Goal: Task Accomplishment & Management: Use online tool/utility

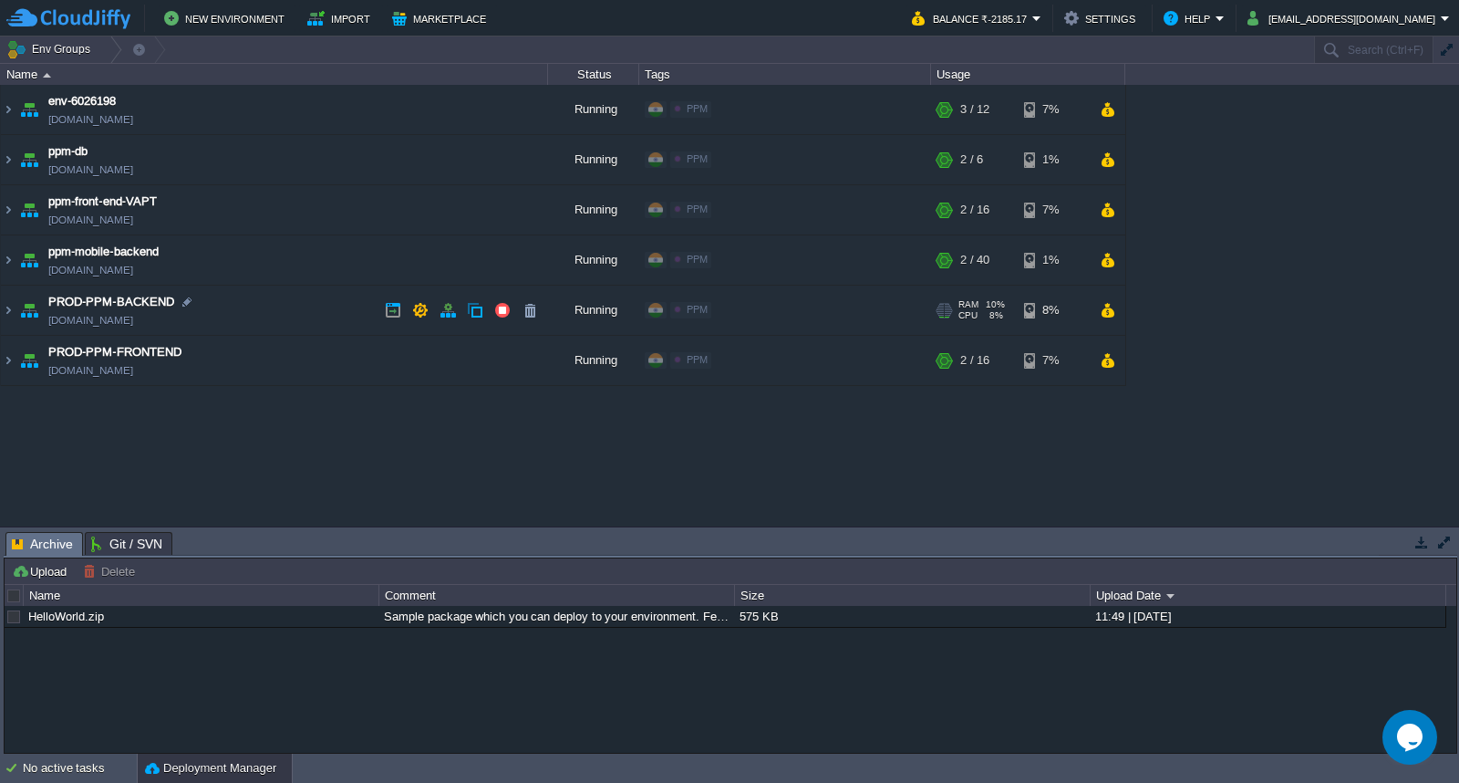
click at [279, 314] on td "PROD-PPM-BACKEND [DOMAIN_NAME]" at bounding box center [274, 310] width 547 height 50
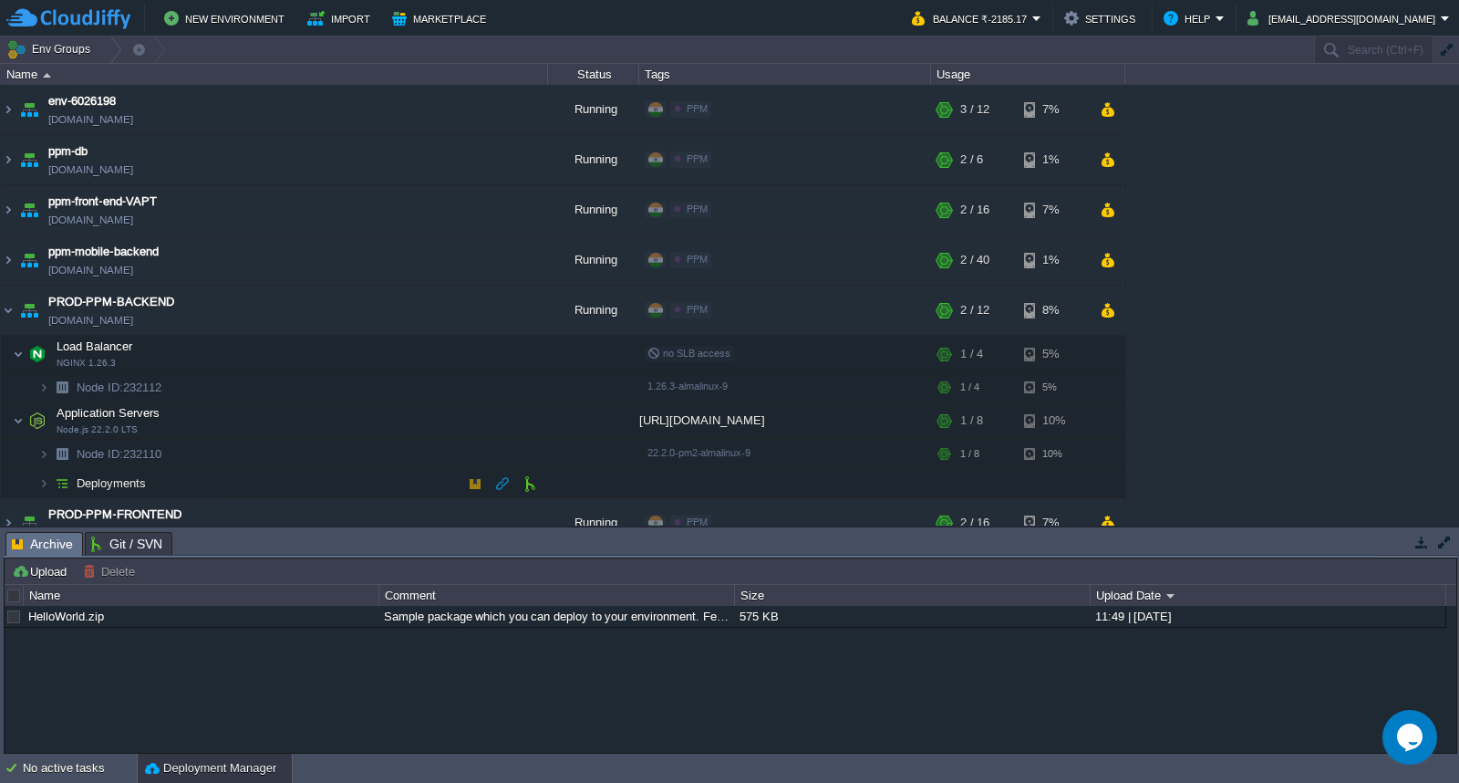
click at [267, 487] on td "Deployments" at bounding box center [274, 483] width 547 height 29
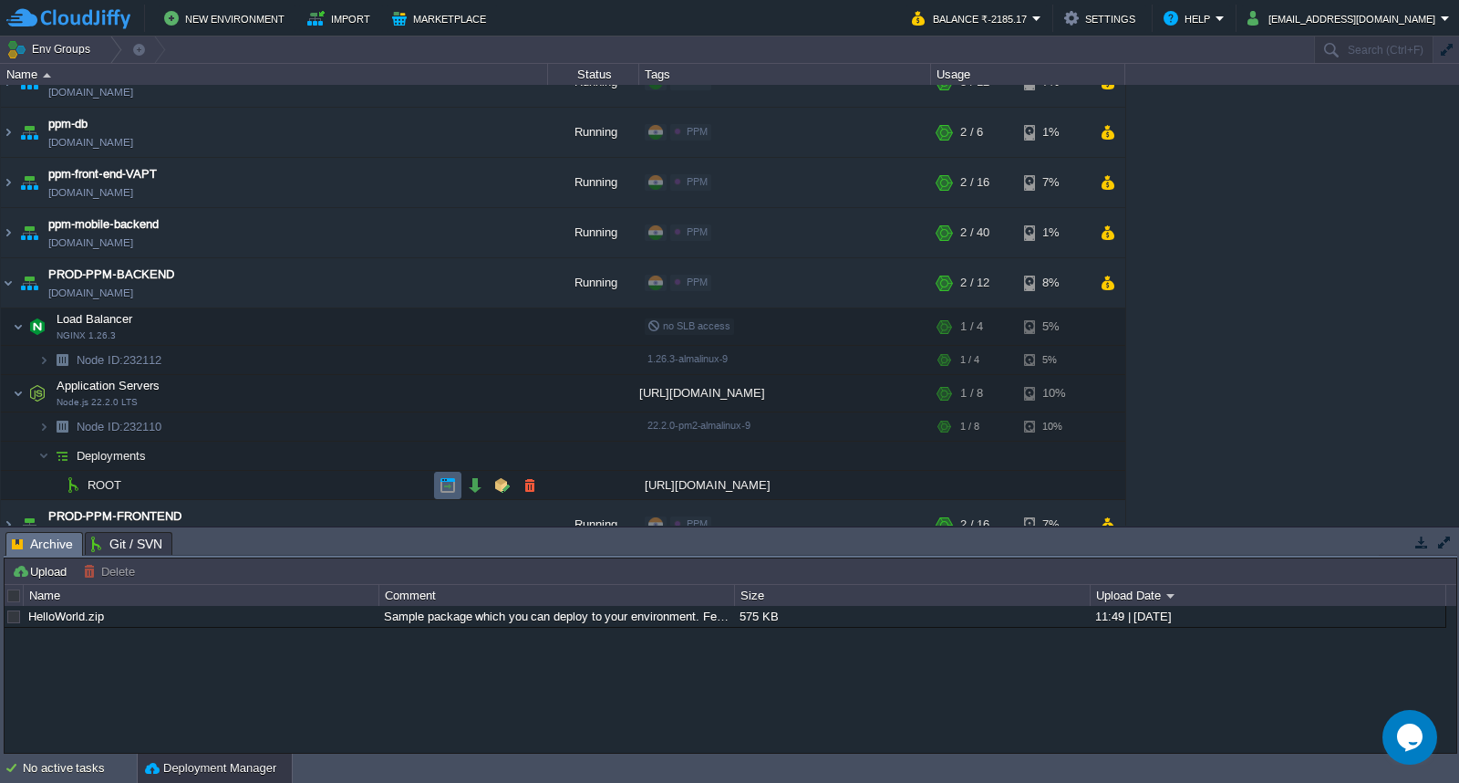
scroll to position [52, 0]
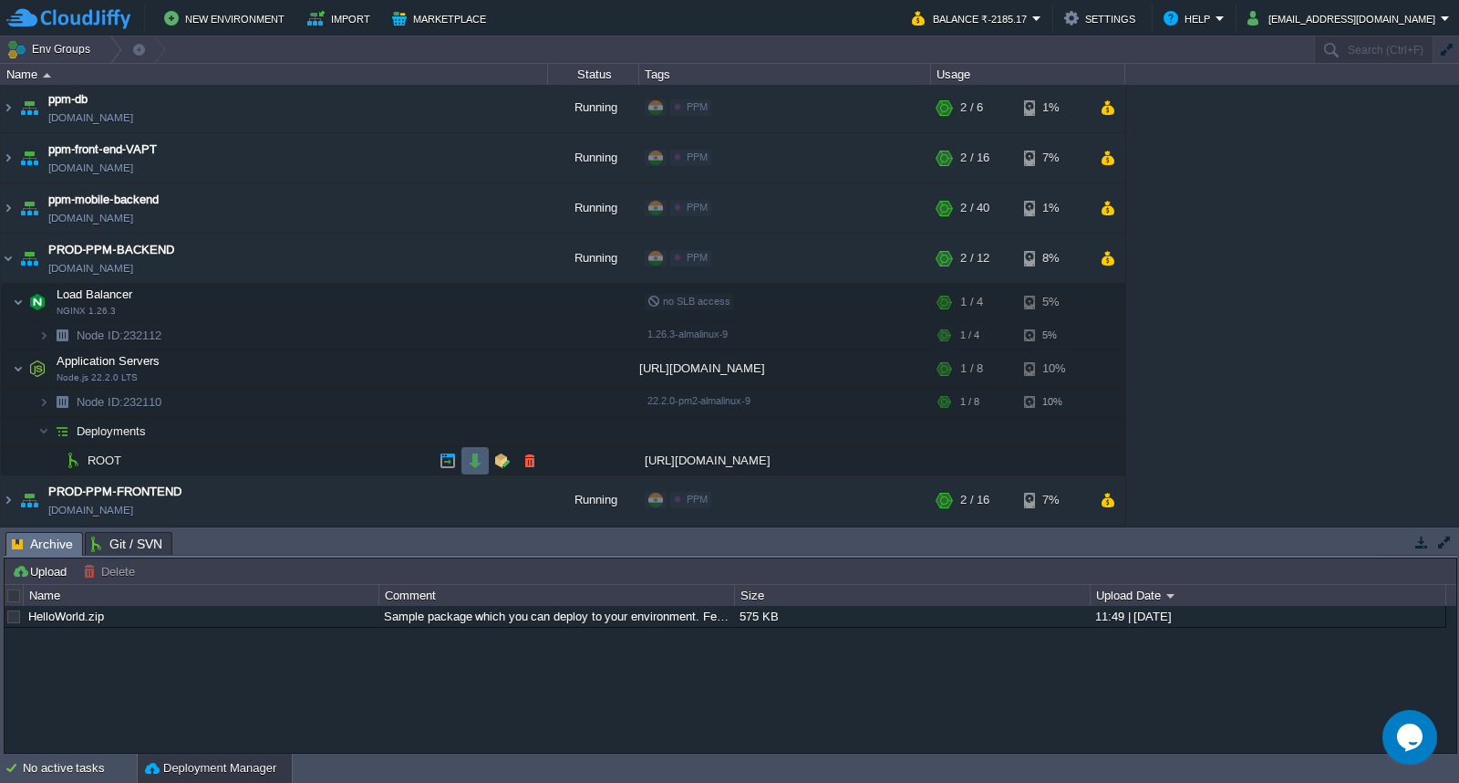
click at [479, 469] on td at bounding box center [475, 460] width 27 height 27
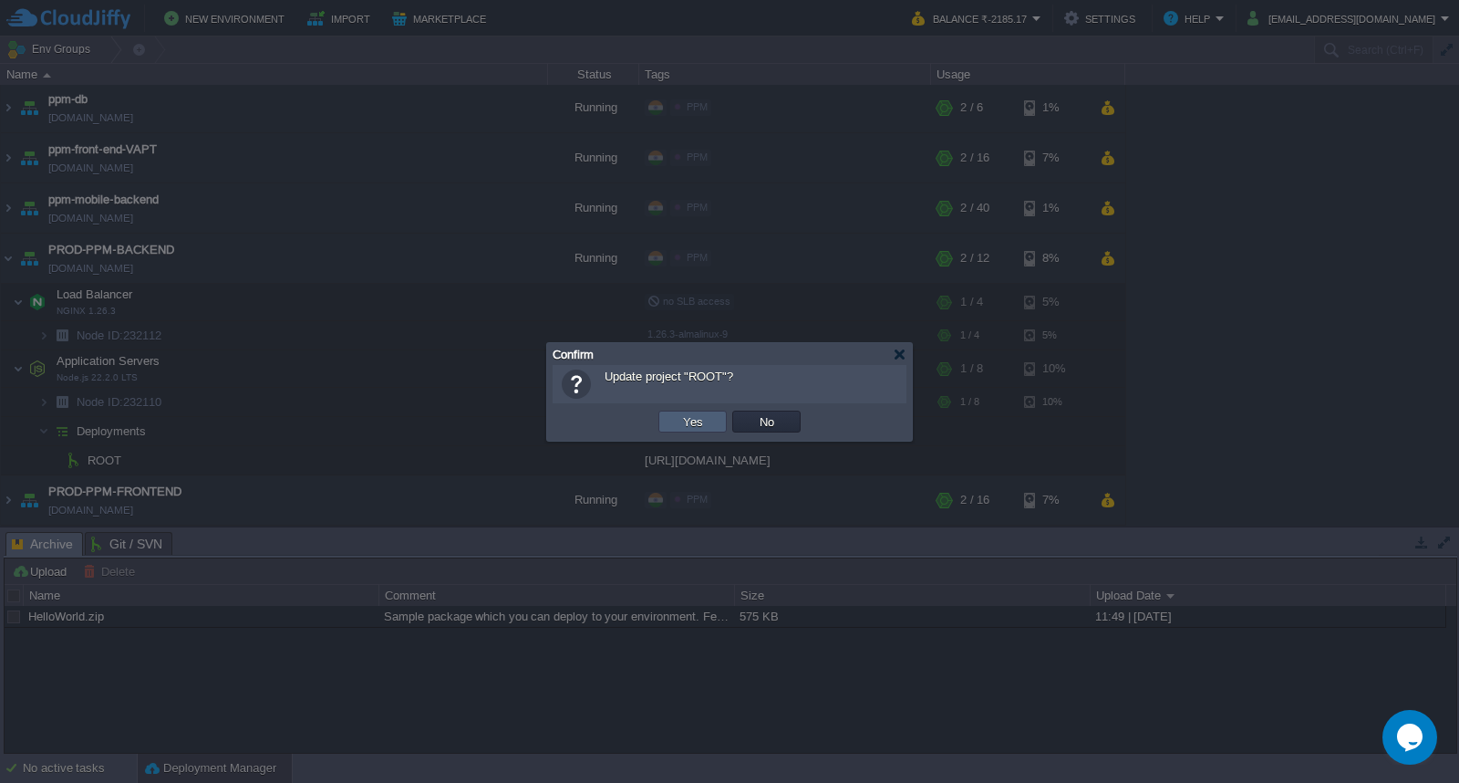
click at [676, 427] on td "Yes" at bounding box center [693, 421] width 68 height 22
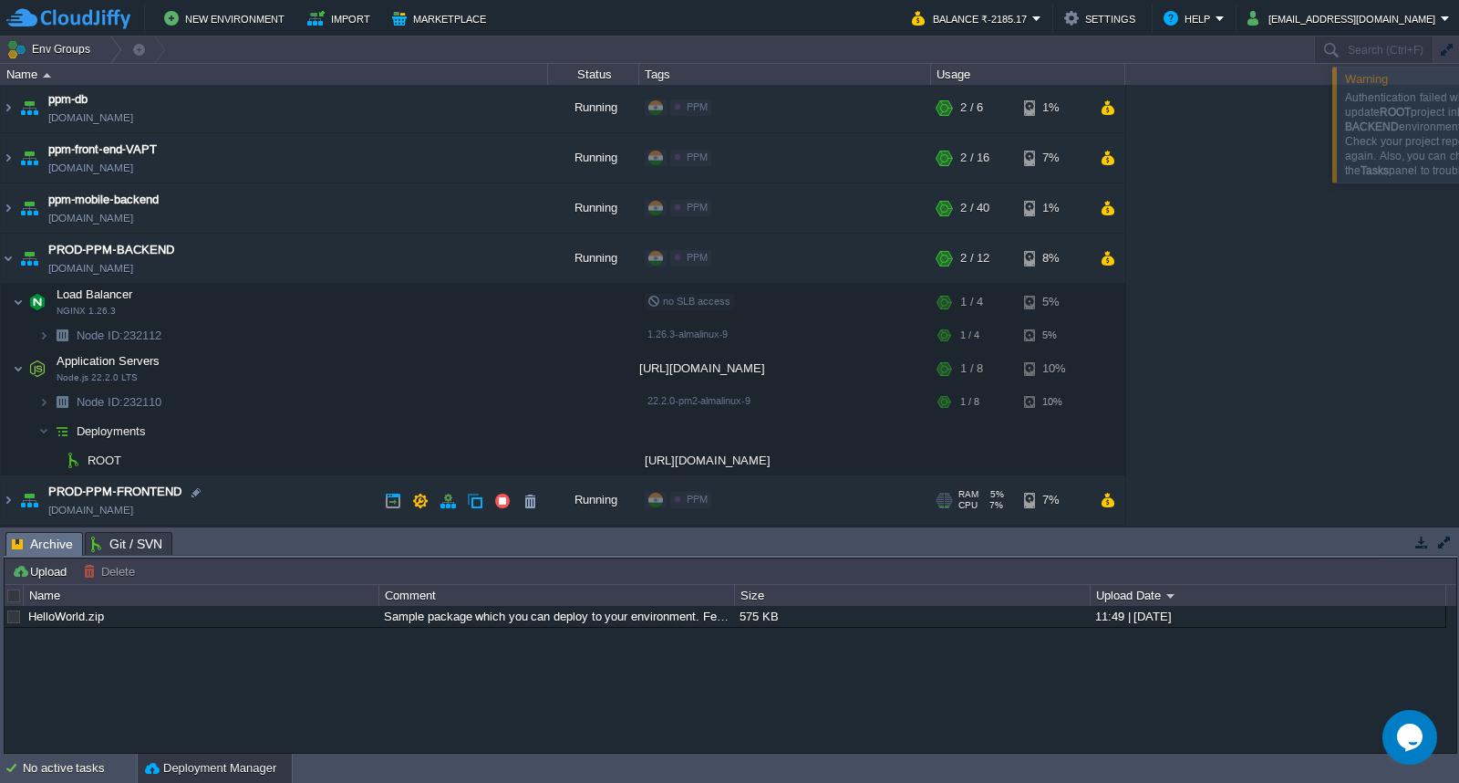
click at [298, 493] on td "PROD-PPM-FRONTEND [DOMAIN_NAME]" at bounding box center [274, 500] width 547 height 50
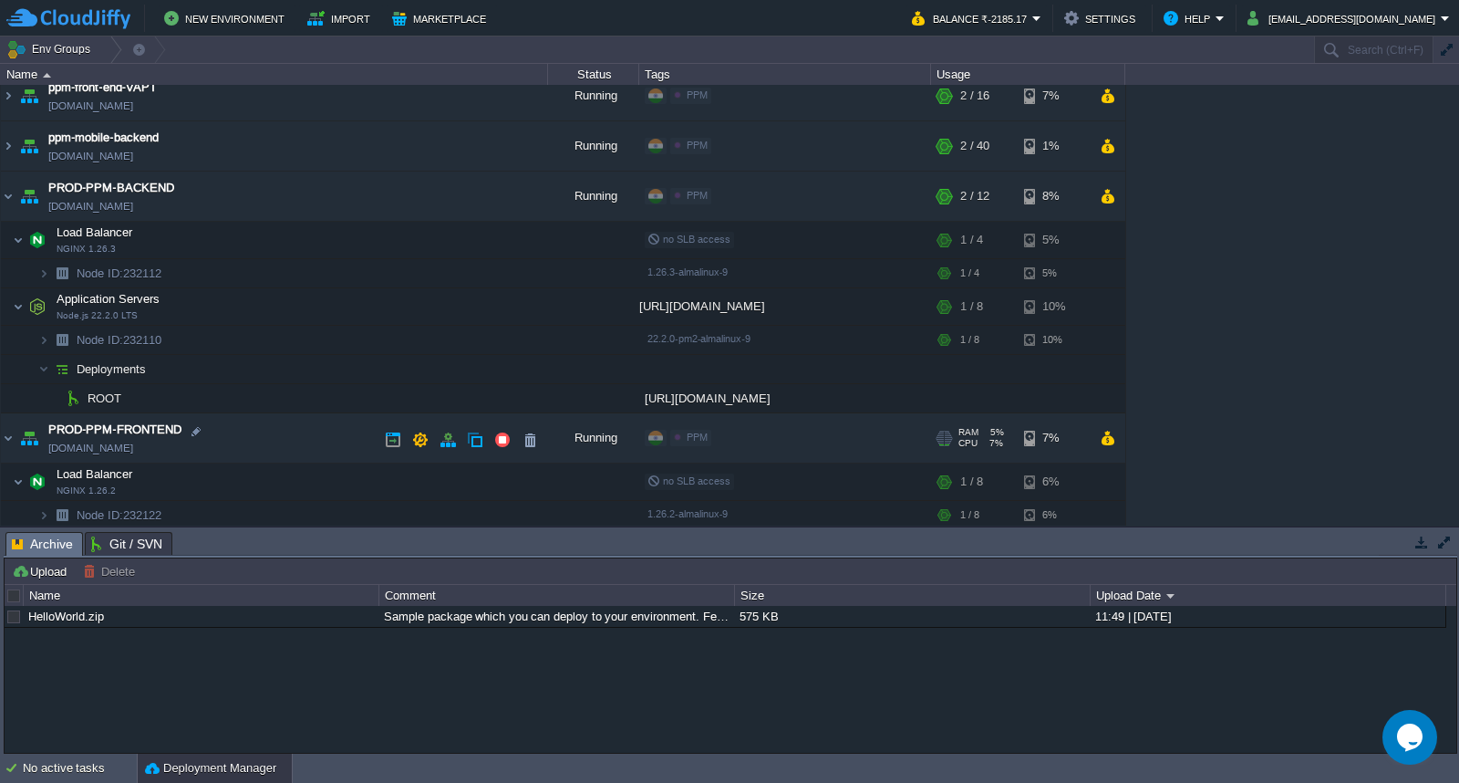
scroll to position [215, 0]
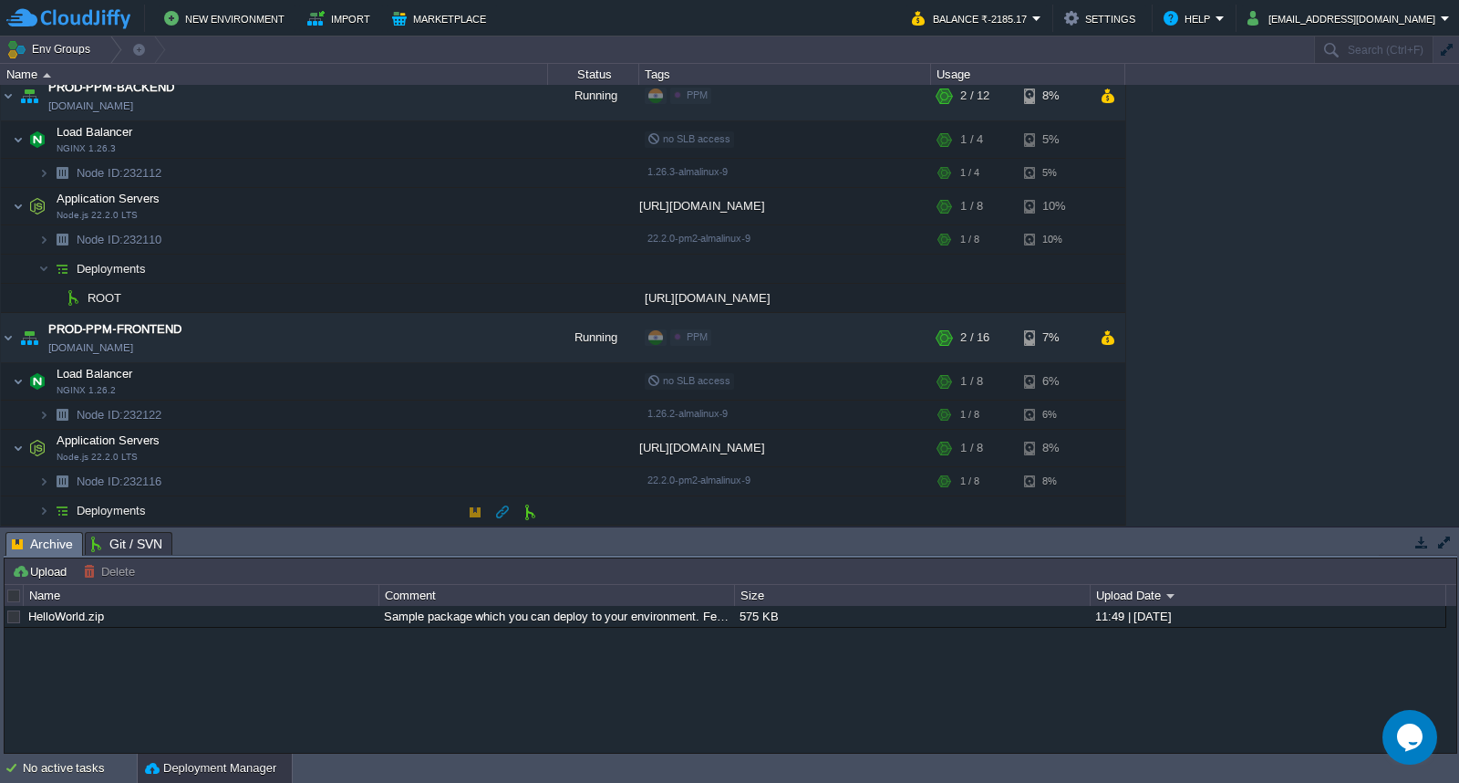
click at [299, 514] on td "Deployments" at bounding box center [274, 510] width 547 height 29
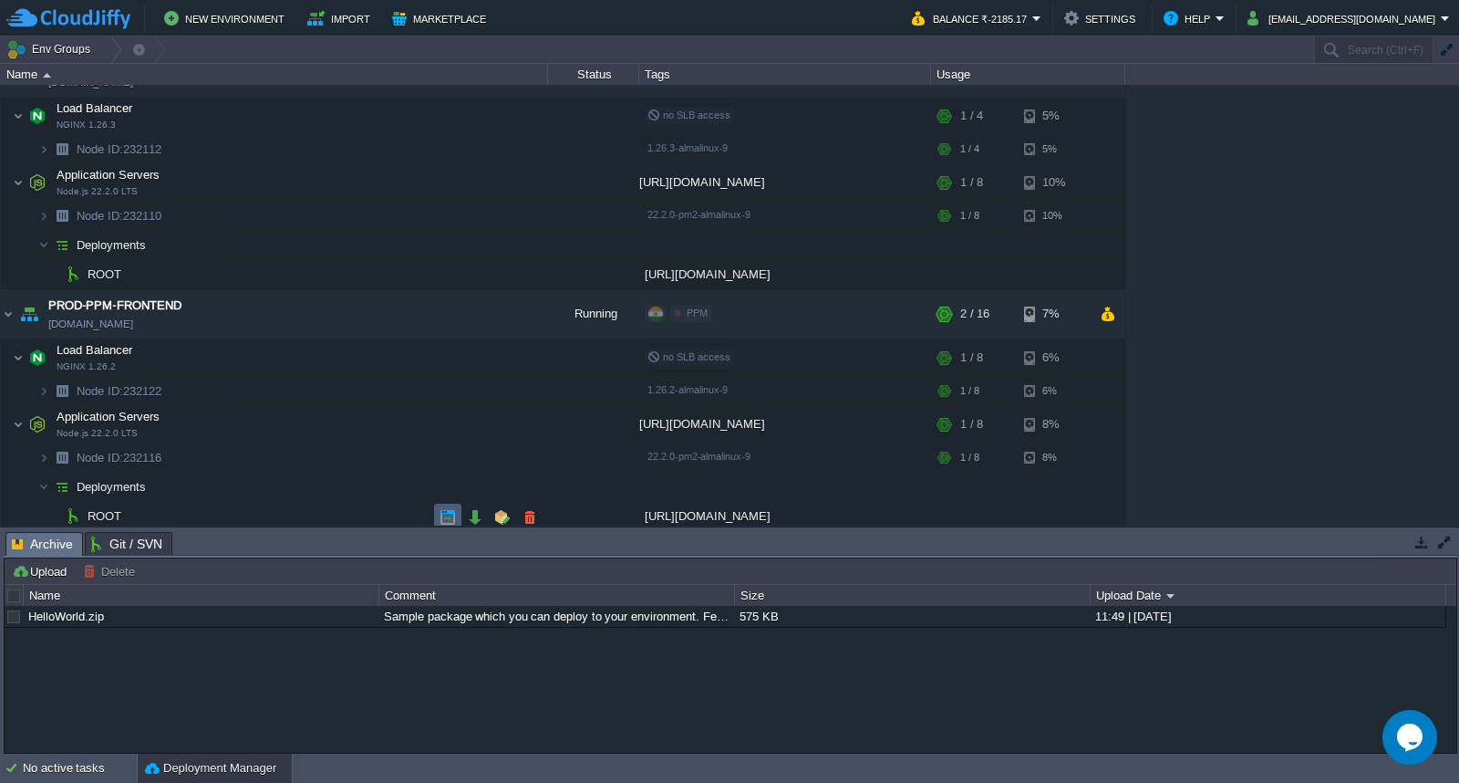
scroll to position [244, 0]
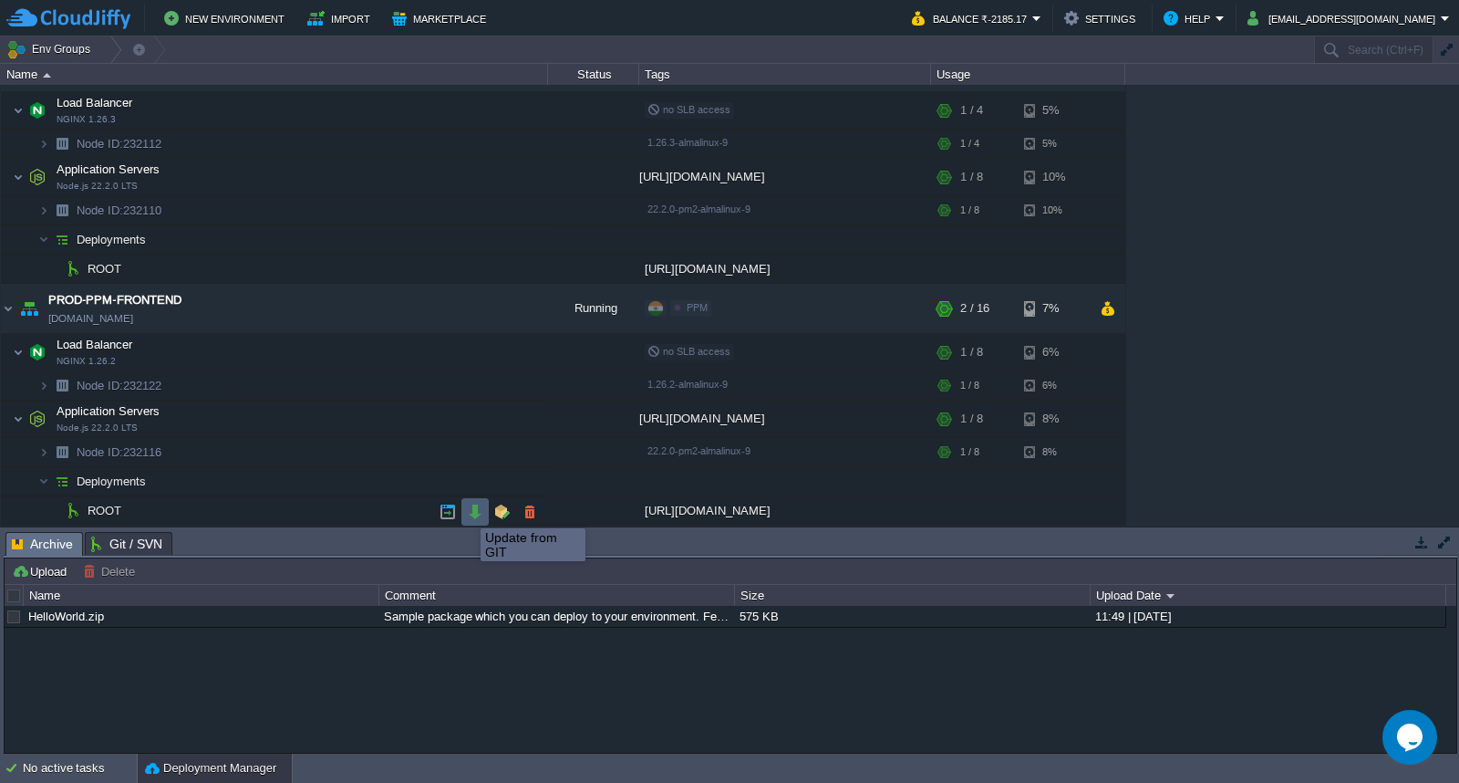
click at [474, 514] on button "button" at bounding box center [475, 511] width 16 height 16
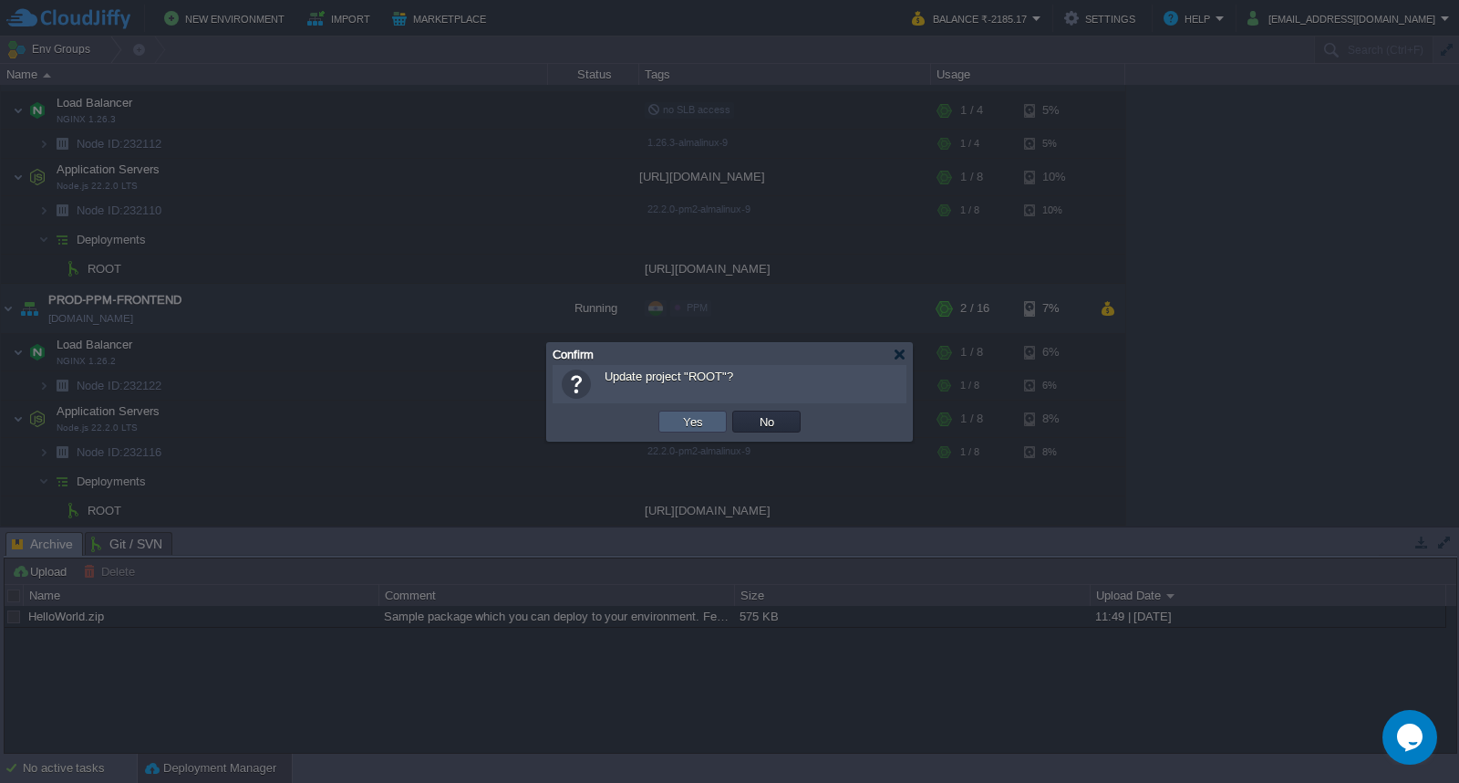
click at [693, 423] on button "Yes" at bounding box center [693, 421] width 31 height 16
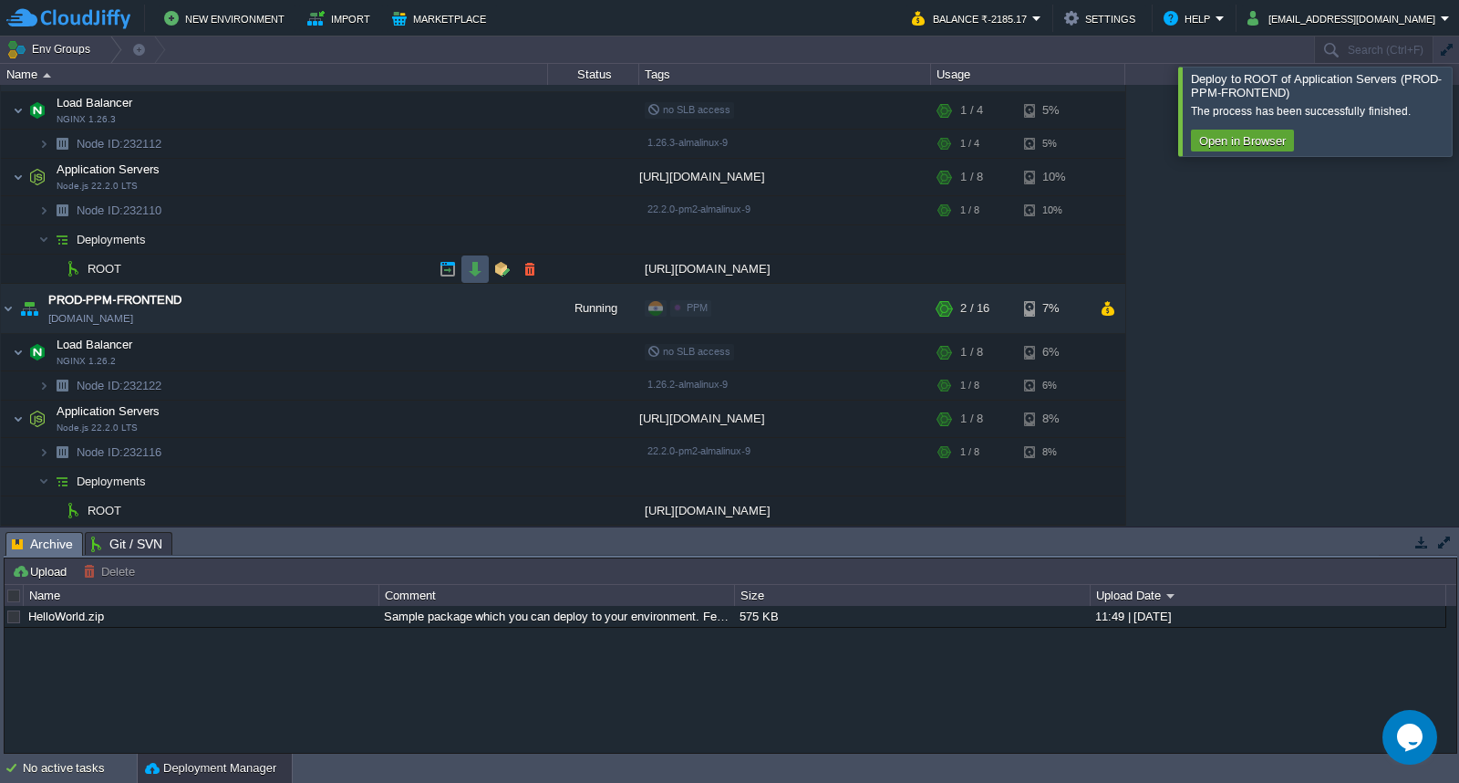
click at [477, 270] on button "button" at bounding box center [475, 269] width 16 height 16
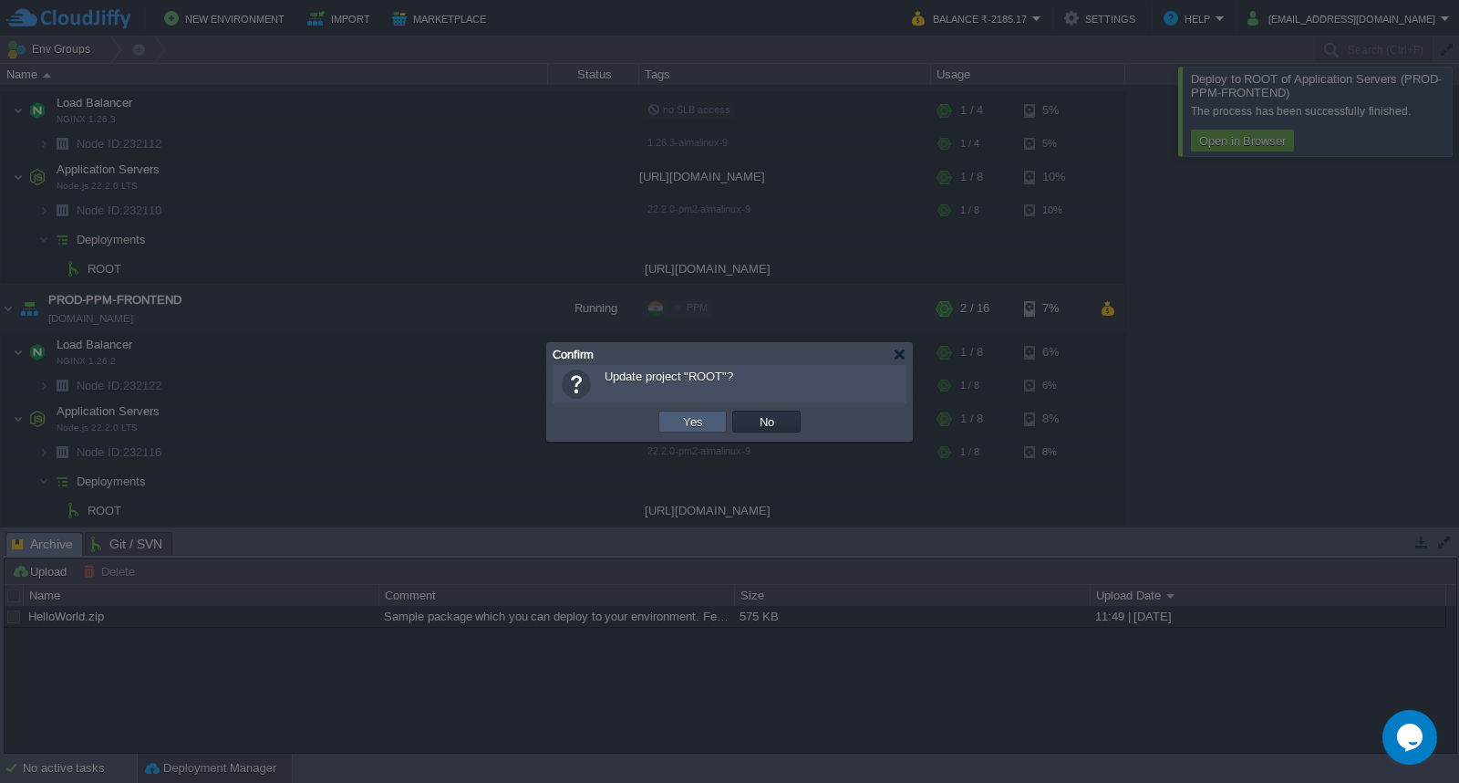
click at [702, 429] on button "Yes" at bounding box center [693, 421] width 31 height 16
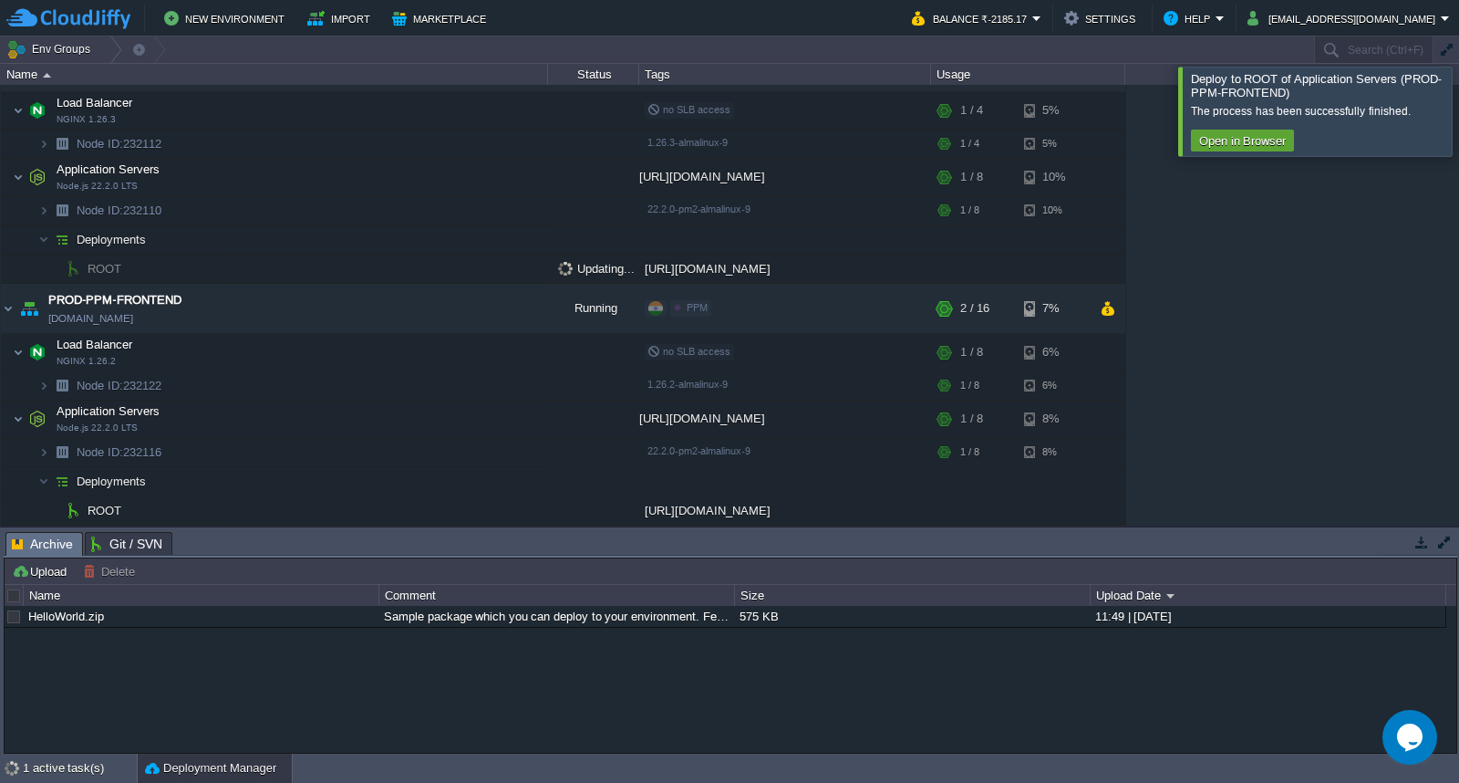
click at [1458, 132] on div at bounding box center [1481, 111] width 0 height 88
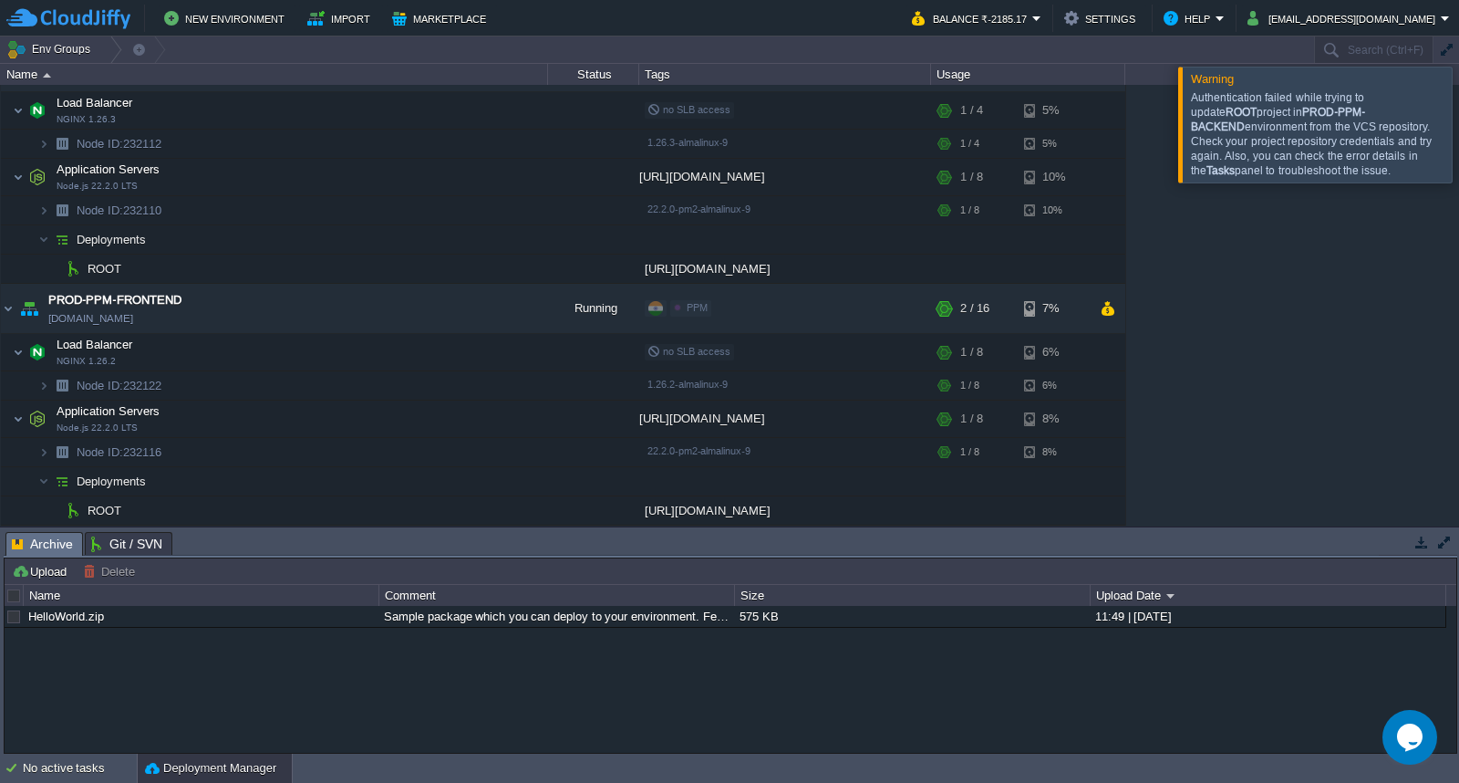
click at [1458, 123] on div at bounding box center [1481, 124] width 0 height 115
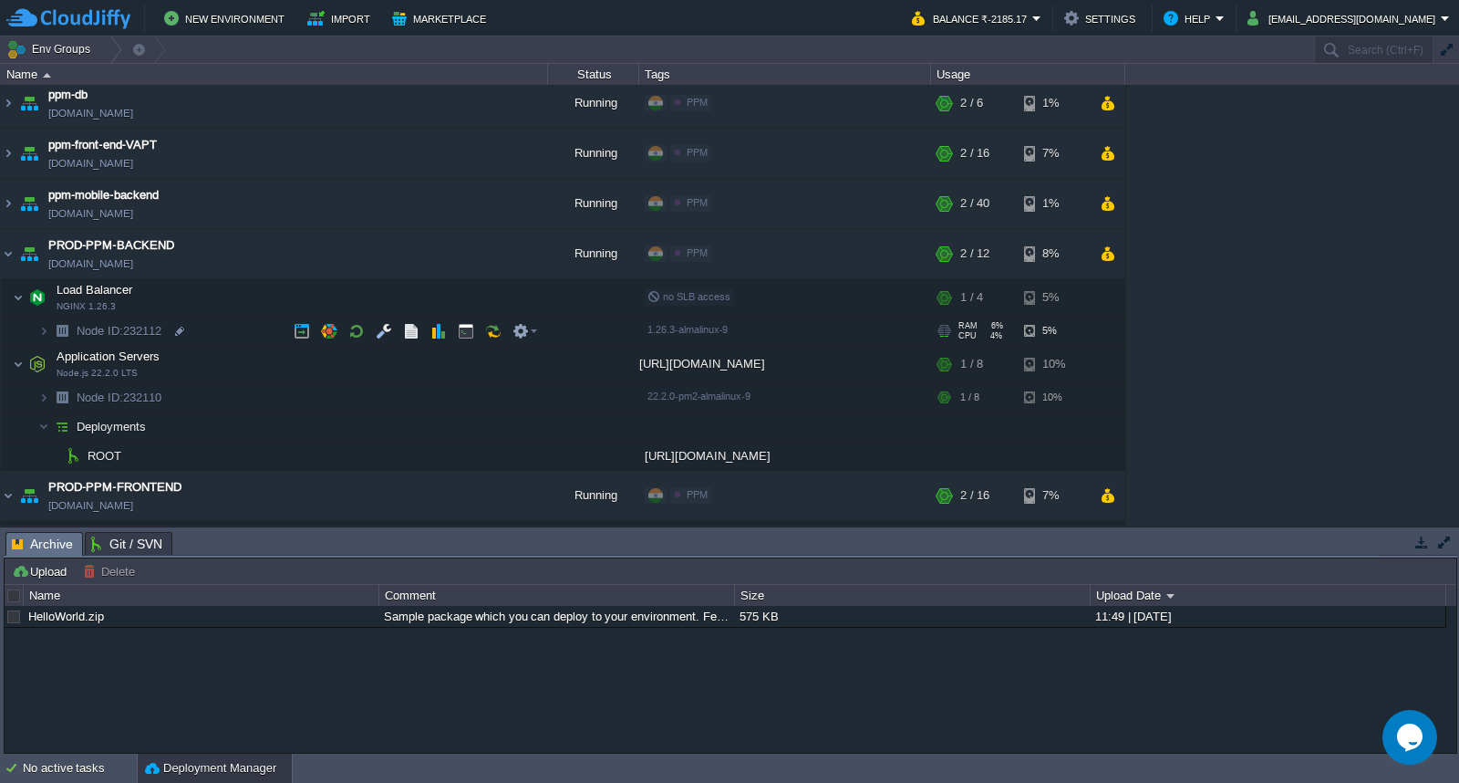
scroll to position [42, 0]
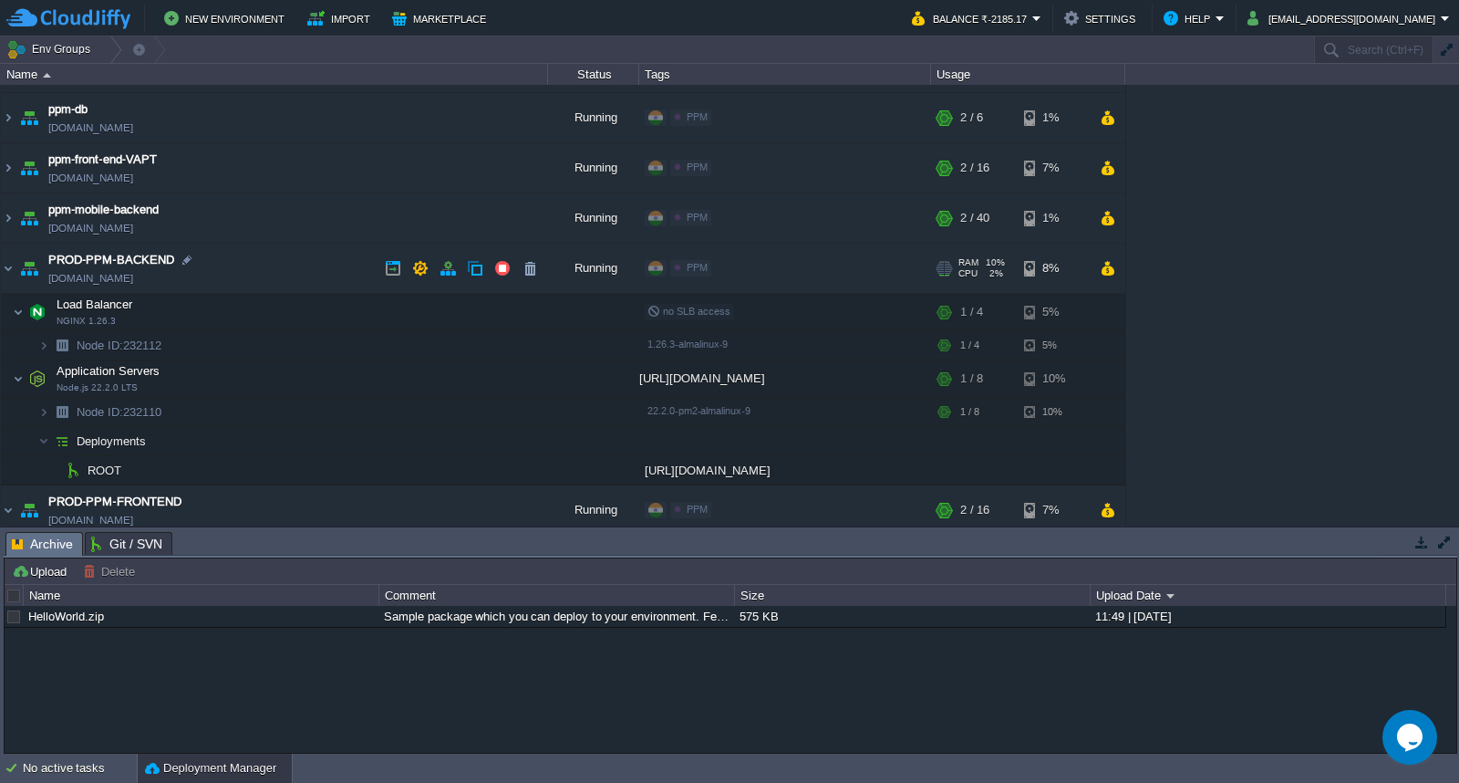
click at [732, 266] on div "Edit" at bounding box center [733, 268] width 36 height 16
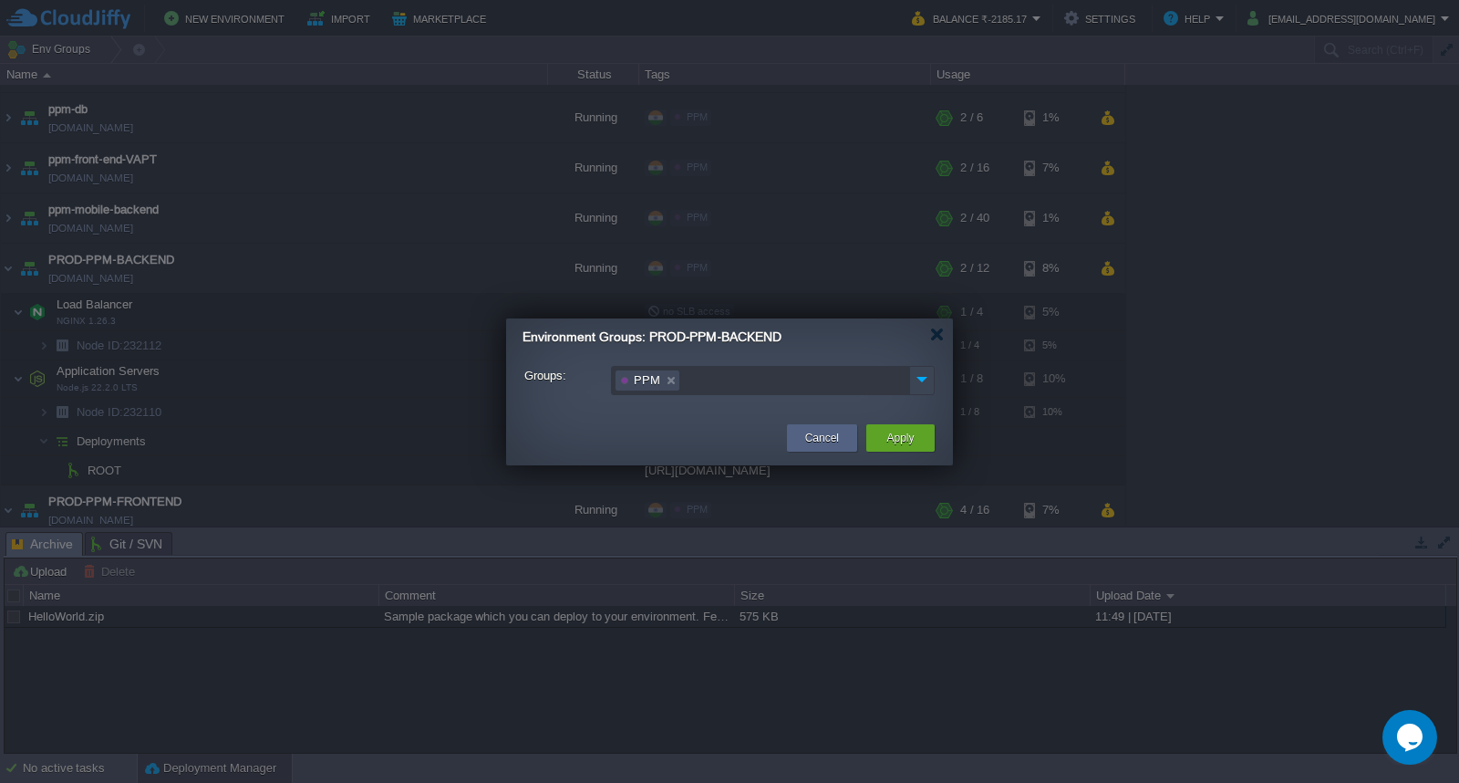
click at [925, 379] on img at bounding box center [922, 379] width 24 height 25
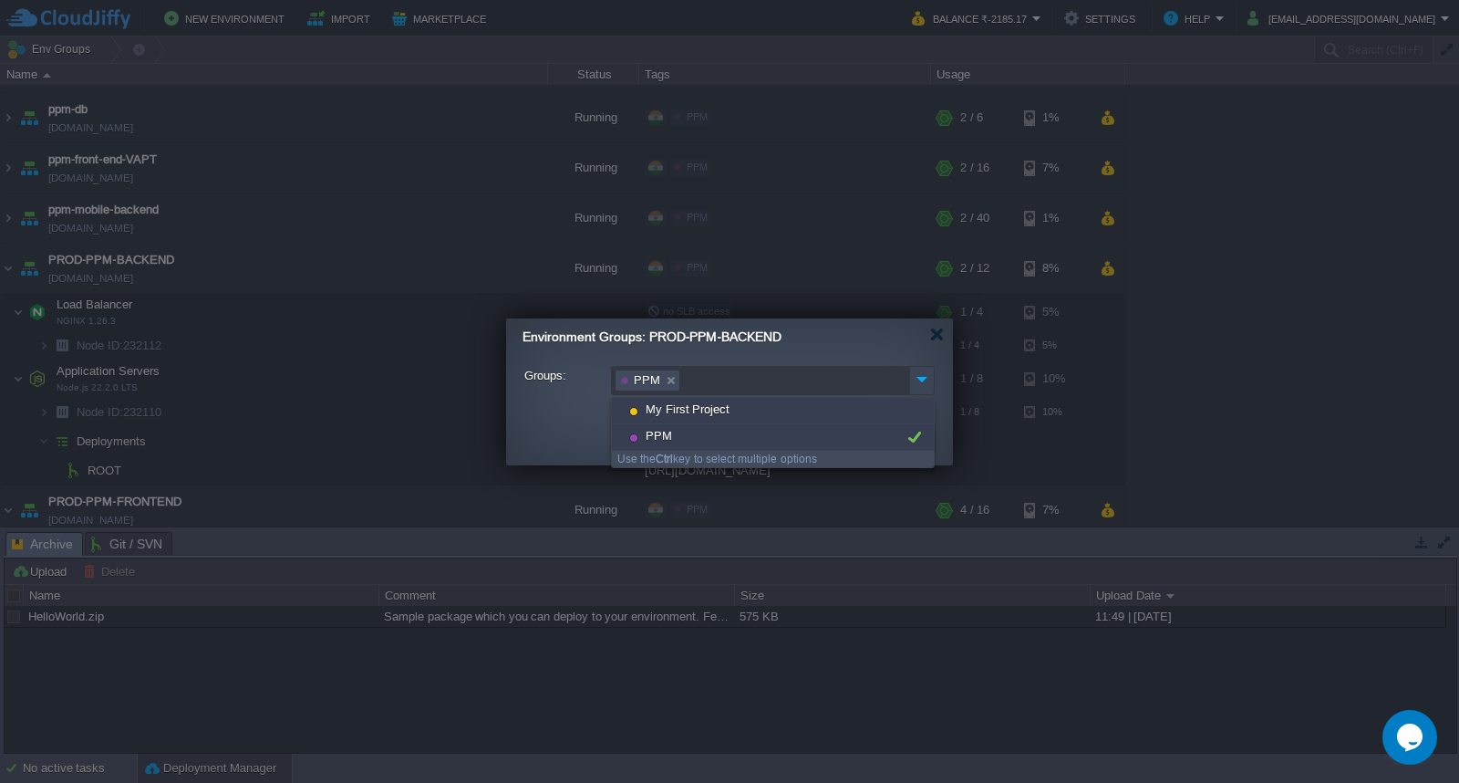
click at [925, 379] on img at bounding box center [922, 379] width 24 height 25
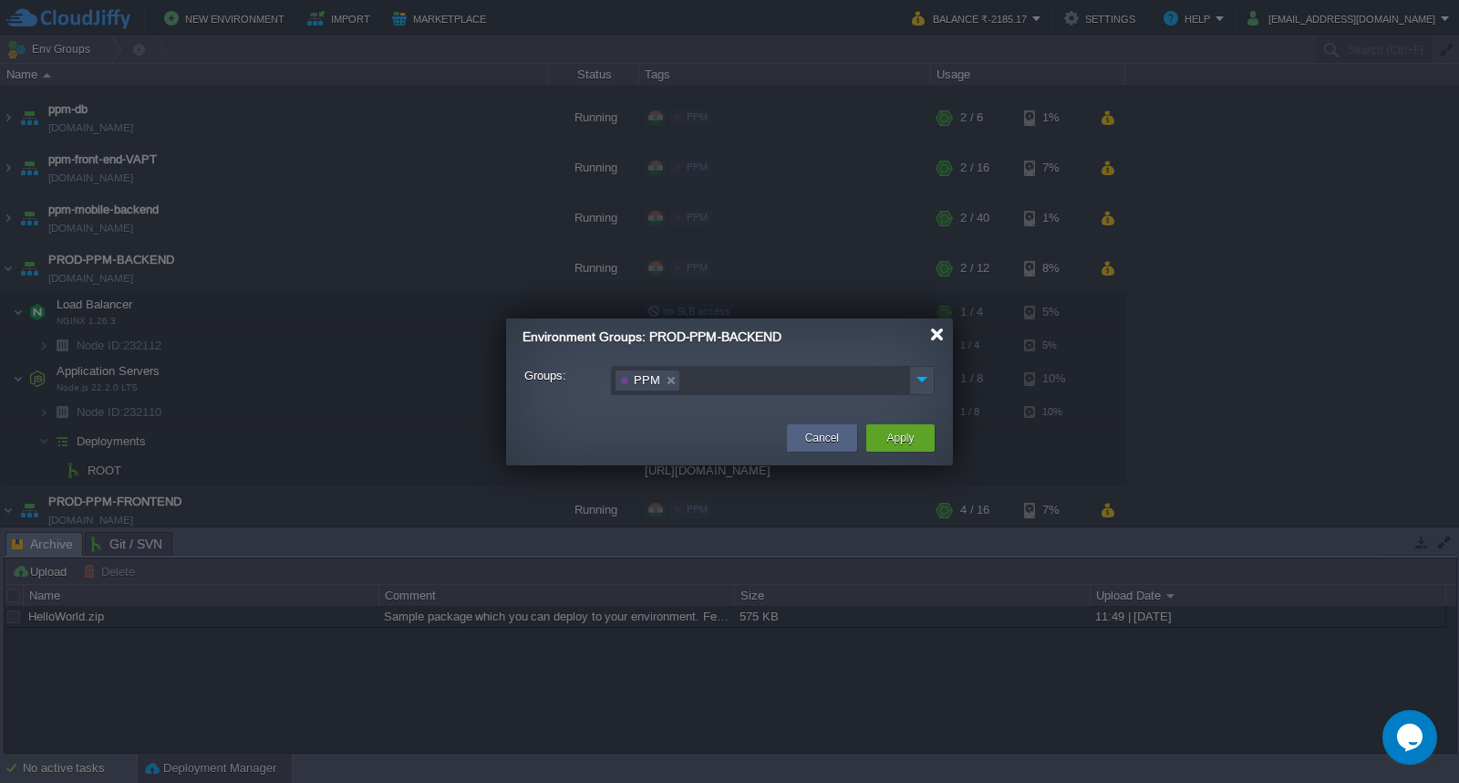
click at [940, 338] on div at bounding box center [937, 334] width 14 height 14
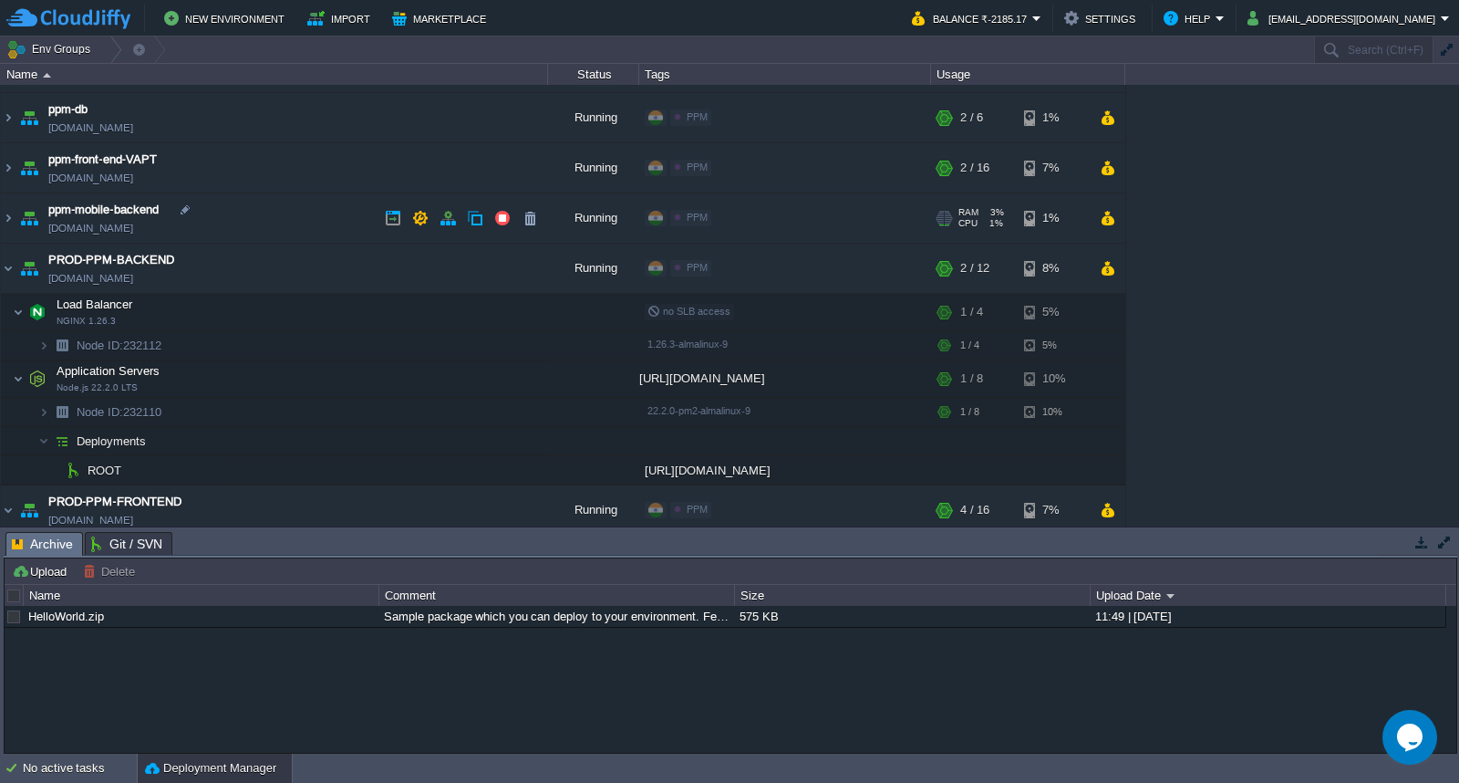
click at [299, 225] on td "ppm-mobile-backend [DOMAIN_NAME]" at bounding box center [274, 218] width 547 height 50
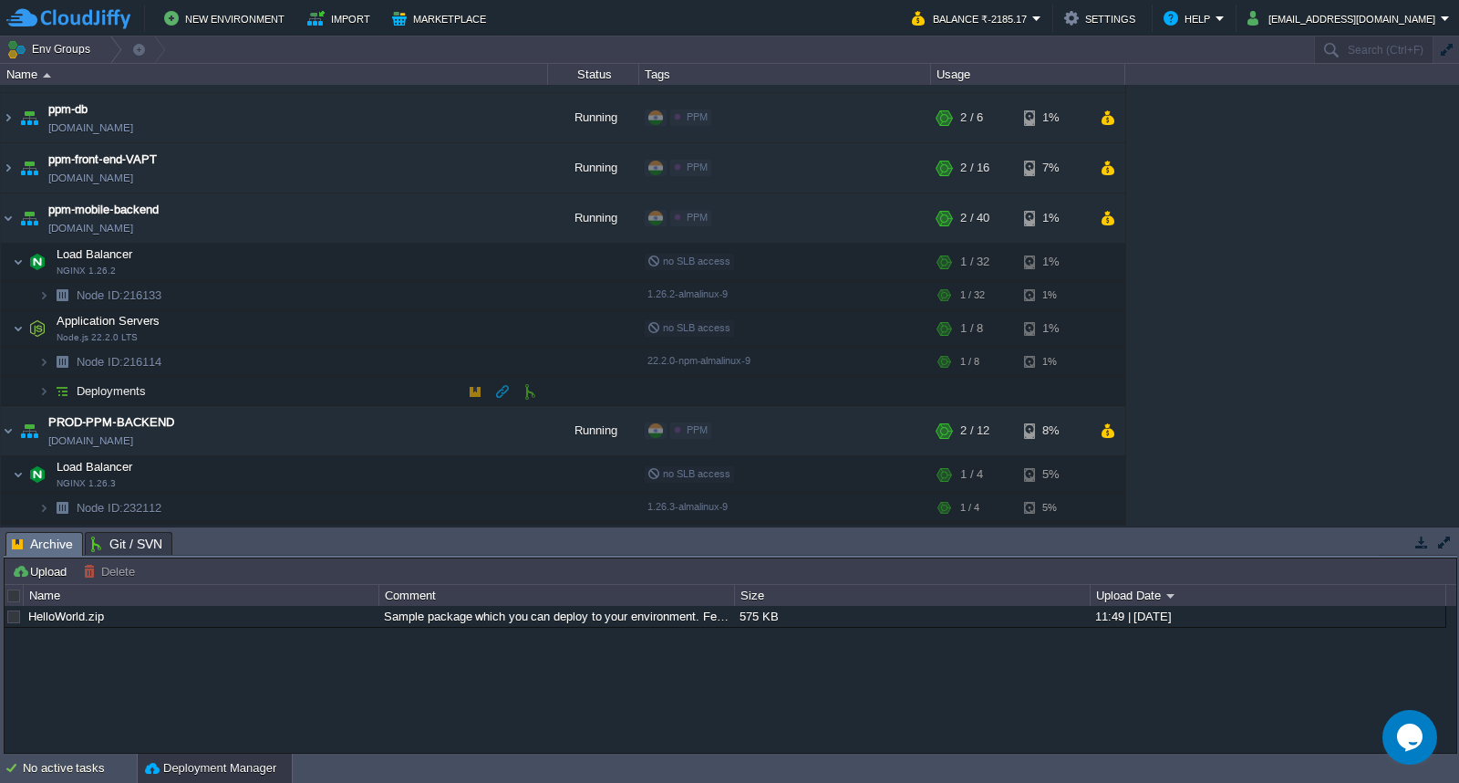
click at [315, 395] on td "Deployments" at bounding box center [274, 391] width 547 height 29
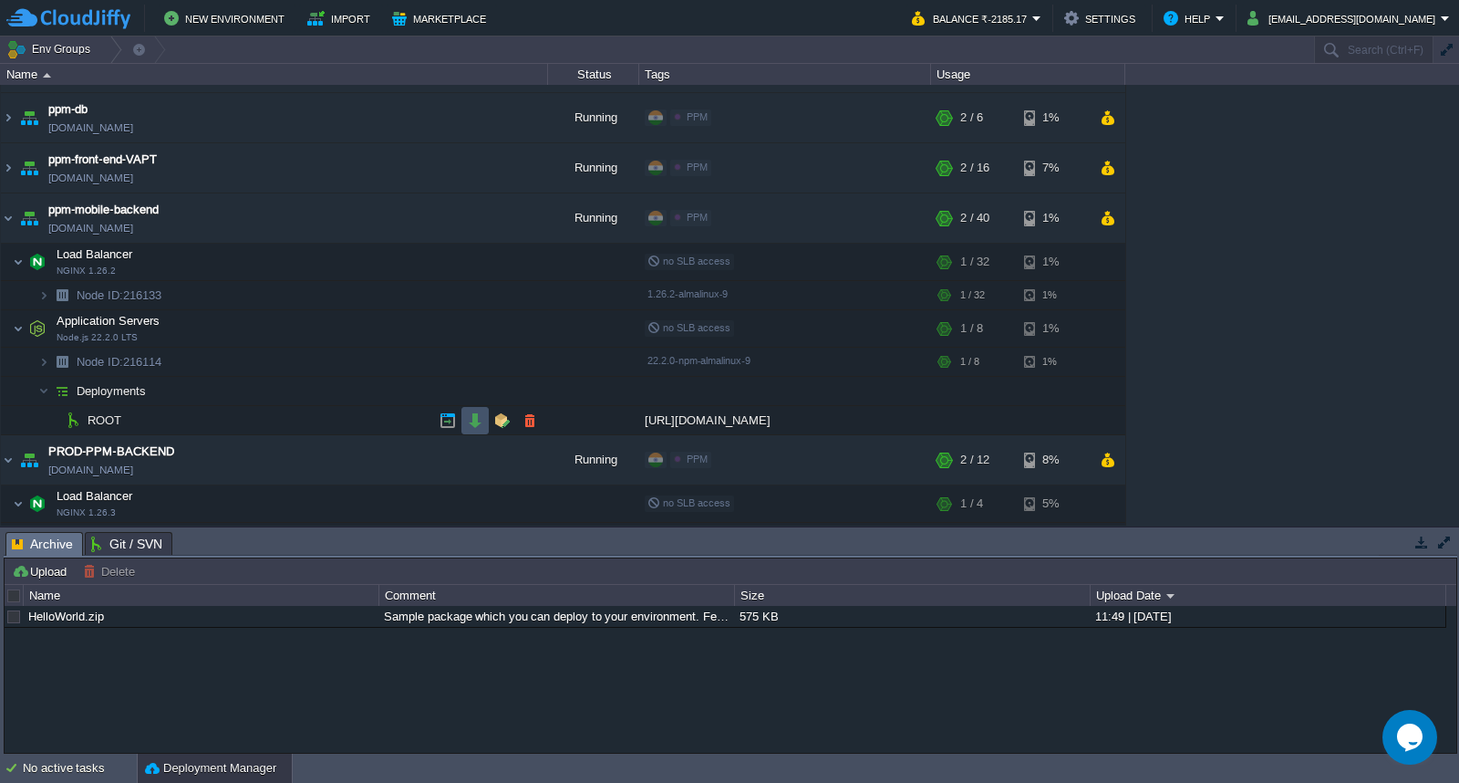
click at [472, 427] on button "button" at bounding box center [475, 420] width 16 height 16
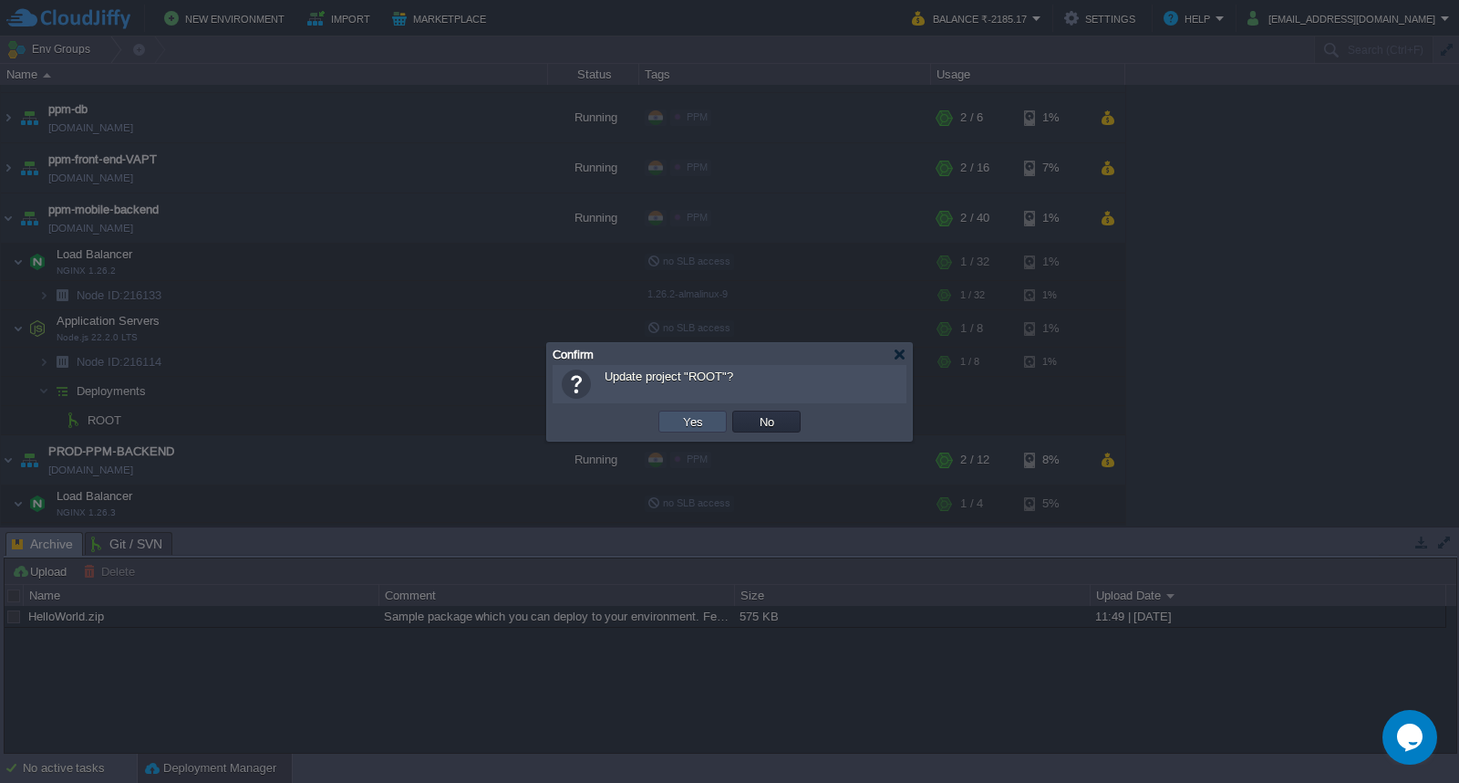
click at [686, 427] on button "Yes" at bounding box center [693, 421] width 31 height 16
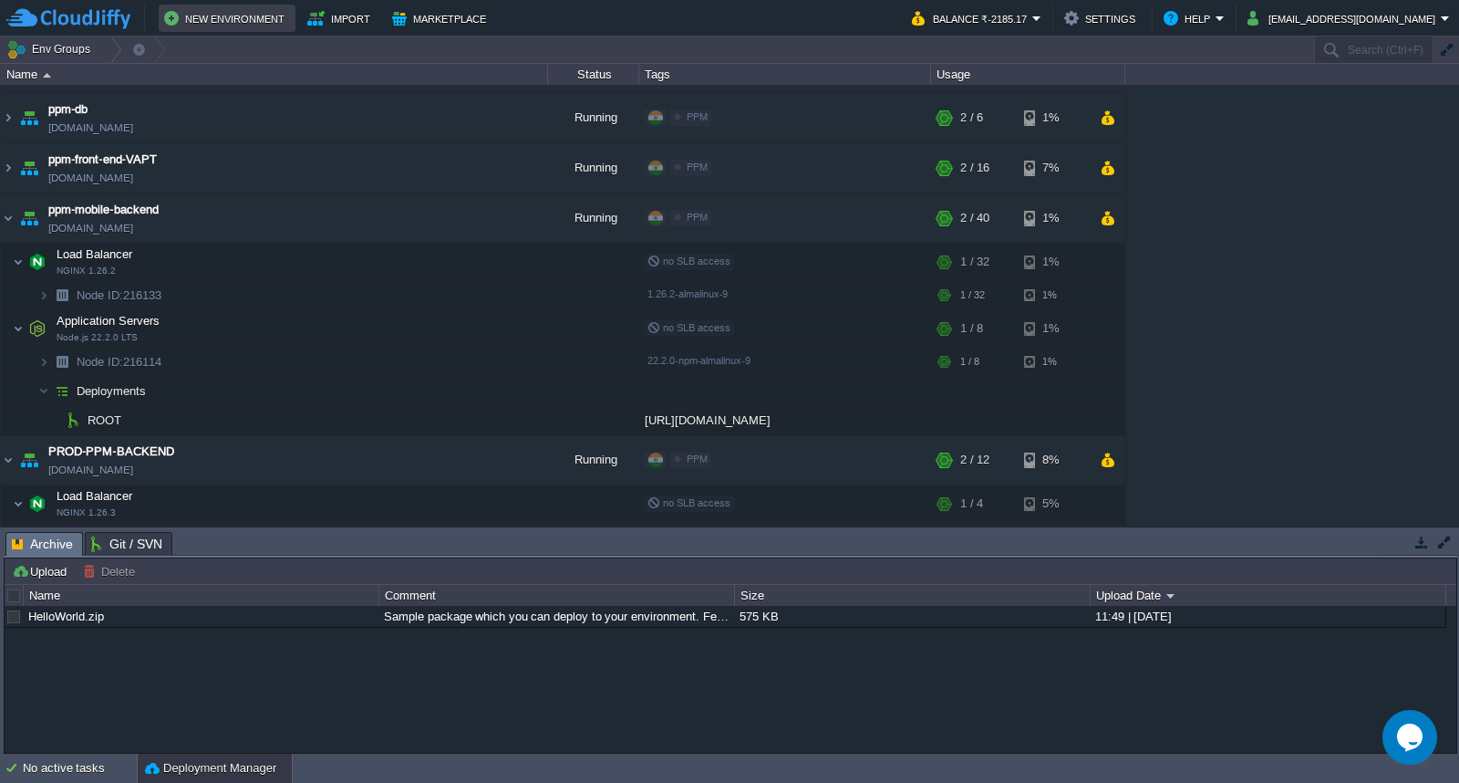
click at [213, 18] on button "New Environment" at bounding box center [227, 18] width 126 height 22
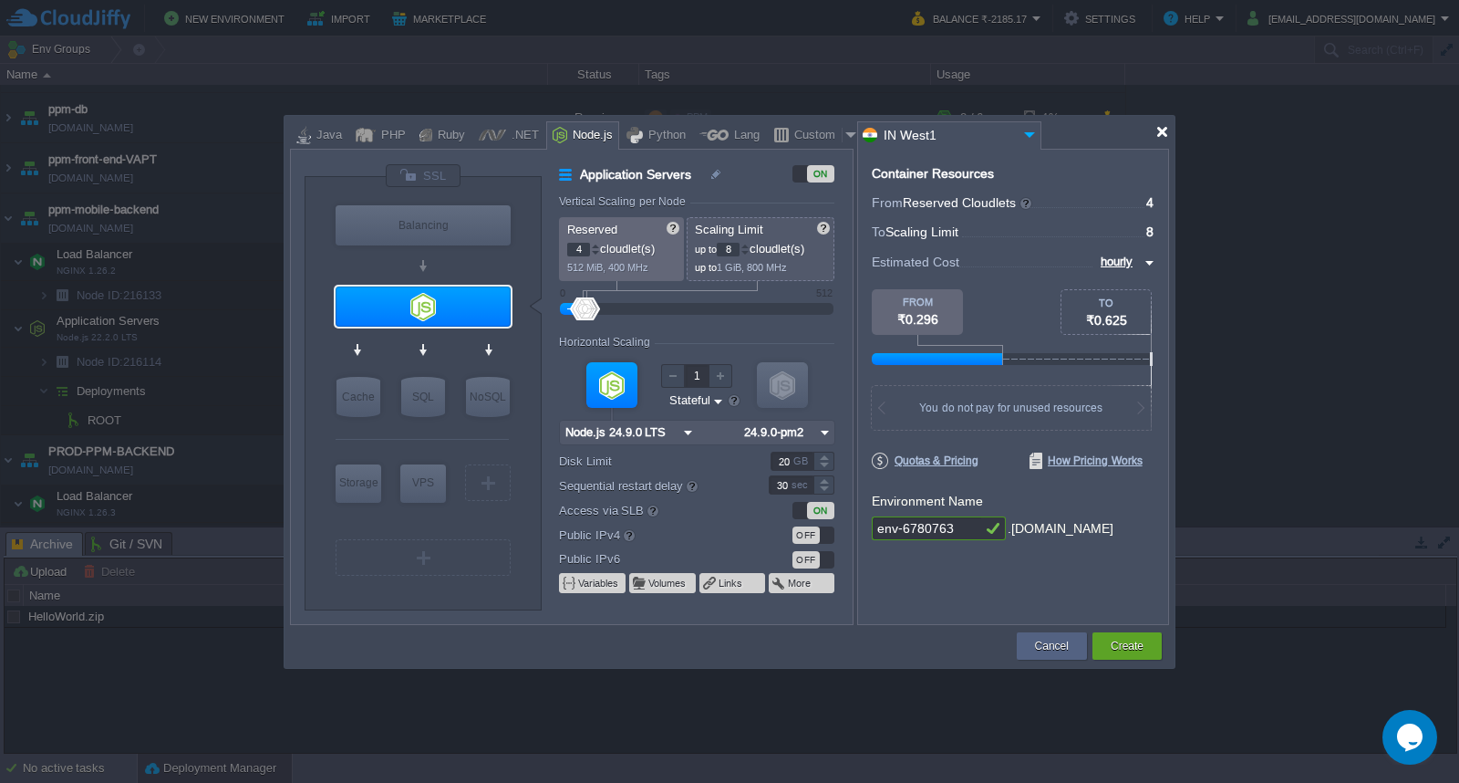
click at [1163, 131] on div at bounding box center [1163, 132] width 14 height 14
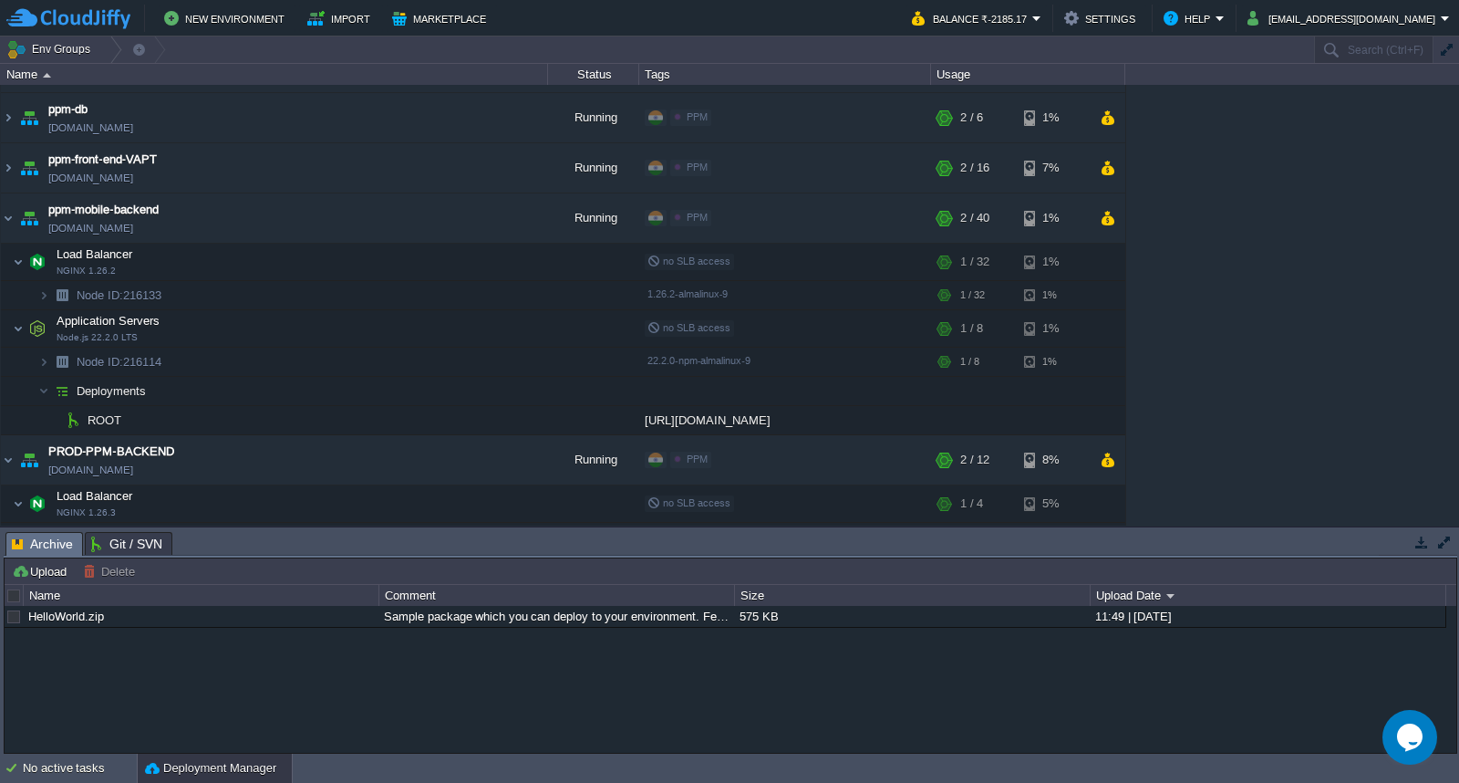
click at [185, 764] on button "Deployment Manager" at bounding box center [210, 768] width 131 height 18
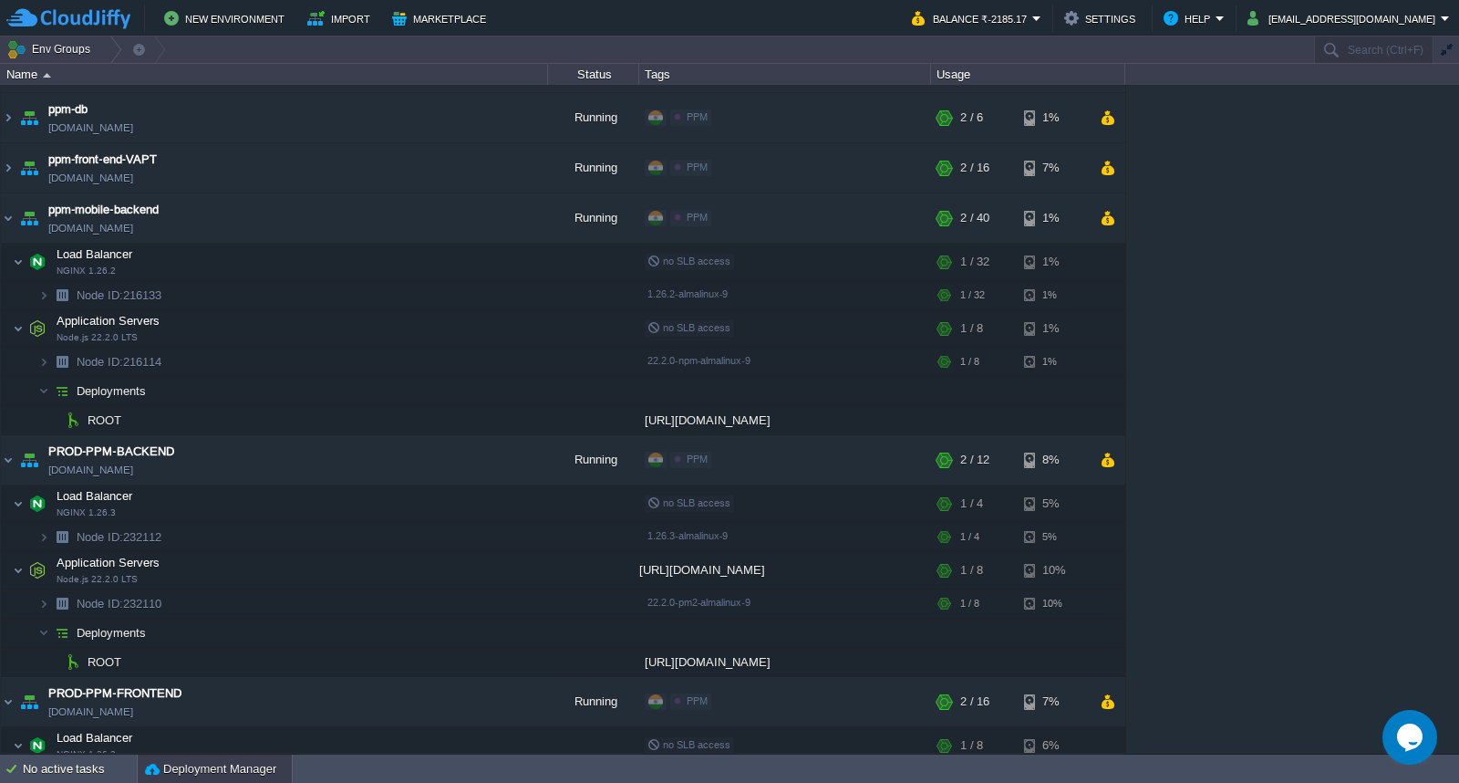
click at [186, 766] on button "Deployment Manager" at bounding box center [210, 769] width 131 height 18
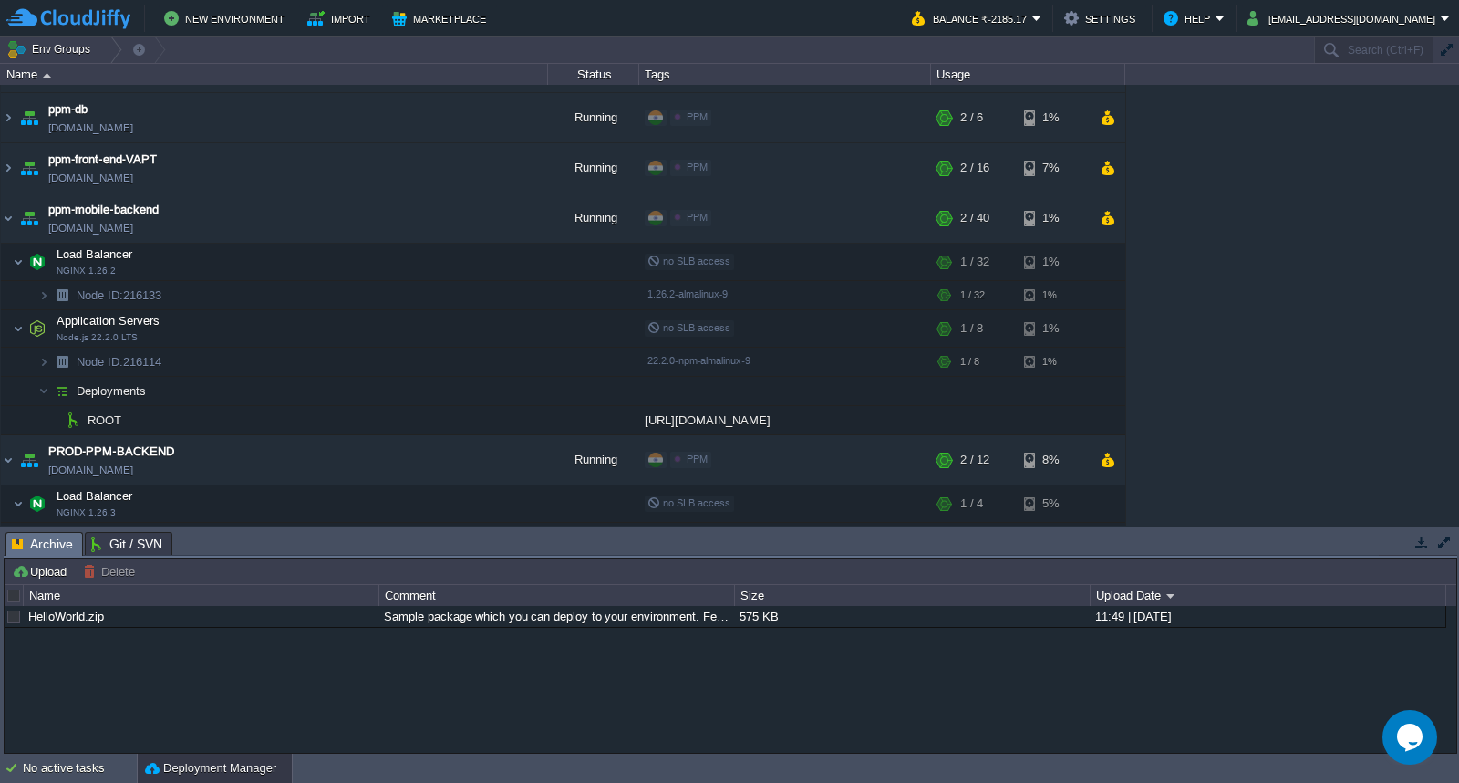
click at [121, 535] on span "Git / SVN" at bounding box center [126, 544] width 71 height 22
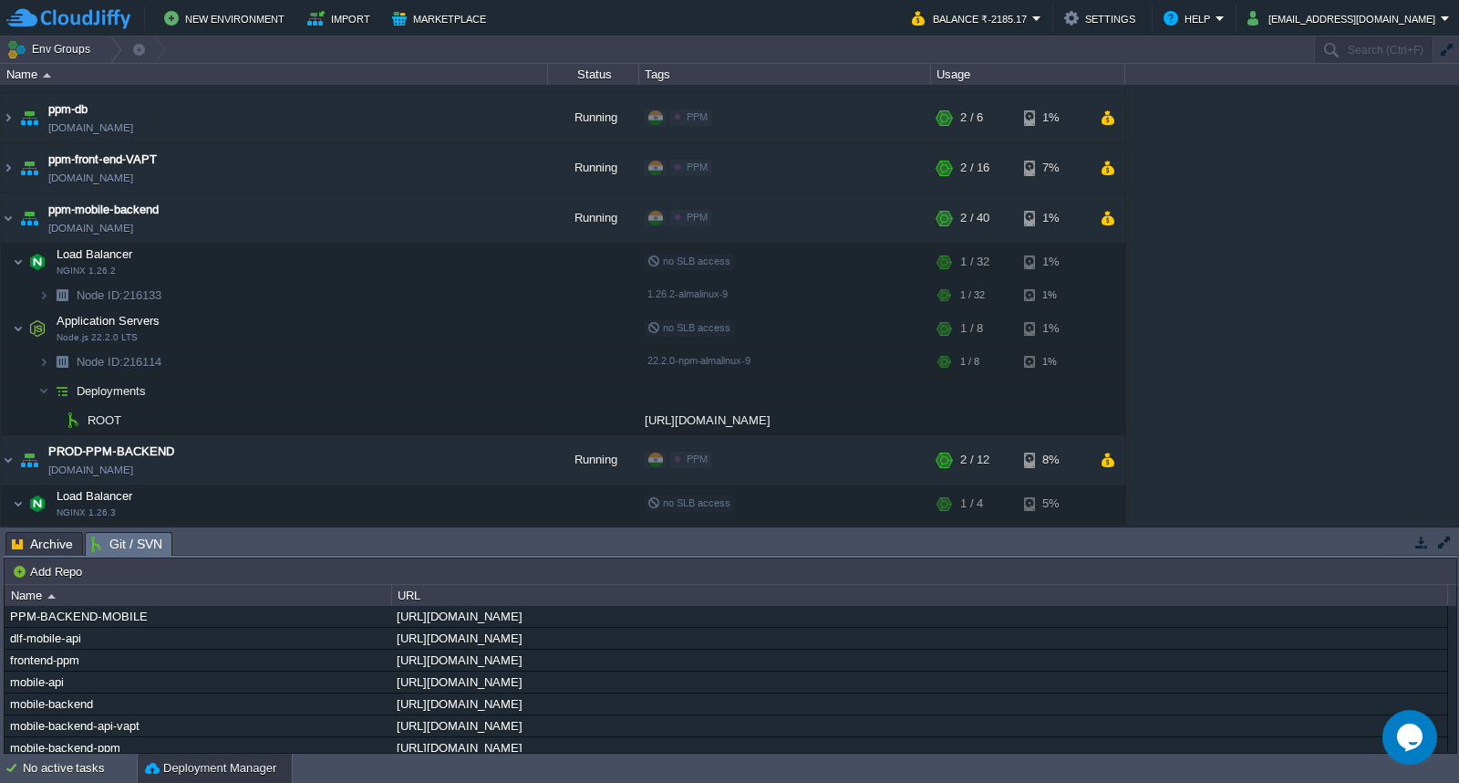
click at [28, 550] on span "Archive" at bounding box center [42, 544] width 61 height 22
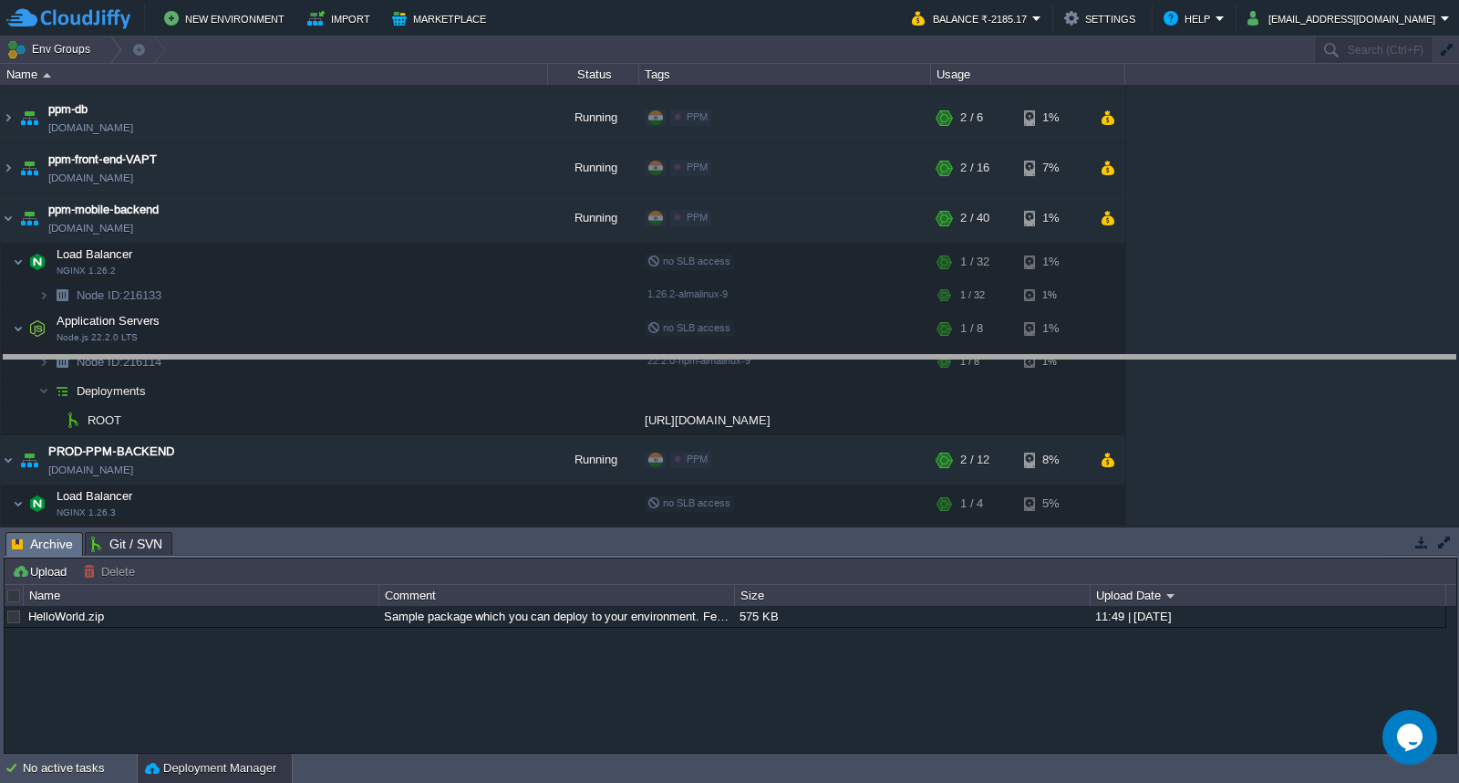
drag, startPoint x: 803, startPoint y: 556, endPoint x: 799, endPoint y: 377, distance: 179.7
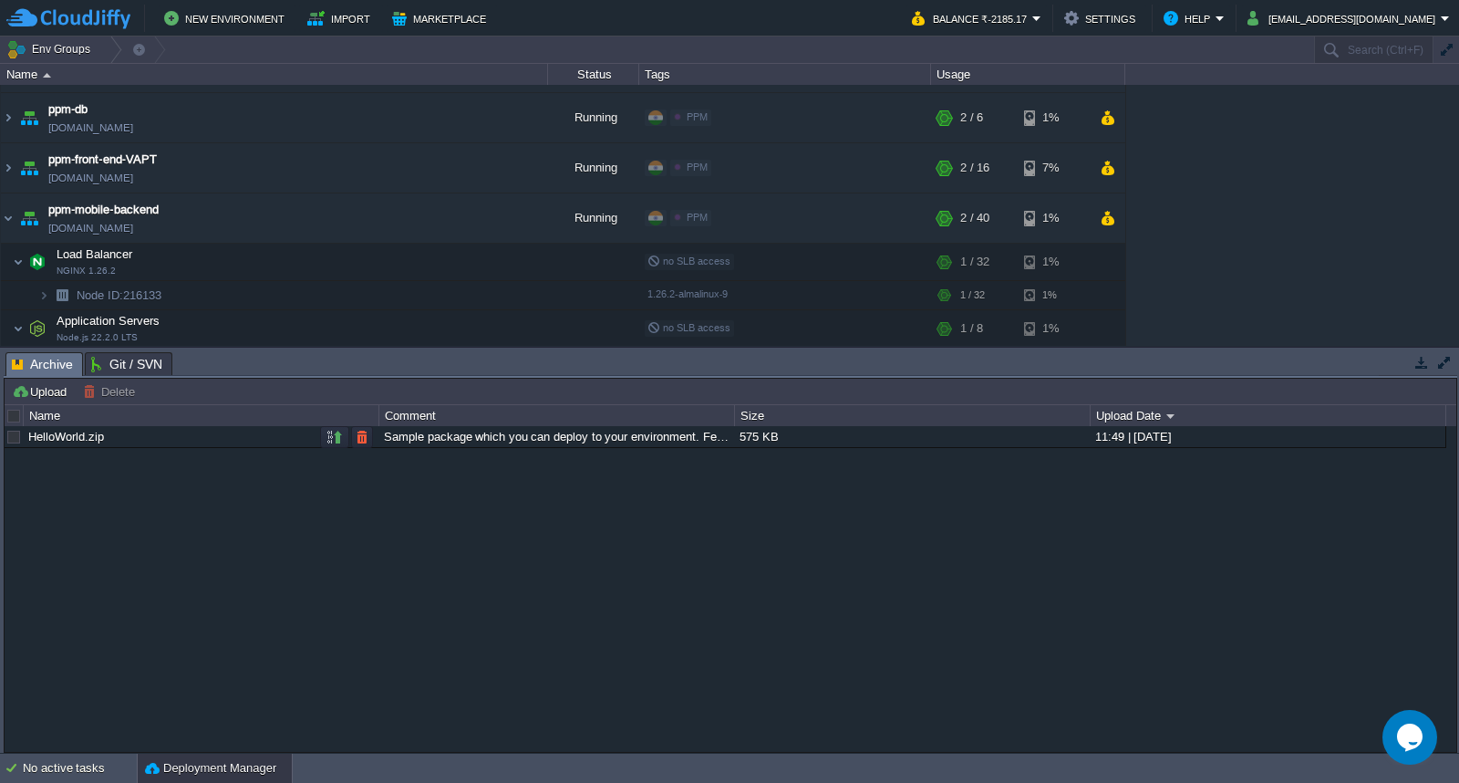
click at [167, 439] on div "HelloWorld.zip" at bounding box center [201, 436] width 354 height 21
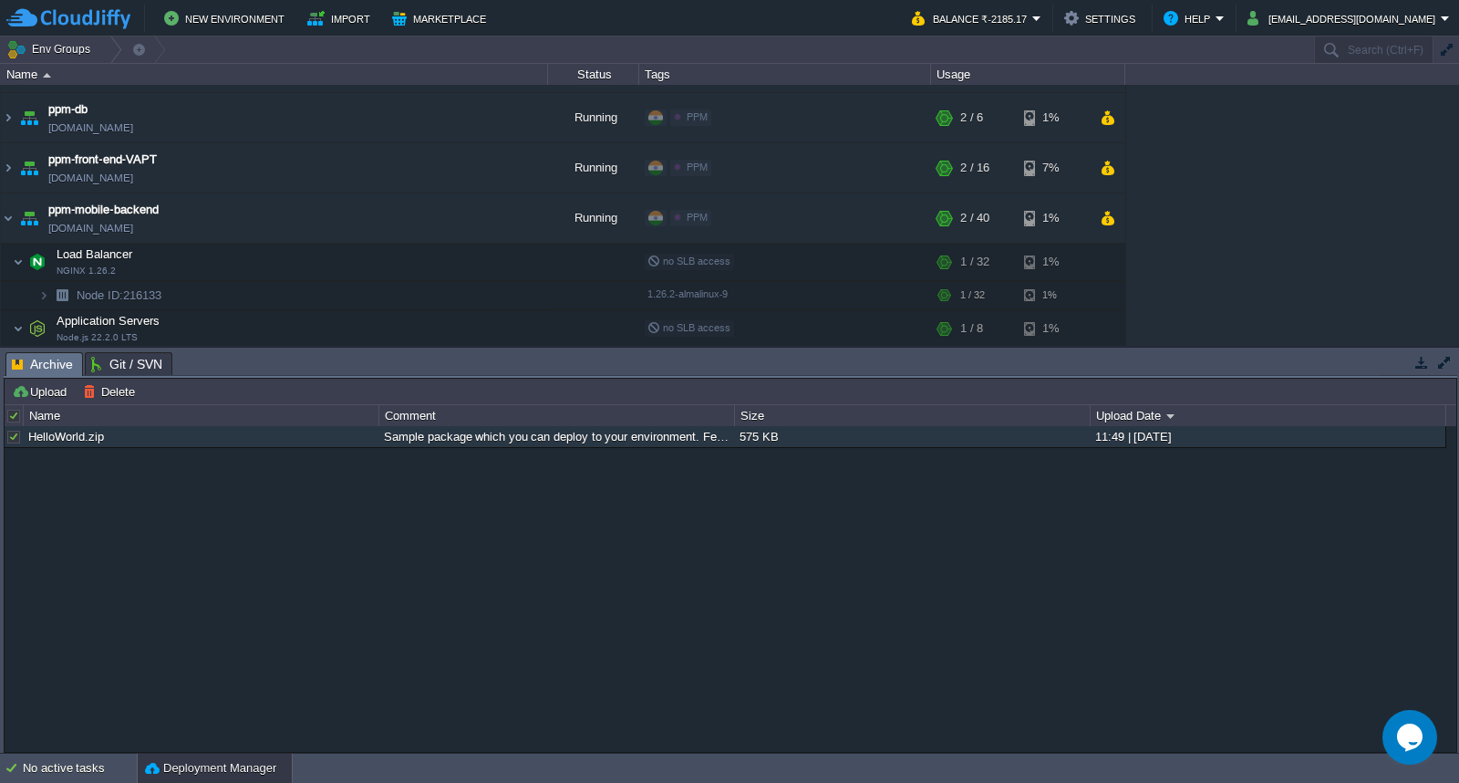
click at [13, 418] on div at bounding box center [14, 416] width 16 height 16
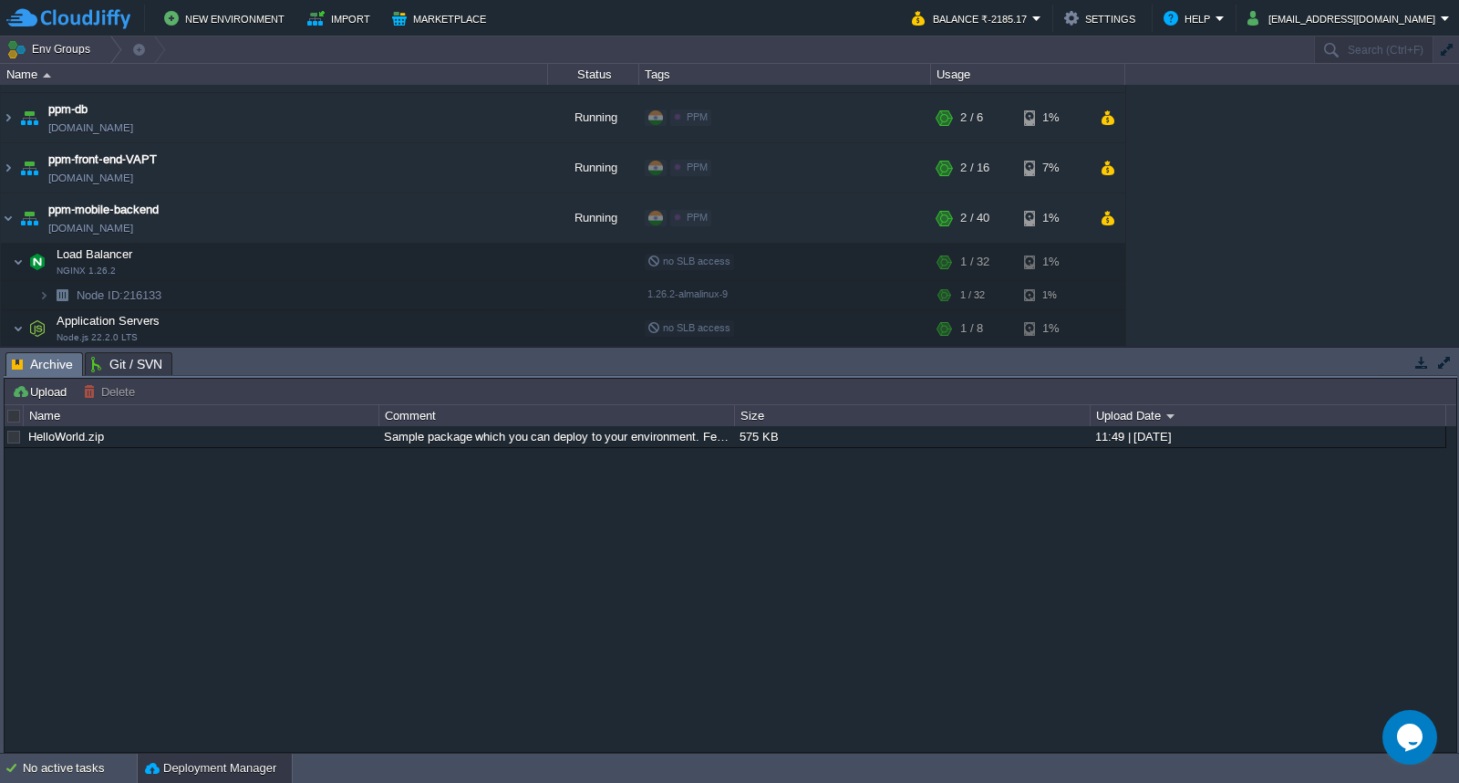
click at [13, 418] on div at bounding box center [14, 416] width 16 height 16
click at [234, 769] on button "Deployment Manager" at bounding box center [210, 768] width 131 height 18
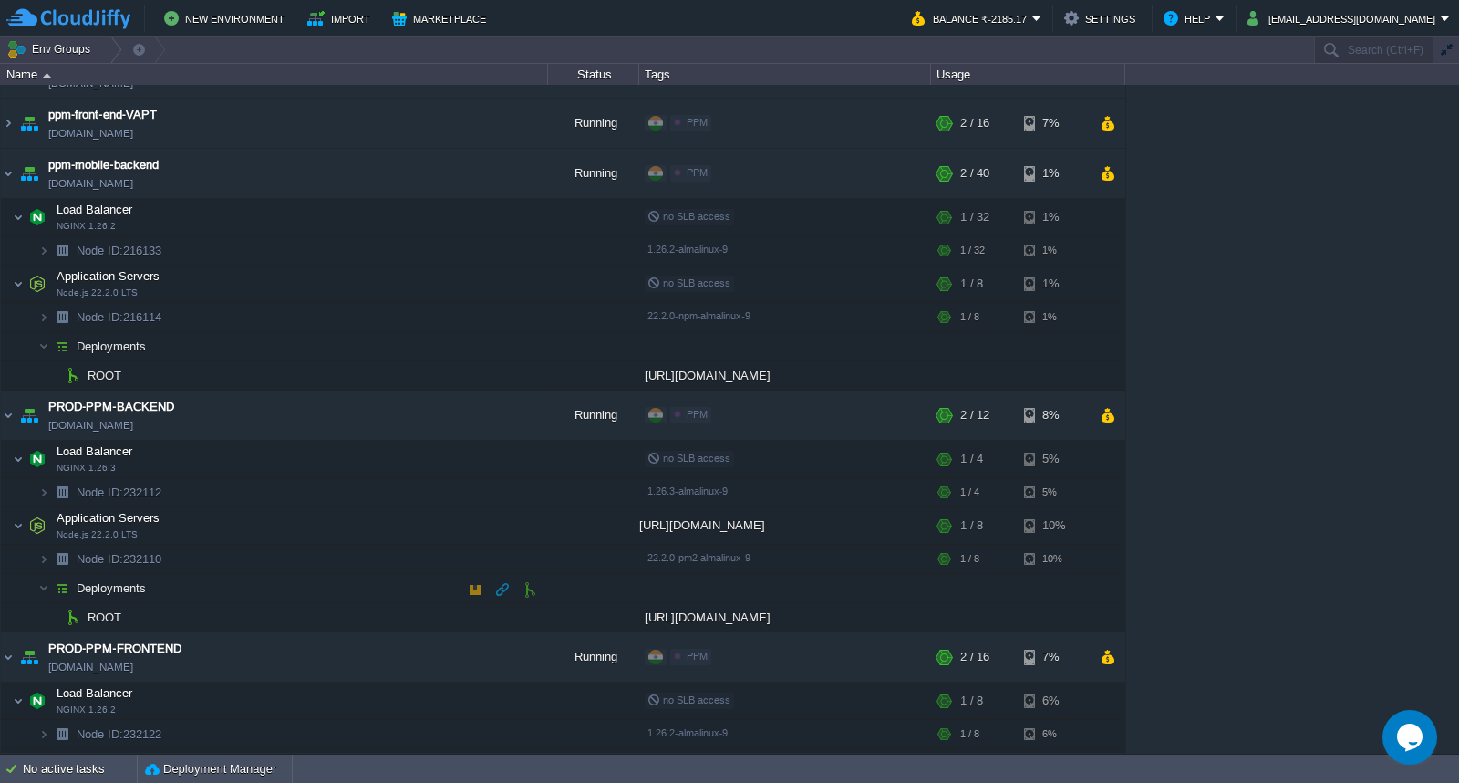
scroll to position [210, 0]
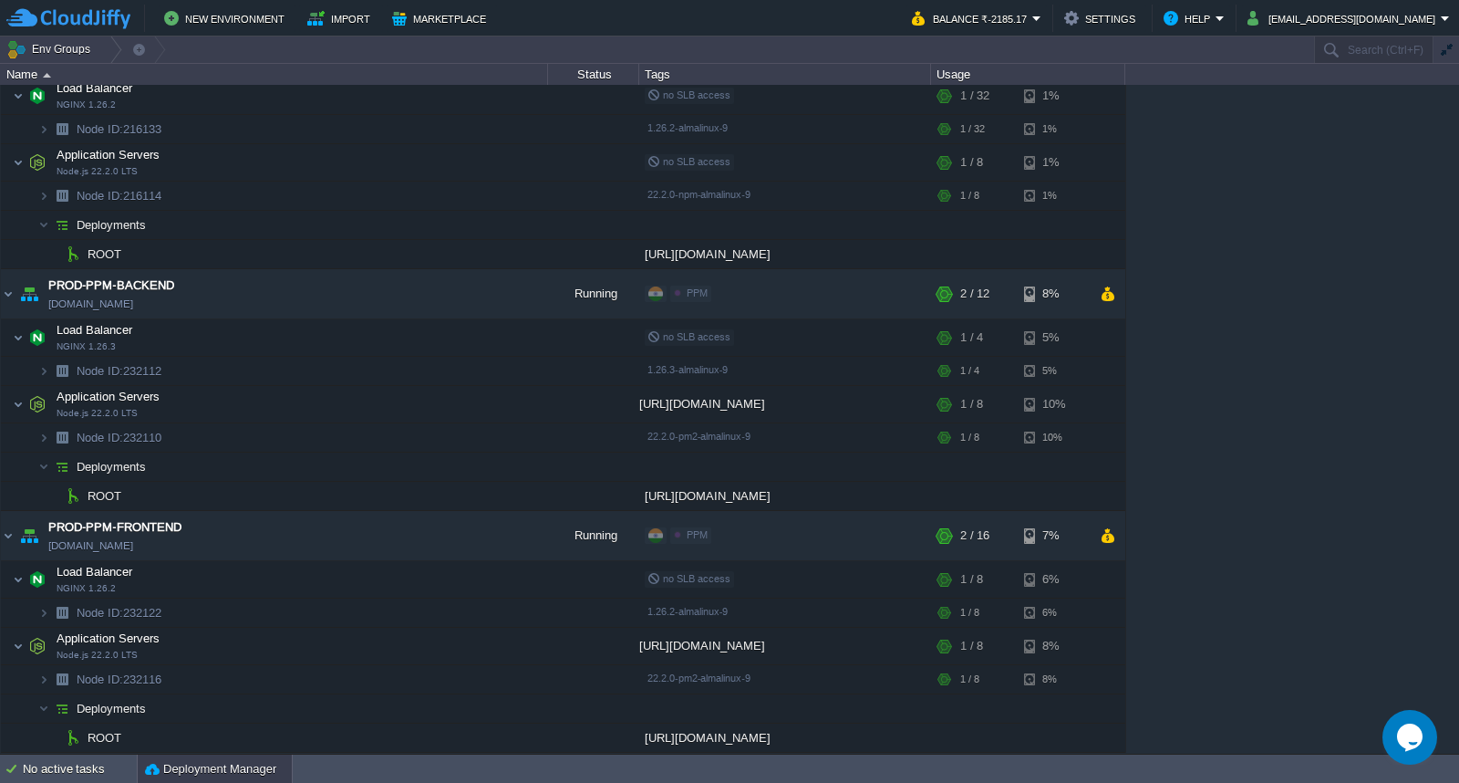
click at [195, 761] on button "Deployment Manager" at bounding box center [210, 769] width 131 height 18
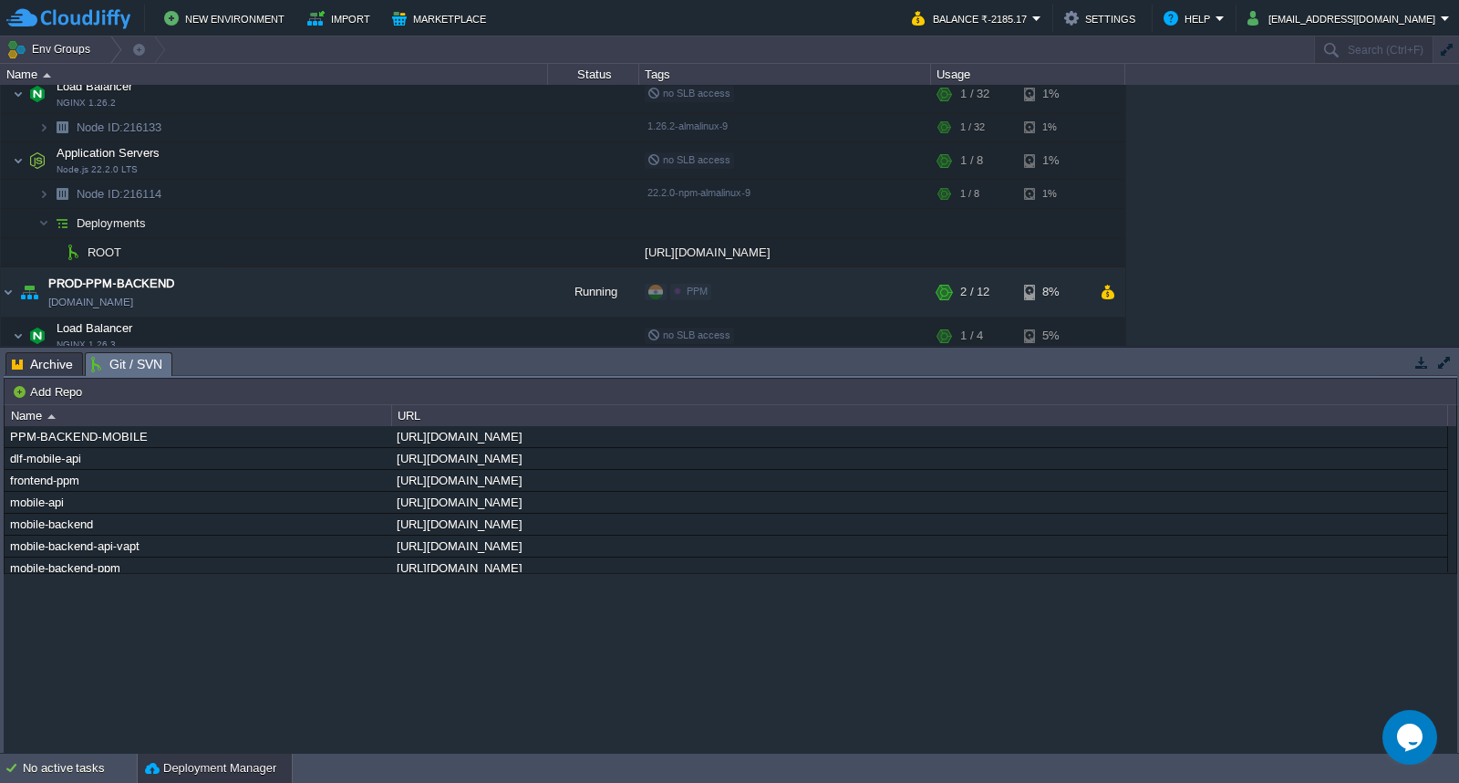
click at [149, 368] on span "Git / SVN" at bounding box center [126, 364] width 71 height 23
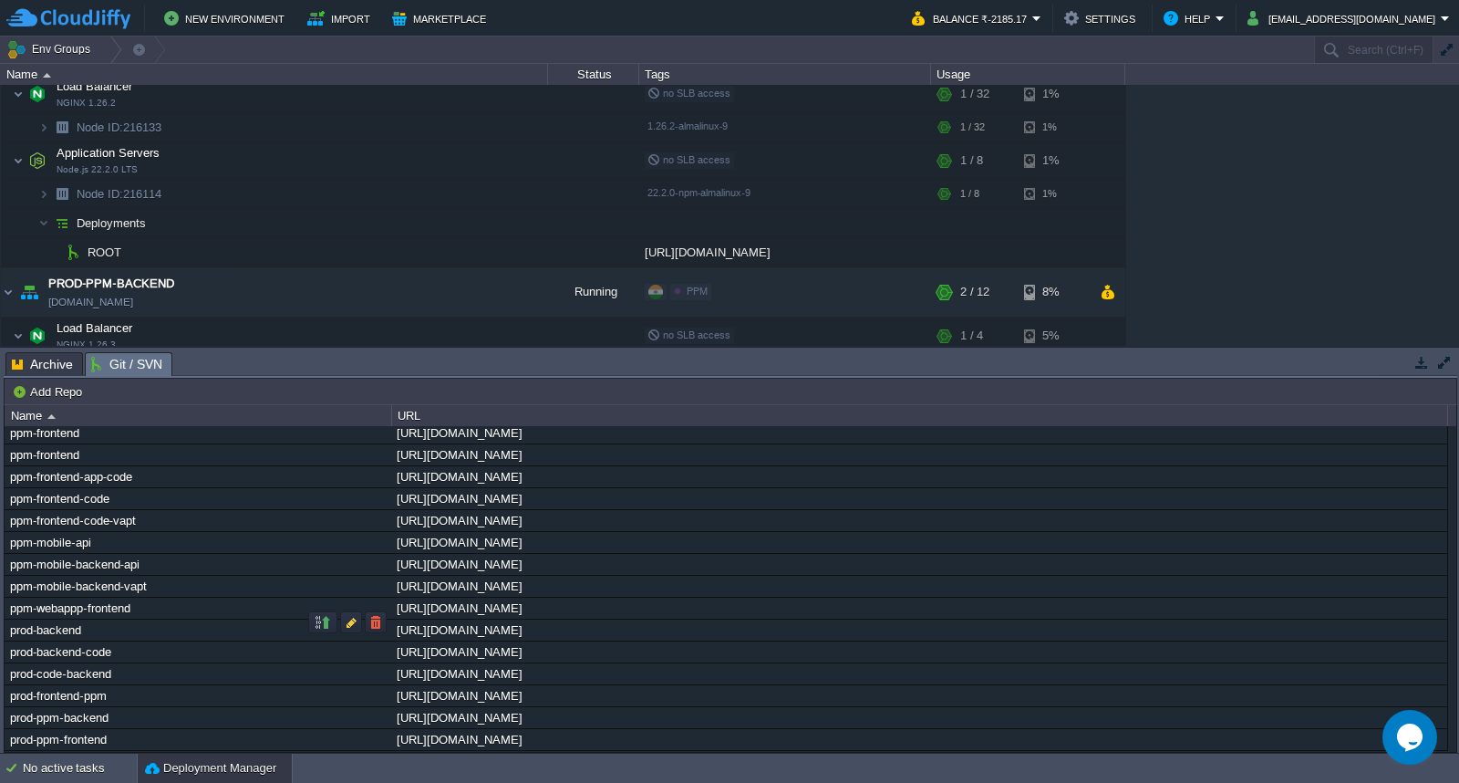
scroll to position [440, 0]
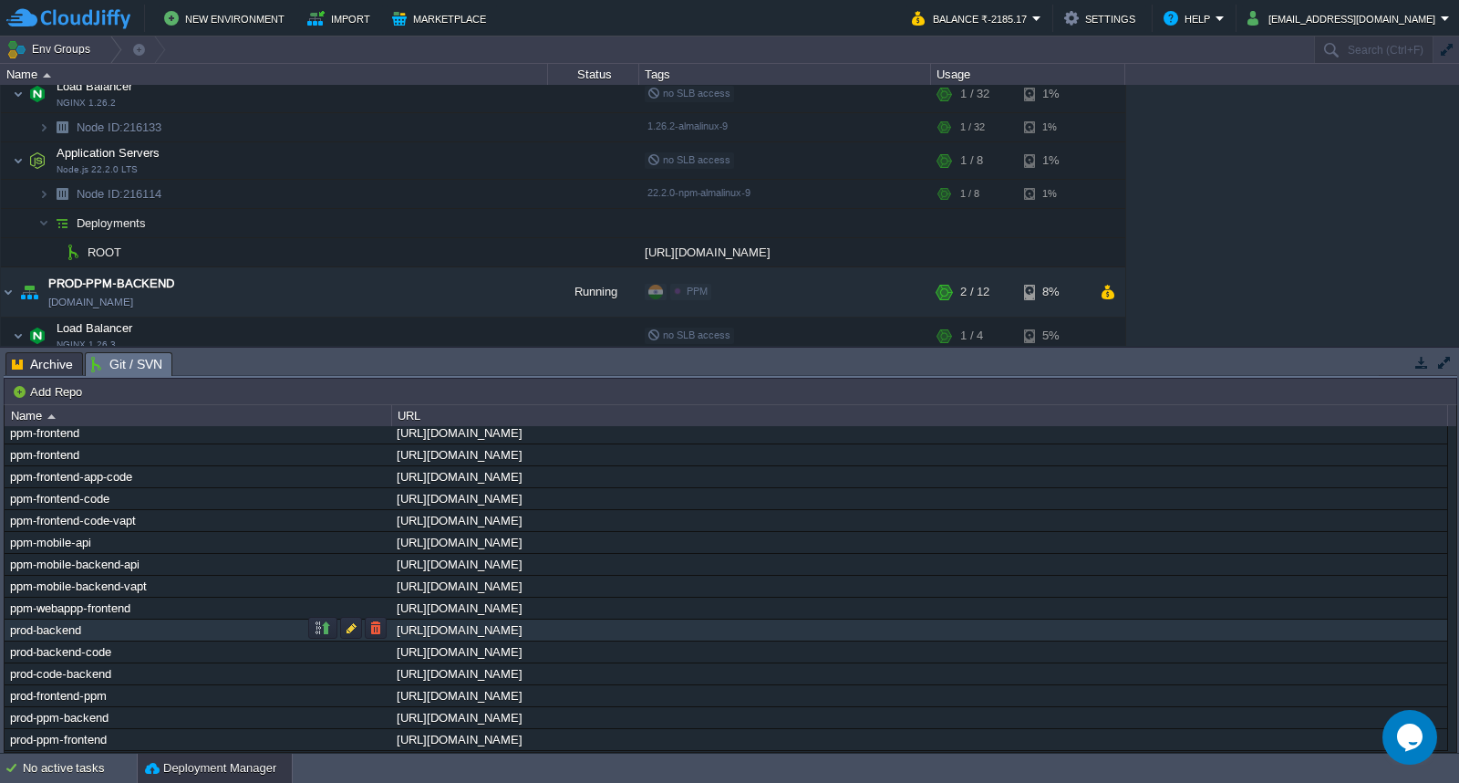
click at [183, 633] on div "prod-backend" at bounding box center [197, 629] width 385 height 21
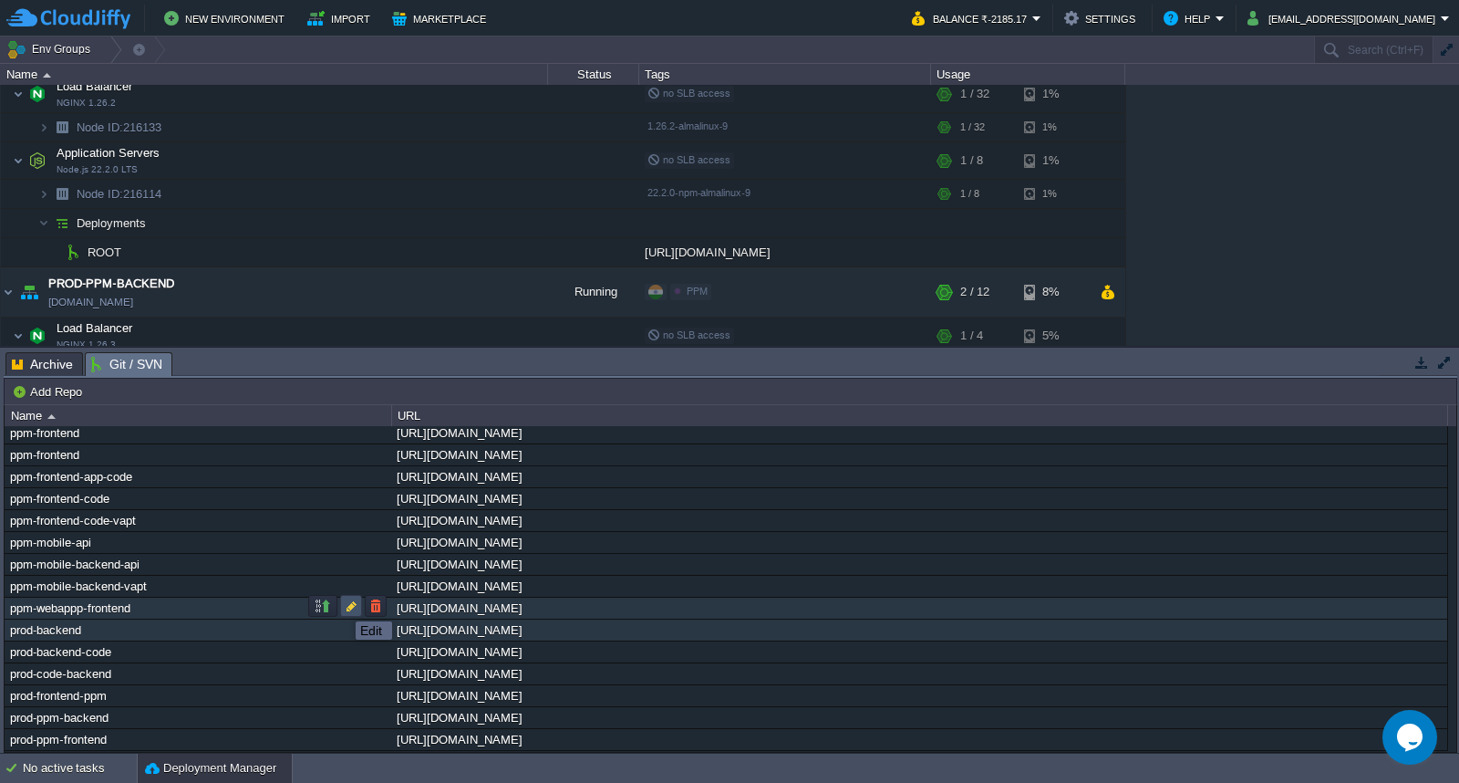
click at [351, 605] on button "button" at bounding box center [351, 605] width 16 height 16
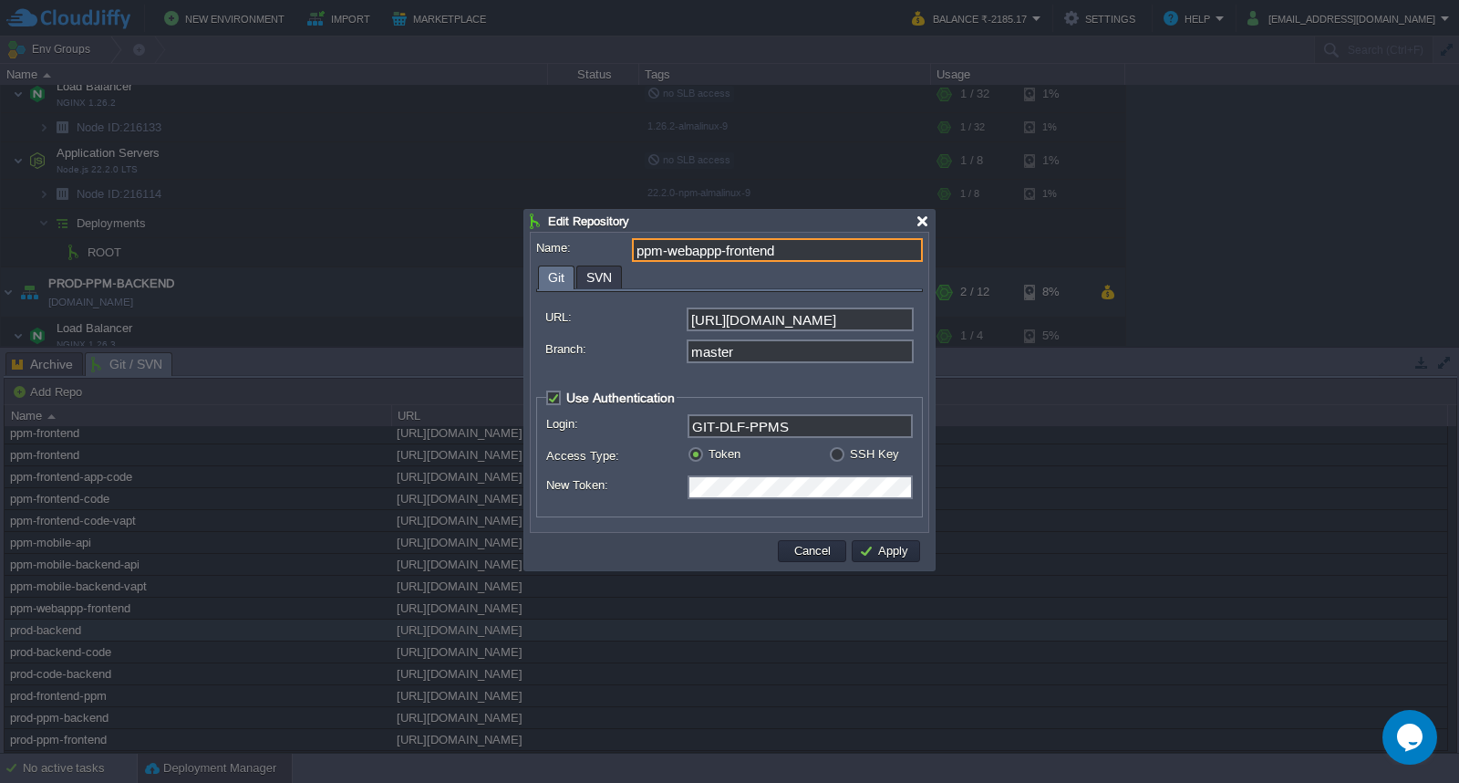
click at [918, 217] on div at bounding box center [923, 221] width 14 height 14
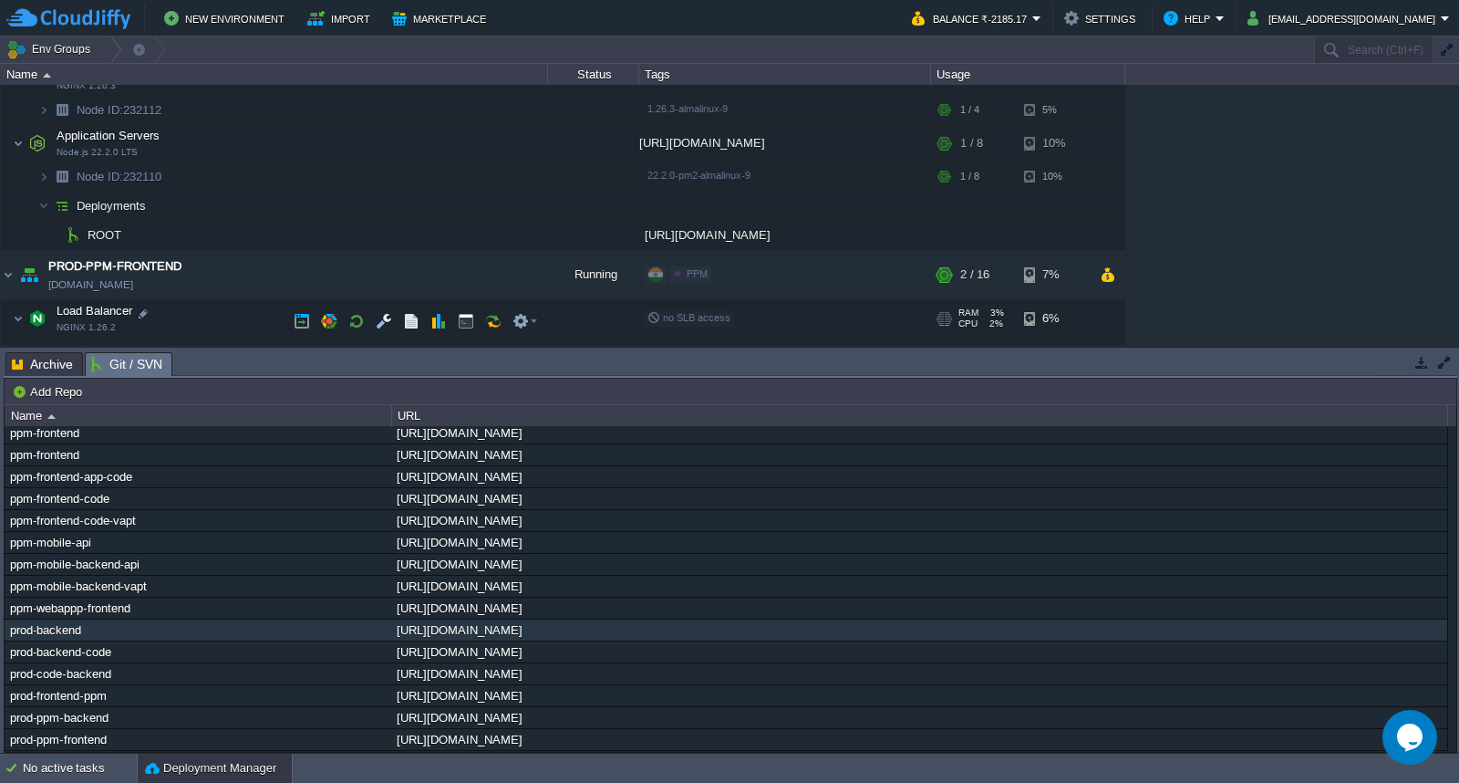
scroll to position [514, 0]
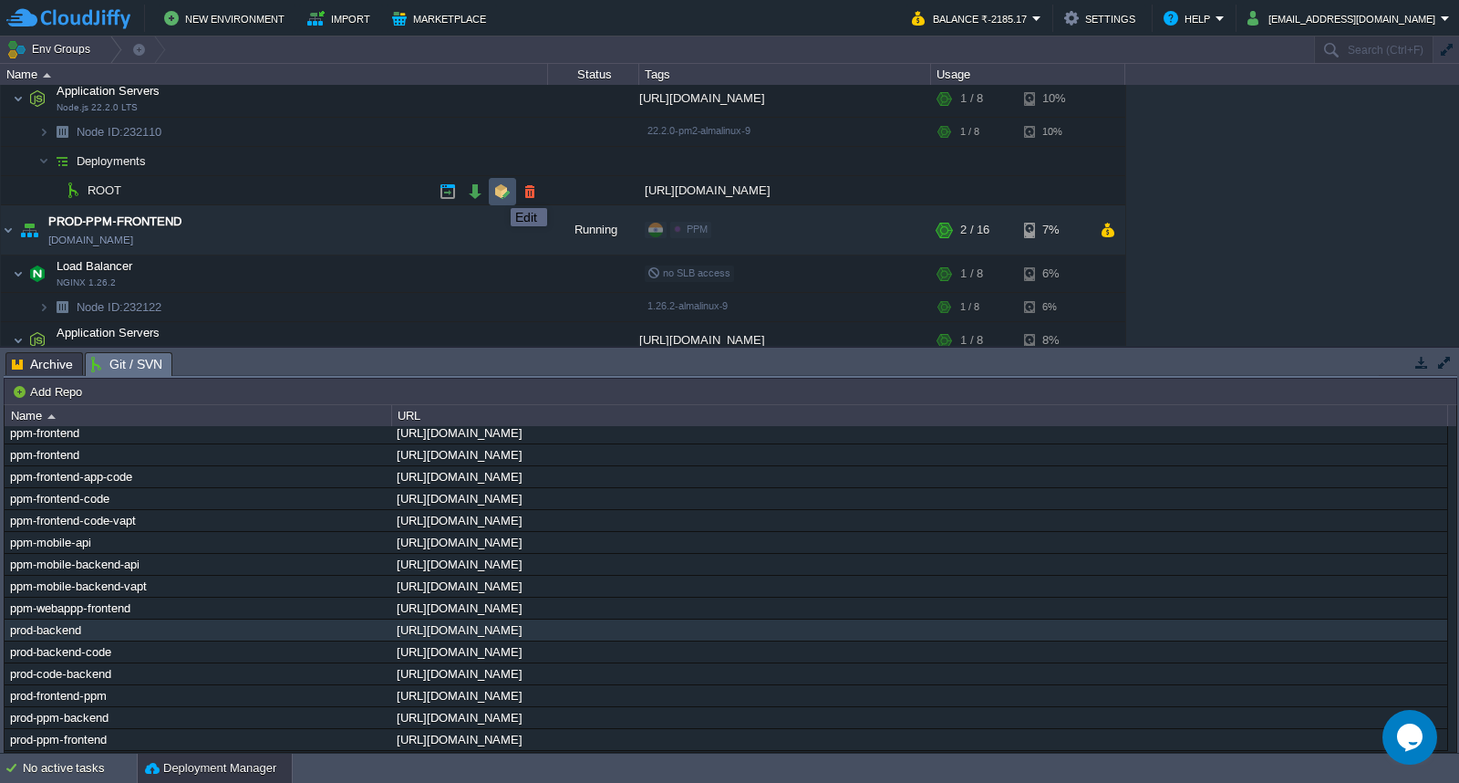
click at [497, 192] on button "button" at bounding box center [502, 191] width 16 height 16
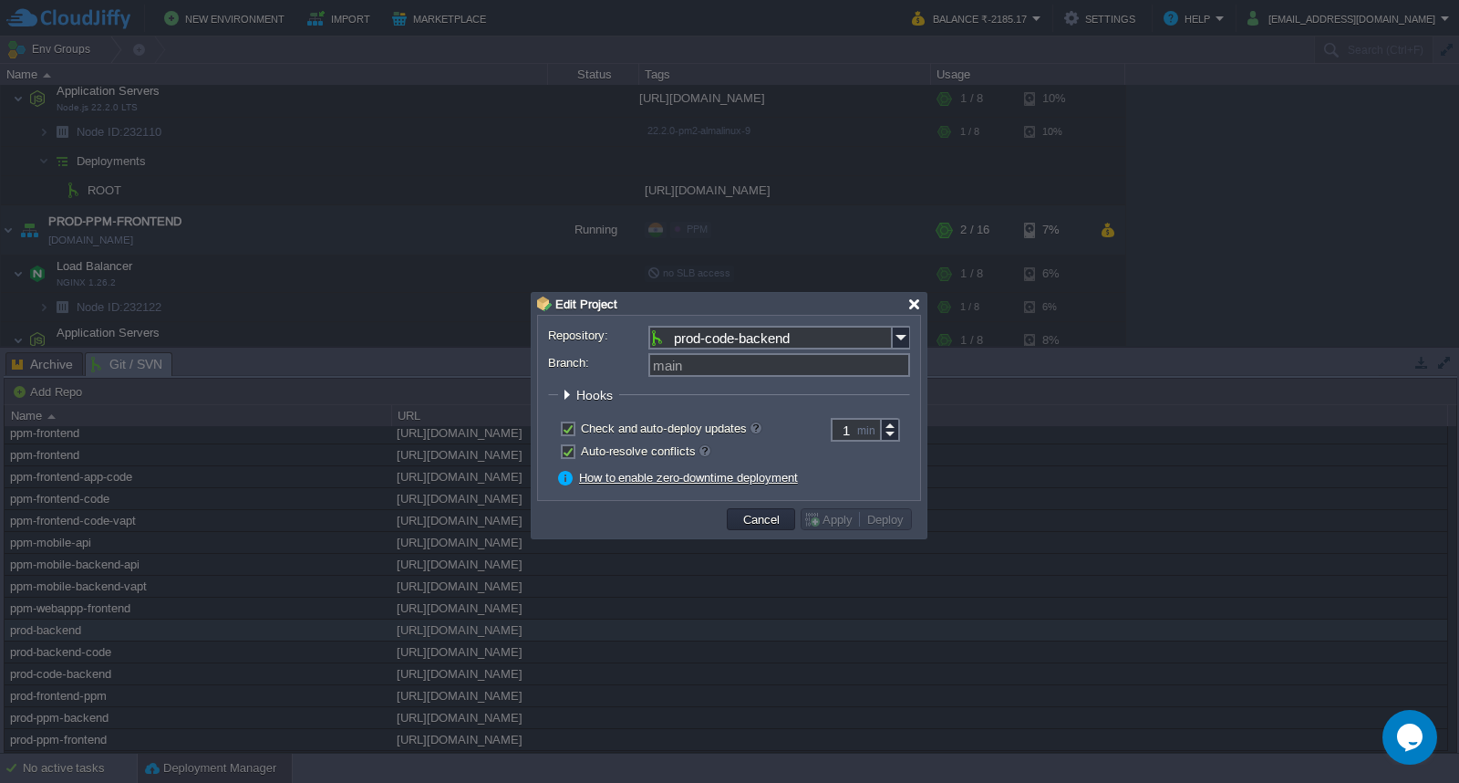
click at [908, 306] on div at bounding box center [915, 304] width 14 height 14
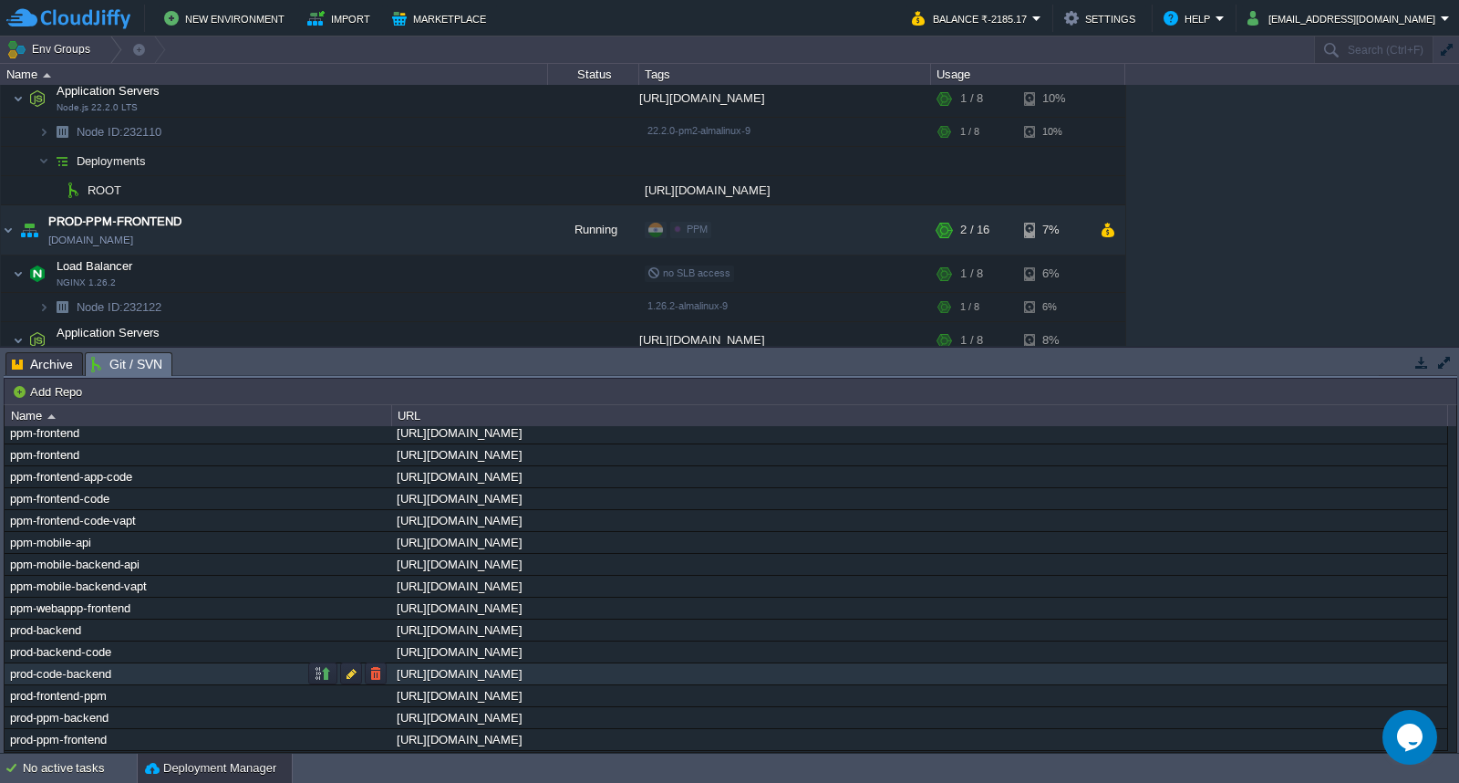
click at [137, 675] on div "prod-code-backend" at bounding box center [197, 673] width 385 height 21
click at [353, 670] on button "button" at bounding box center [351, 673] width 16 height 16
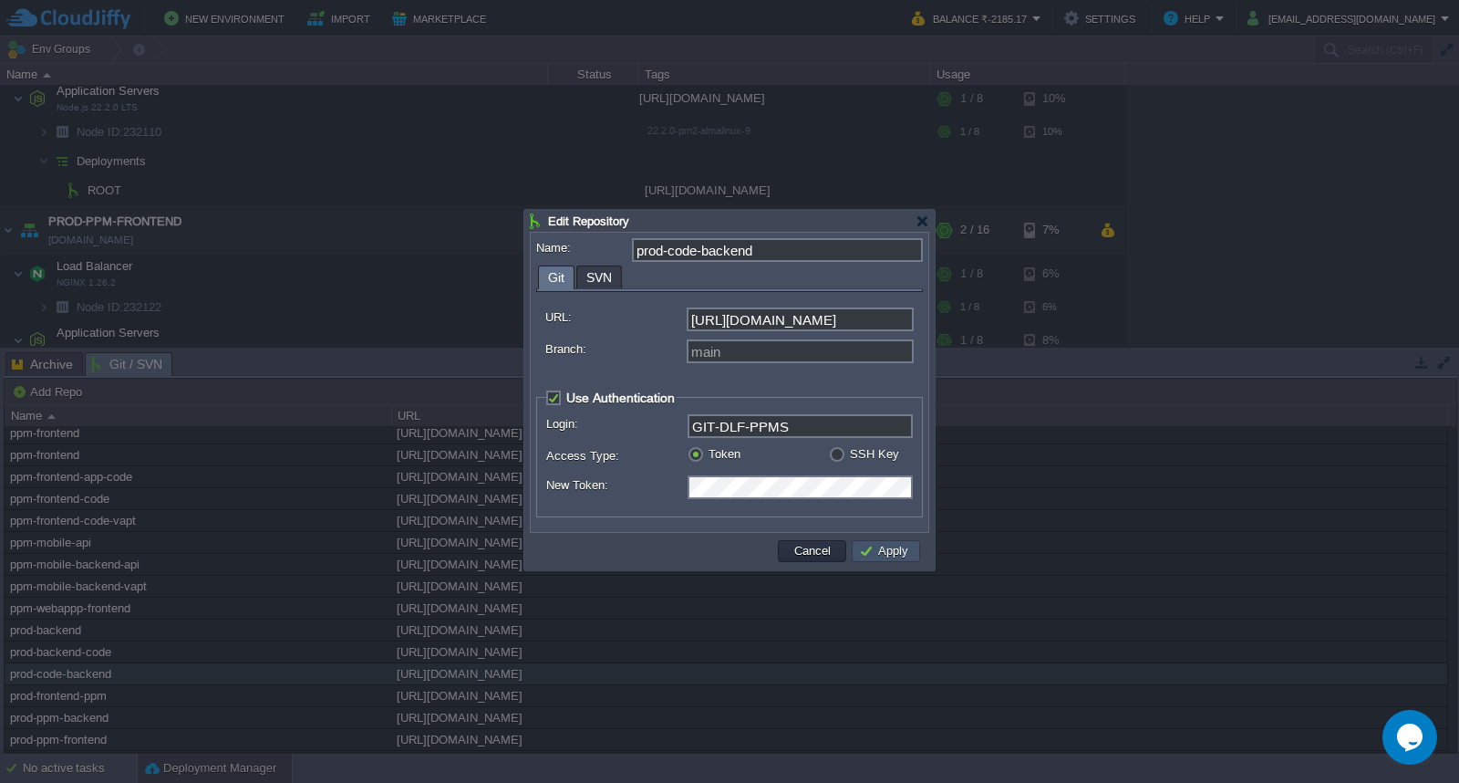
scroll to position [0, 0]
click at [885, 552] on button "Apply" at bounding box center [886, 551] width 55 height 16
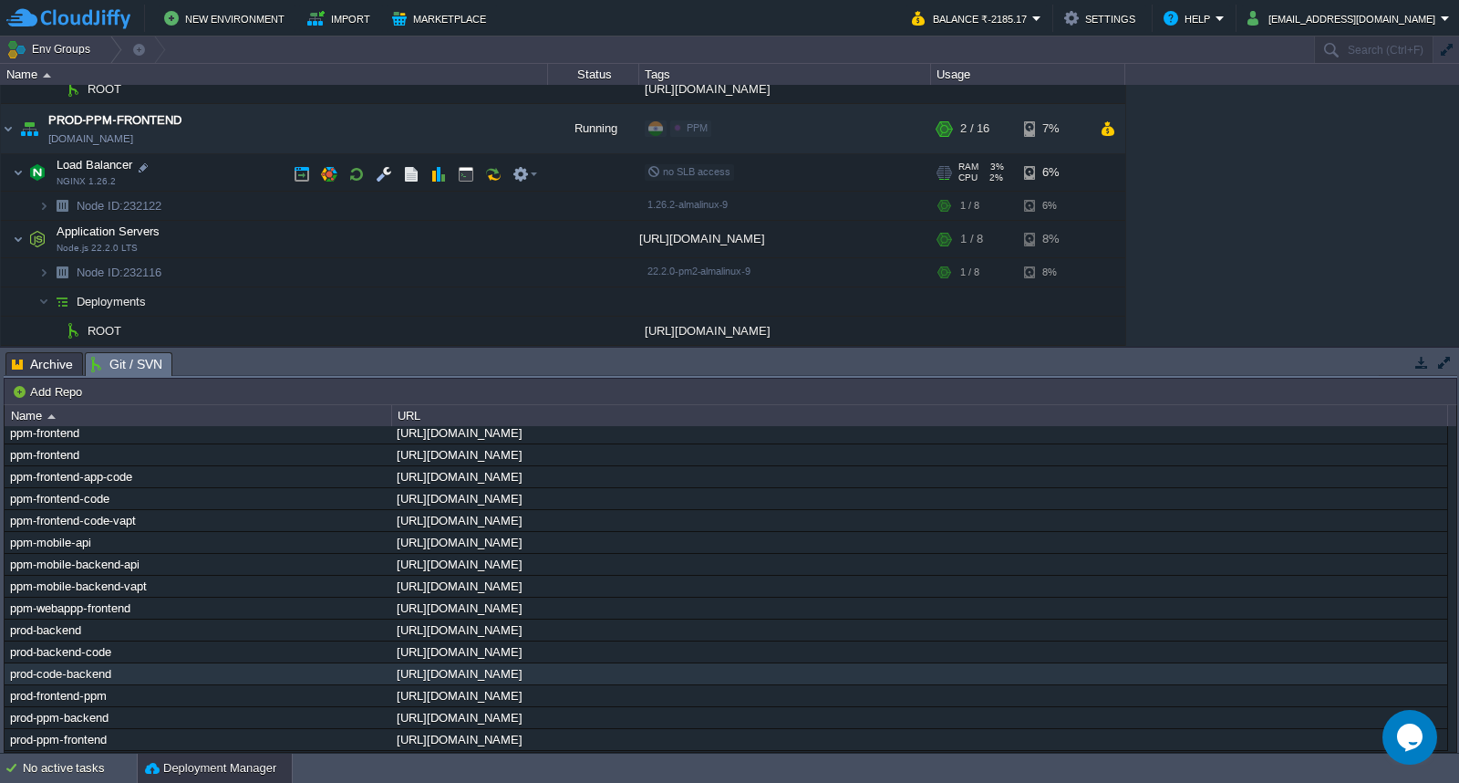
scroll to position [514, 0]
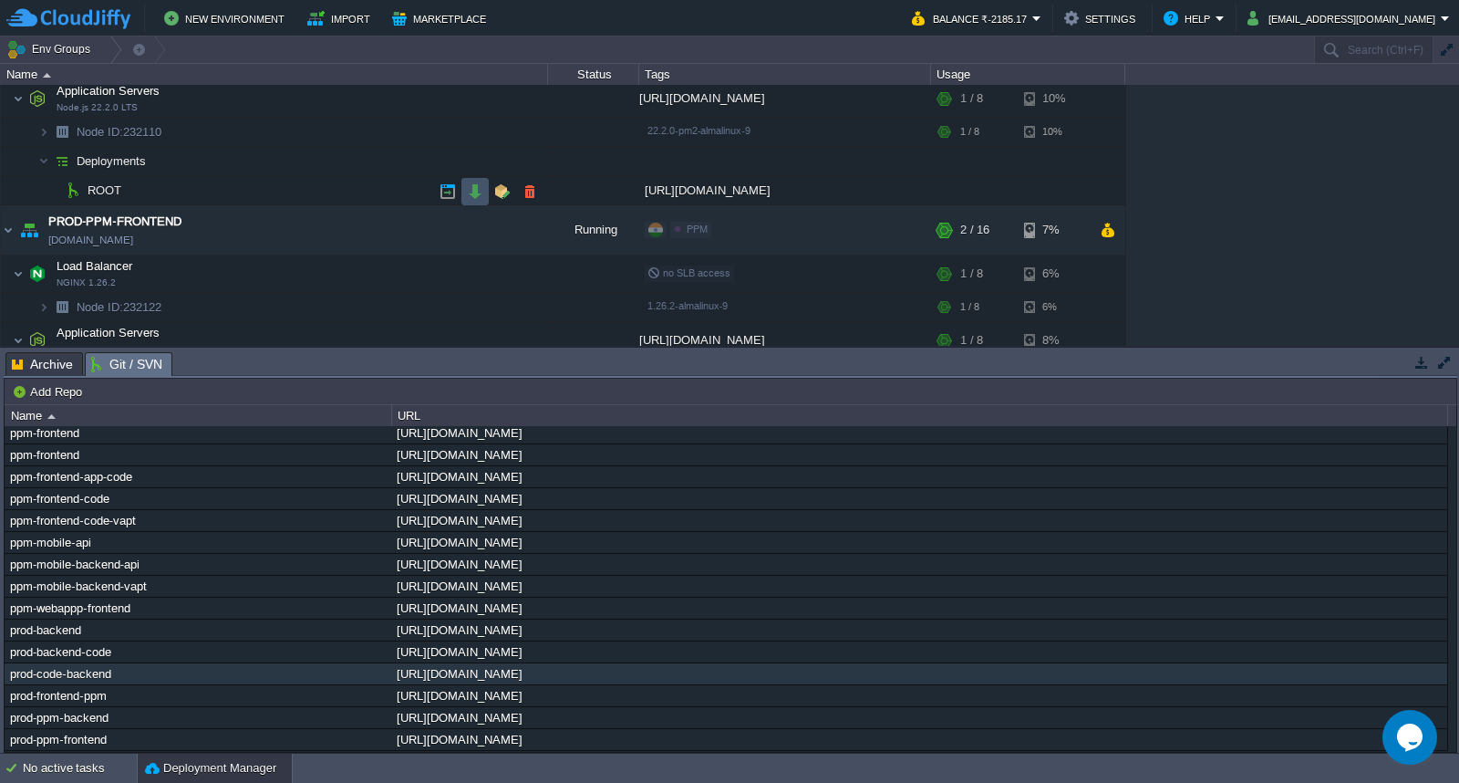
click at [481, 197] on button "button" at bounding box center [475, 191] width 16 height 16
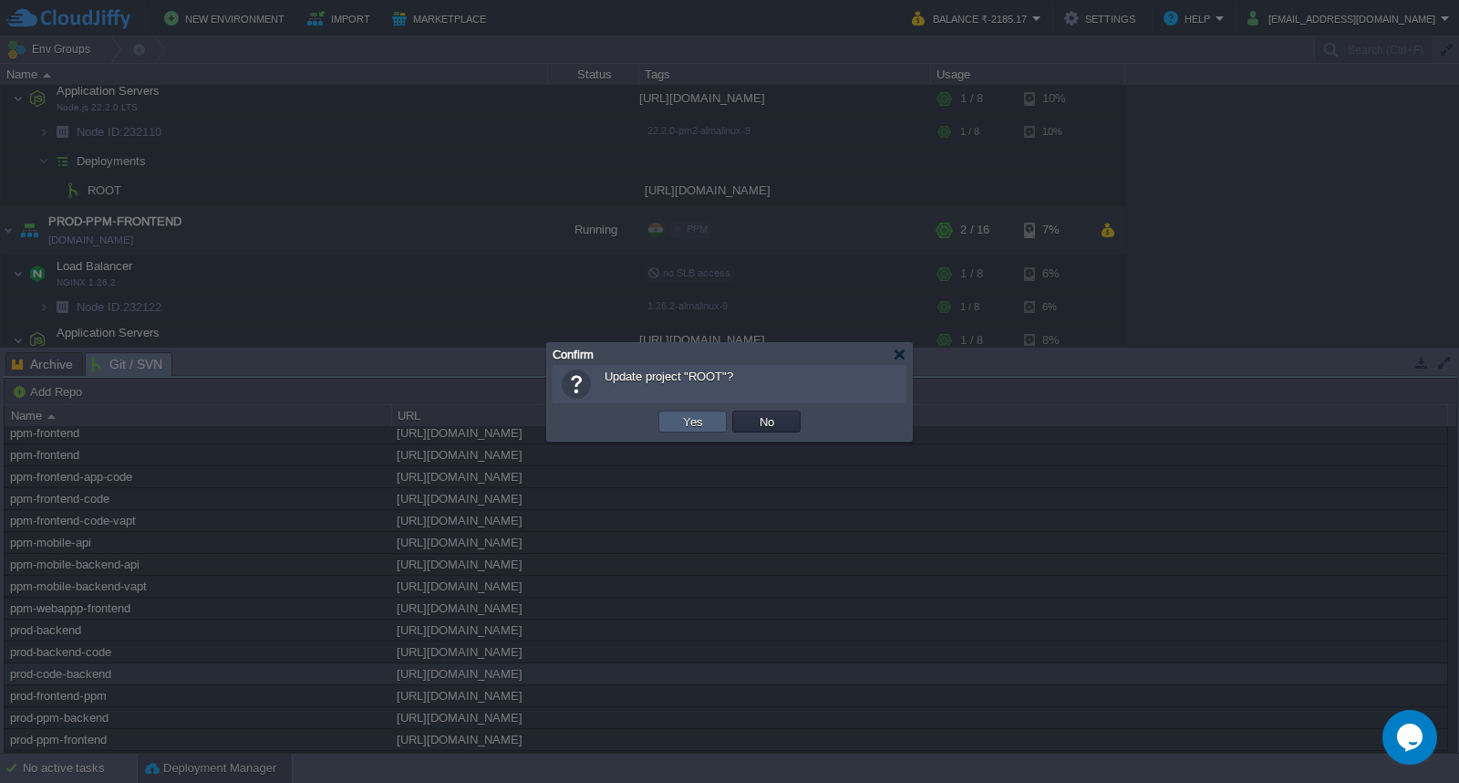
click at [701, 422] on button "Yes" at bounding box center [693, 421] width 31 height 16
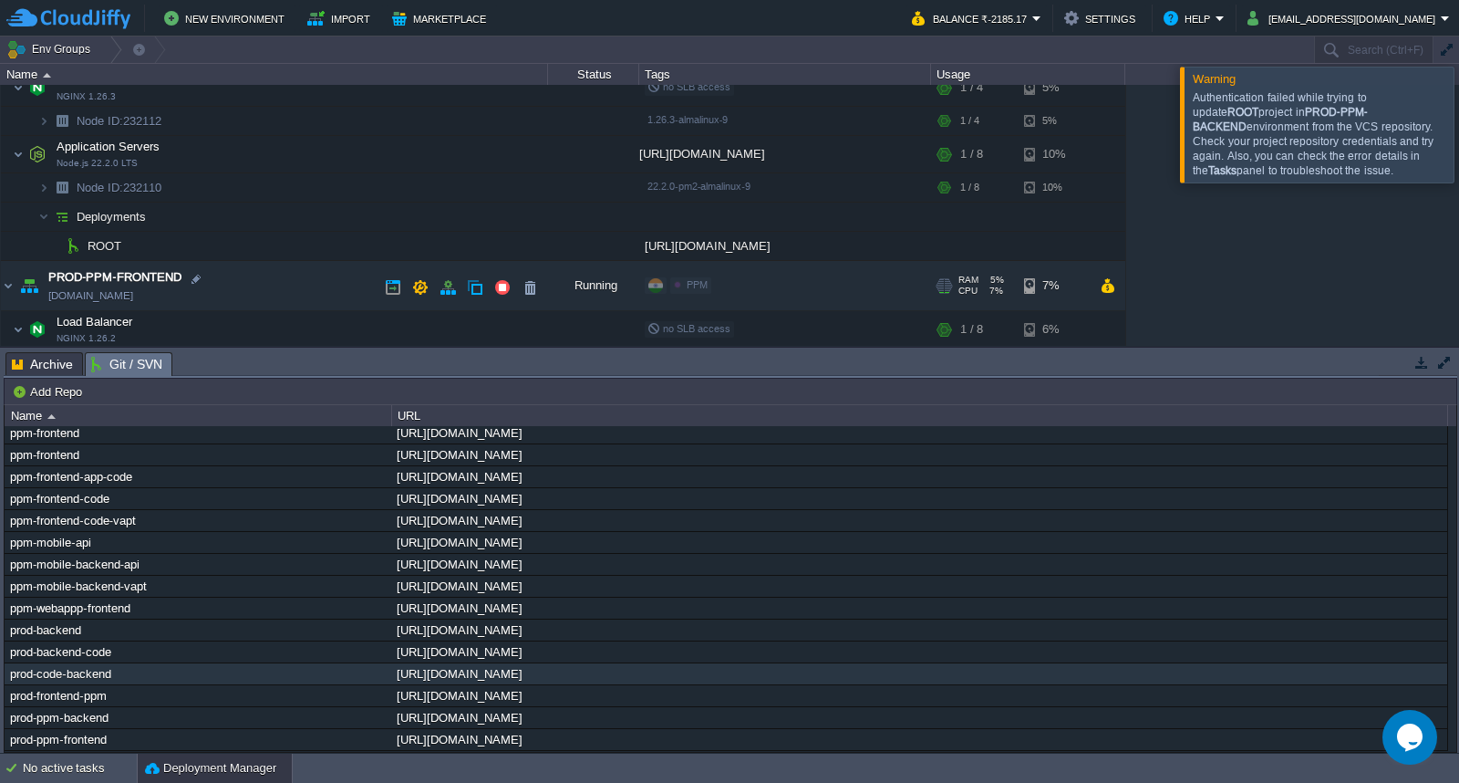
scroll to position [412, 0]
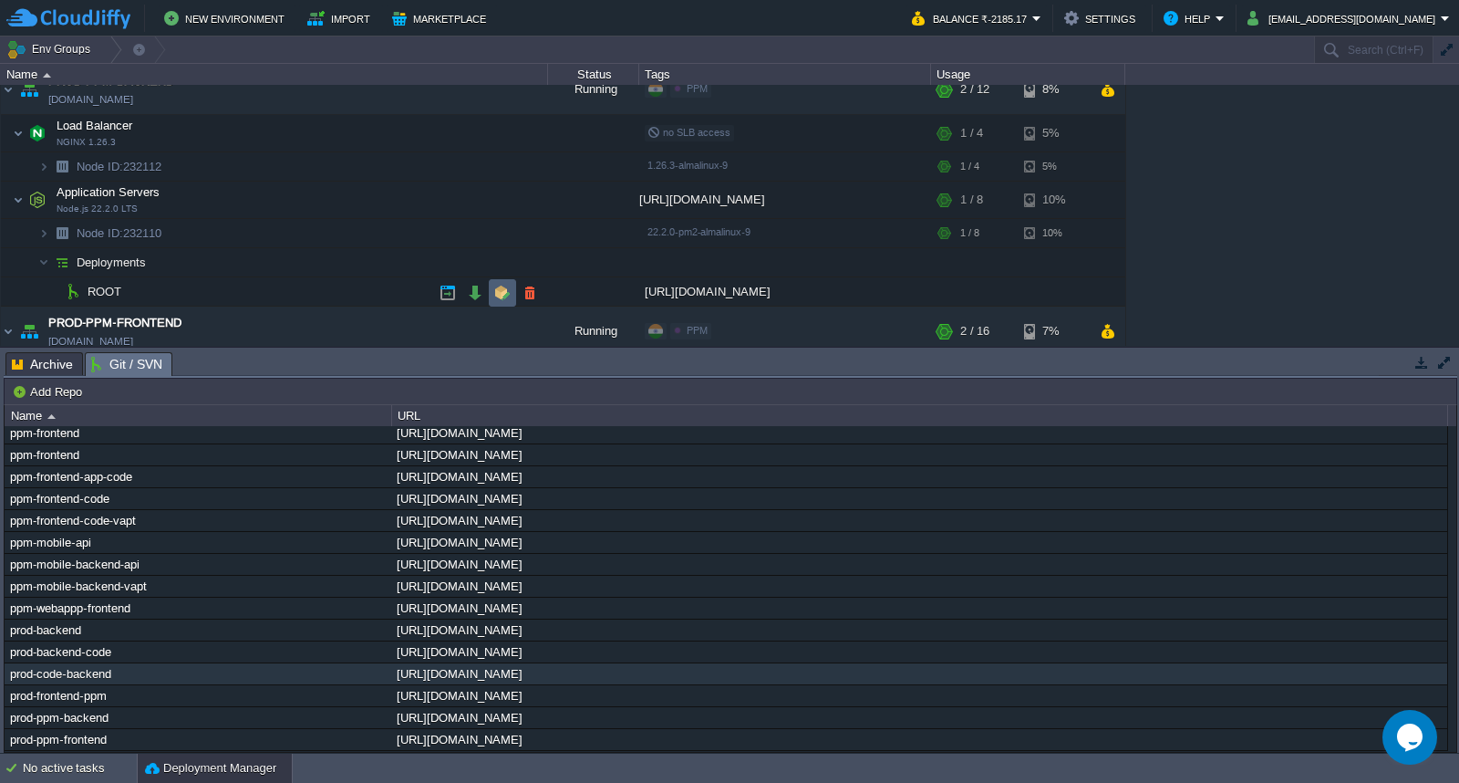
click at [495, 294] on button "button" at bounding box center [502, 293] width 16 height 16
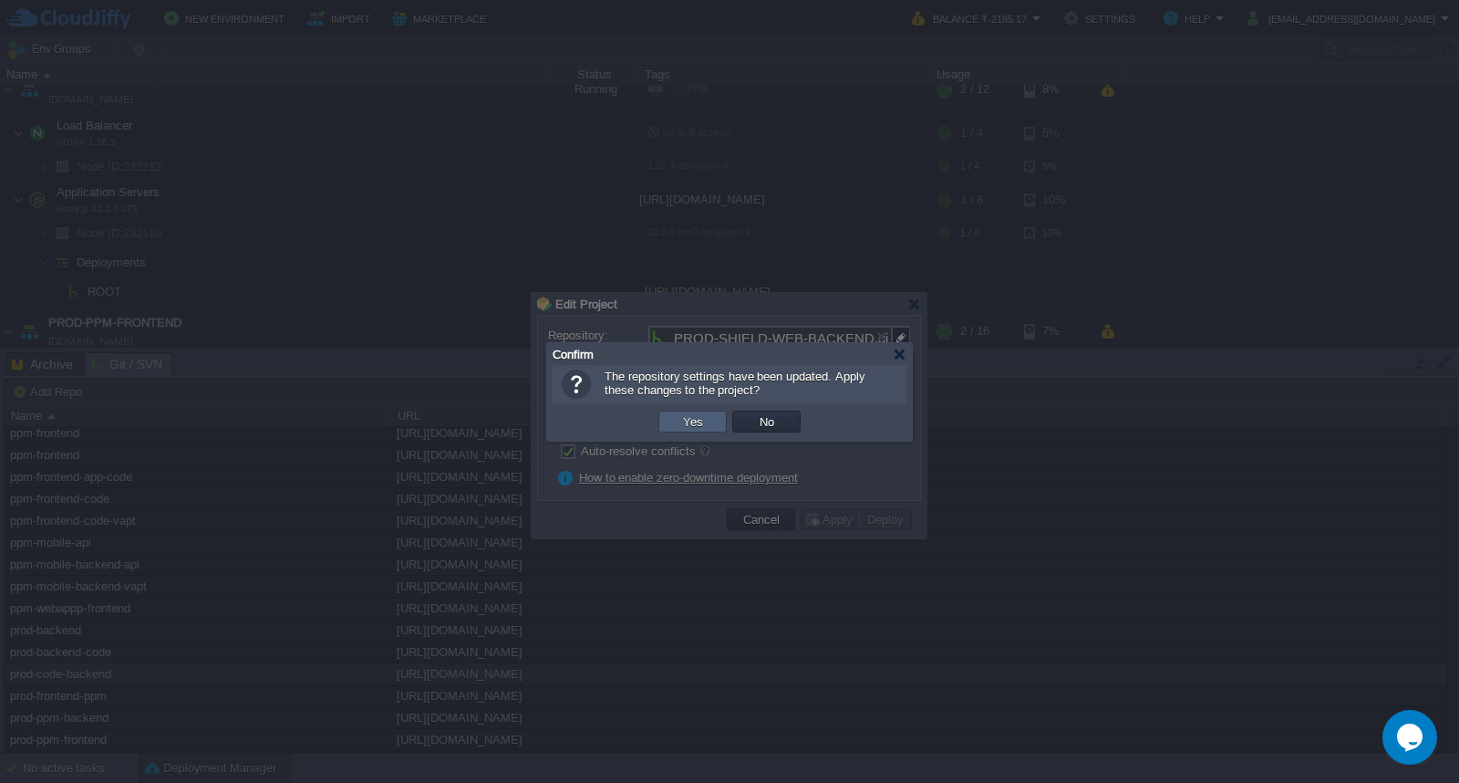
click at [693, 421] on button "Yes" at bounding box center [693, 421] width 31 height 16
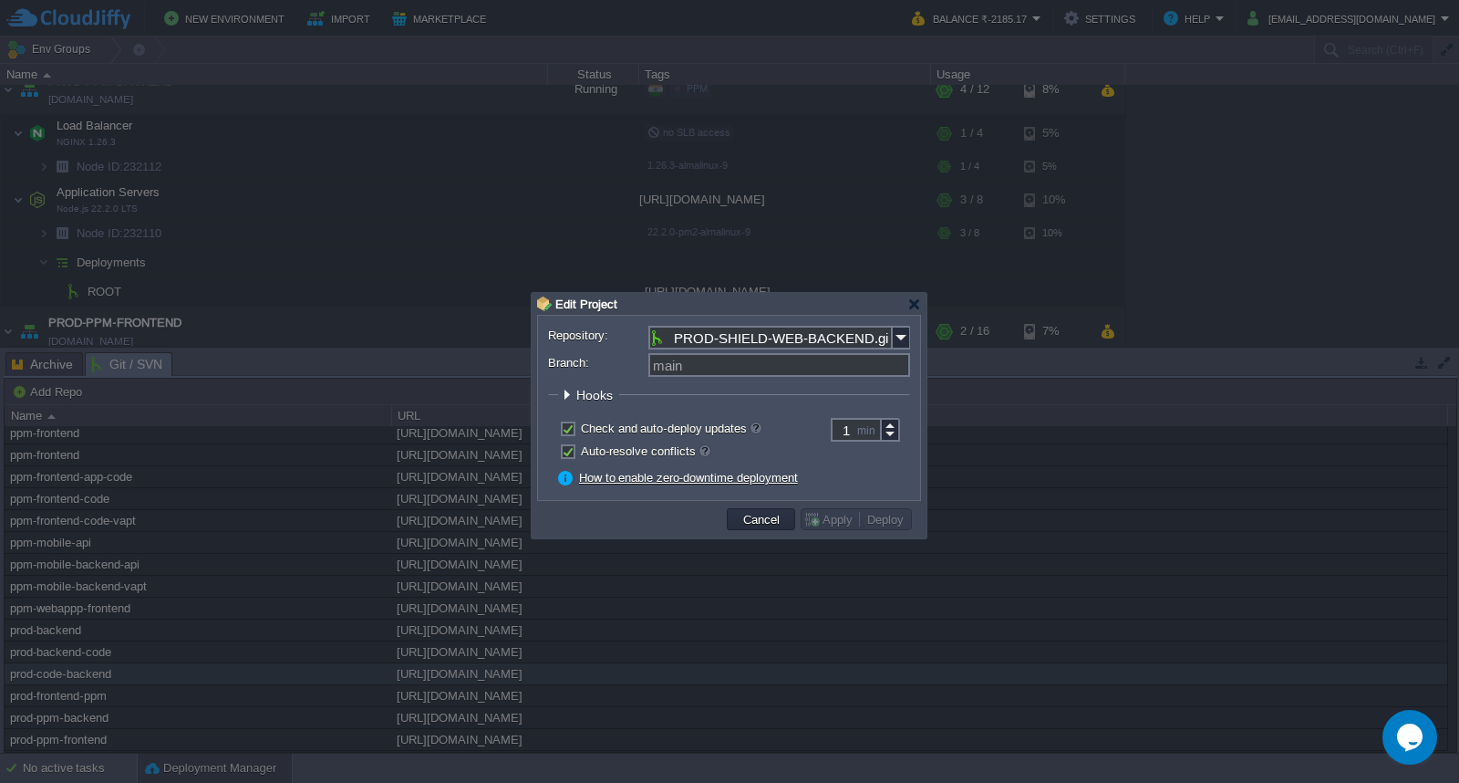
type input "prod-code-backend"
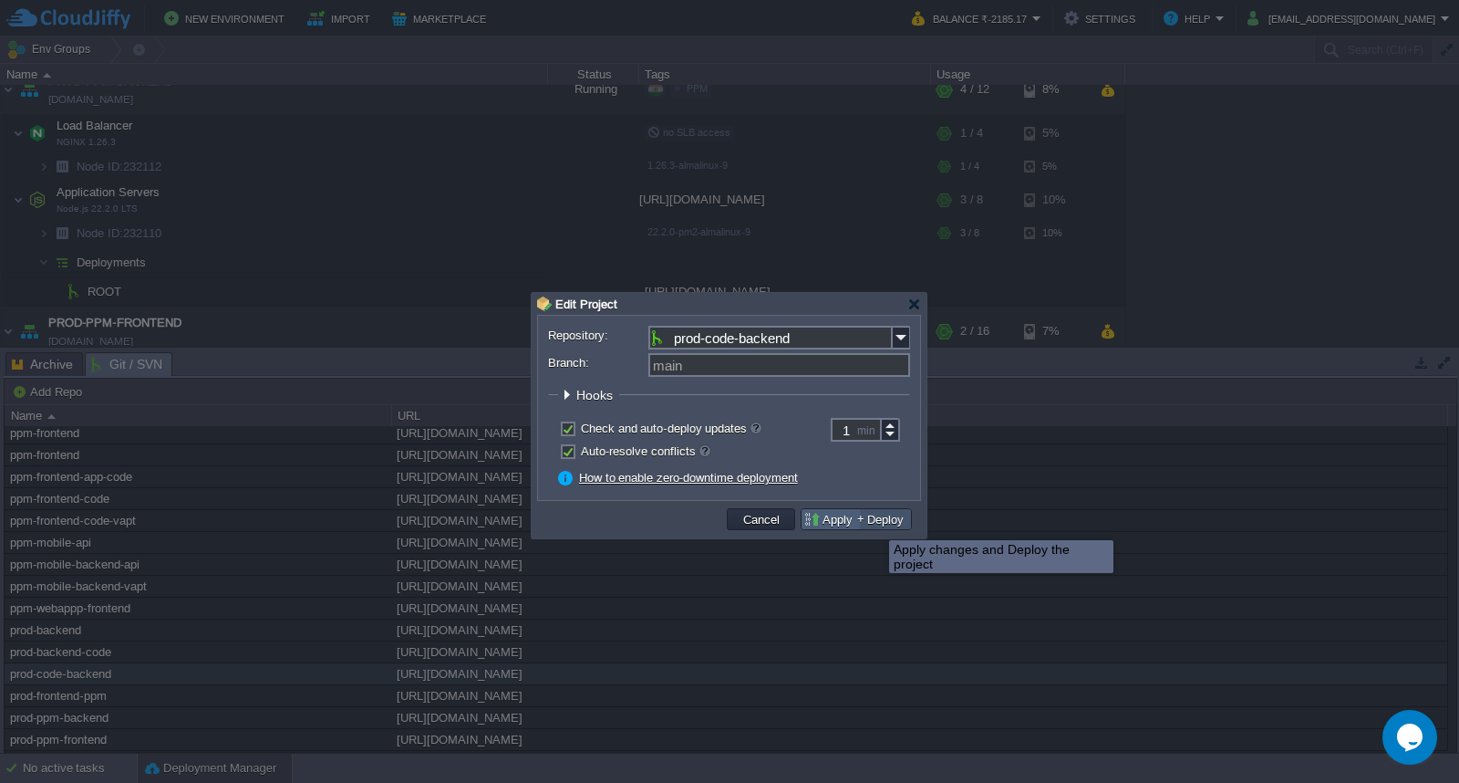
click at [877, 524] on button "Deploy" at bounding box center [885, 519] width 47 height 16
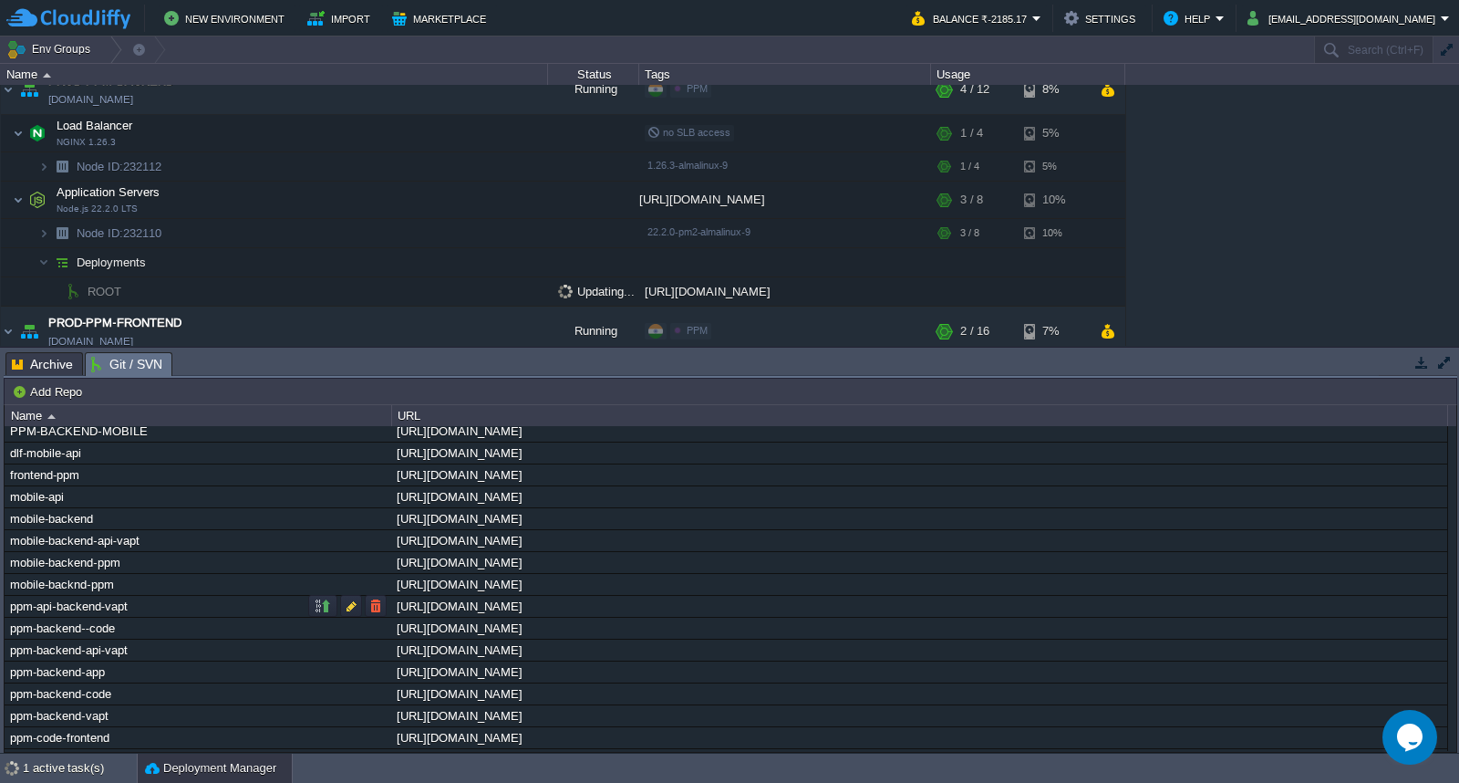
scroll to position [0, 0]
click at [70, 777] on div "1 active task(s)" at bounding box center [80, 767] width 114 height 29
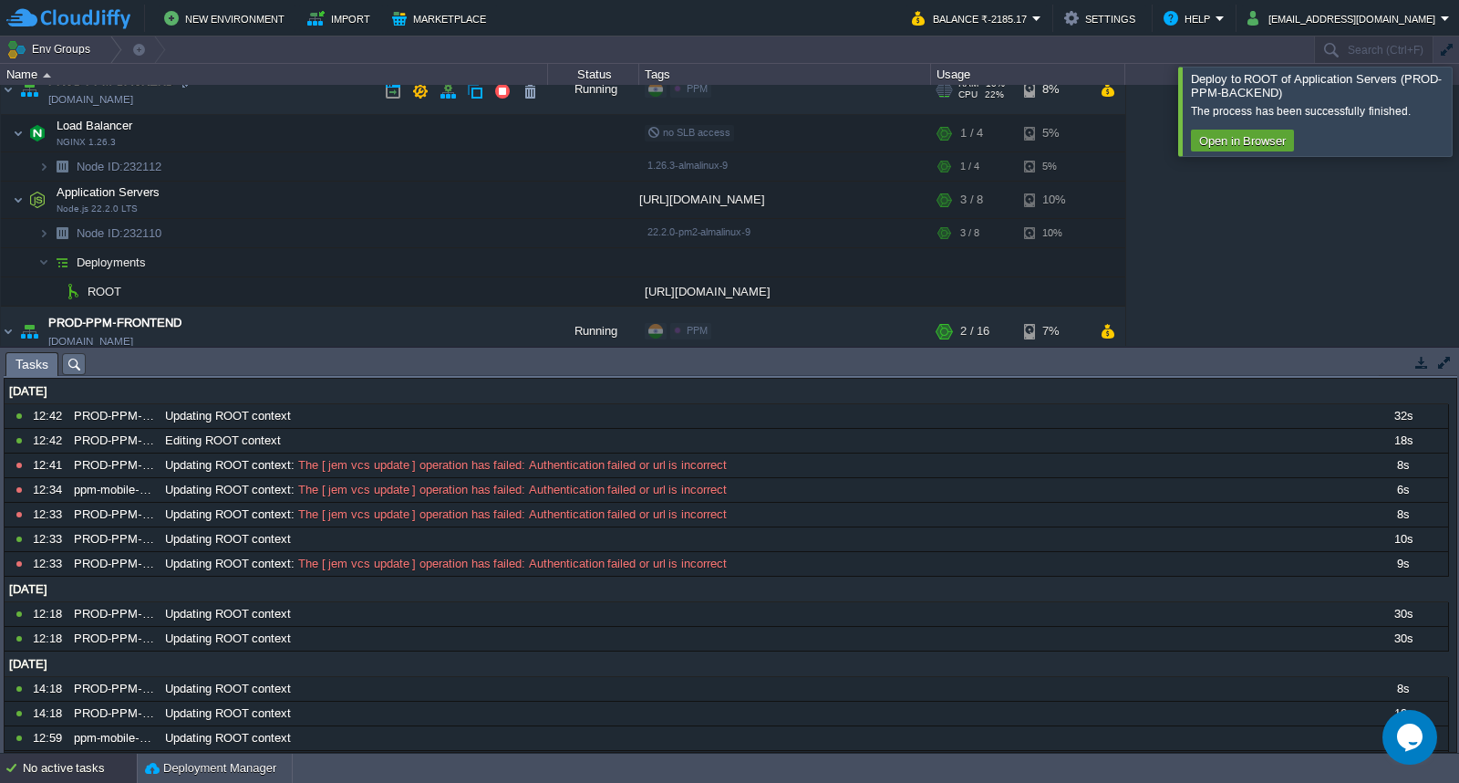
click at [320, 105] on td "PROD-PPM-BACKEND [DOMAIN_NAME]" at bounding box center [274, 90] width 547 height 50
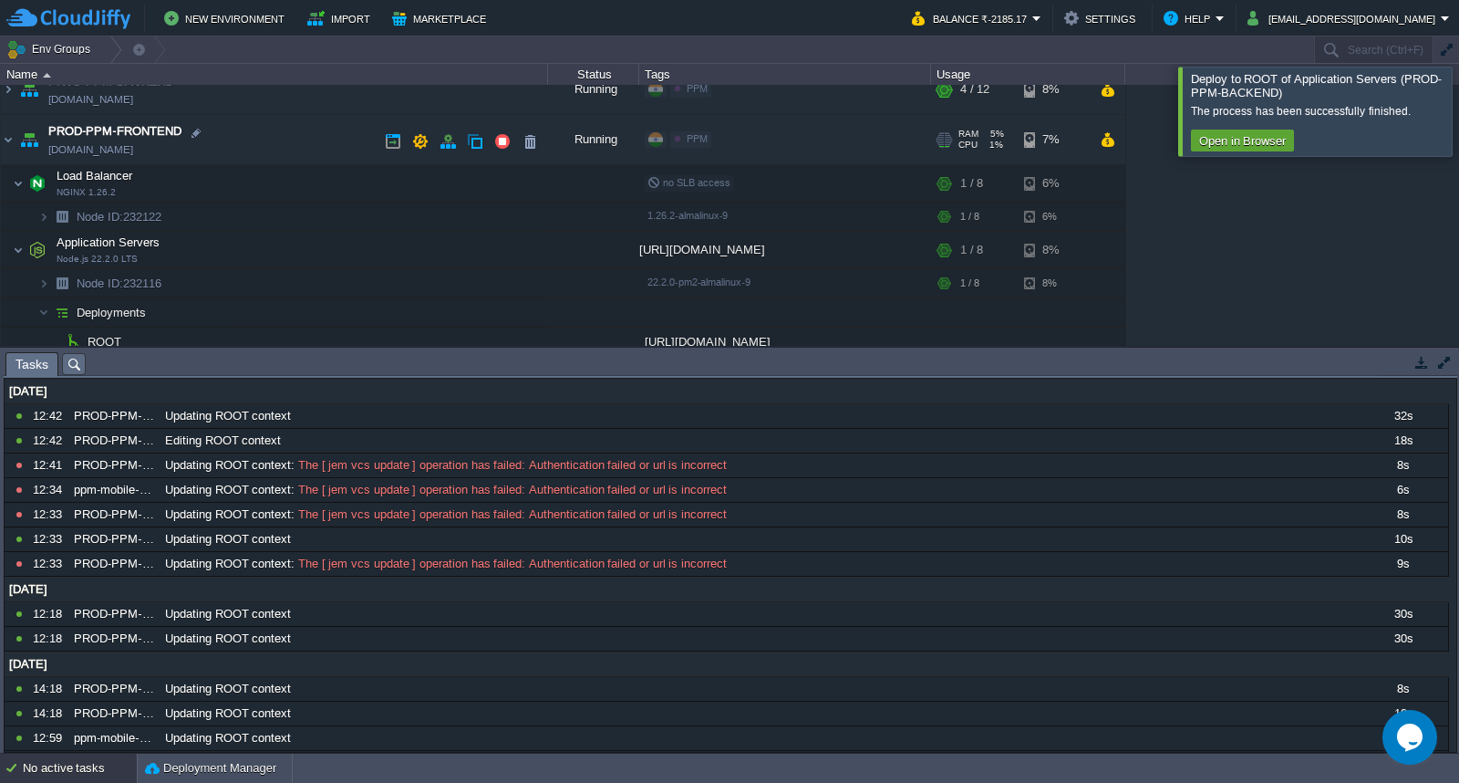
click at [275, 141] on td "PROD-PPM-FRONTEND [DOMAIN_NAME]" at bounding box center [274, 140] width 547 height 50
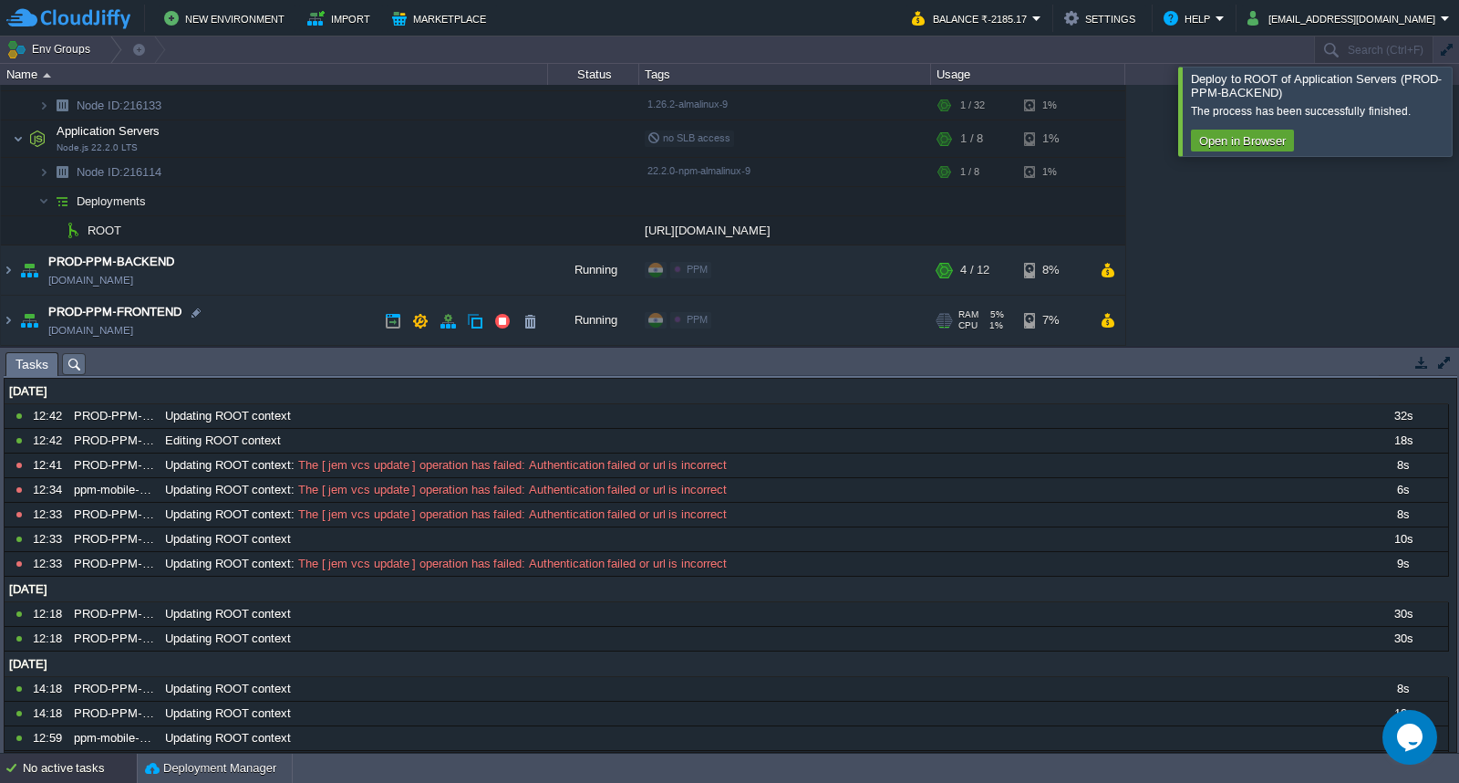
click at [277, 313] on td "PROD-PPM-FRONTEND [DOMAIN_NAME]" at bounding box center [274, 321] width 547 height 50
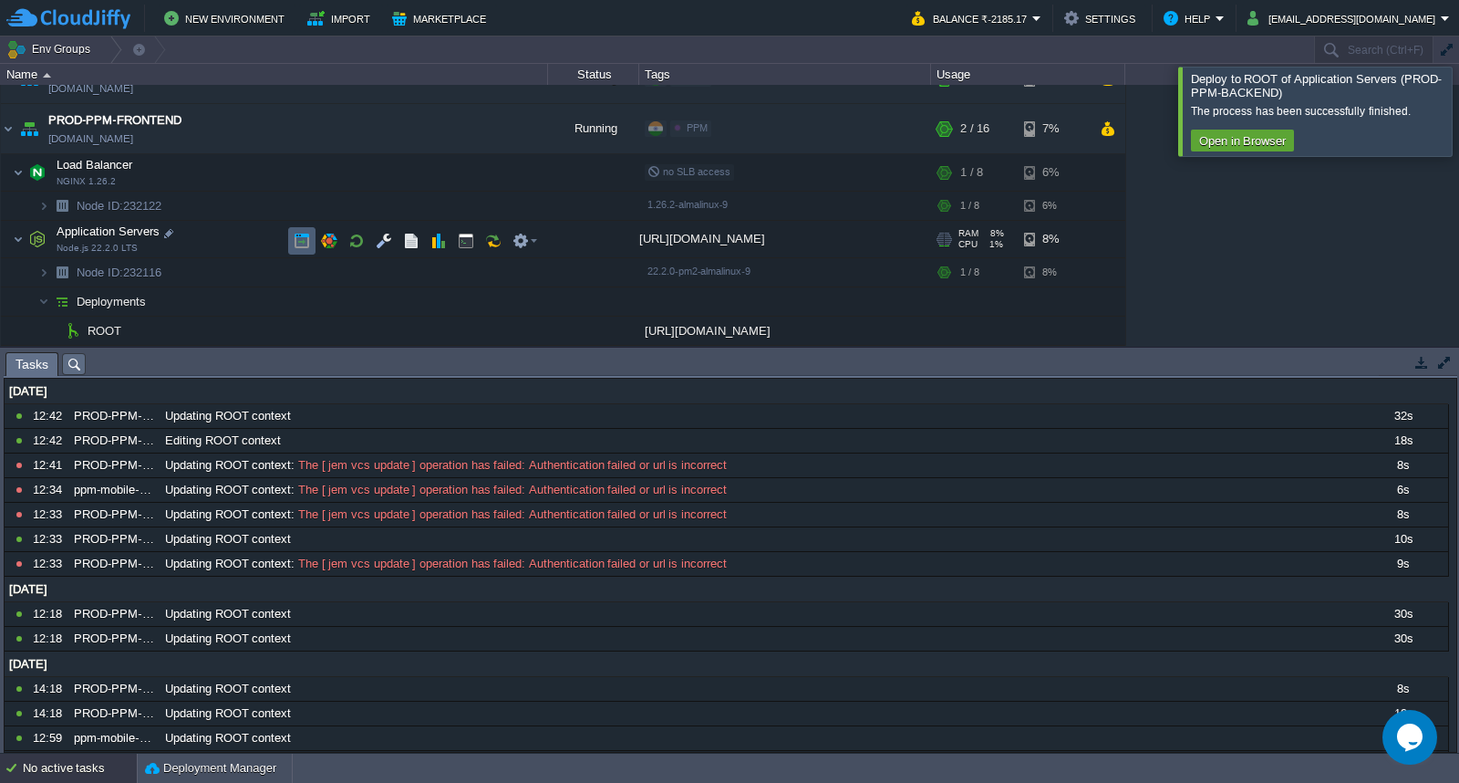
scroll to position [424, 0]
click at [490, 330] on td at bounding box center [502, 331] width 27 height 27
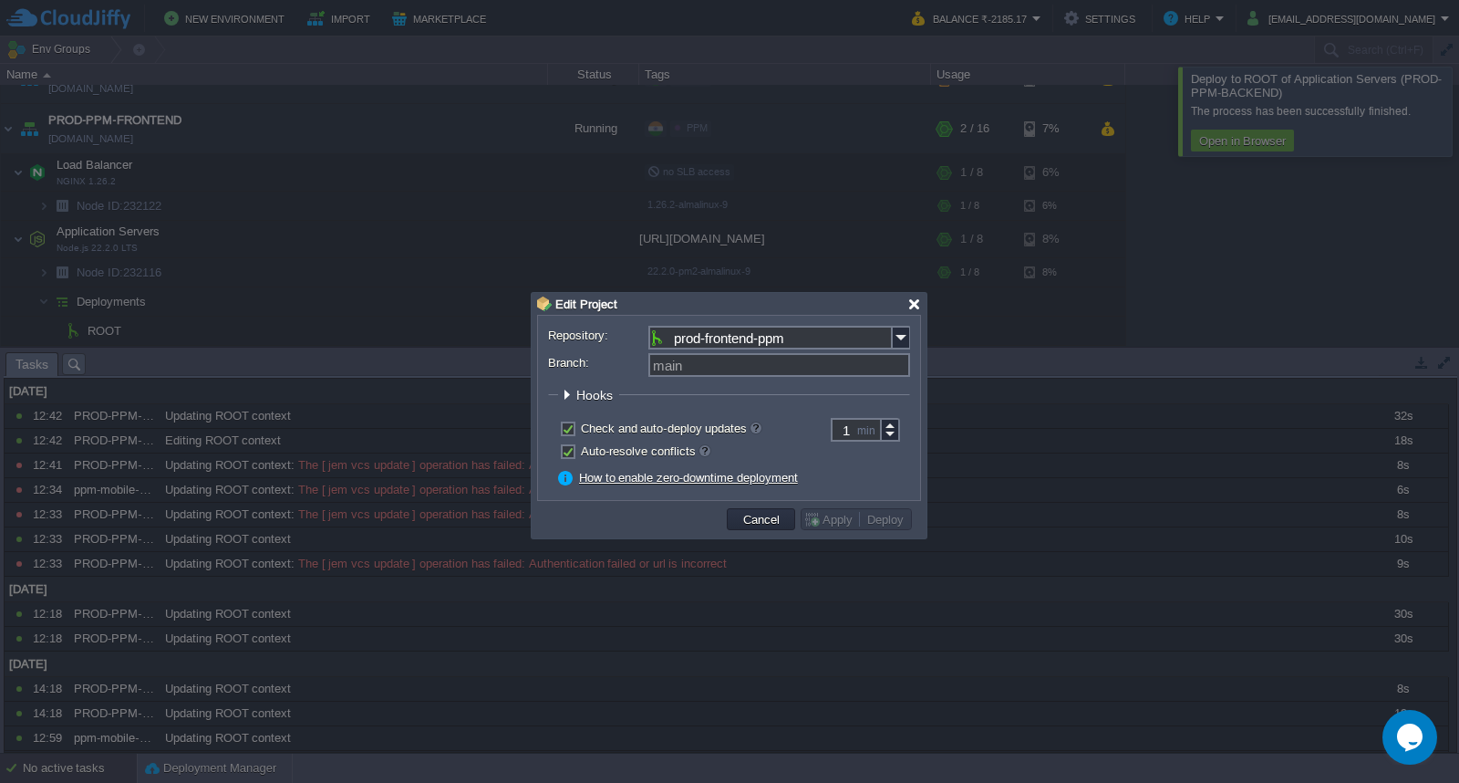
click at [915, 305] on div at bounding box center [915, 304] width 14 height 14
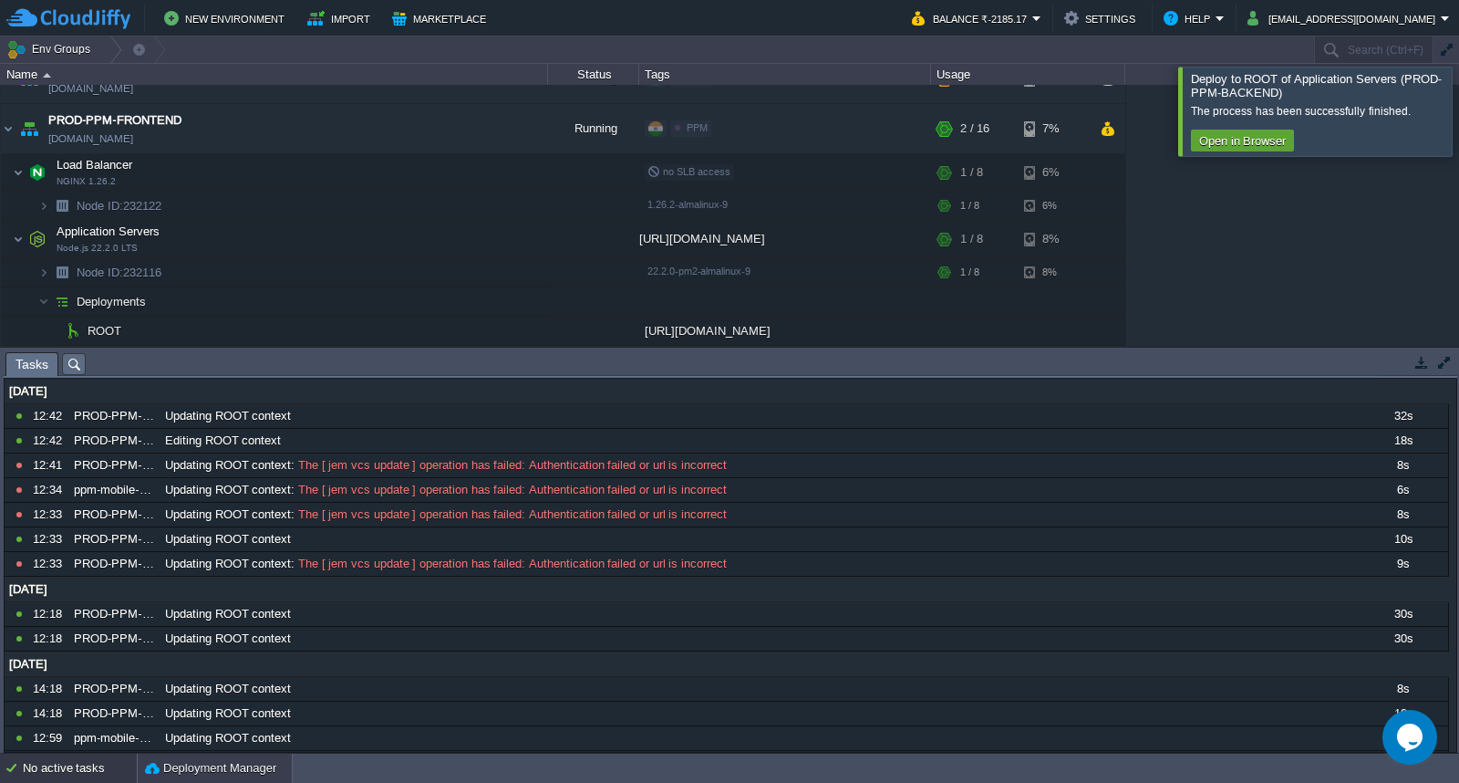
click at [199, 766] on button "Deployment Manager" at bounding box center [210, 768] width 131 height 18
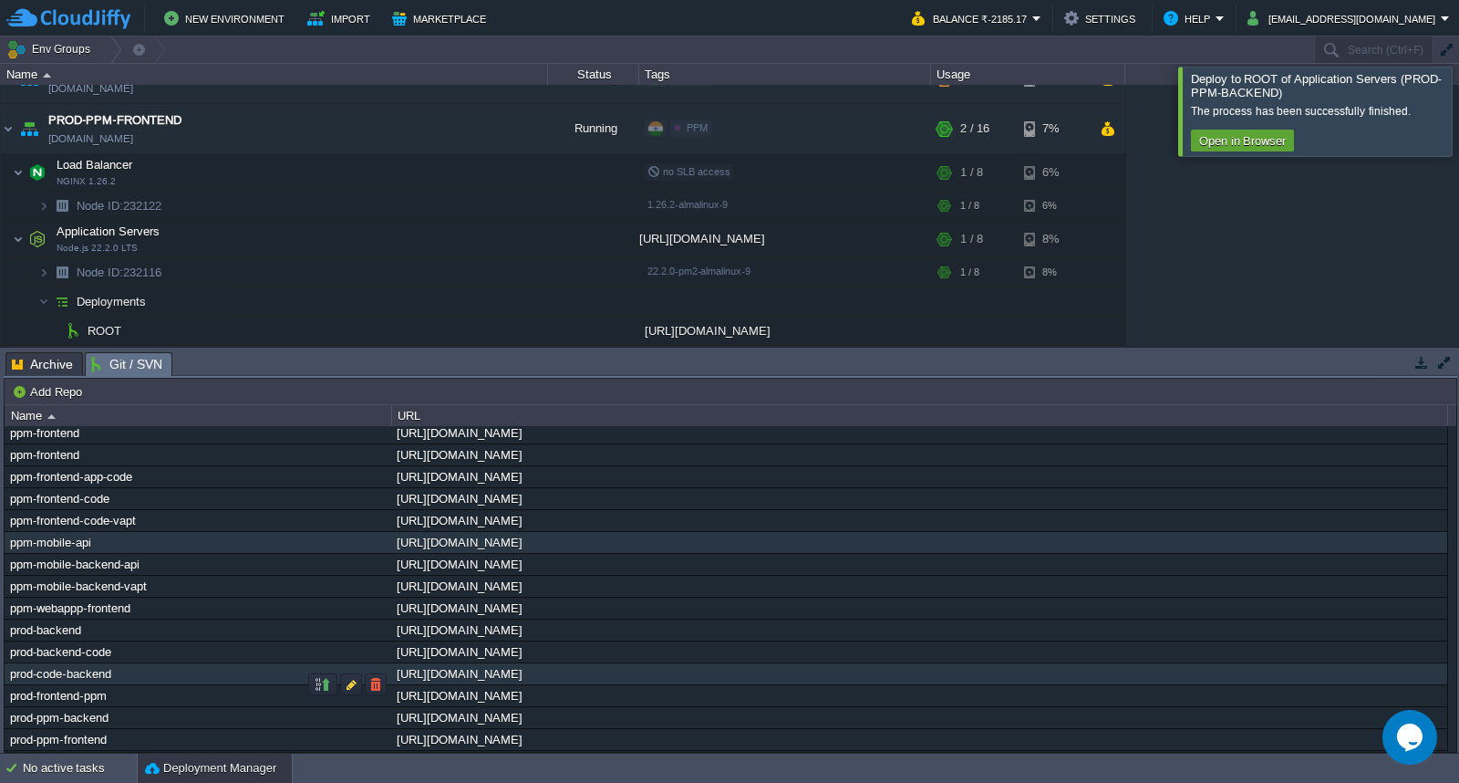
scroll to position [440, 0]
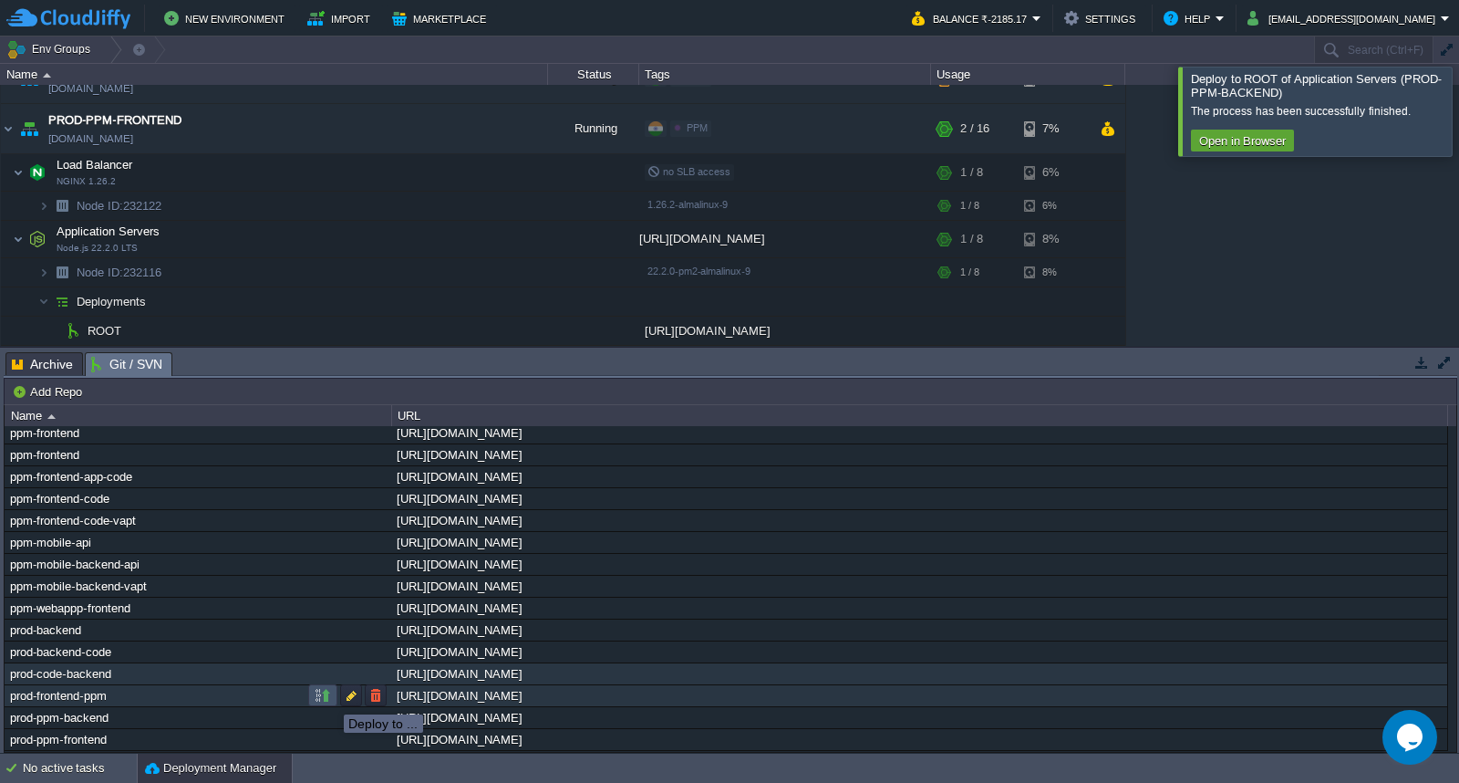
click at [325, 698] on button "button" at bounding box center [323, 695] width 16 height 16
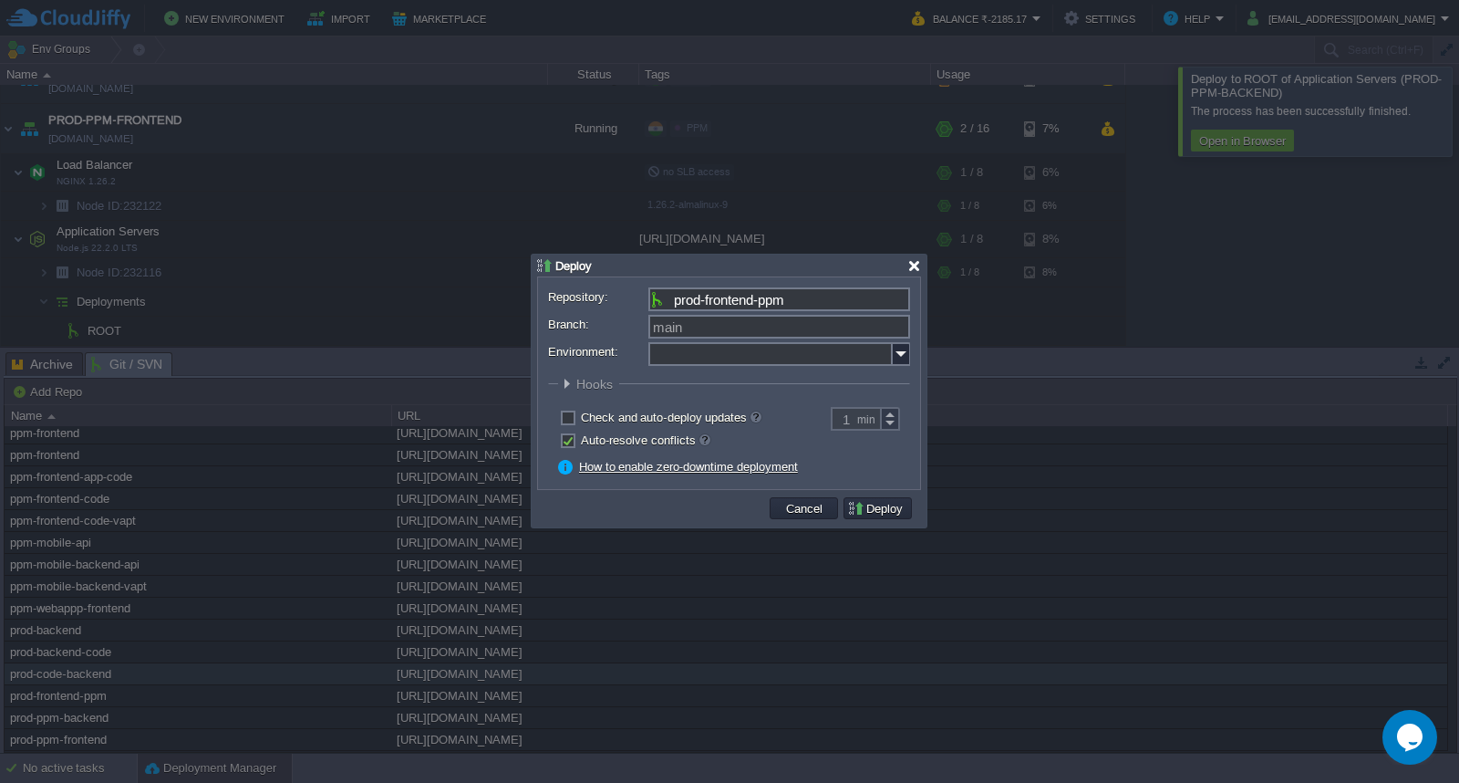
click at [915, 269] on div at bounding box center [915, 266] width 14 height 14
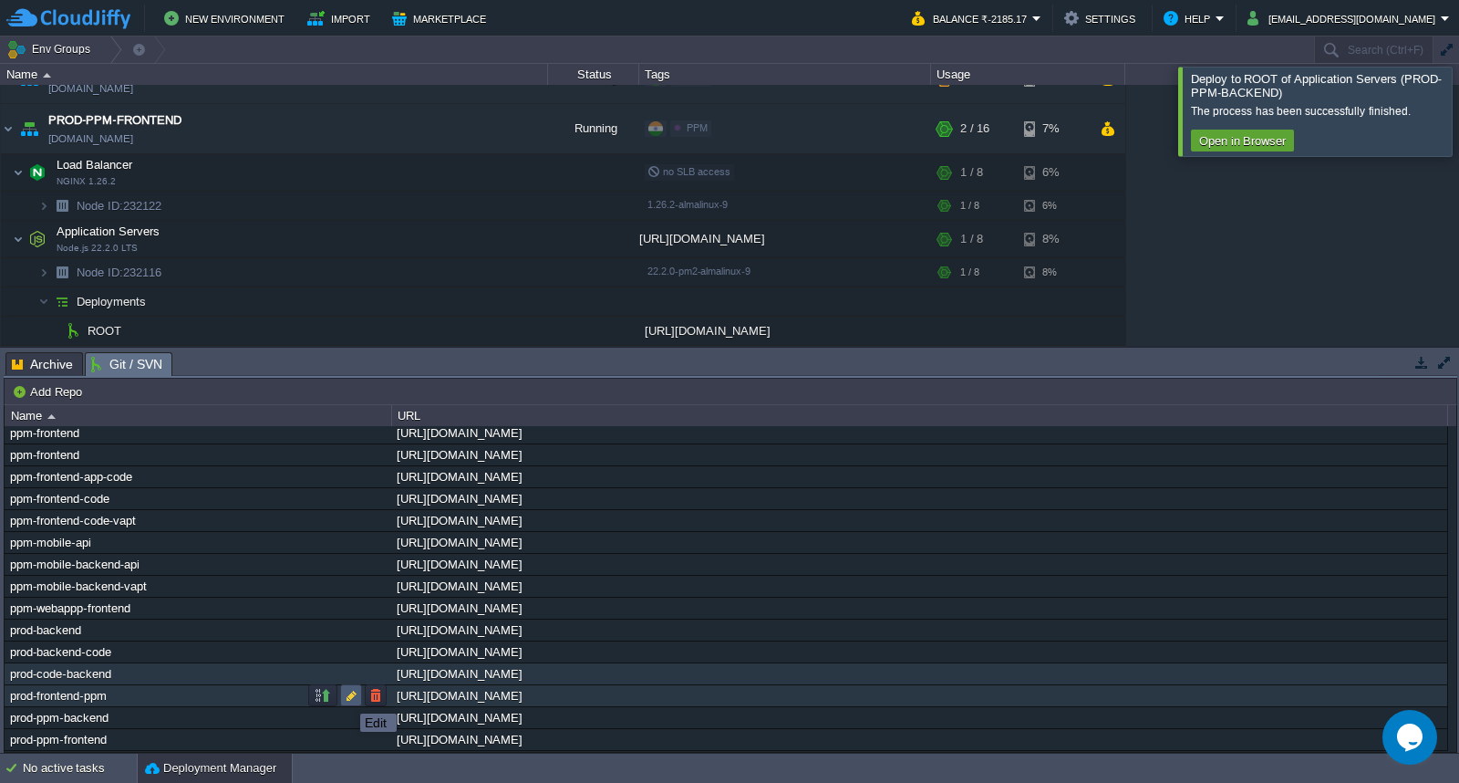
click at [354, 698] on button "button" at bounding box center [351, 695] width 16 height 16
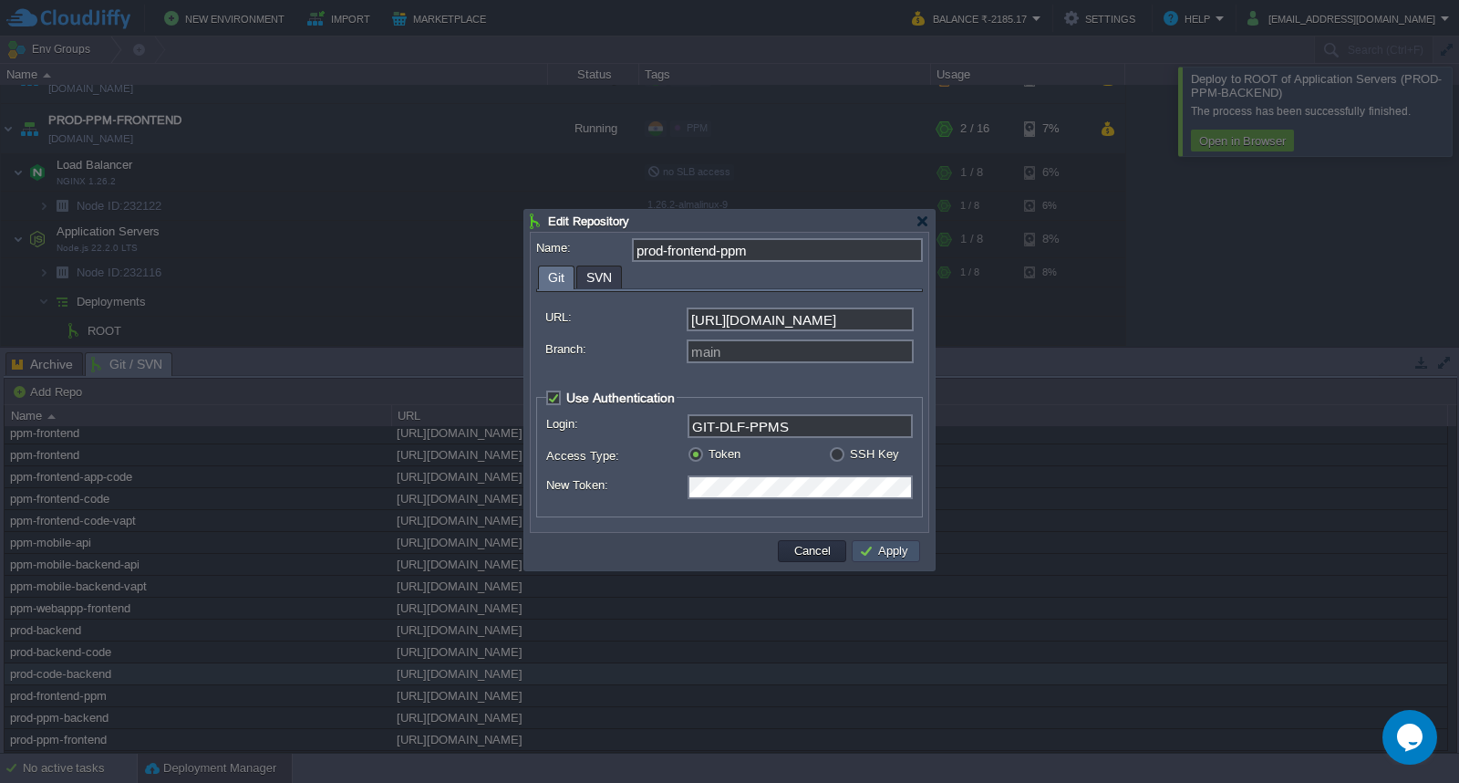
click at [887, 554] on button "Apply" at bounding box center [886, 551] width 55 height 16
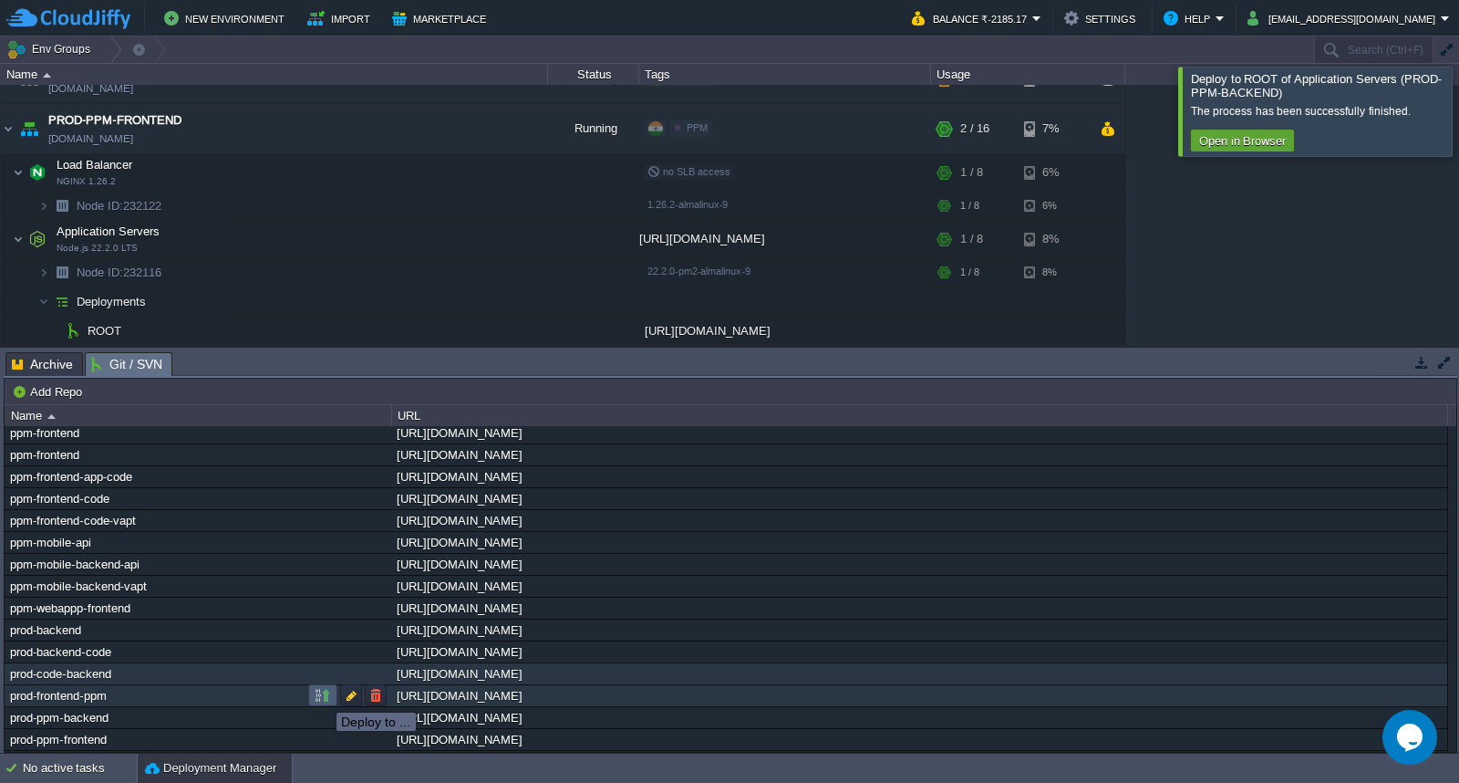
click at [324, 696] on button "button" at bounding box center [323, 695] width 16 height 16
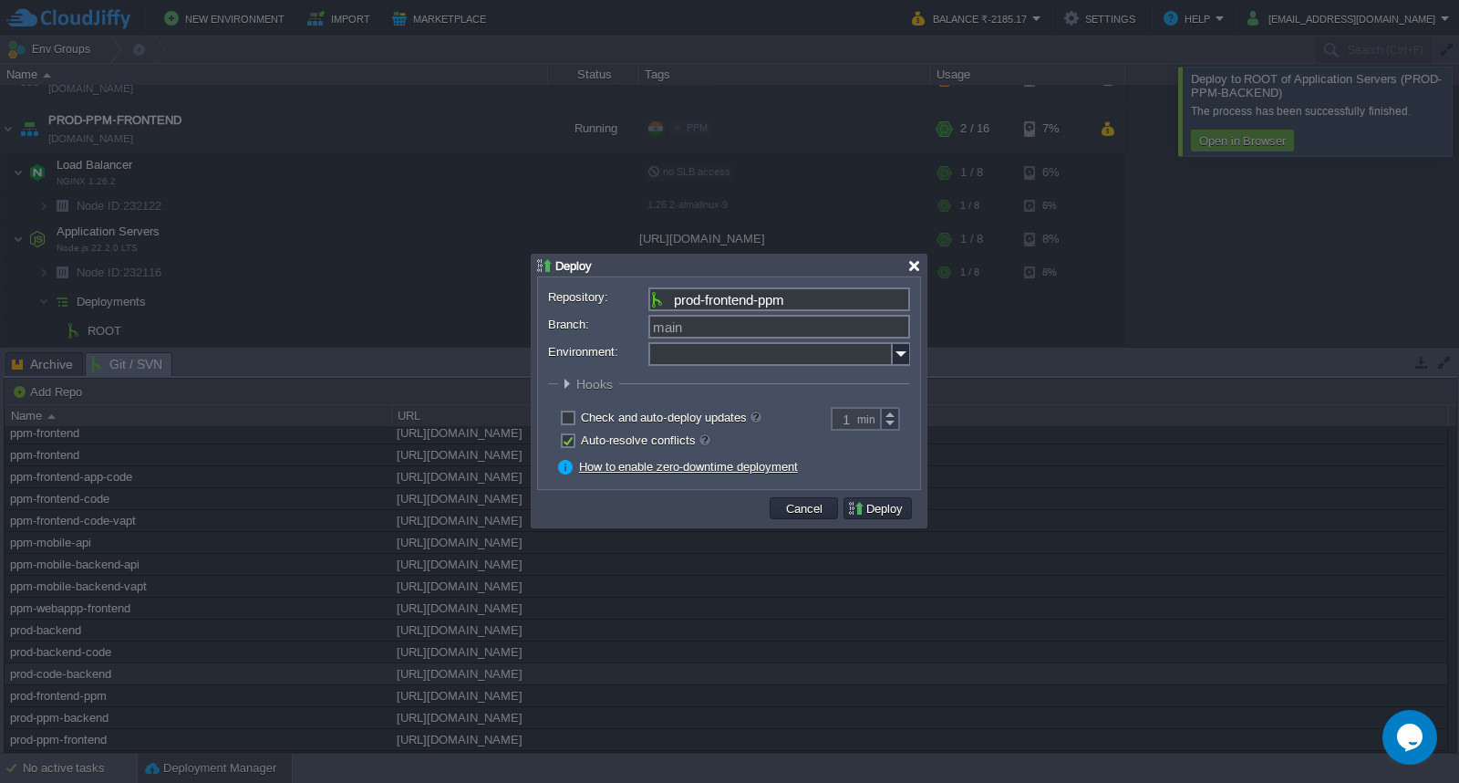
click at [918, 270] on div at bounding box center [915, 266] width 14 height 14
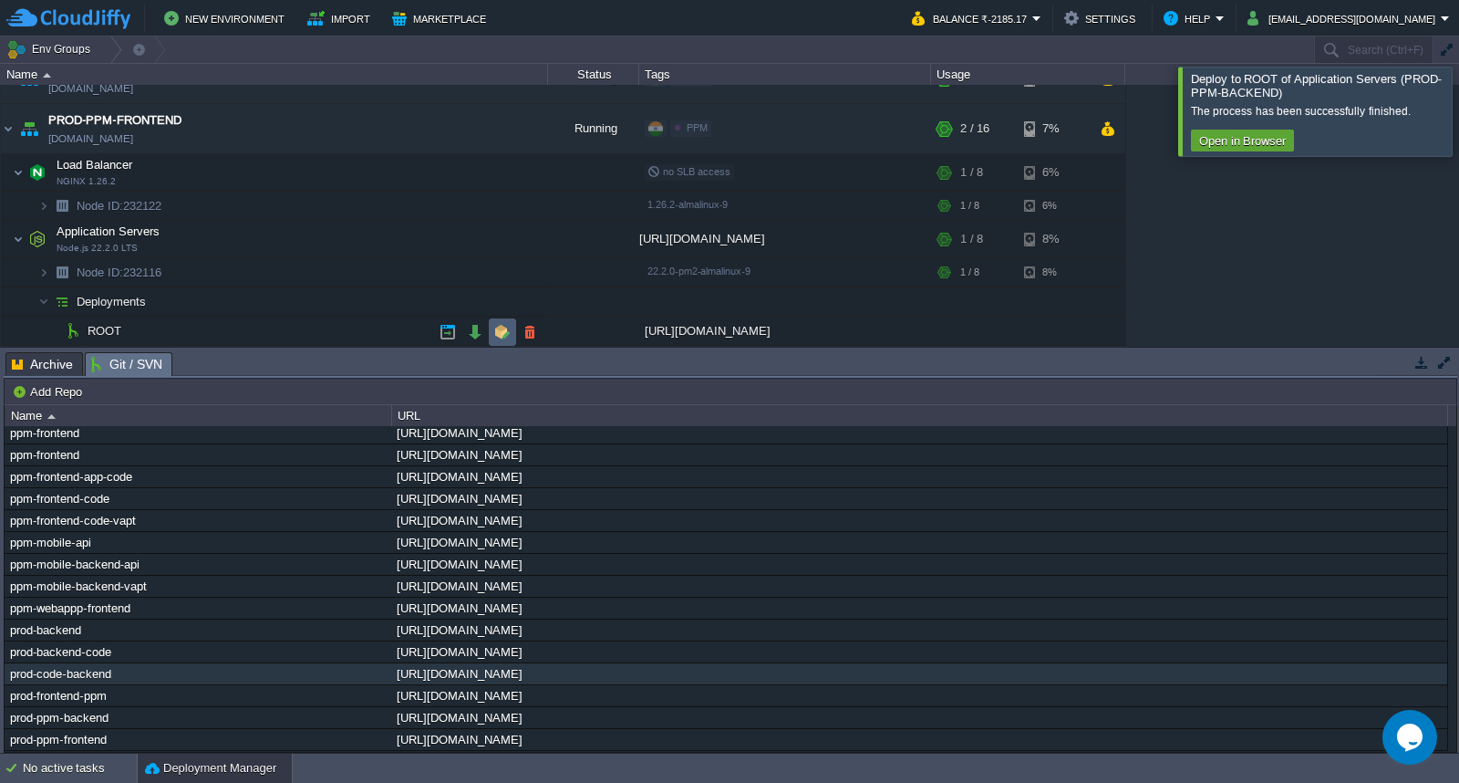
click at [503, 335] on button "button" at bounding box center [502, 332] width 16 height 16
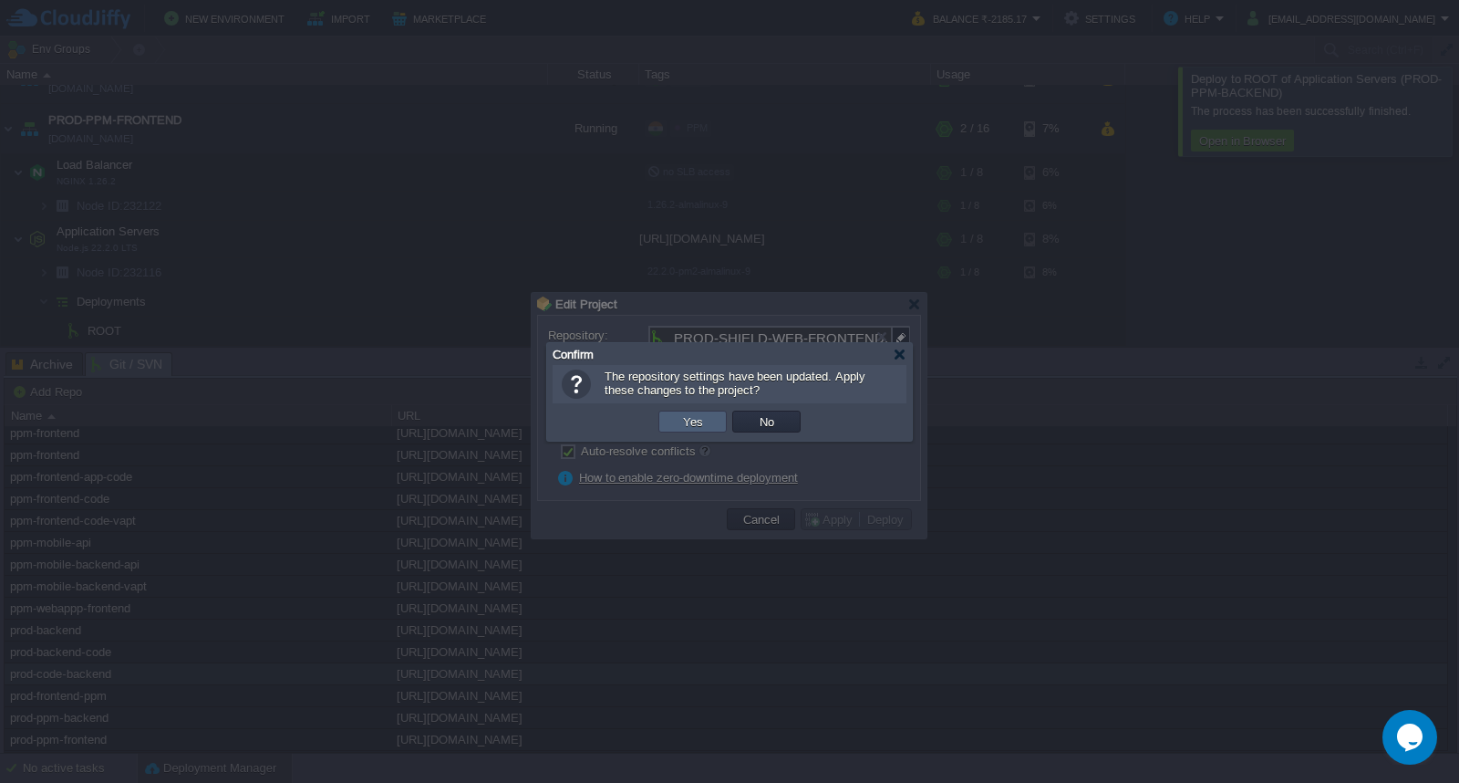
click at [703, 422] on button "Yes" at bounding box center [693, 421] width 31 height 16
type input "prod-frontend-ppm"
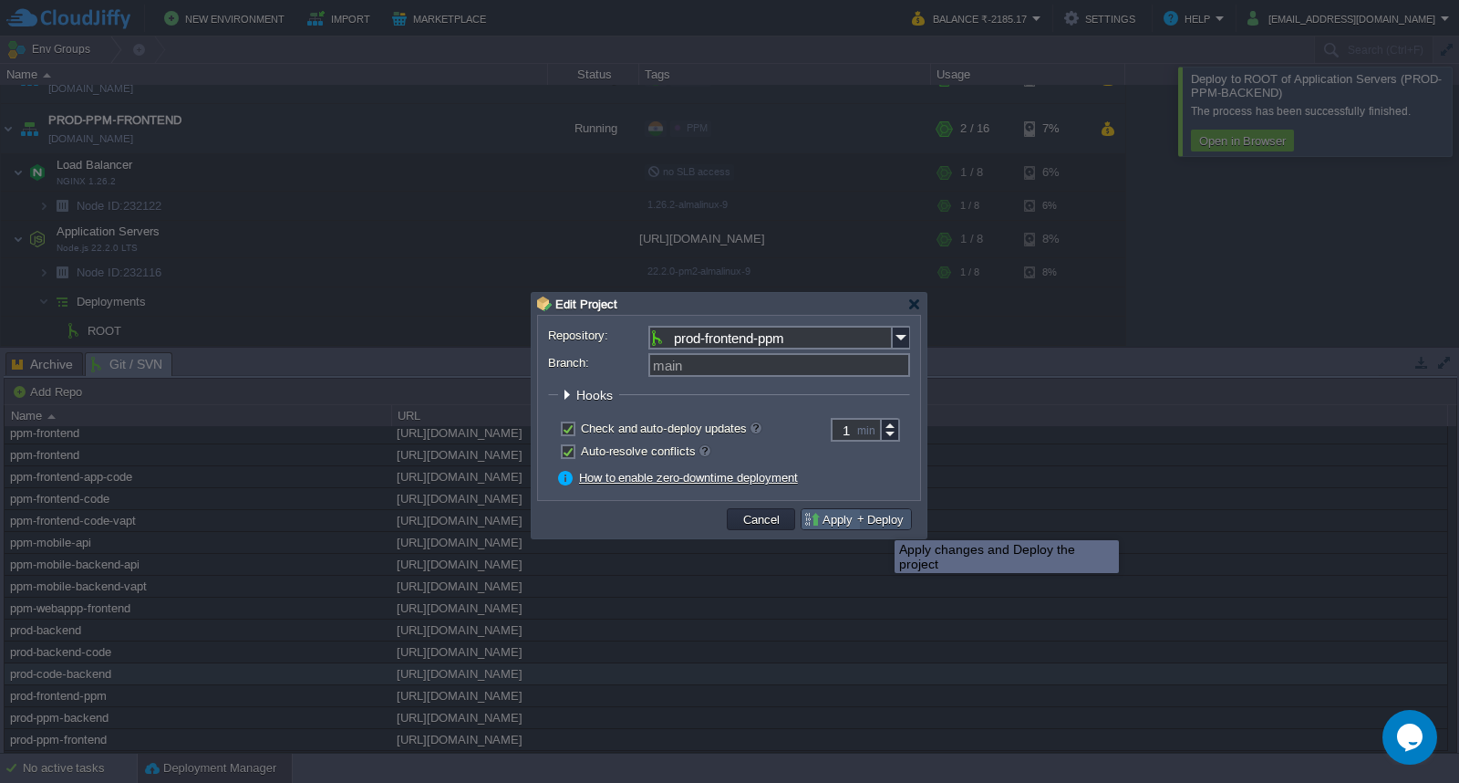
click at [881, 524] on button "Deploy" at bounding box center [885, 519] width 47 height 16
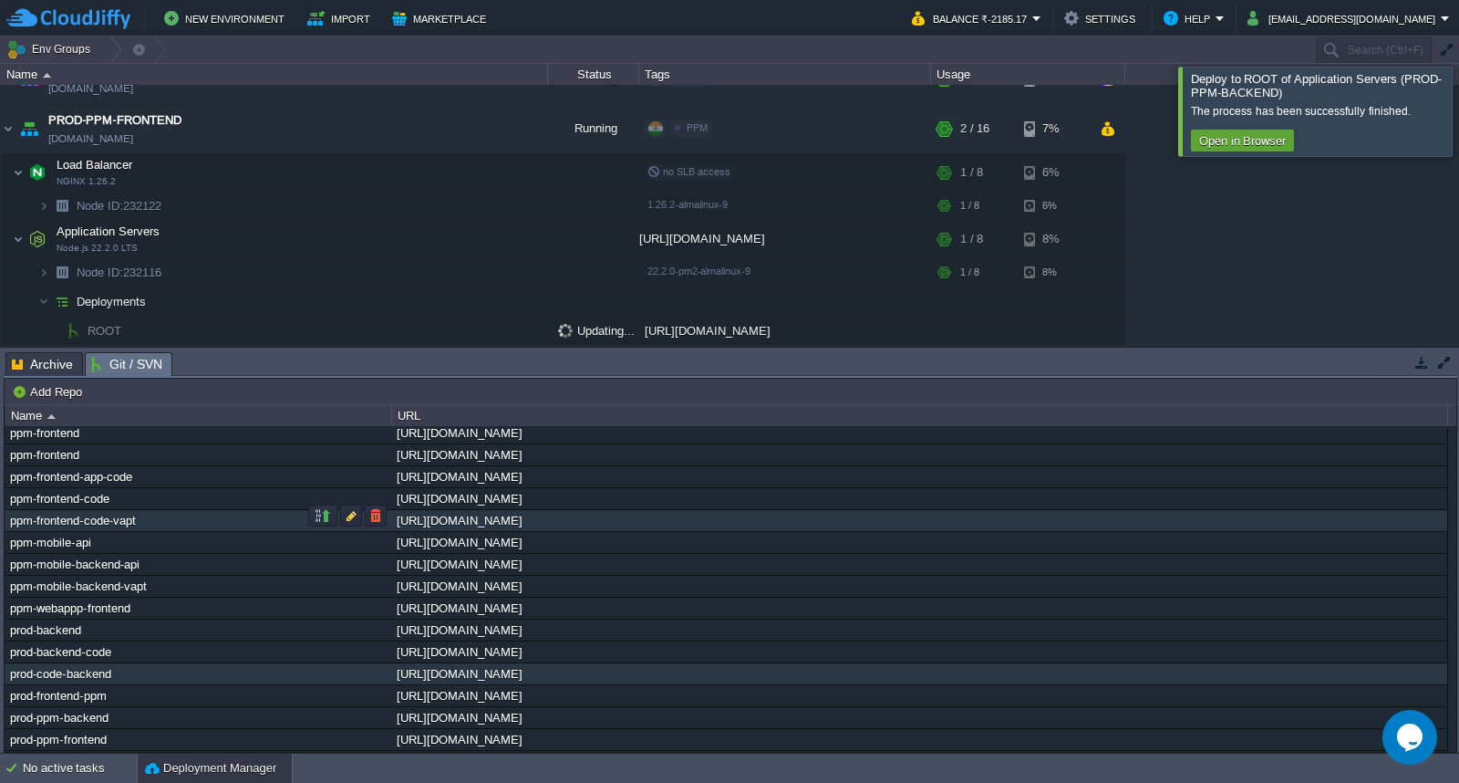
scroll to position [417, 0]
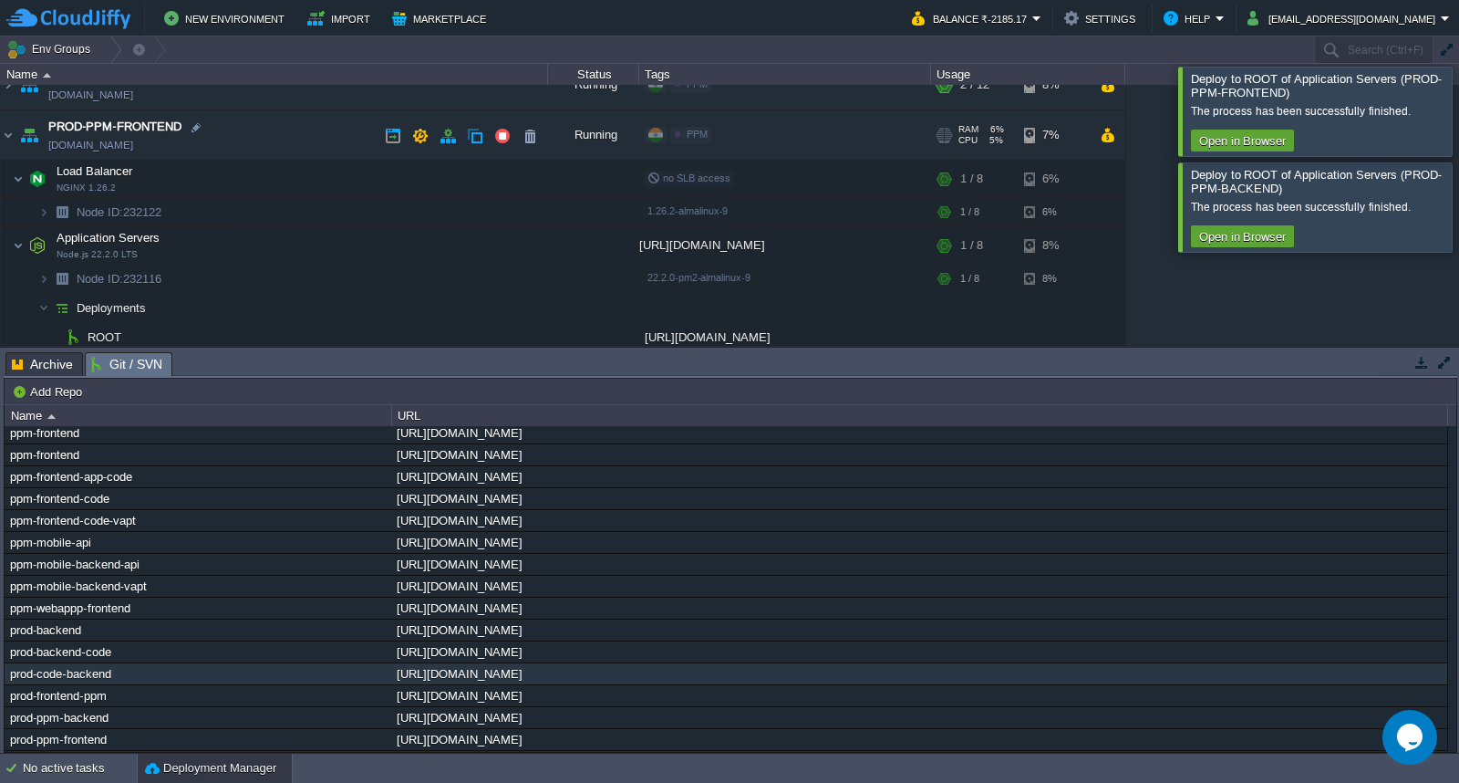
click at [261, 137] on td "PROD-PPM-FRONTEND [DOMAIN_NAME]" at bounding box center [274, 135] width 547 height 50
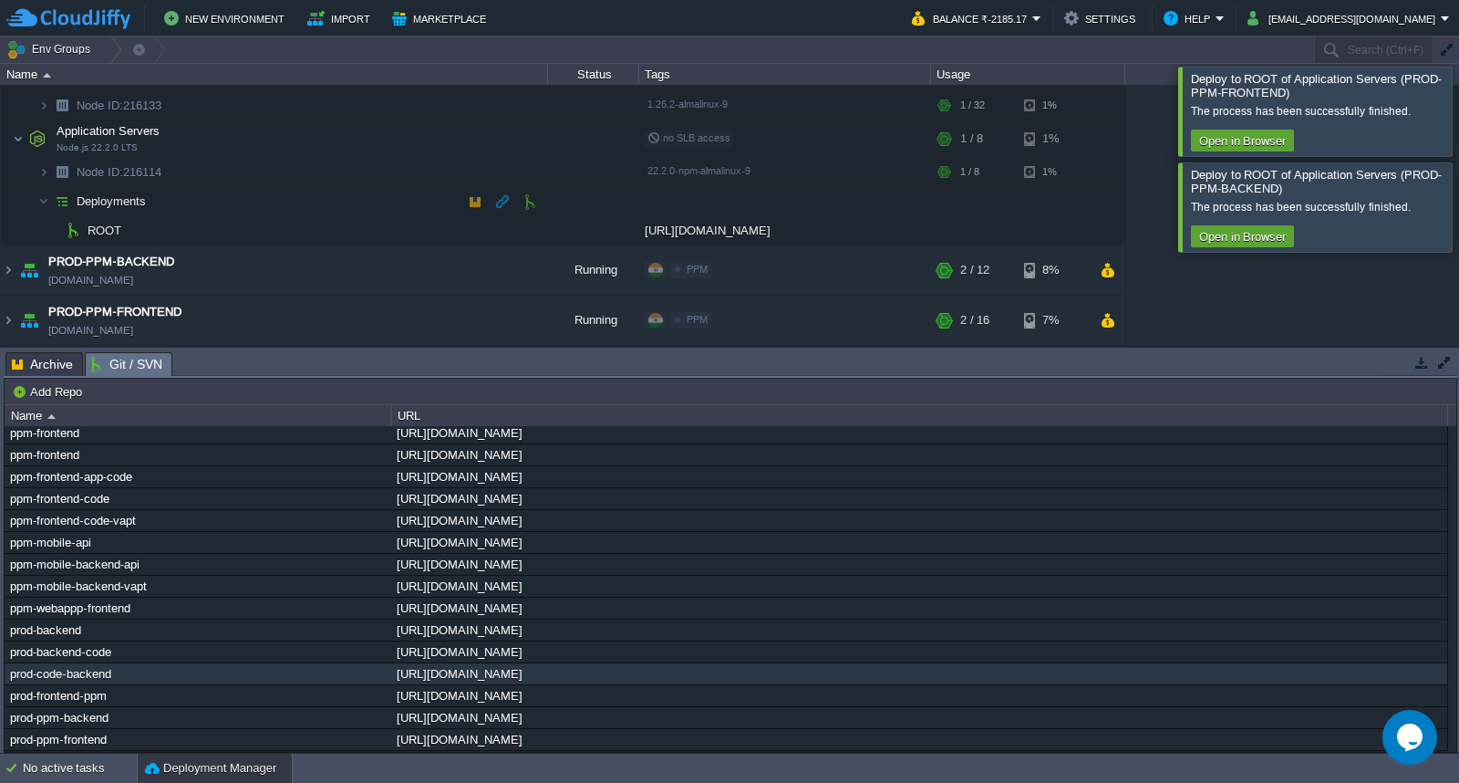
scroll to position [131, 0]
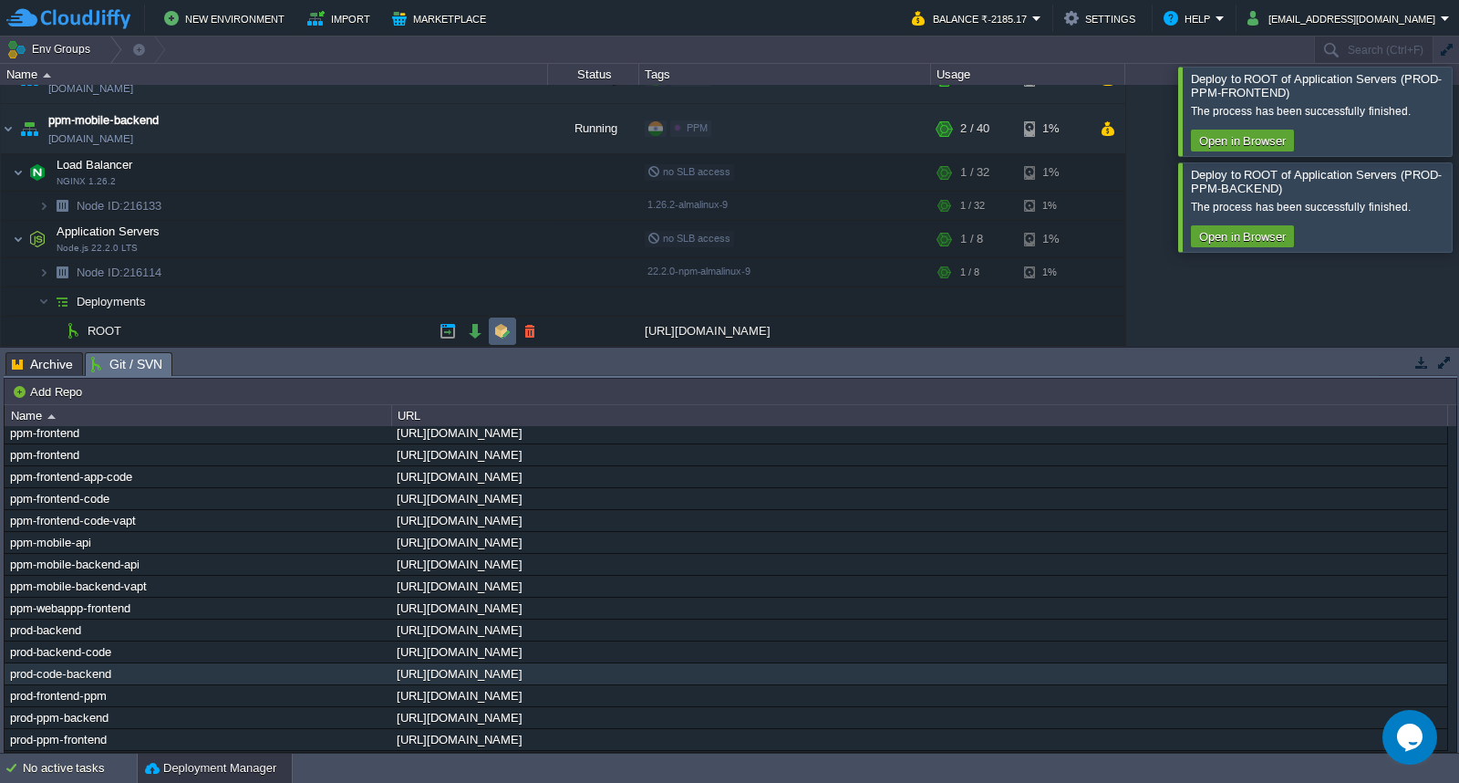
click at [496, 337] on button "button" at bounding box center [502, 331] width 16 height 16
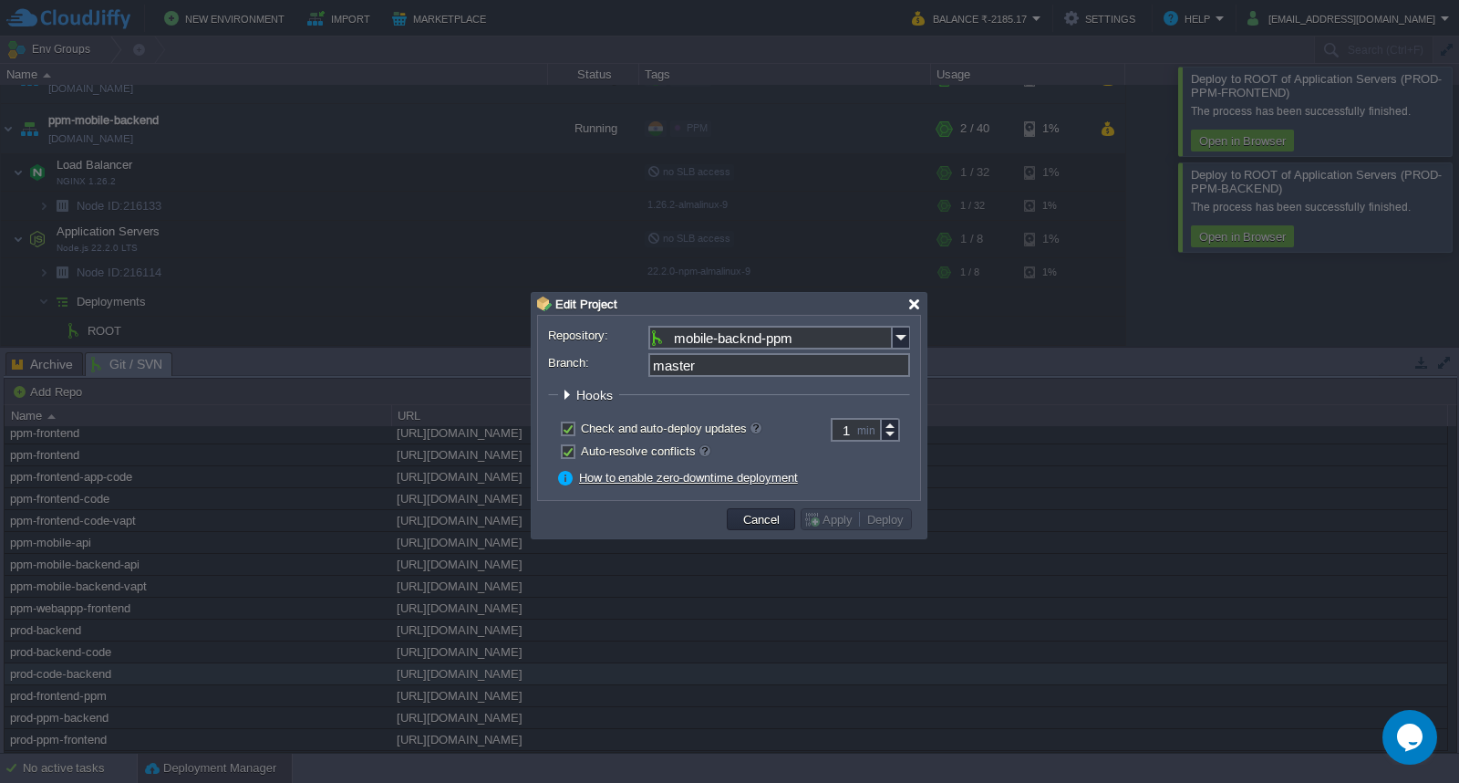
click at [914, 306] on div at bounding box center [915, 304] width 14 height 14
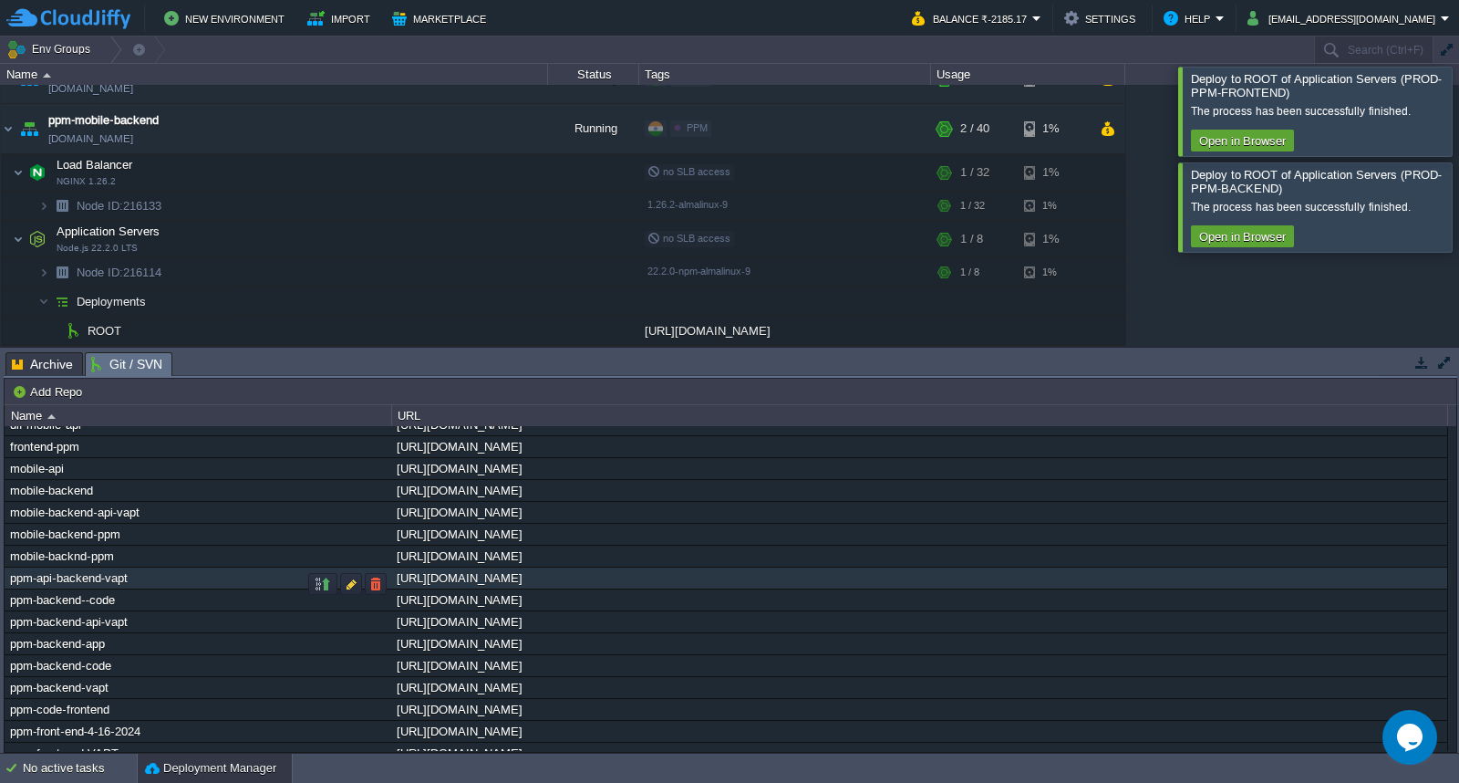
scroll to position [0, 0]
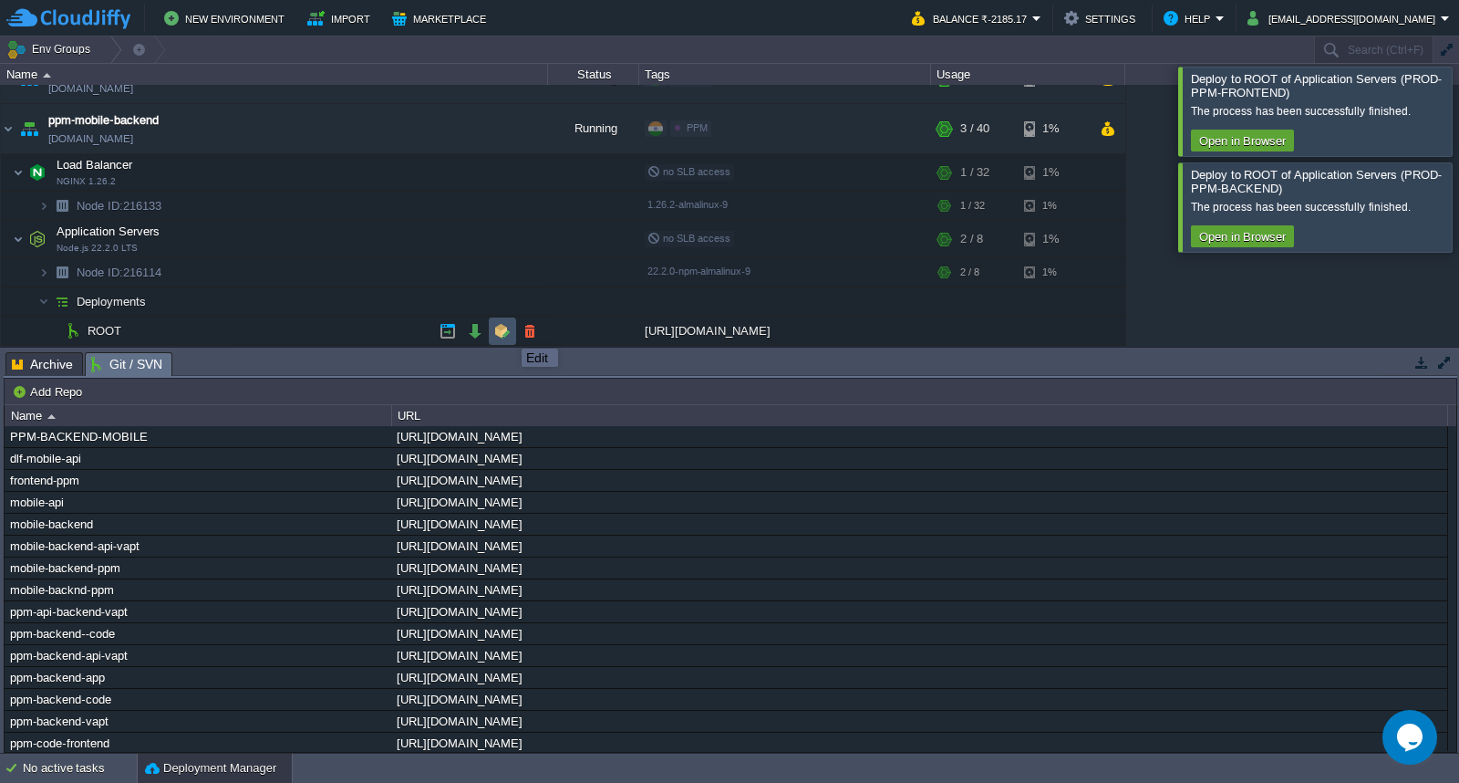
click at [508, 332] on button "button" at bounding box center [502, 331] width 16 height 16
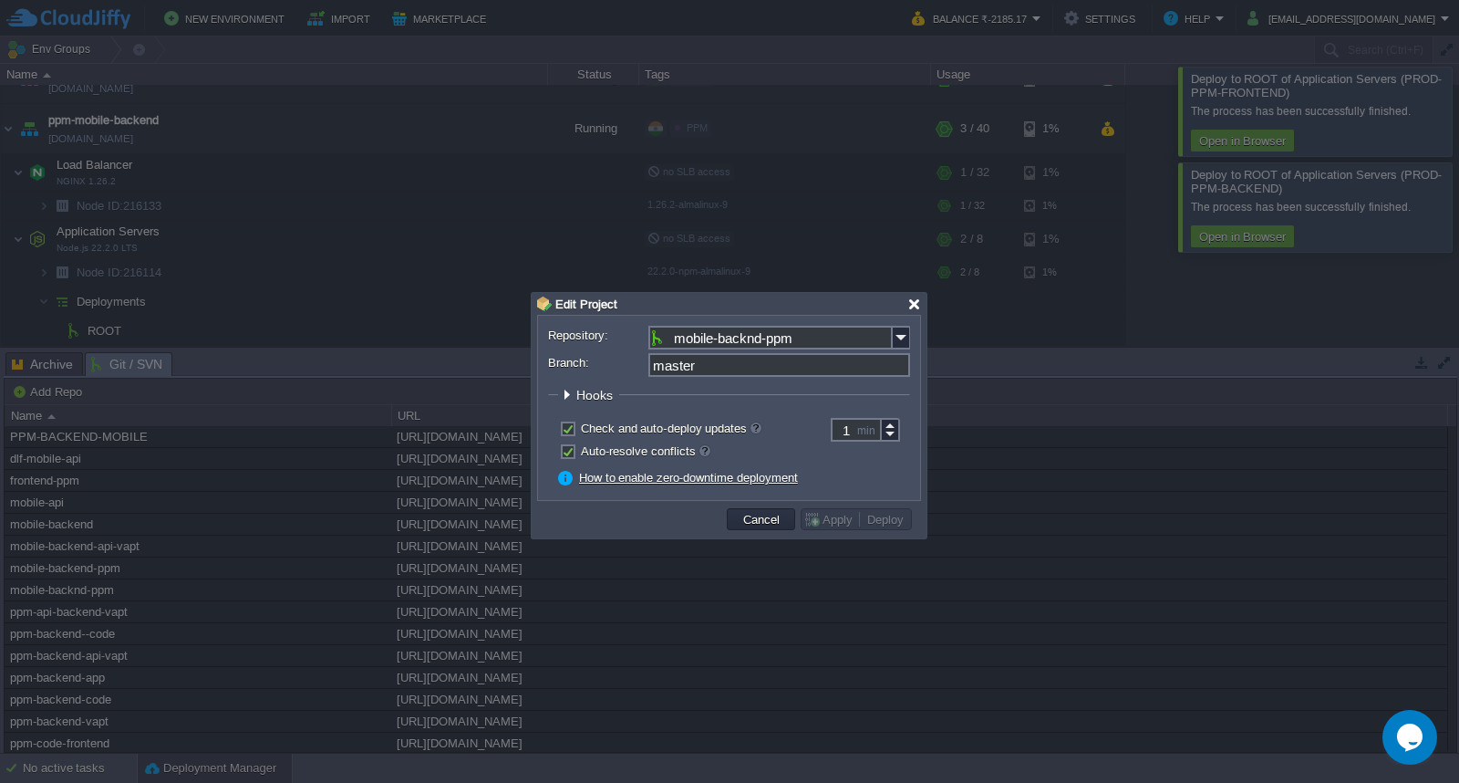
click at [914, 306] on div at bounding box center [915, 304] width 14 height 14
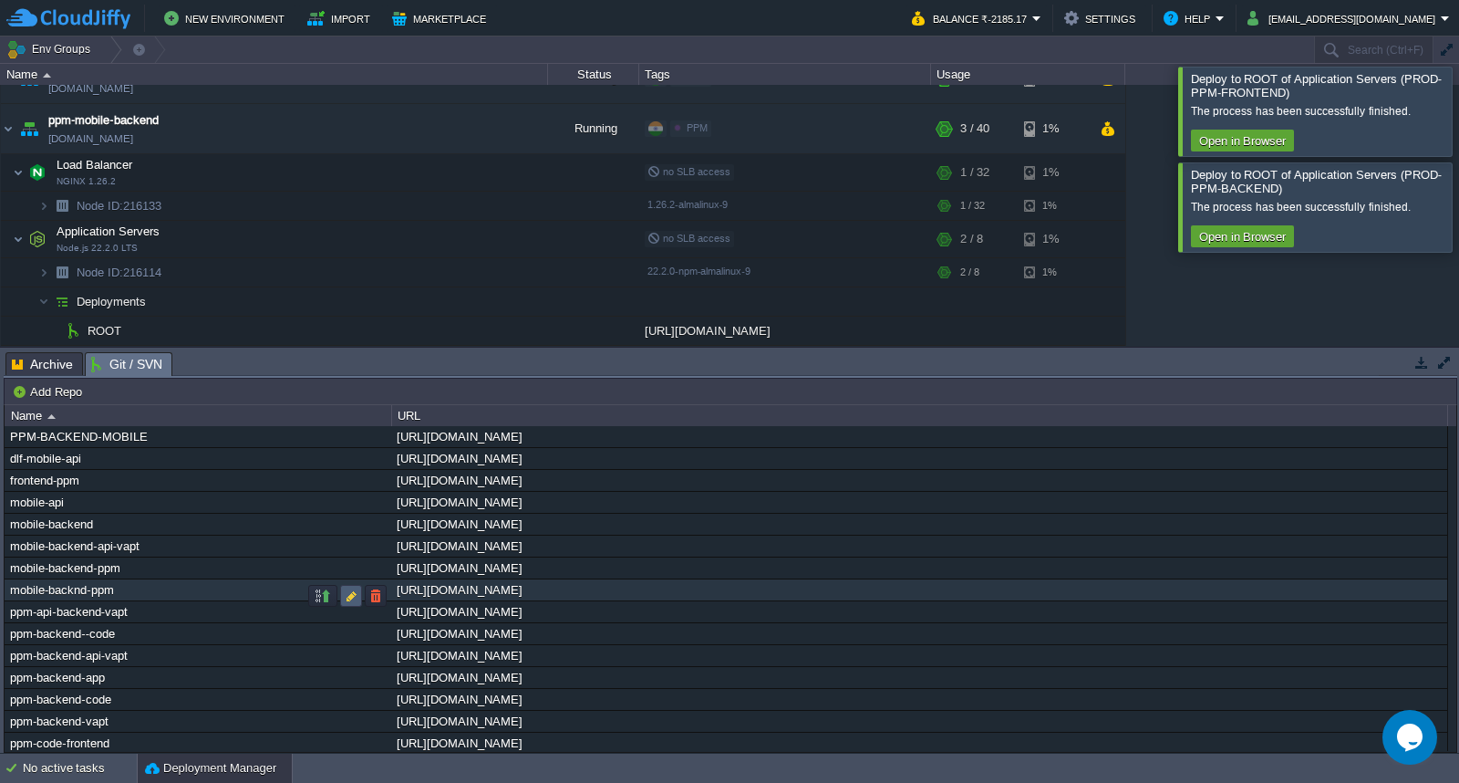
click at [349, 598] on button "button" at bounding box center [351, 595] width 16 height 16
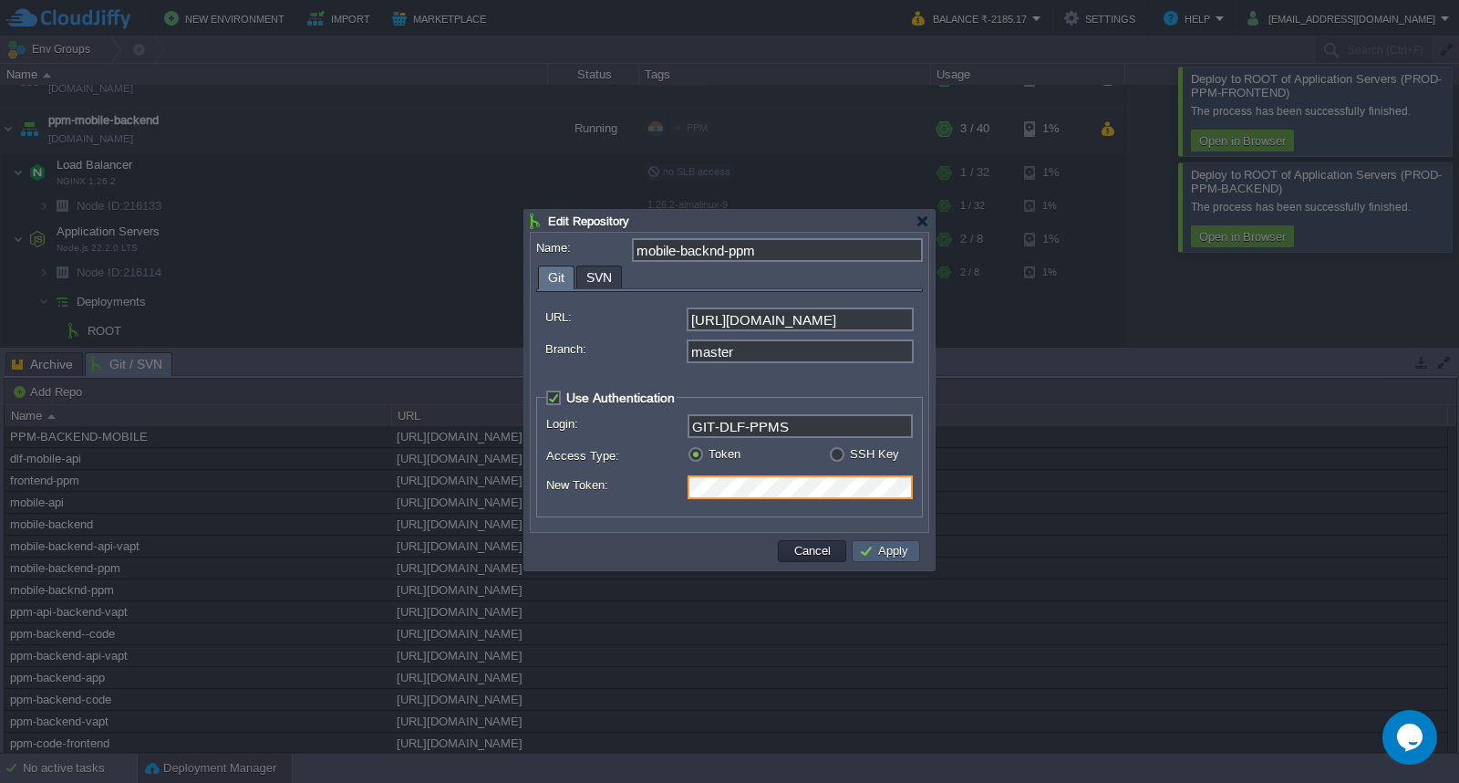
click at [888, 556] on button "Apply" at bounding box center [886, 551] width 55 height 16
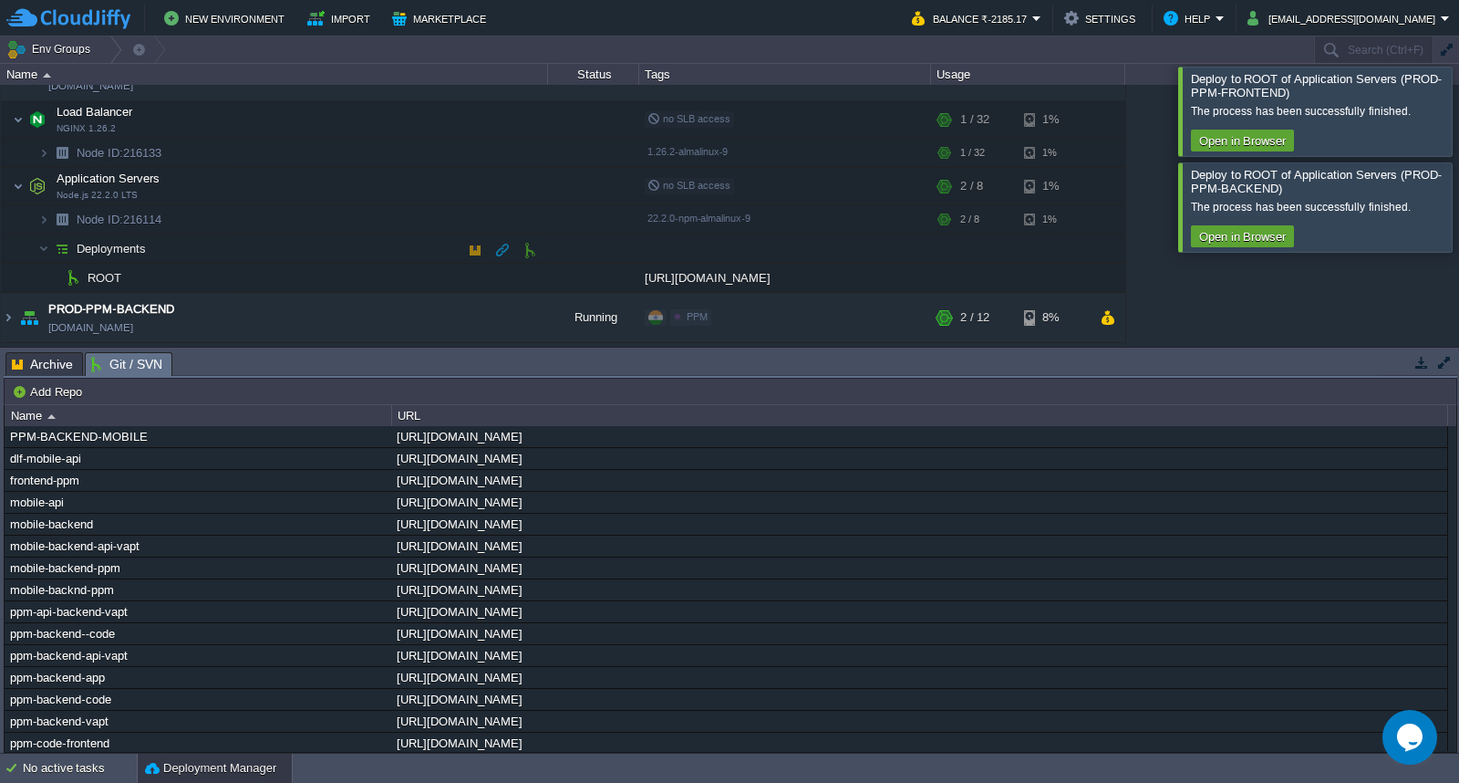
scroll to position [232, 0]
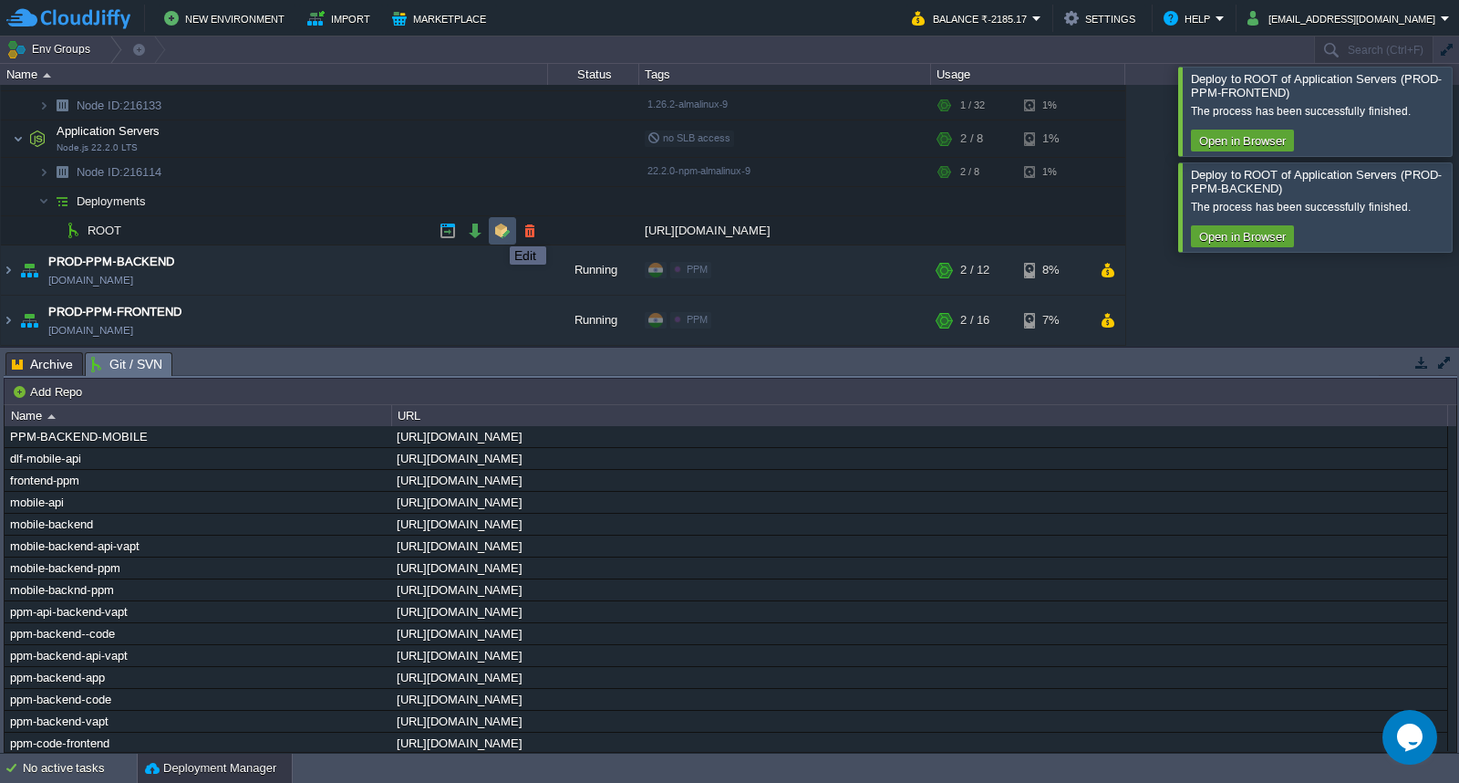
click at [496, 230] on button "button" at bounding box center [502, 231] width 16 height 16
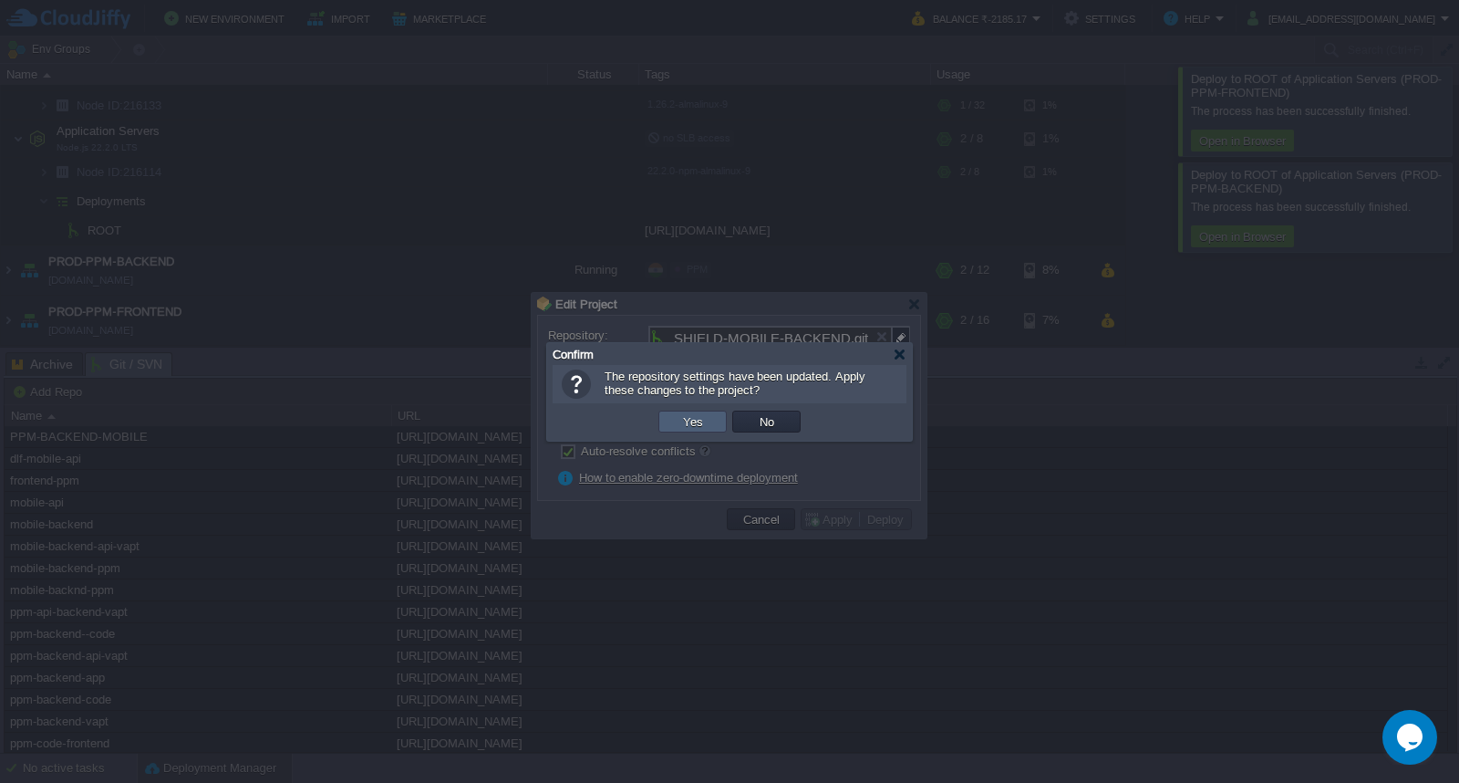
click at [707, 423] on td "Yes" at bounding box center [693, 421] width 68 height 22
type input "mobile-backnd-ppm"
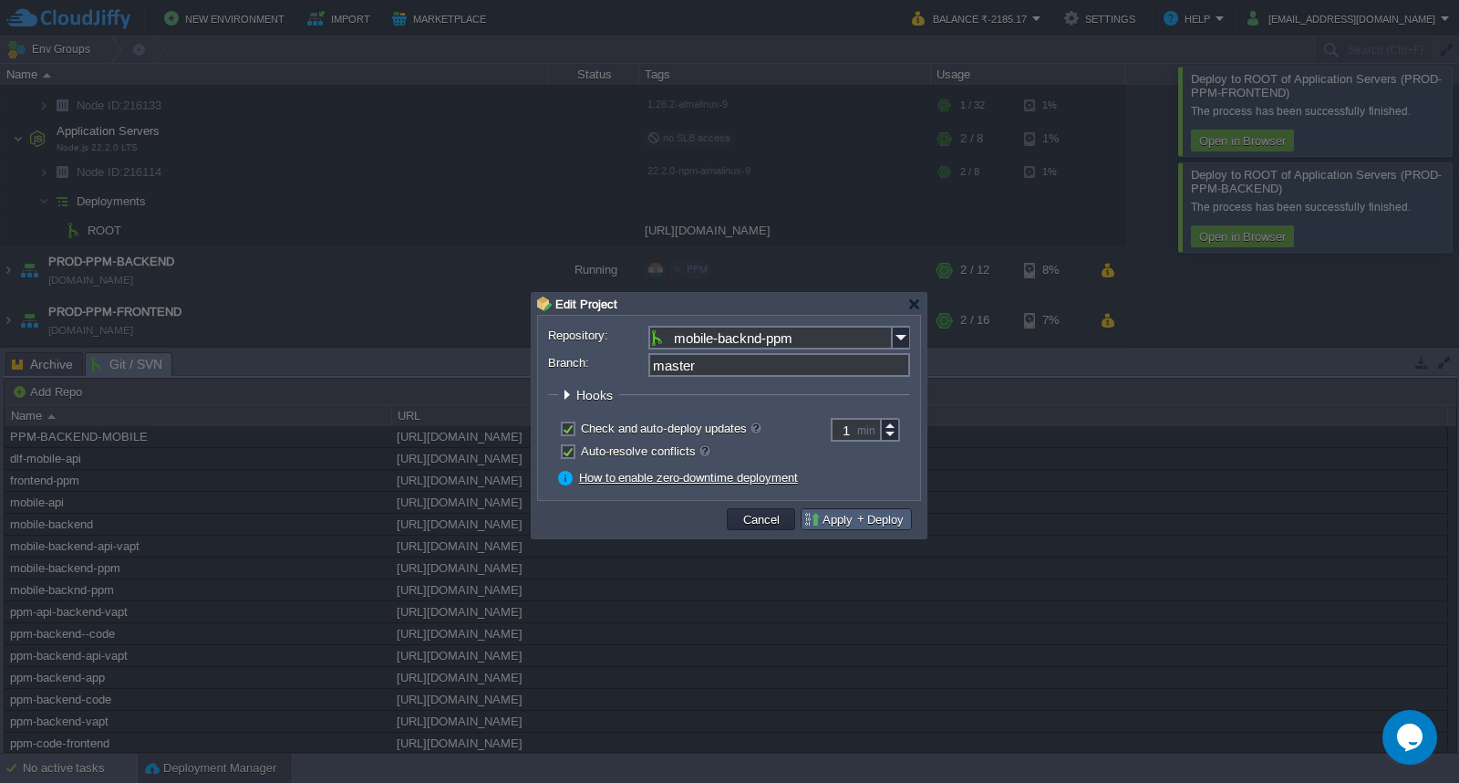
click at [887, 517] on button "Deploy" at bounding box center [885, 519] width 47 height 16
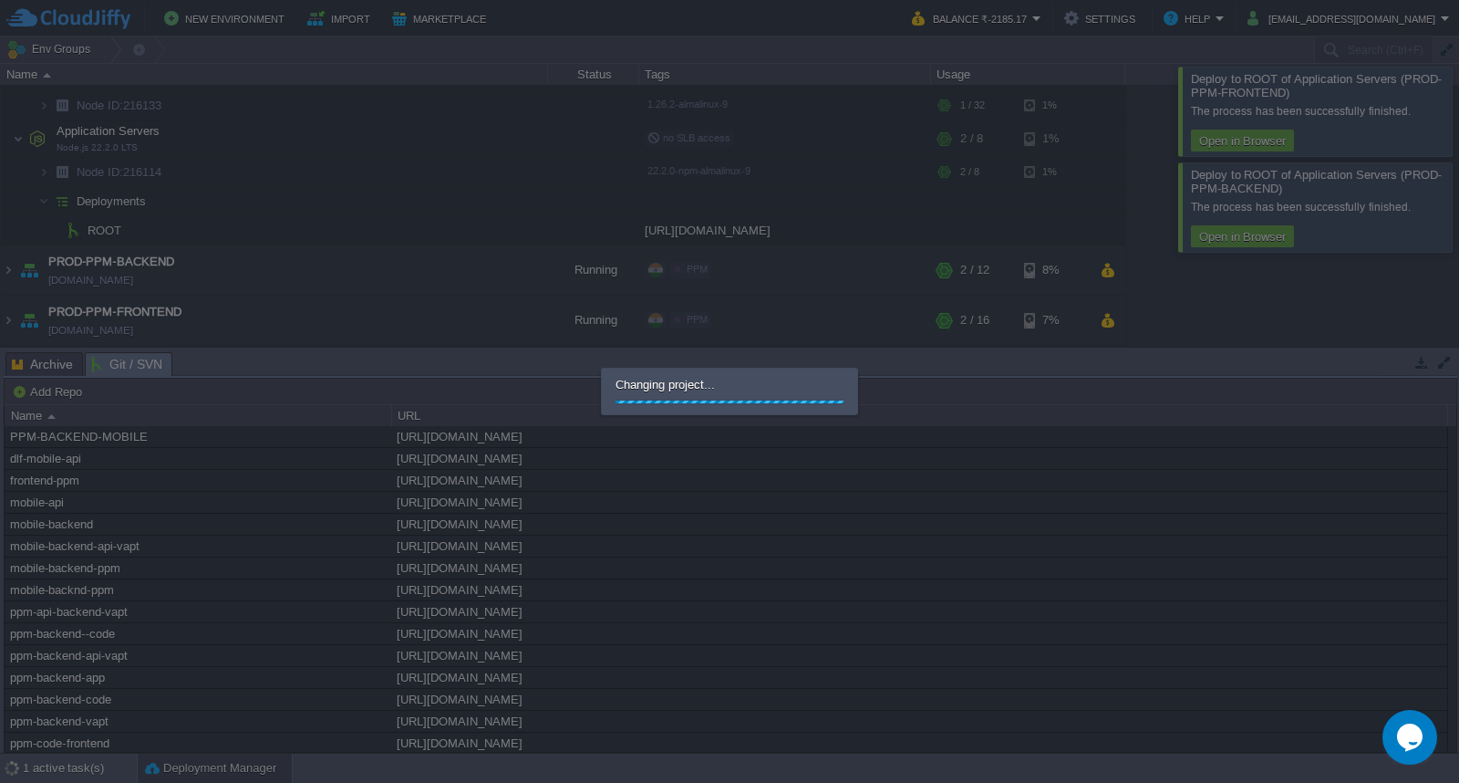
scroll to position [203, 0]
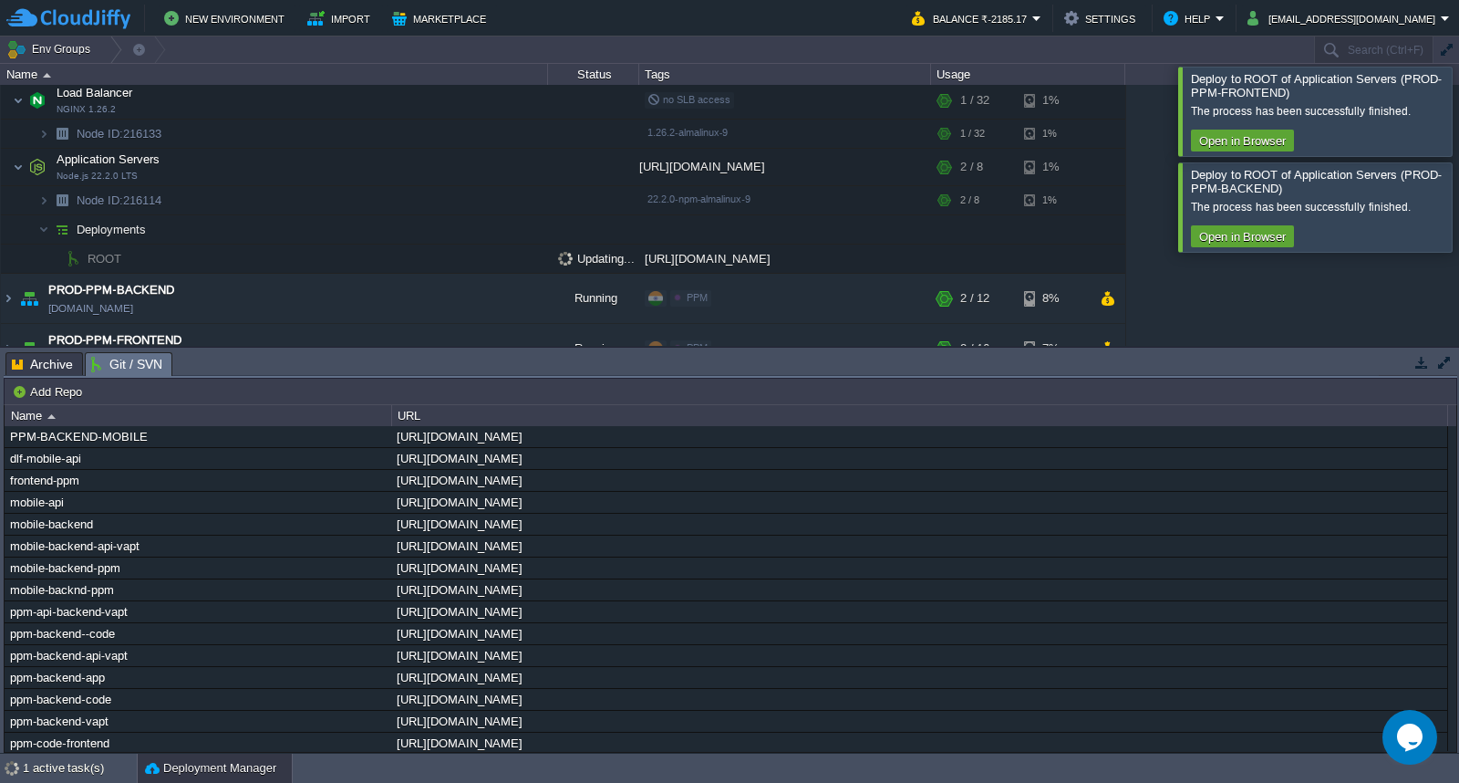
click at [1458, 202] on div at bounding box center [1481, 206] width 0 height 88
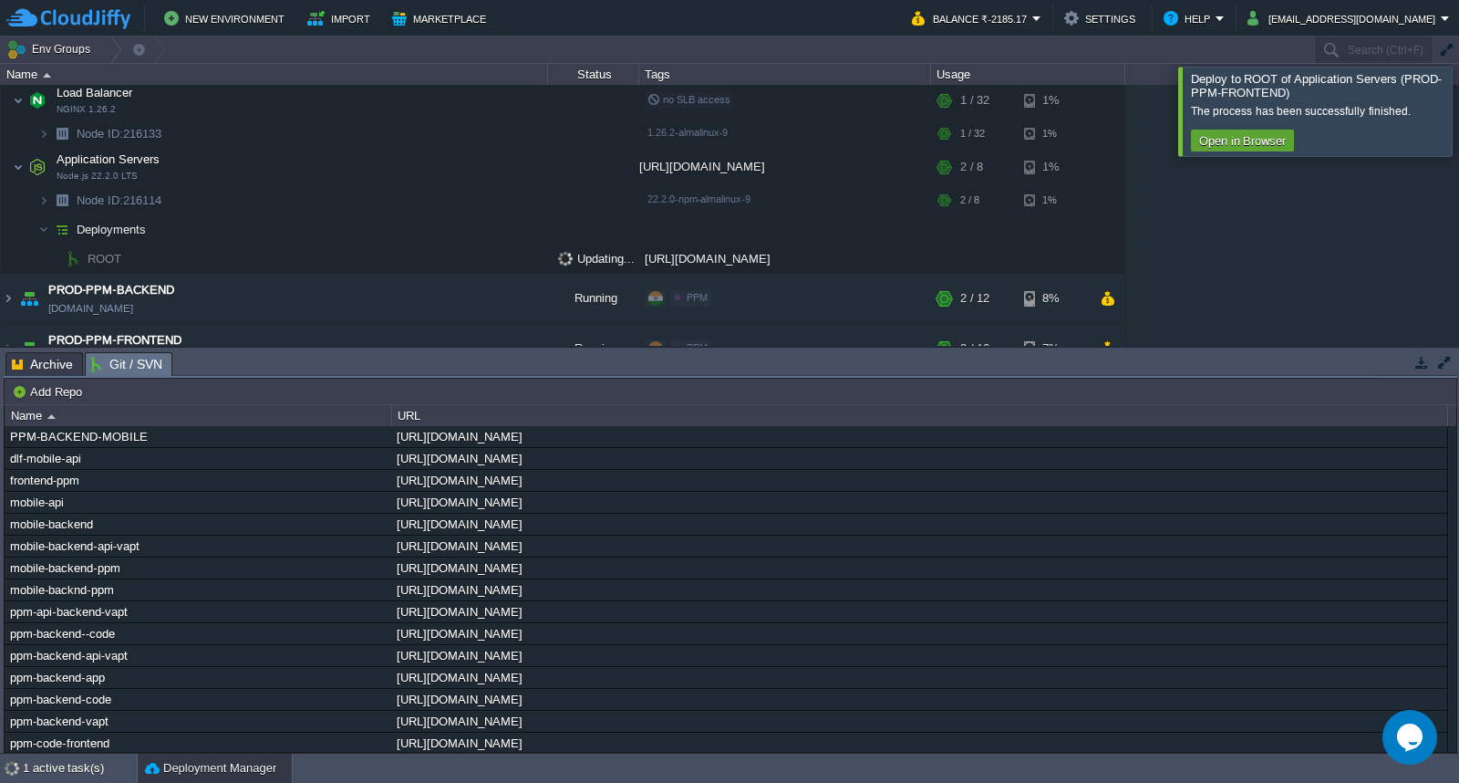
click at [1458, 135] on div at bounding box center [1481, 111] width 0 height 88
click at [1458, 130] on div at bounding box center [1481, 111] width 0 height 88
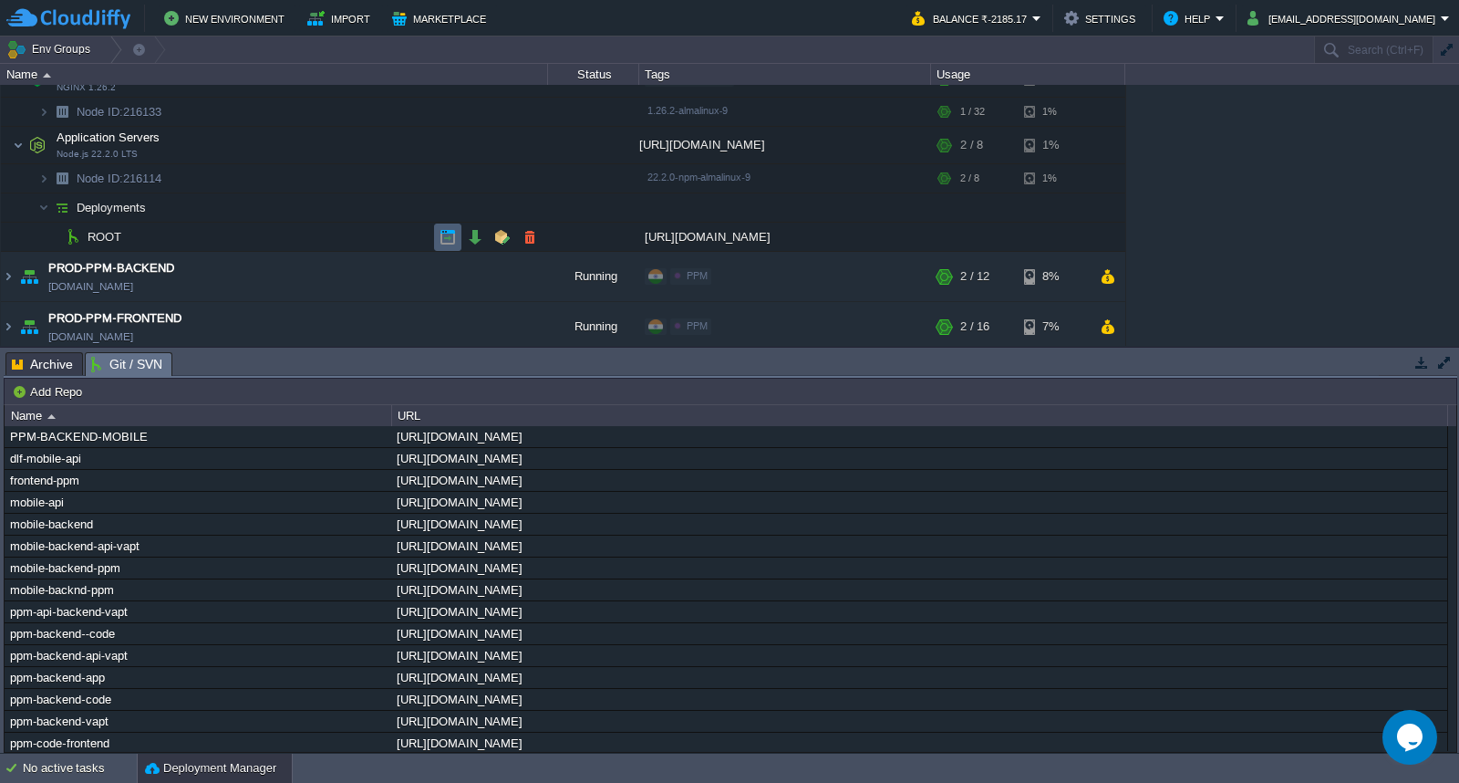
scroll to position [232, 0]
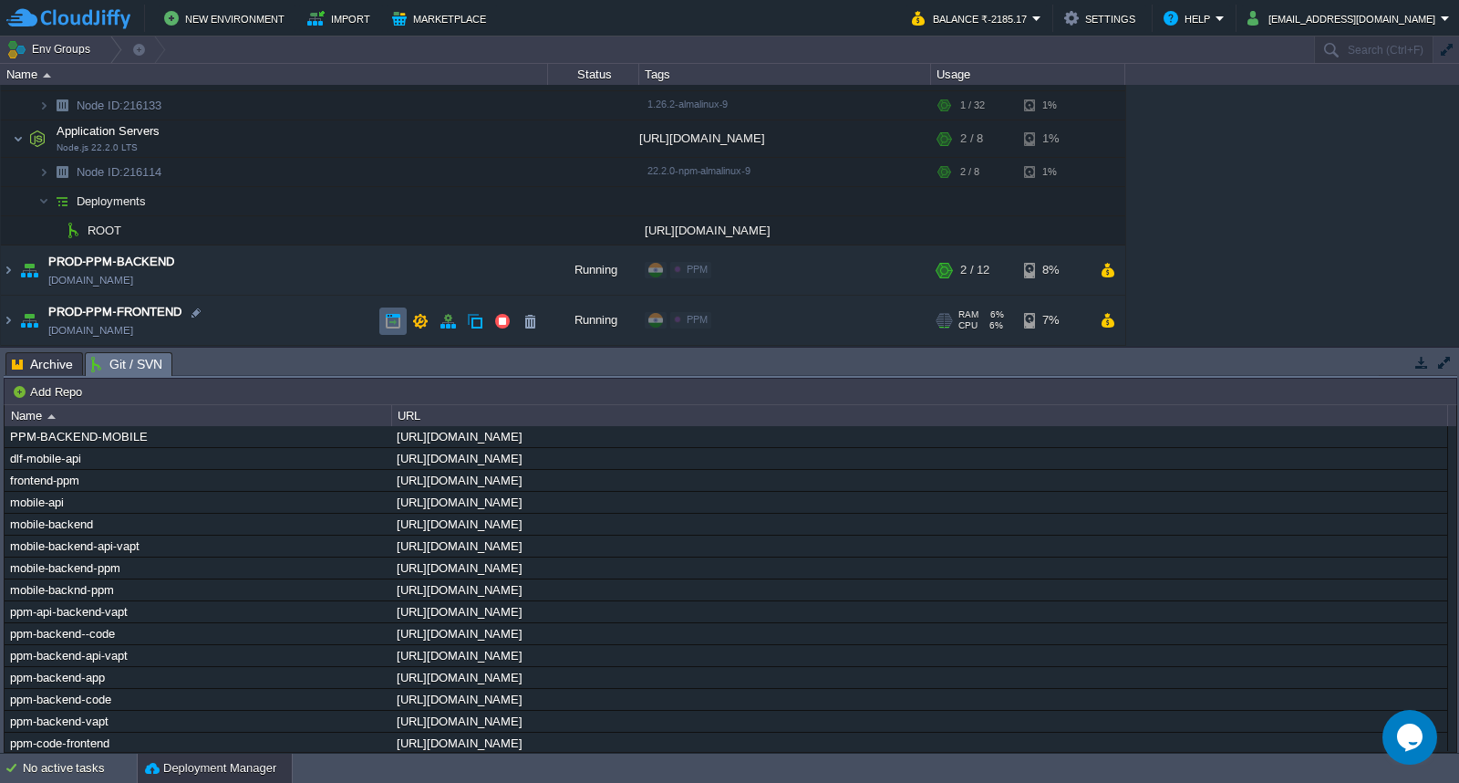
click at [380, 320] on td at bounding box center [392, 320] width 27 height 27
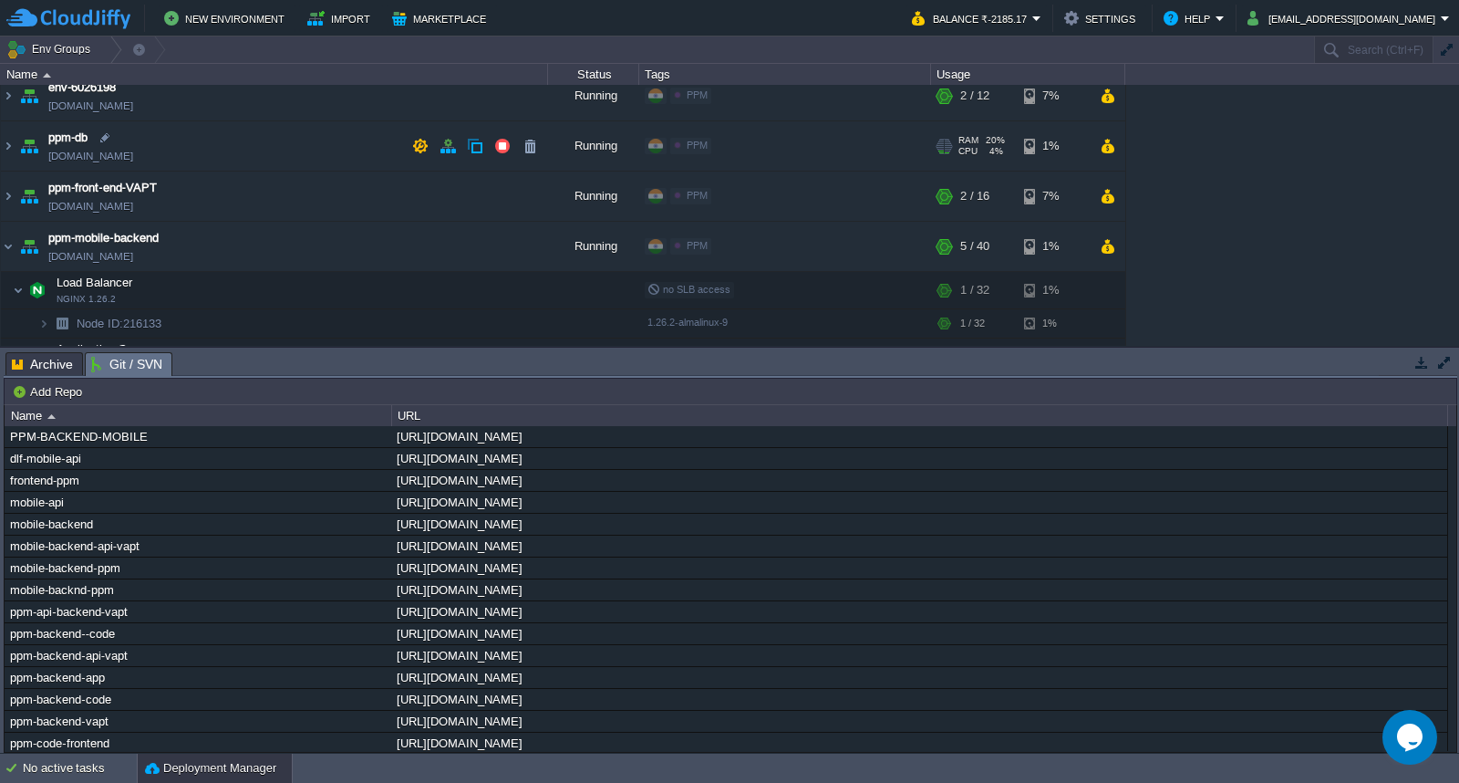
scroll to position [0, 0]
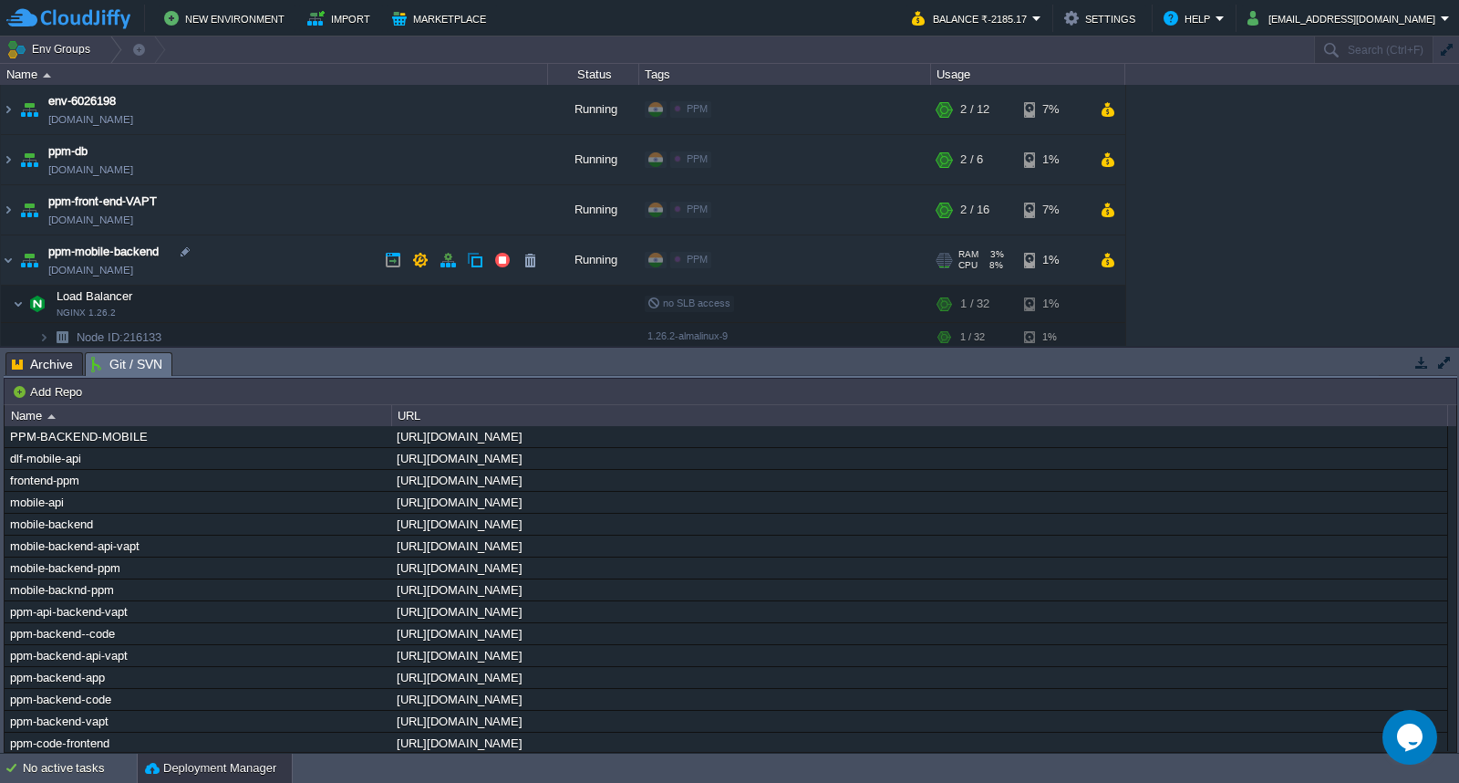
click at [278, 271] on td "ppm-mobile-backend [DOMAIN_NAME]" at bounding box center [274, 260] width 547 height 50
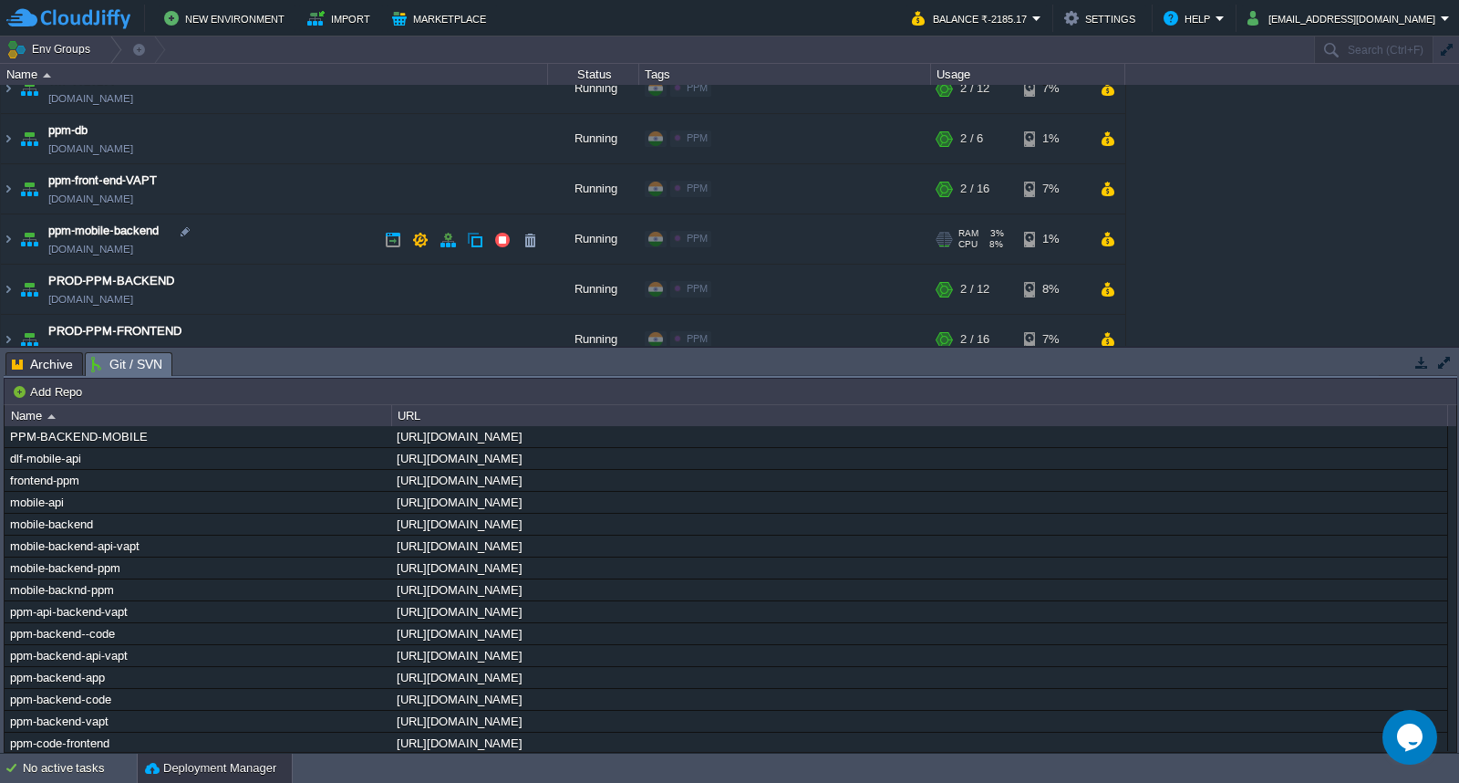
scroll to position [40, 0]
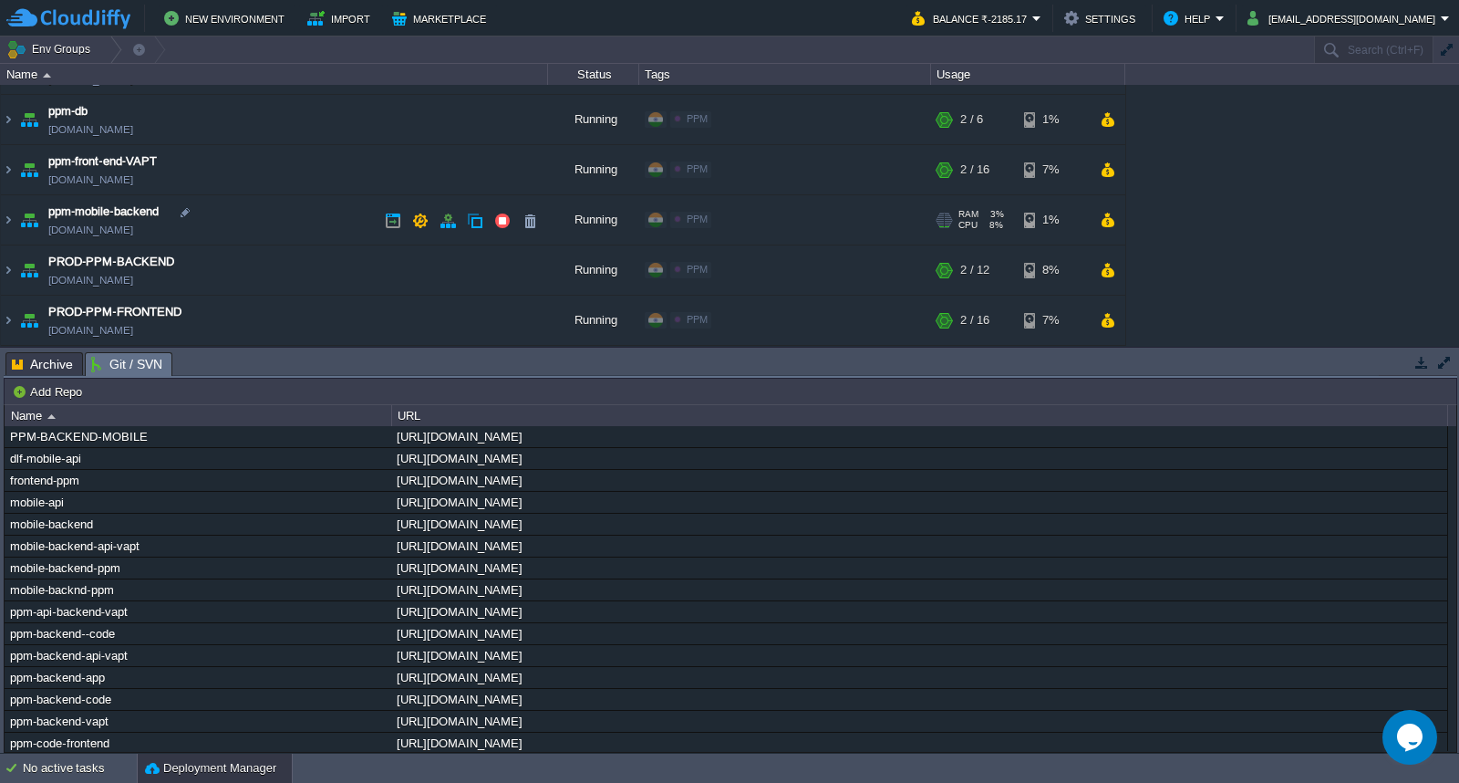
click at [275, 219] on td "ppm-mobile-backend [DOMAIN_NAME]" at bounding box center [274, 220] width 547 height 50
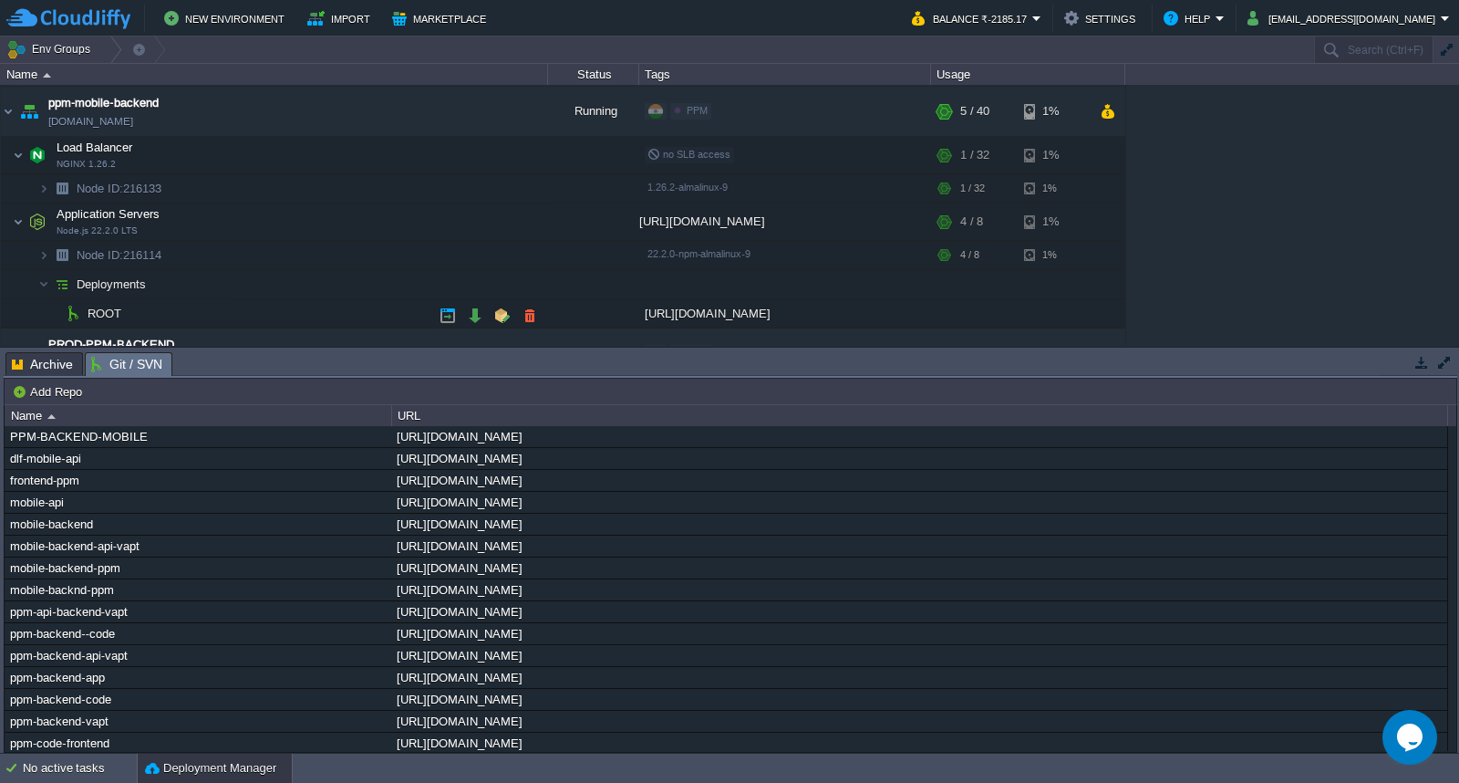
scroll to position [232, 0]
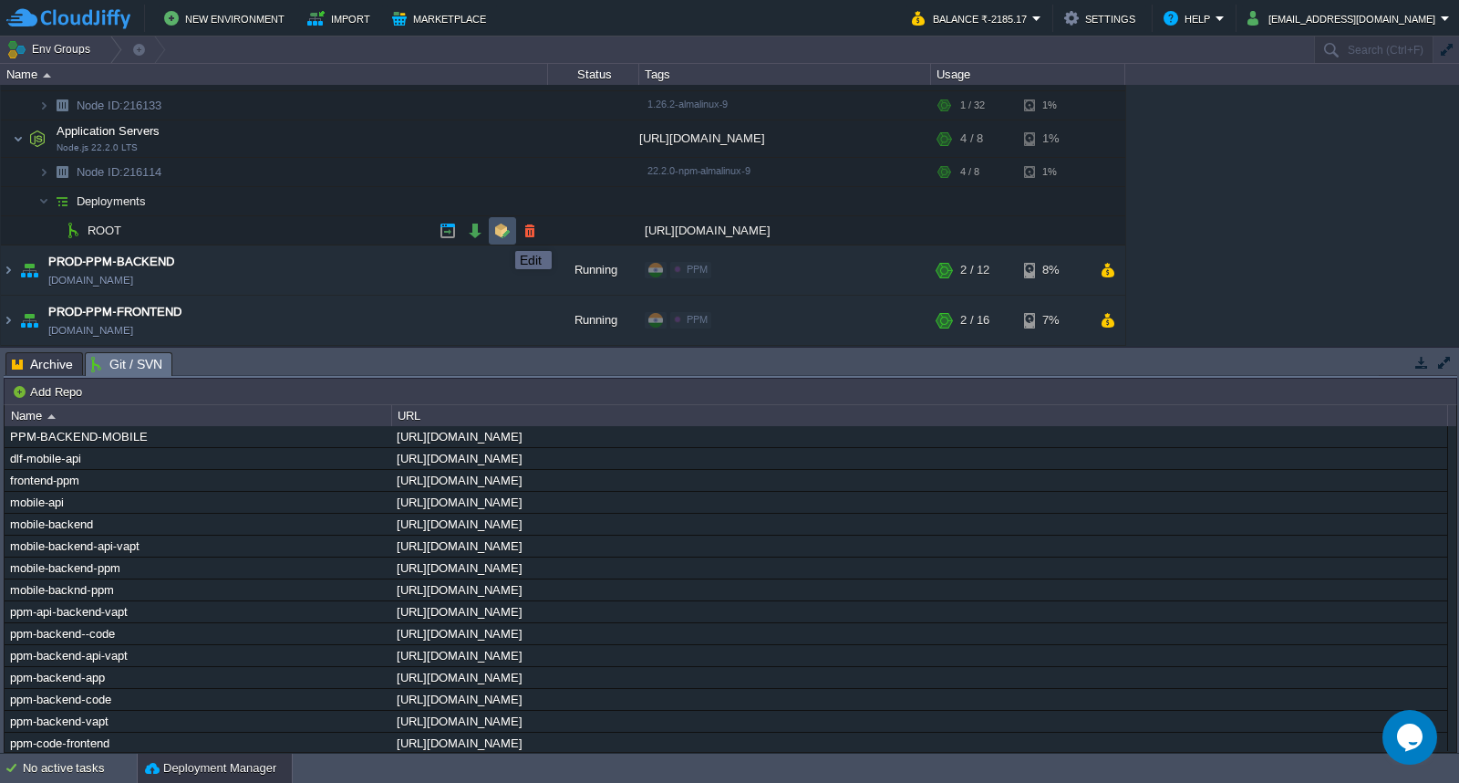
click at [502, 234] on button "button" at bounding box center [502, 231] width 16 height 16
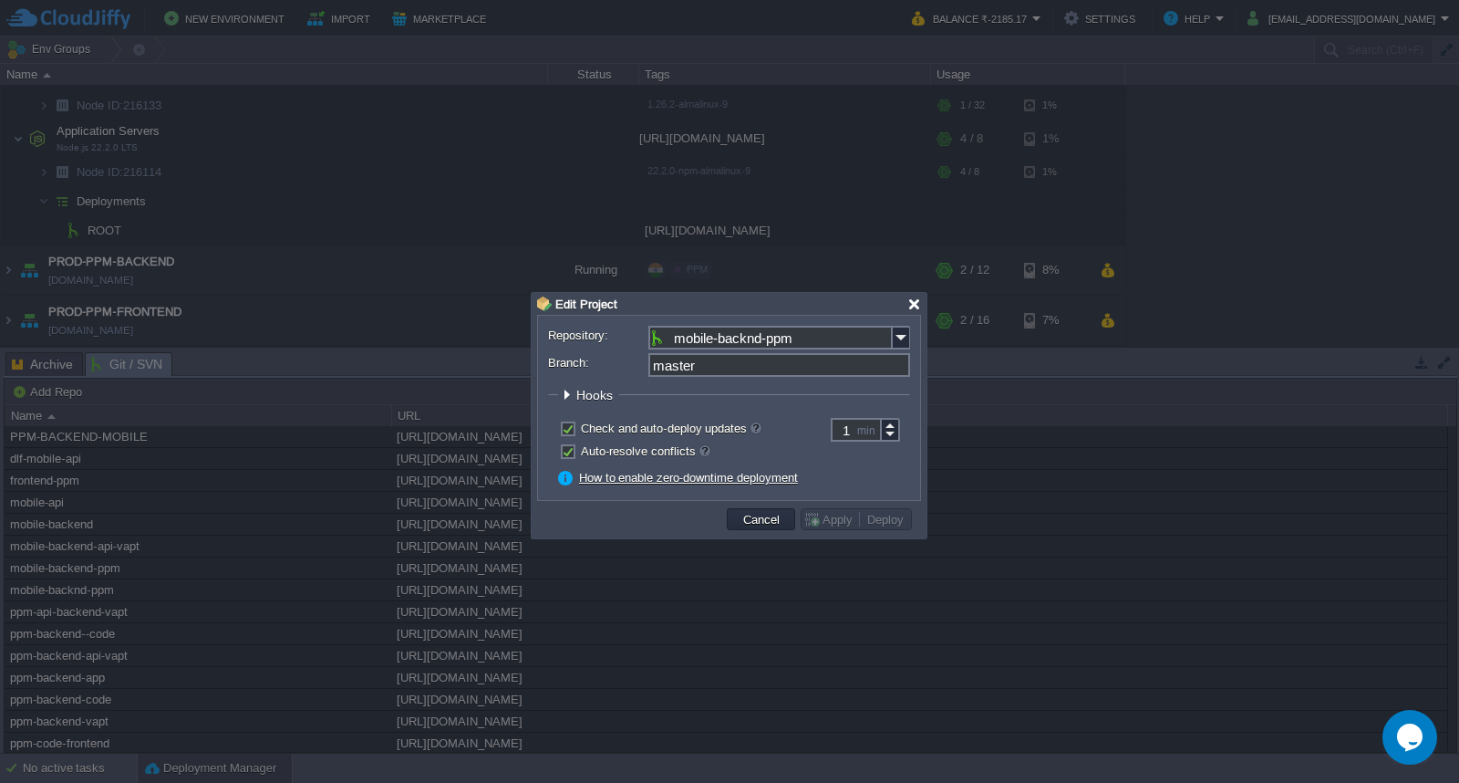
click at [910, 303] on div at bounding box center [915, 304] width 14 height 14
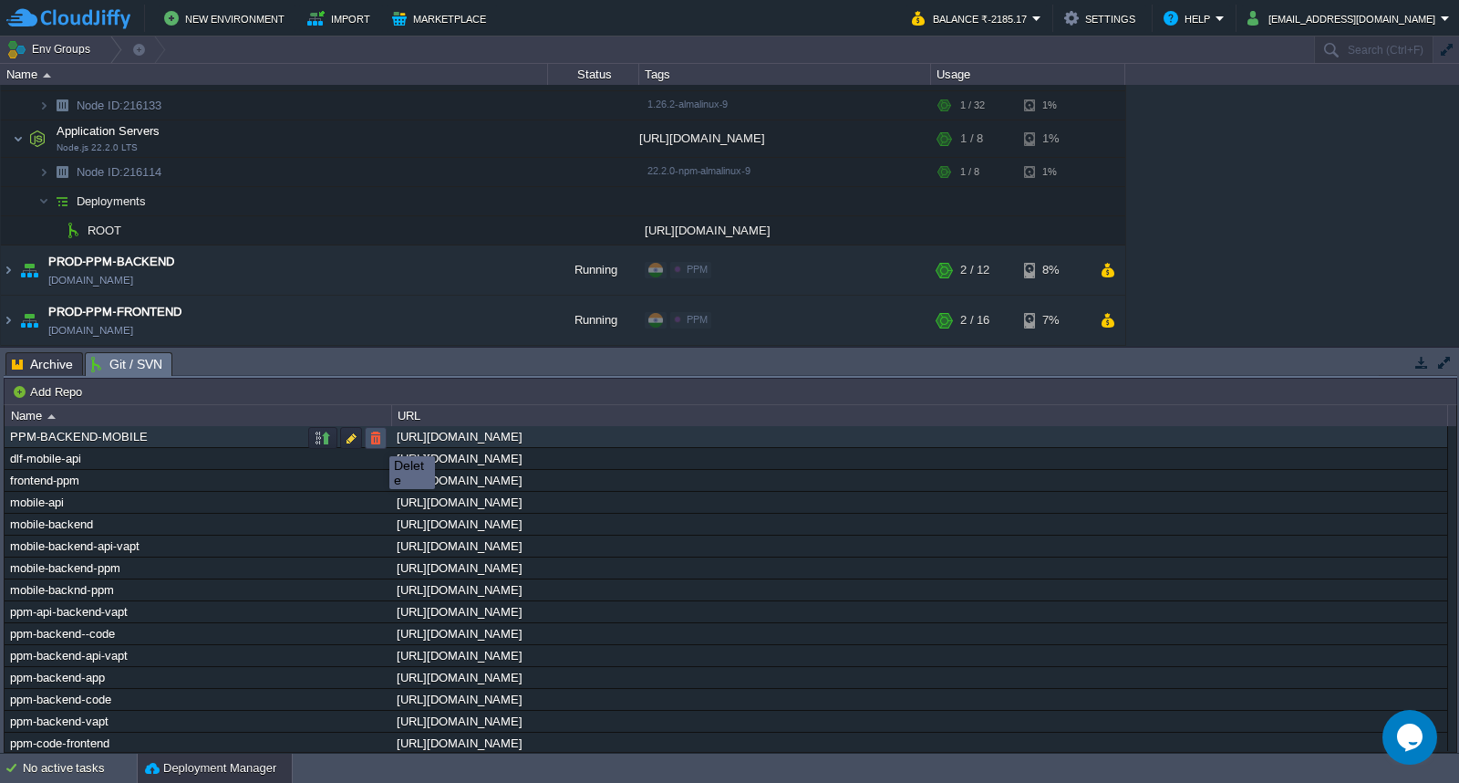
click at [376, 440] on button "button" at bounding box center [376, 438] width 16 height 16
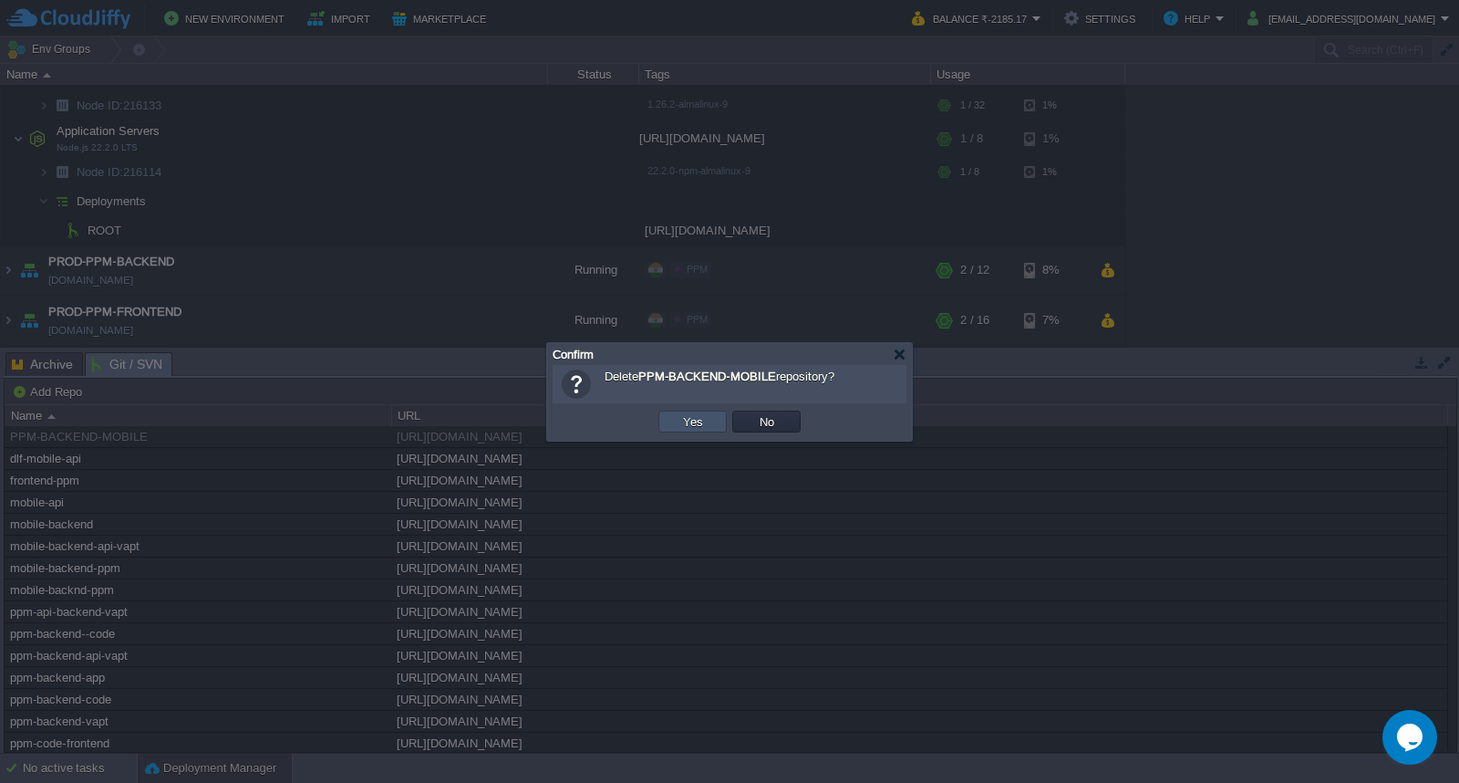
click at [688, 425] on button "Yes" at bounding box center [693, 421] width 31 height 16
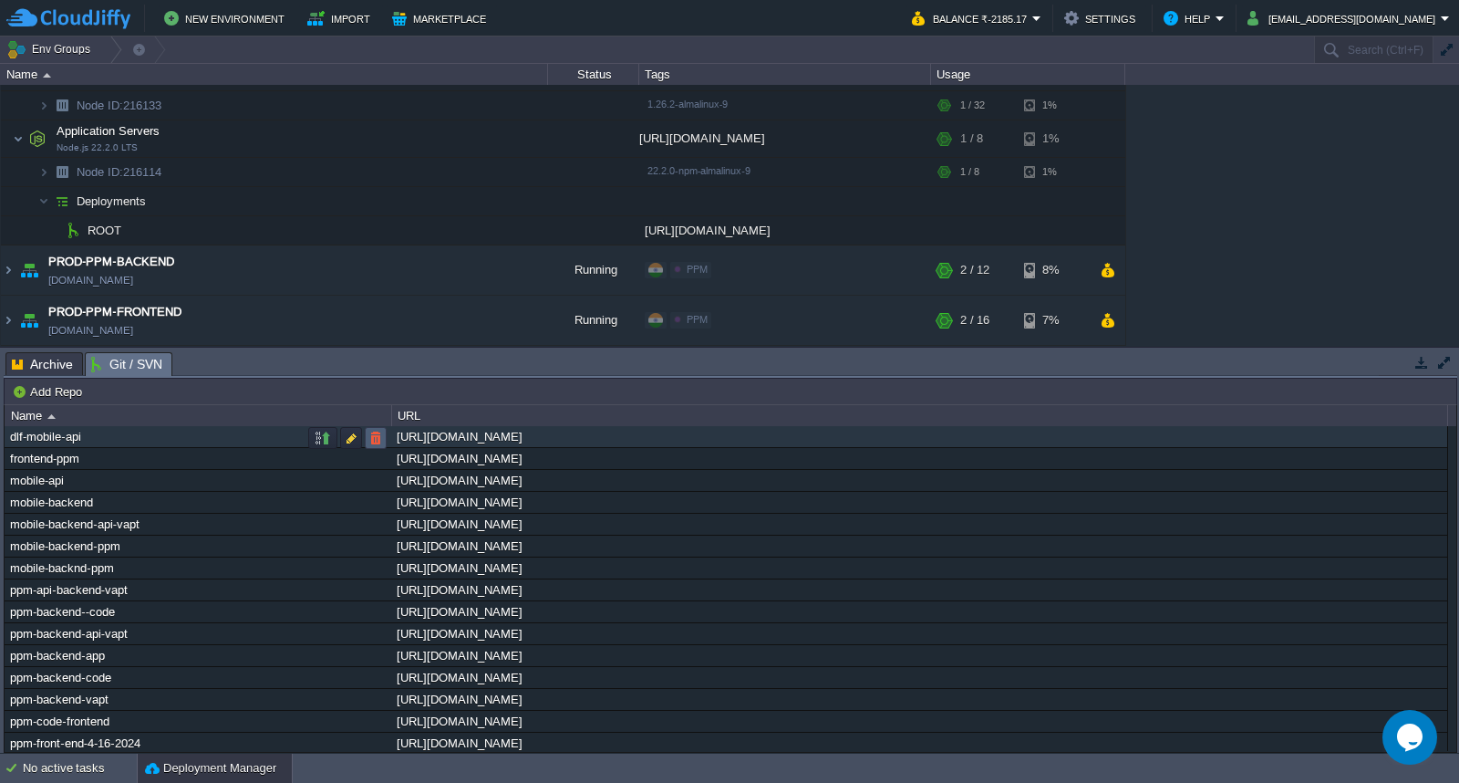
click at [374, 441] on button "button" at bounding box center [376, 438] width 16 height 16
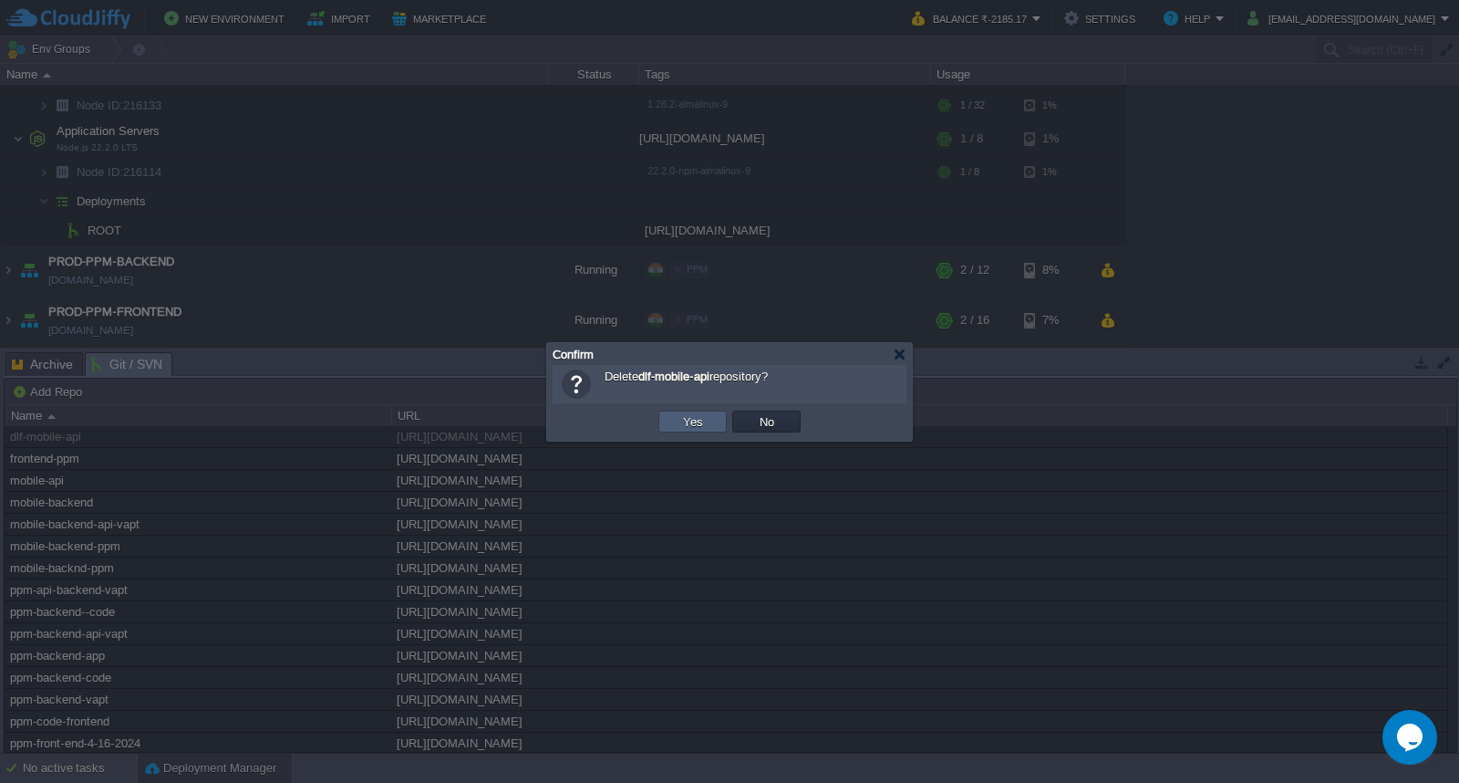
click at [707, 422] on td "Yes" at bounding box center [693, 421] width 68 height 22
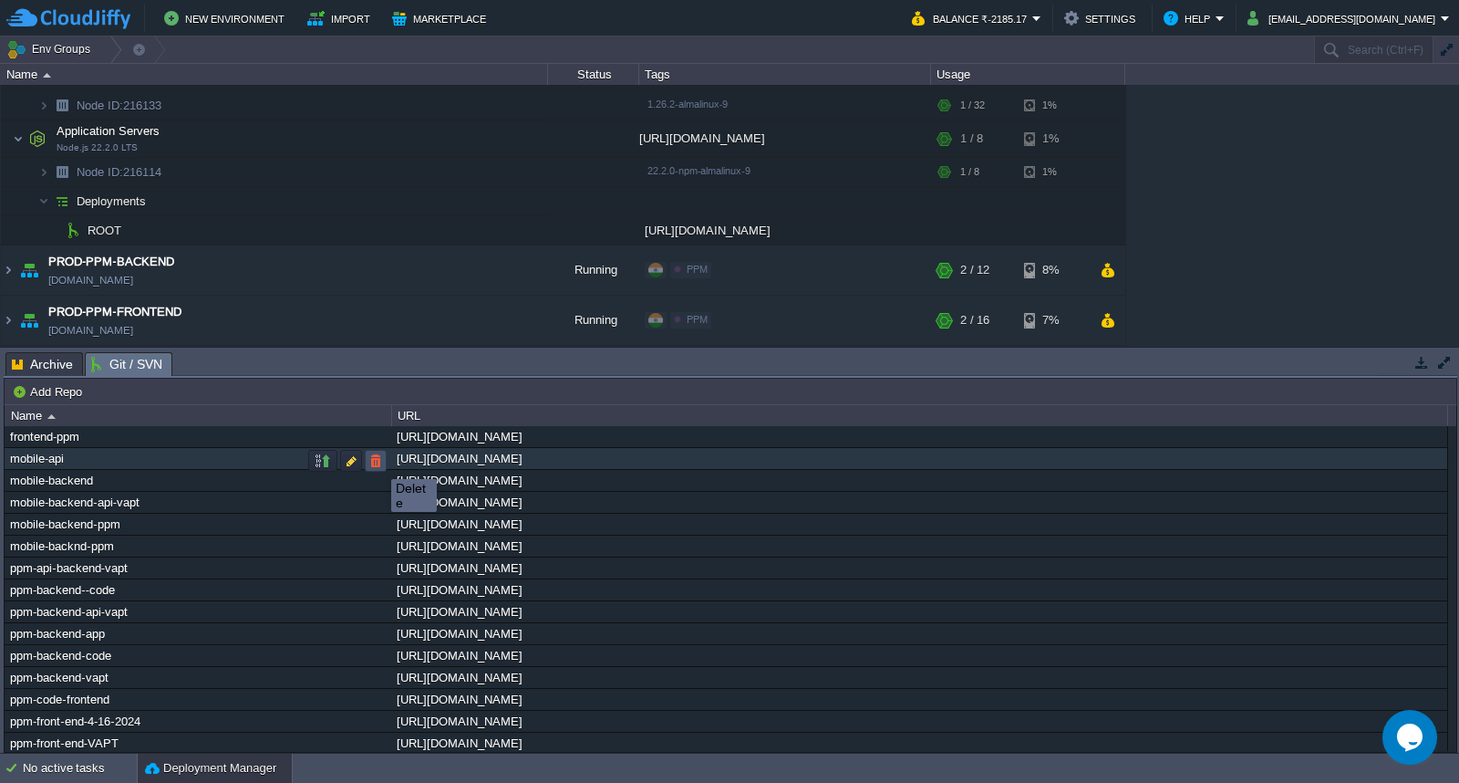
click at [378, 462] on button "button" at bounding box center [376, 460] width 16 height 16
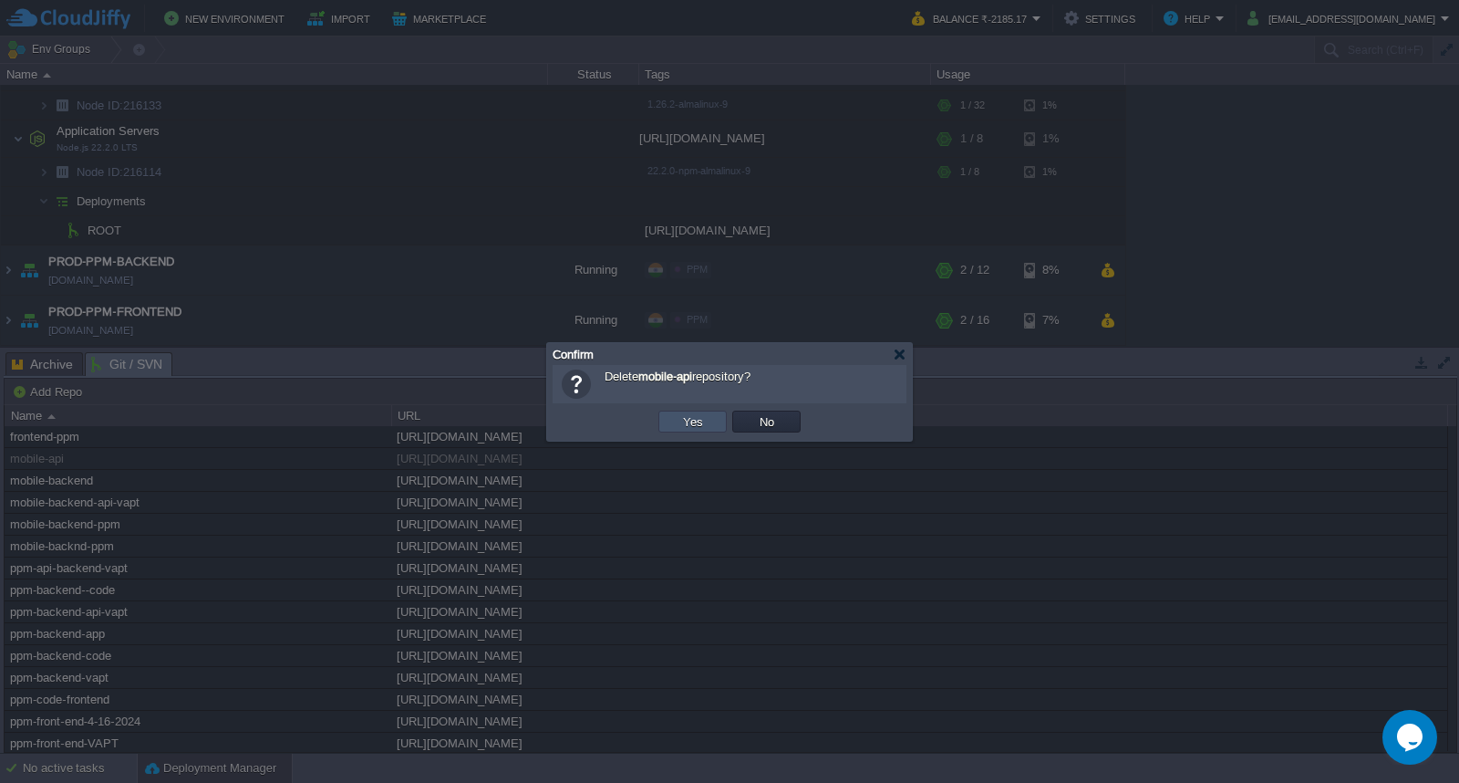
click at [687, 418] on button "Yes" at bounding box center [693, 421] width 31 height 16
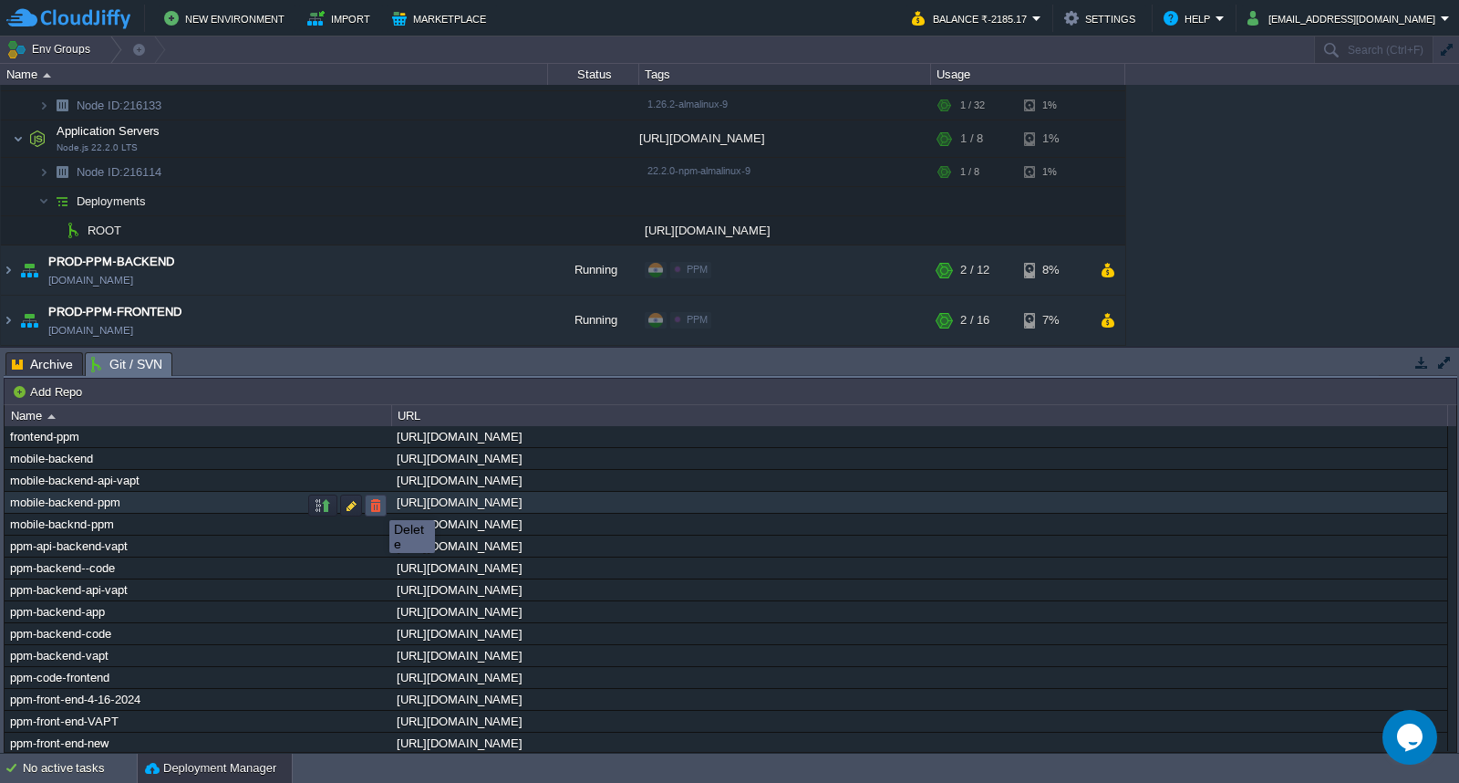
click at [377, 503] on button "button" at bounding box center [376, 505] width 16 height 16
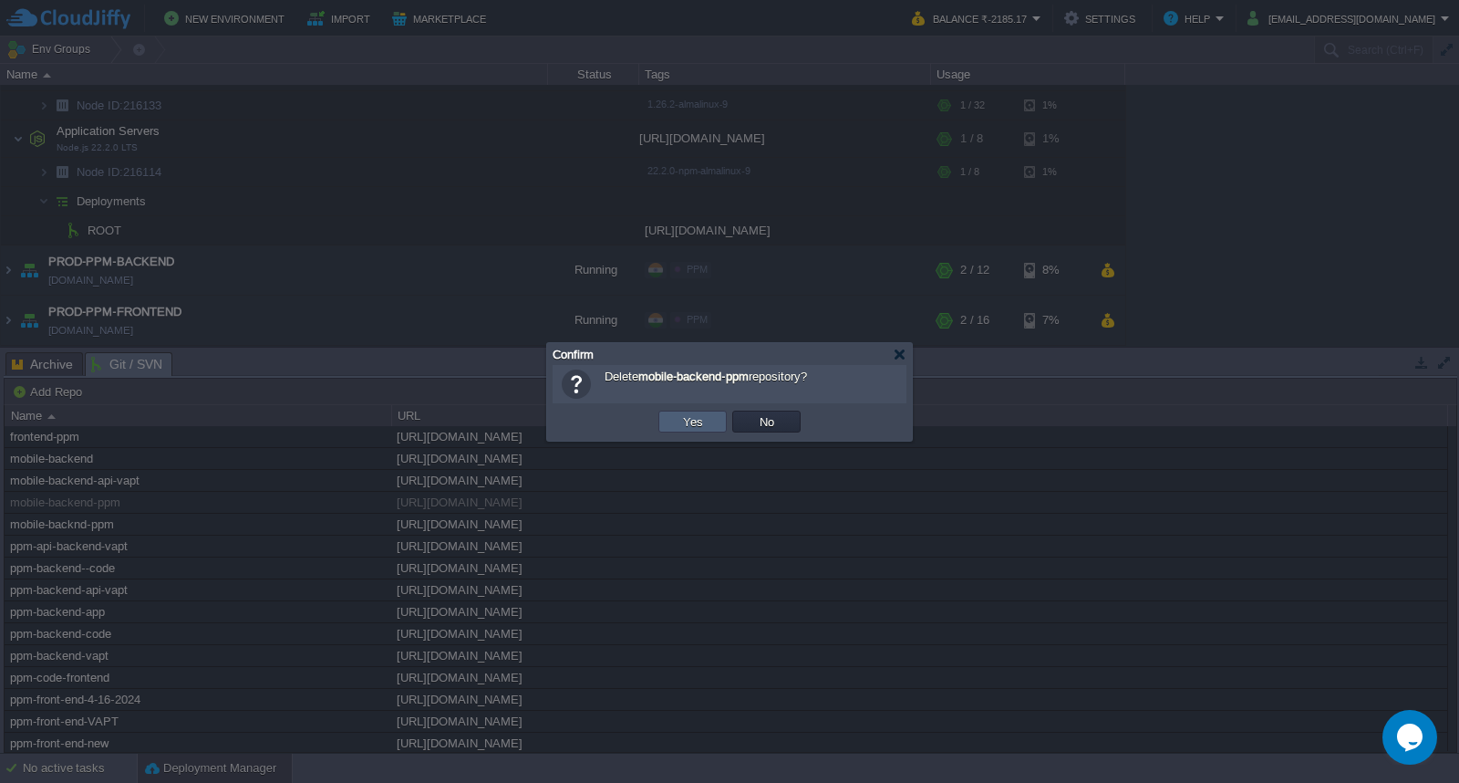
click at [694, 425] on button "Yes" at bounding box center [693, 421] width 31 height 16
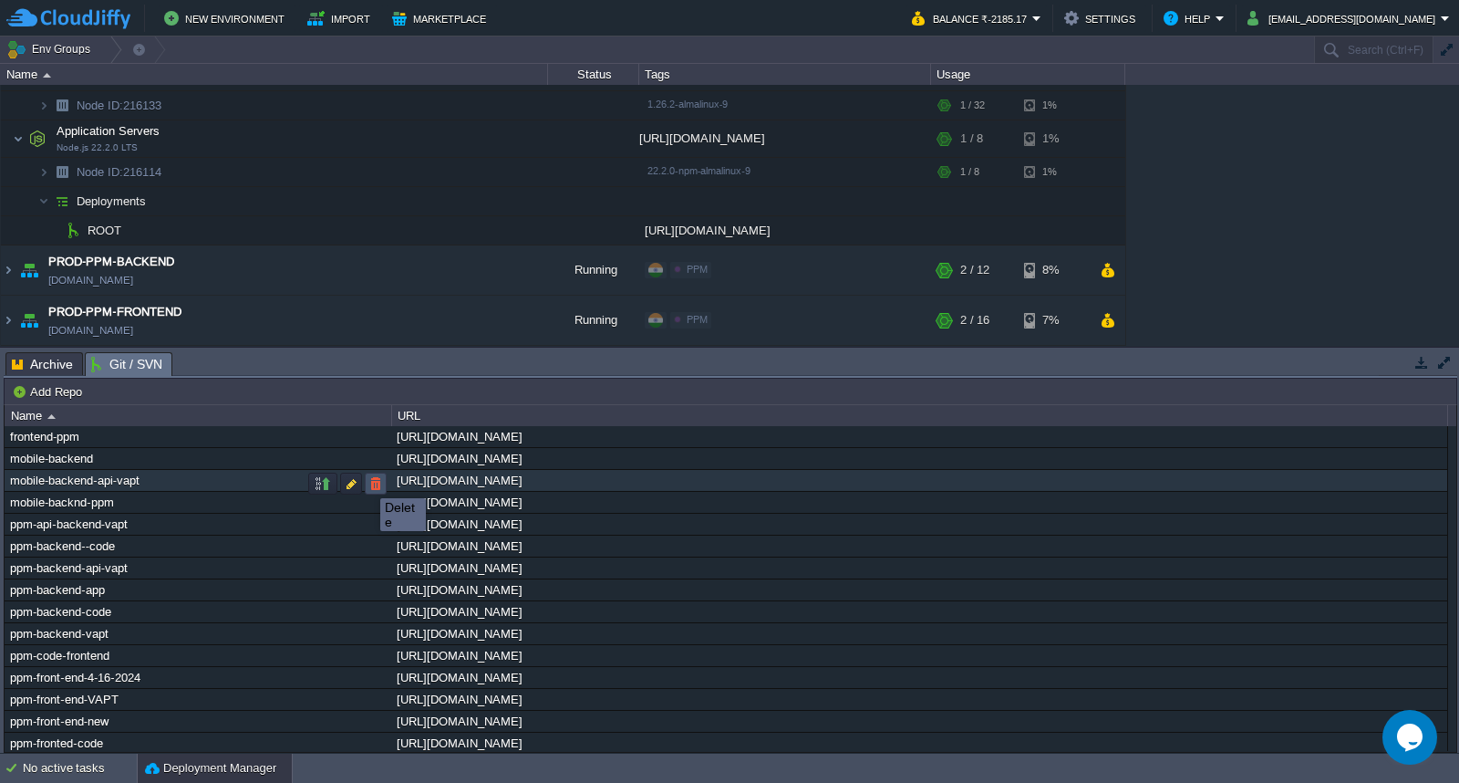
click at [372, 482] on button "button" at bounding box center [376, 483] width 16 height 16
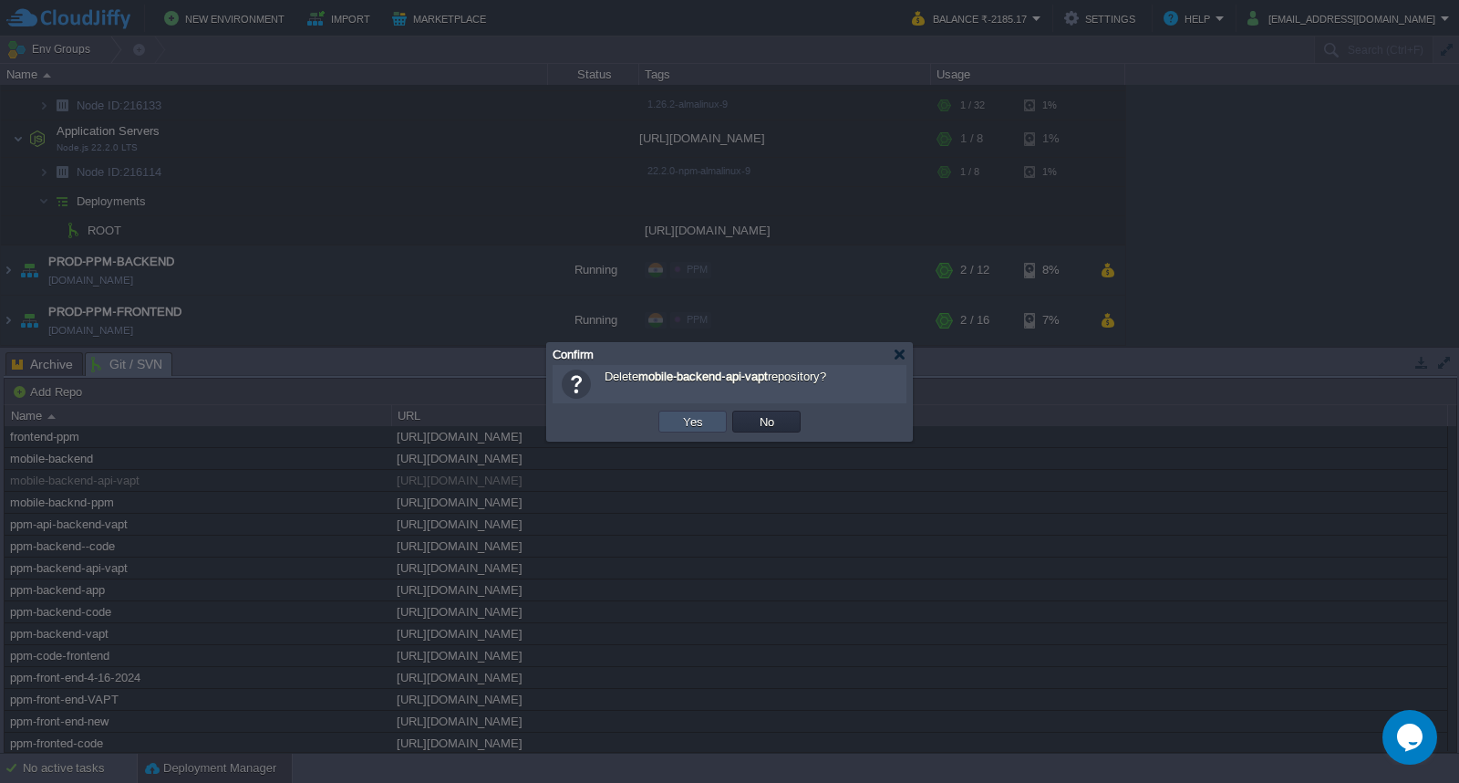
click at [697, 420] on button "Yes" at bounding box center [693, 421] width 31 height 16
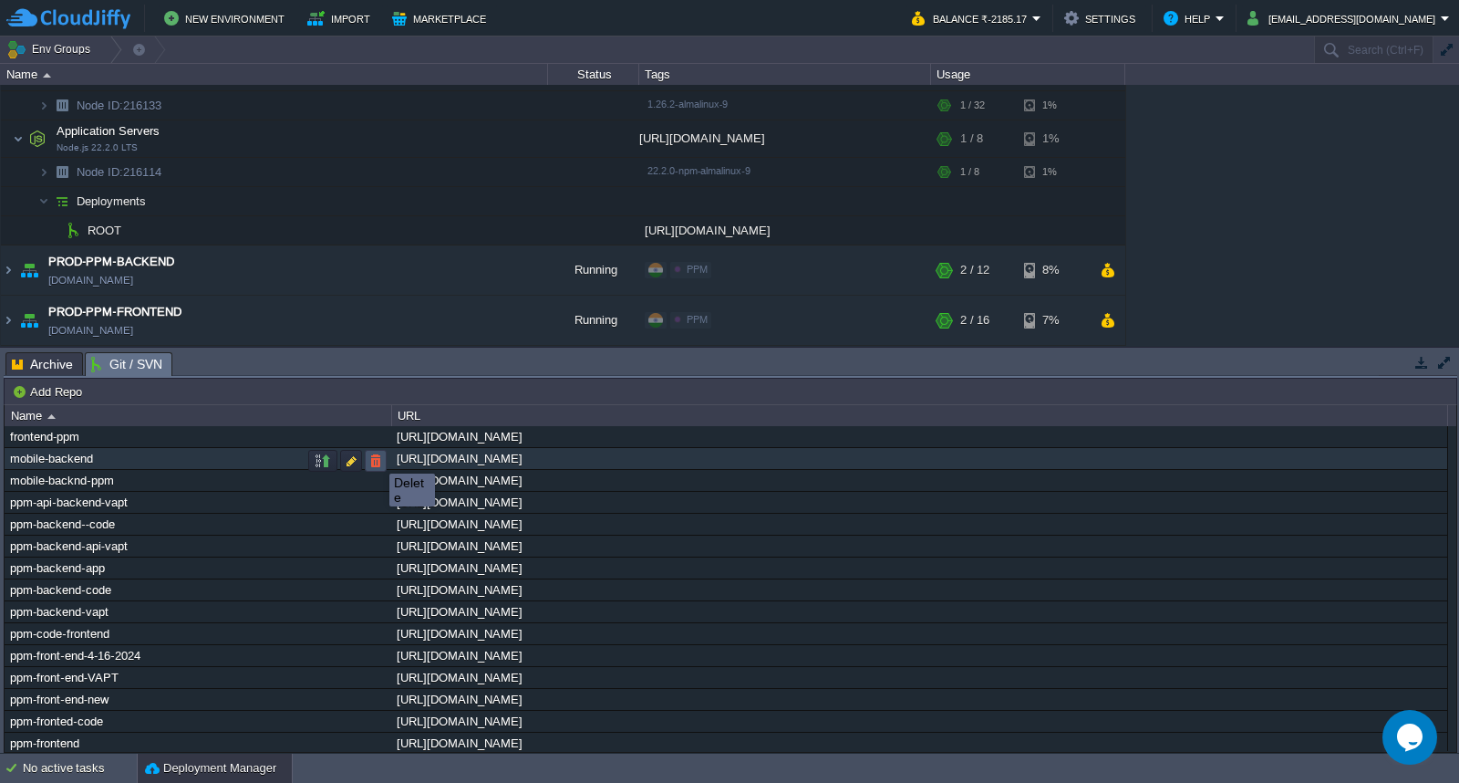
click at [376, 457] on button "button" at bounding box center [376, 460] width 16 height 16
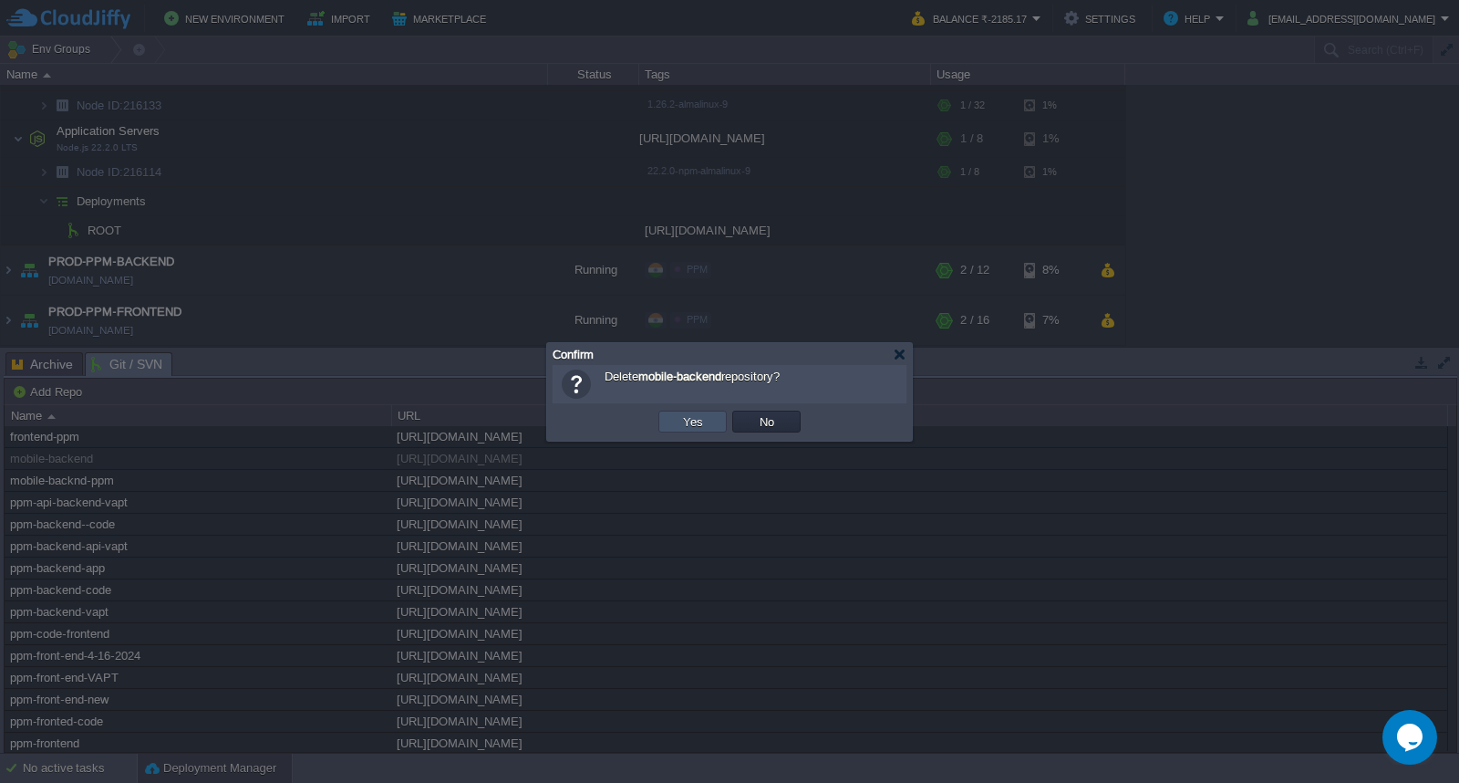
click at [691, 416] on button "Yes" at bounding box center [693, 421] width 31 height 16
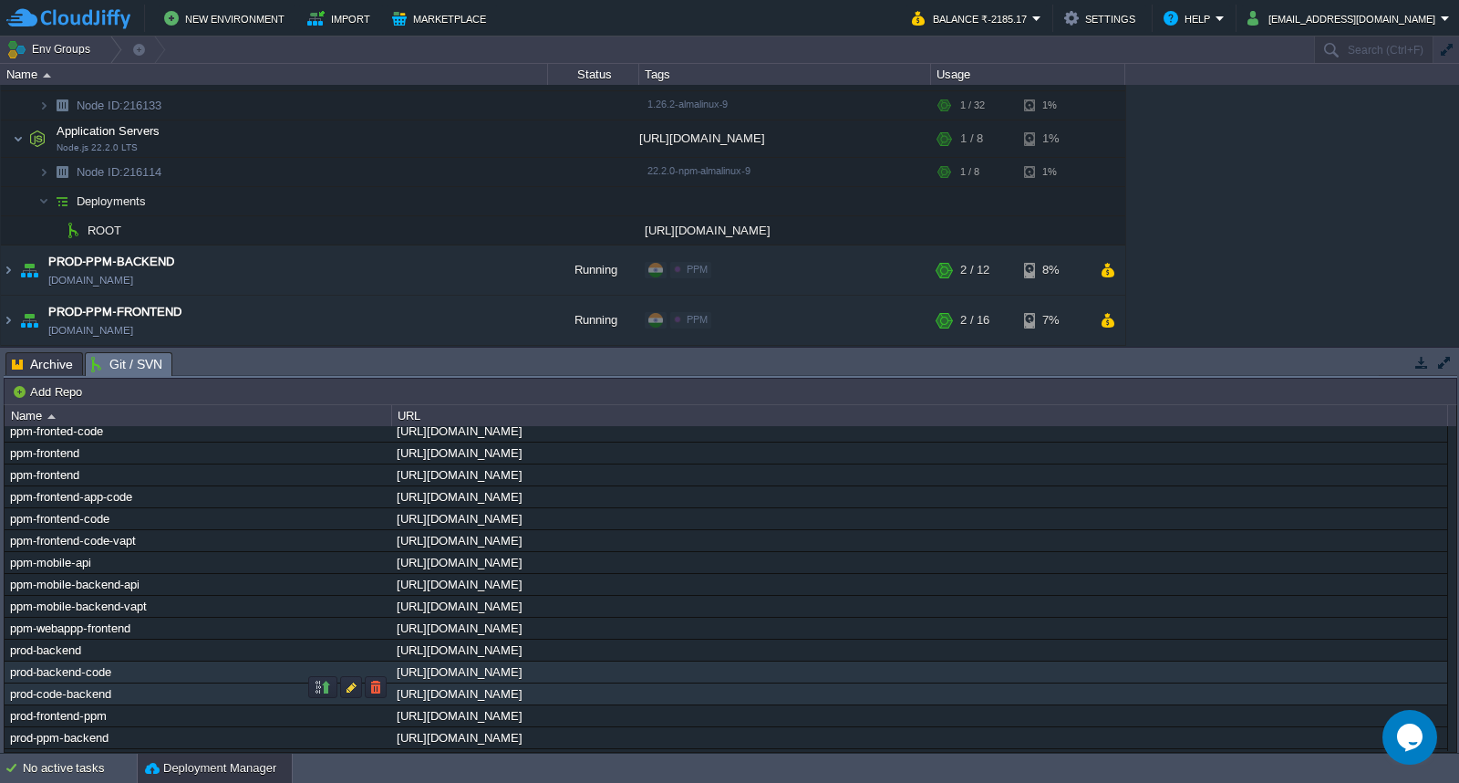
scroll to position [304, 0]
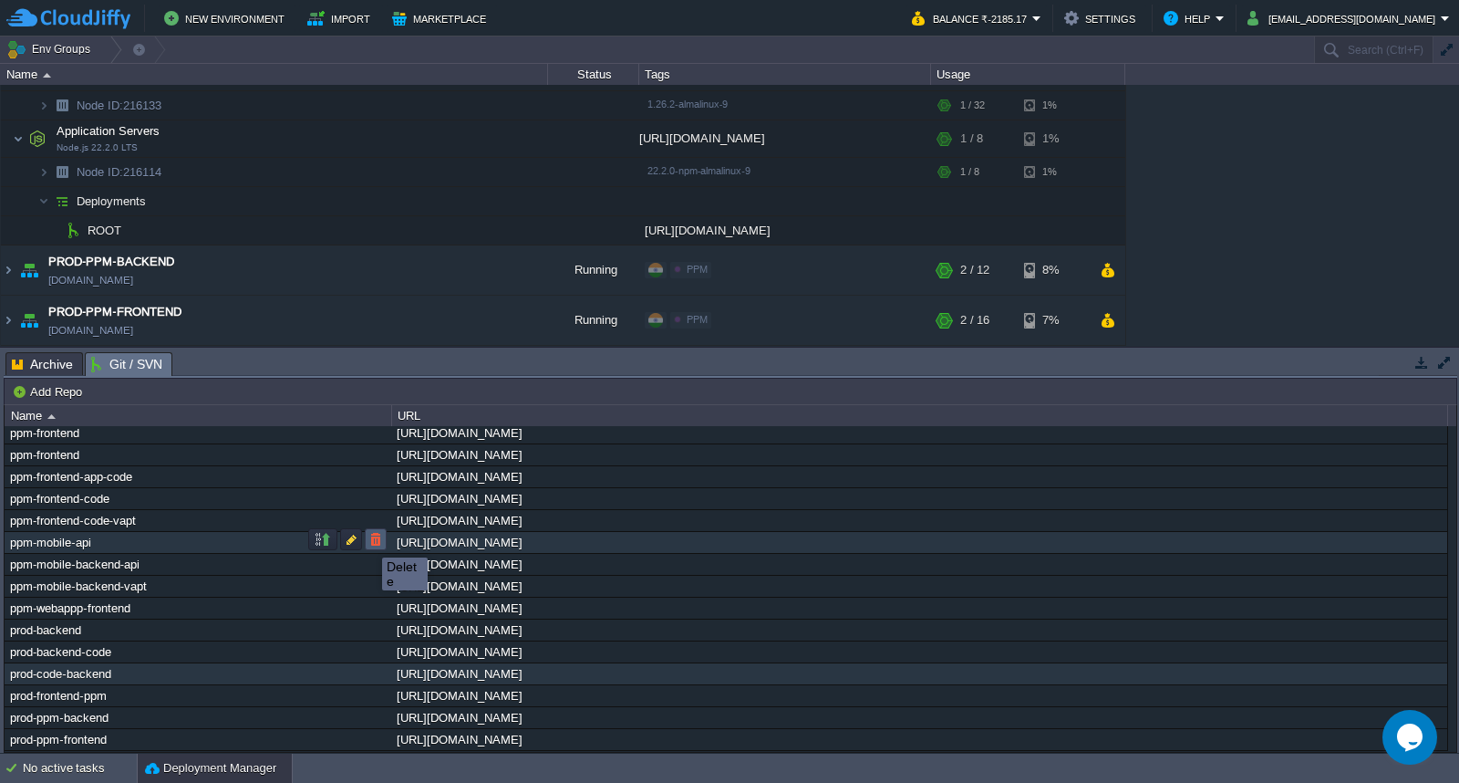
click at [368, 541] on button "button" at bounding box center [376, 539] width 16 height 16
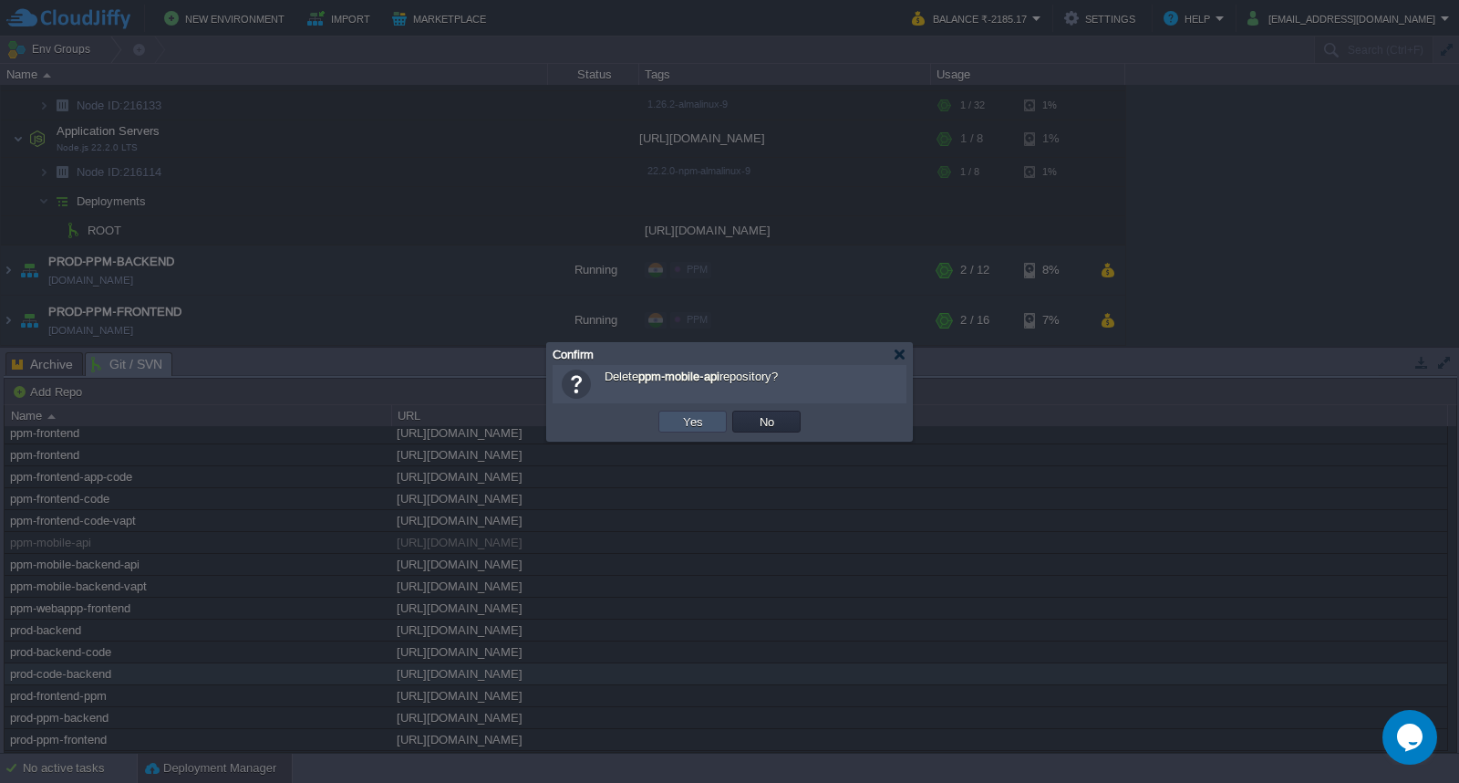
click at [694, 416] on button "Yes" at bounding box center [693, 421] width 31 height 16
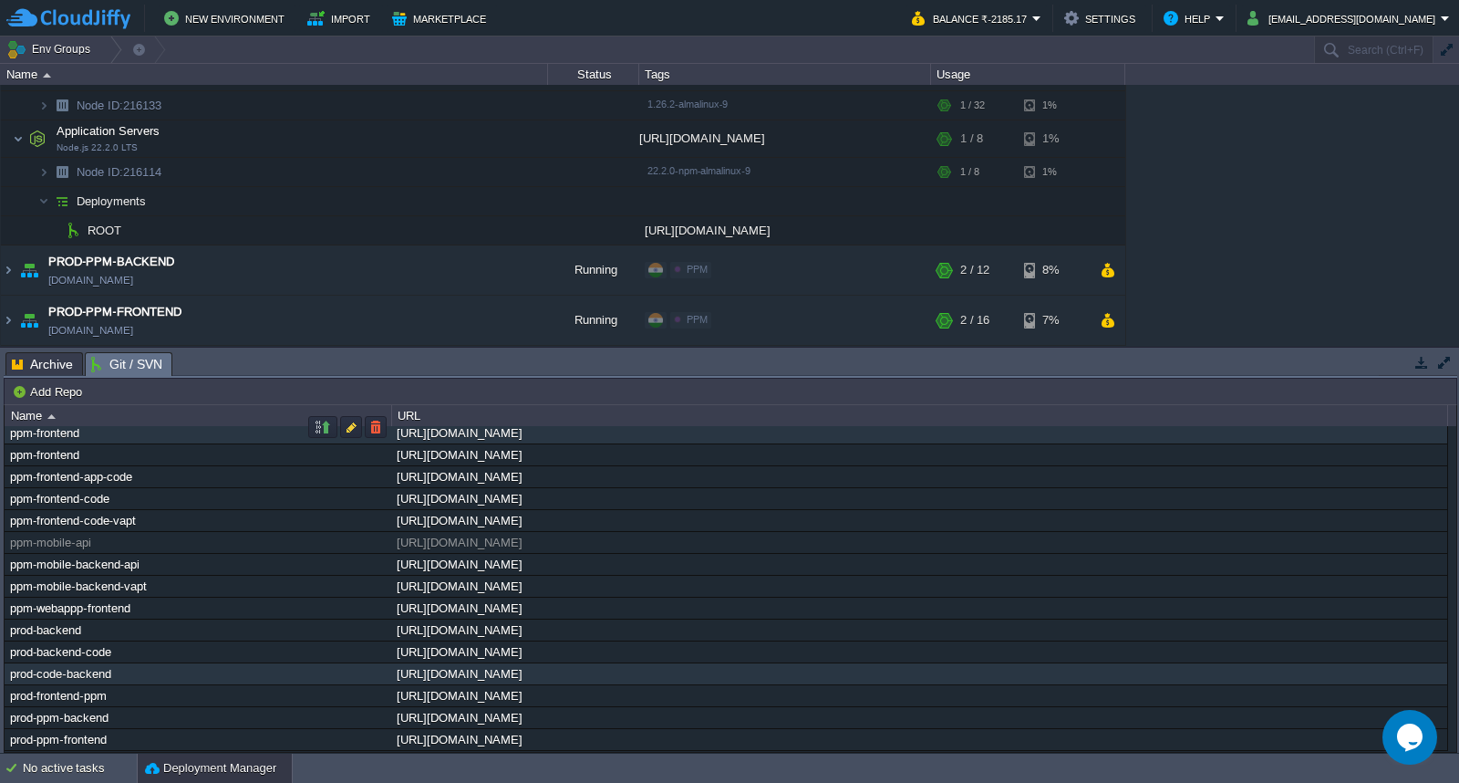
scroll to position [283, 0]
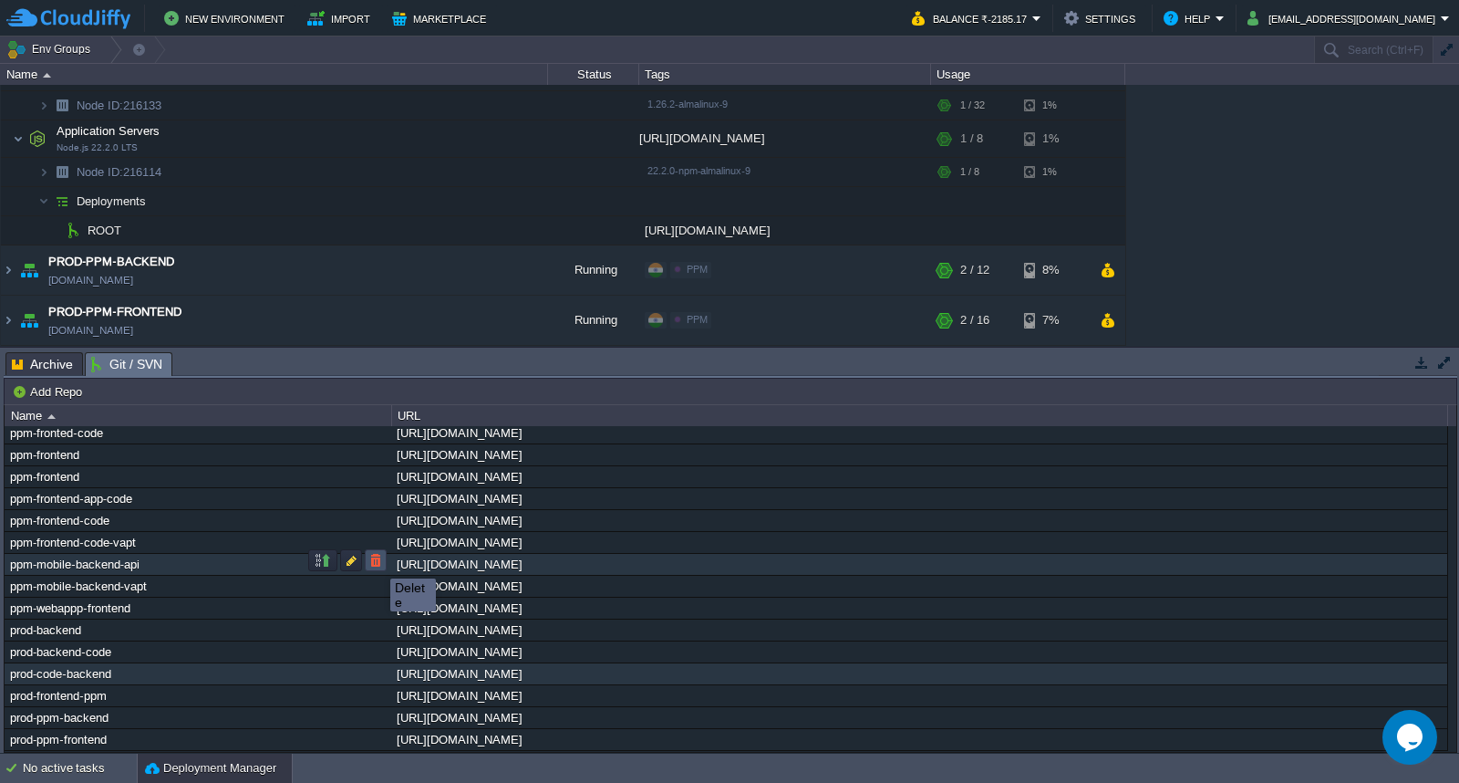
click at [377, 562] on button "button" at bounding box center [376, 560] width 16 height 16
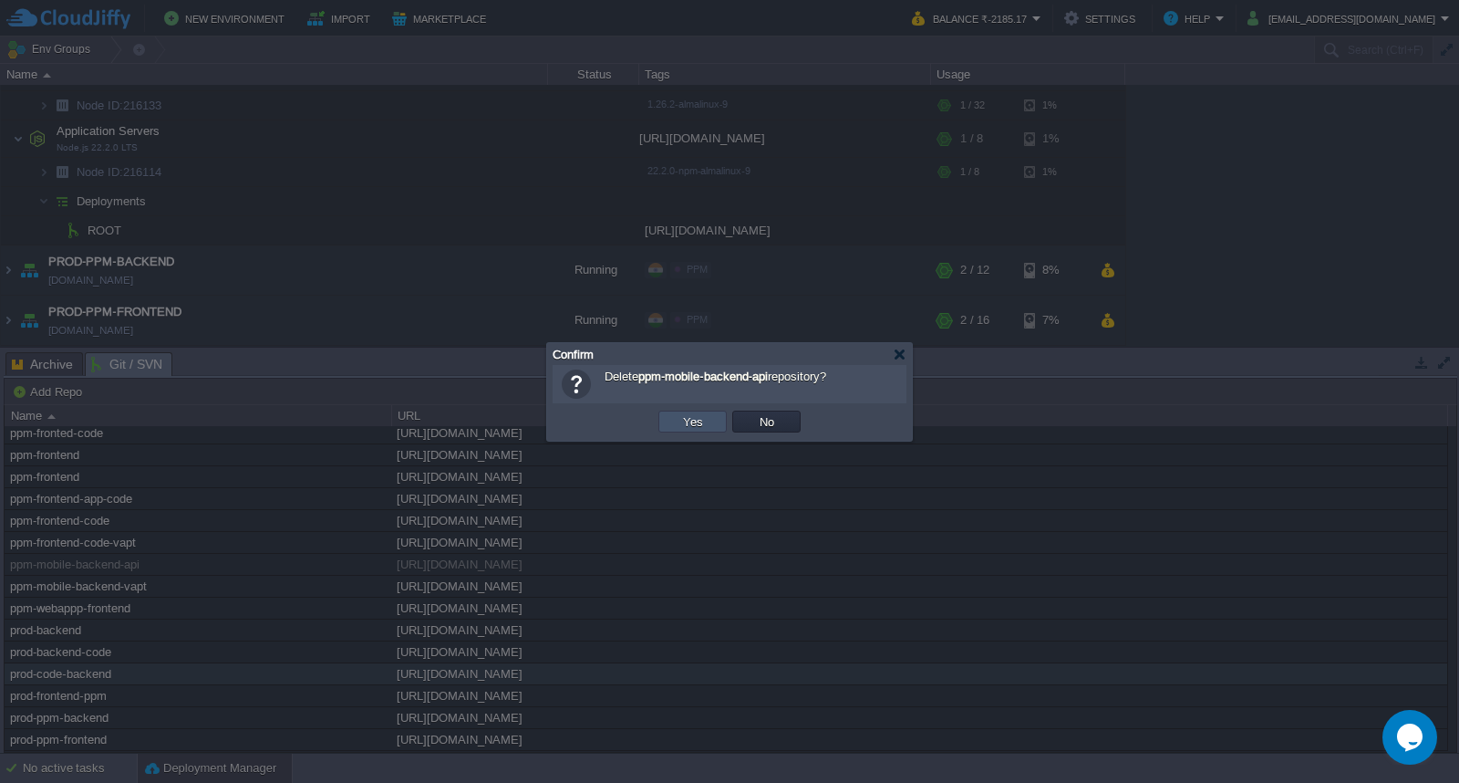
click at [704, 429] on button "Yes" at bounding box center [693, 421] width 31 height 16
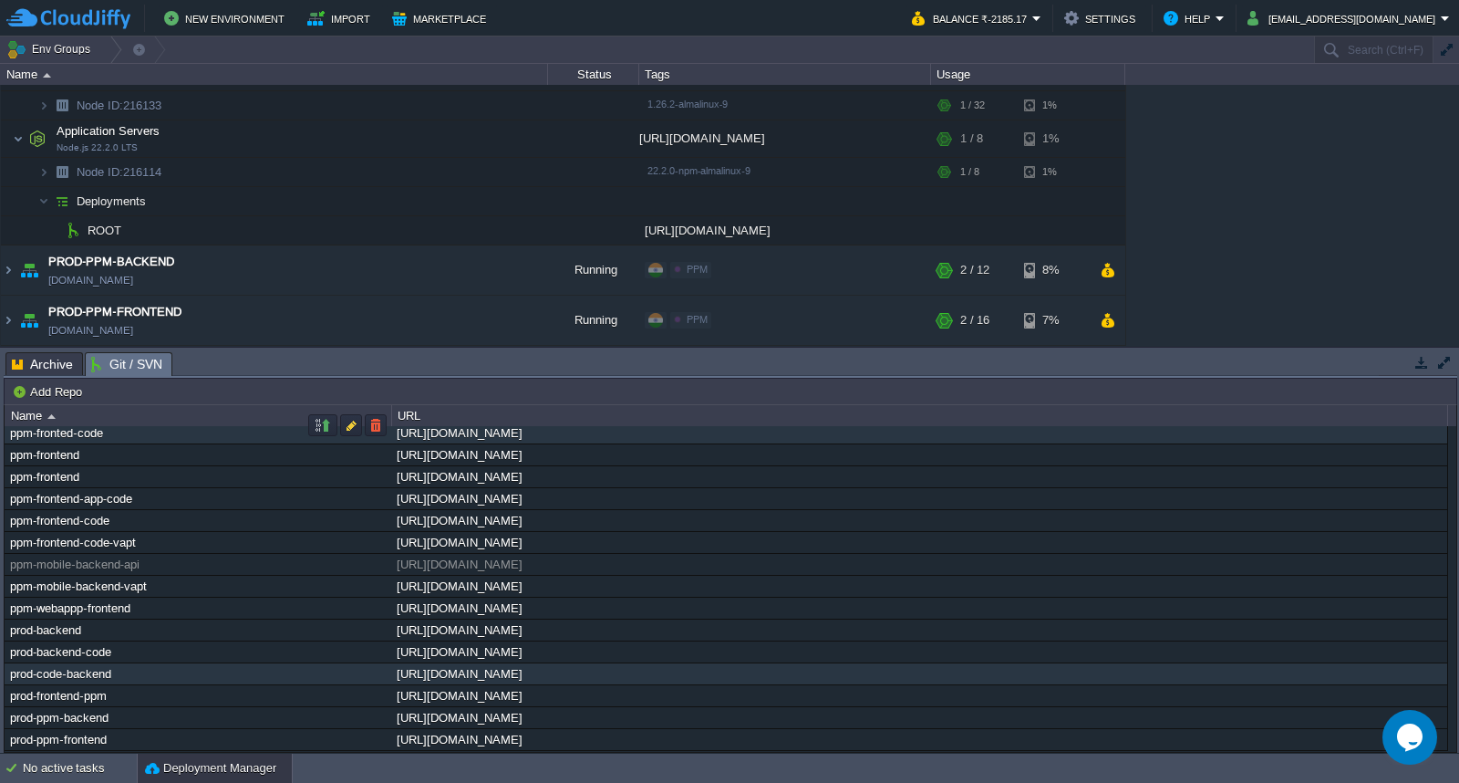
scroll to position [260, 0]
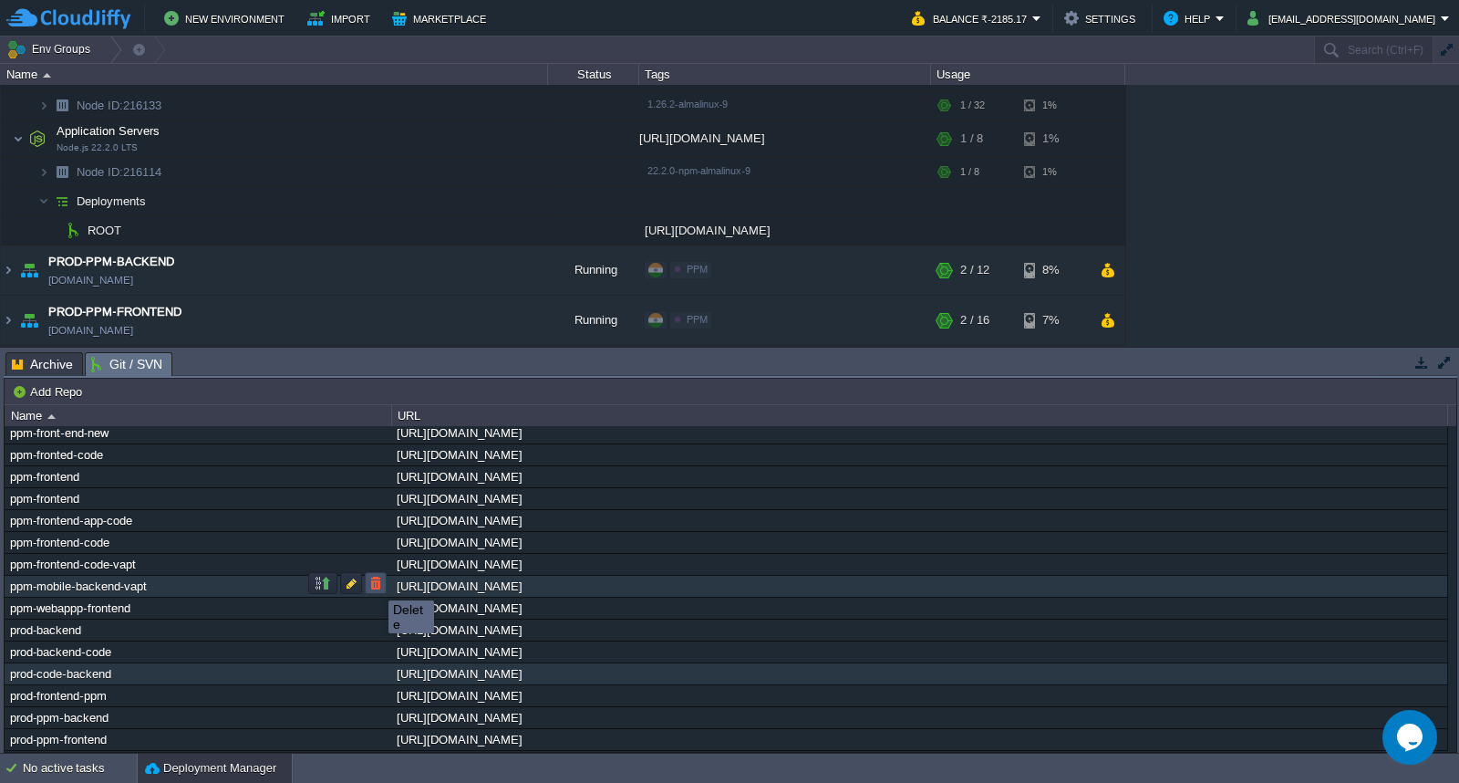
click at [375, 584] on button "button" at bounding box center [376, 583] width 16 height 16
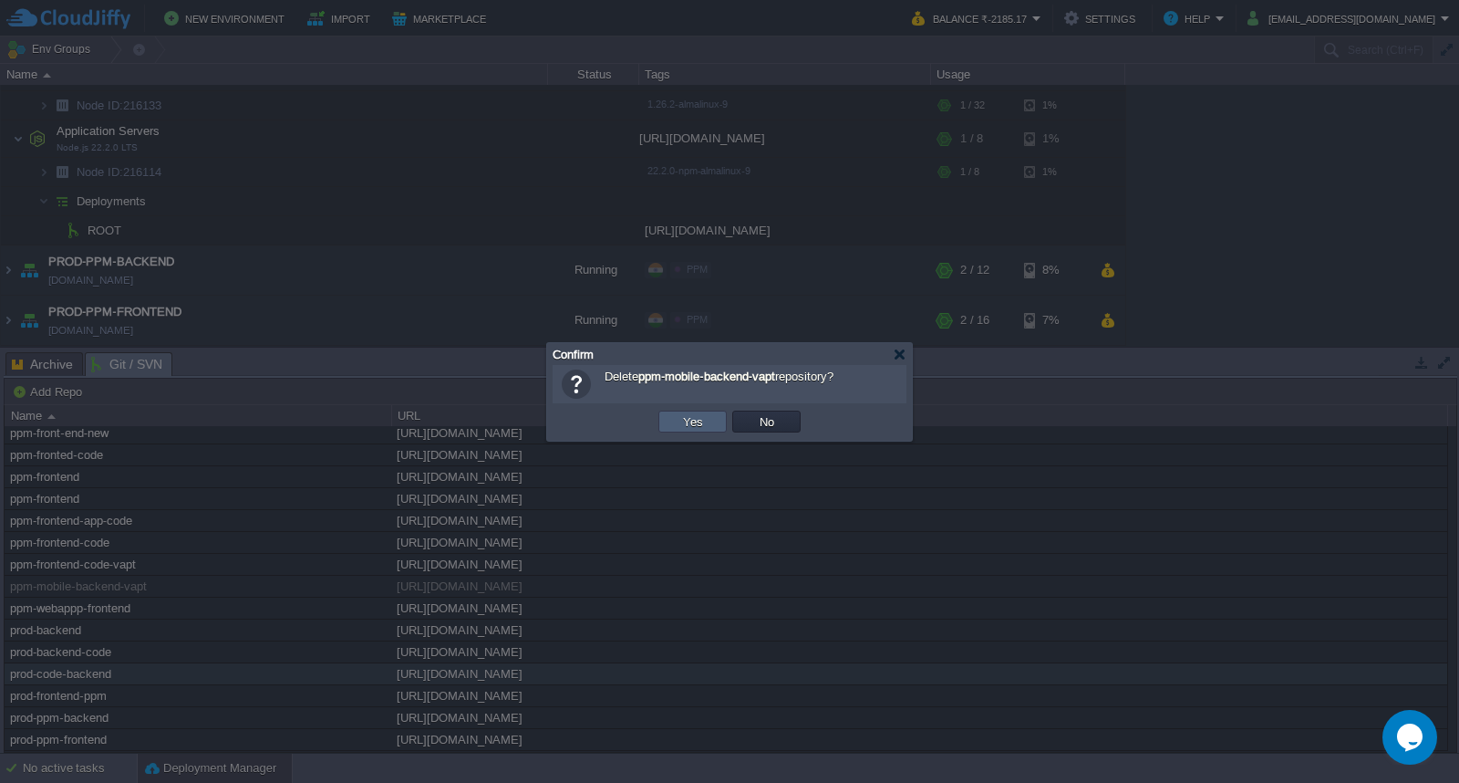
click at [700, 421] on button "Yes" at bounding box center [693, 421] width 31 height 16
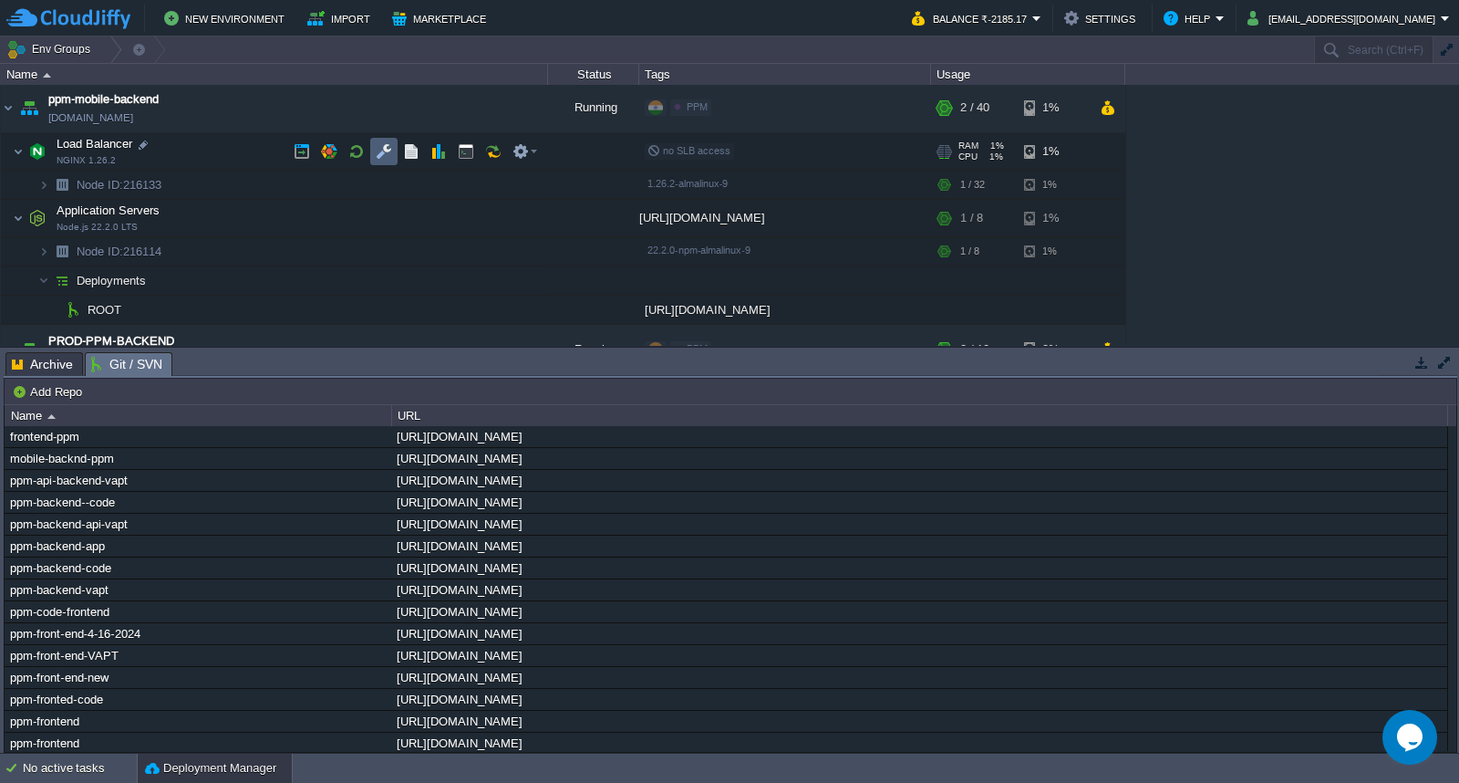
scroll to position [29, 0]
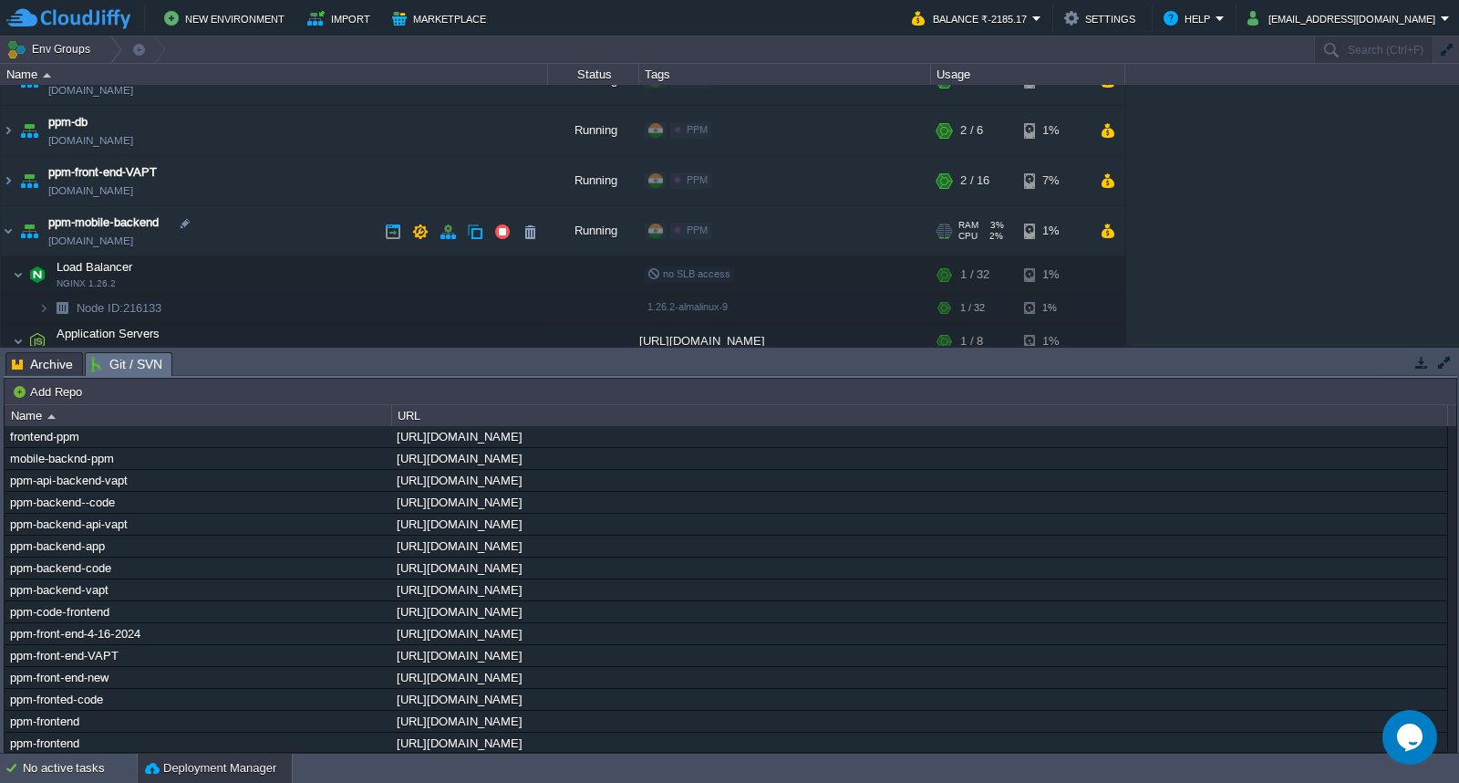
click at [333, 237] on td "ppm-mobile-backend [DOMAIN_NAME]" at bounding box center [274, 231] width 547 height 50
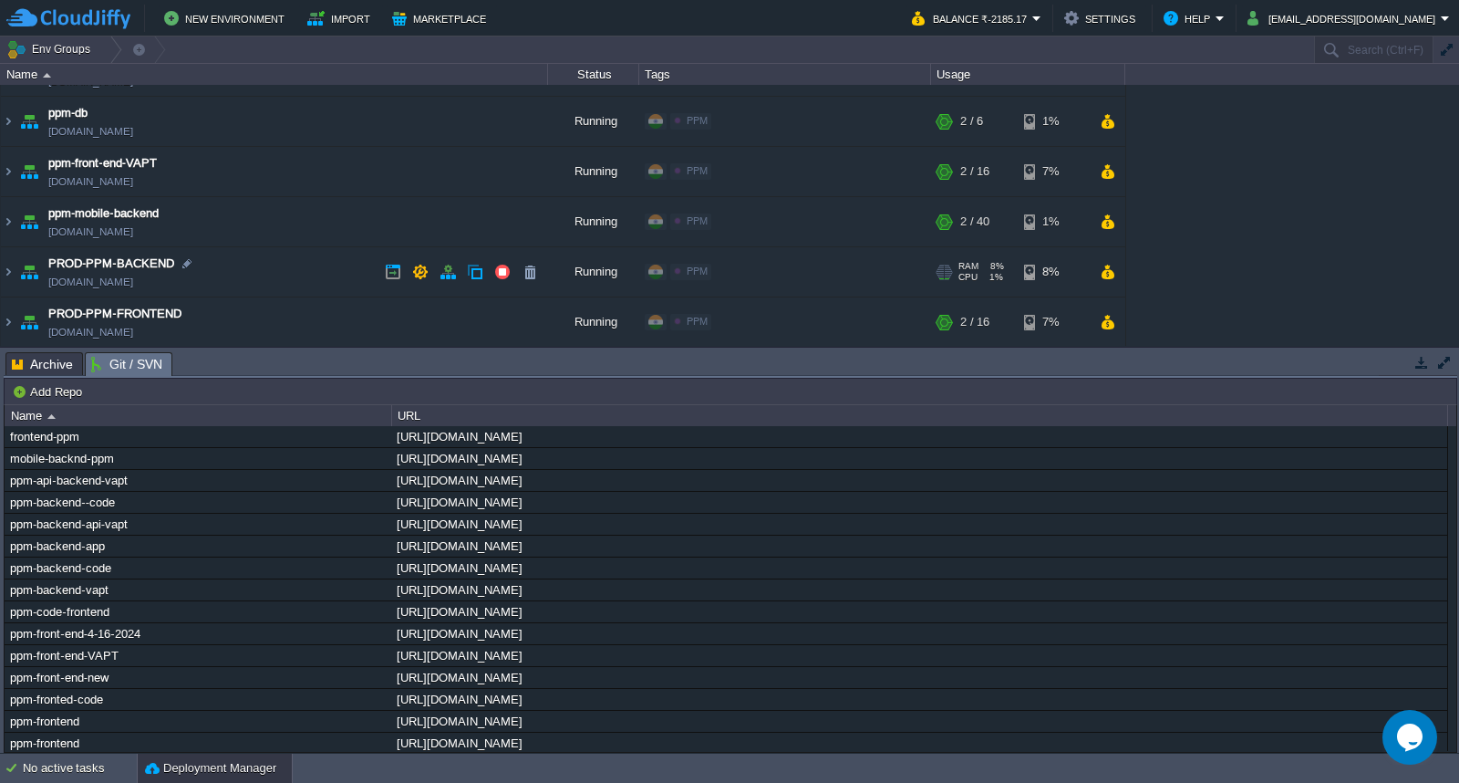
scroll to position [40, 0]
click at [313, 326] on td "PROD-PPM-FRONTEND [DOMAIN_NAME]" at bounding box center [274, 321] width 547 height 50
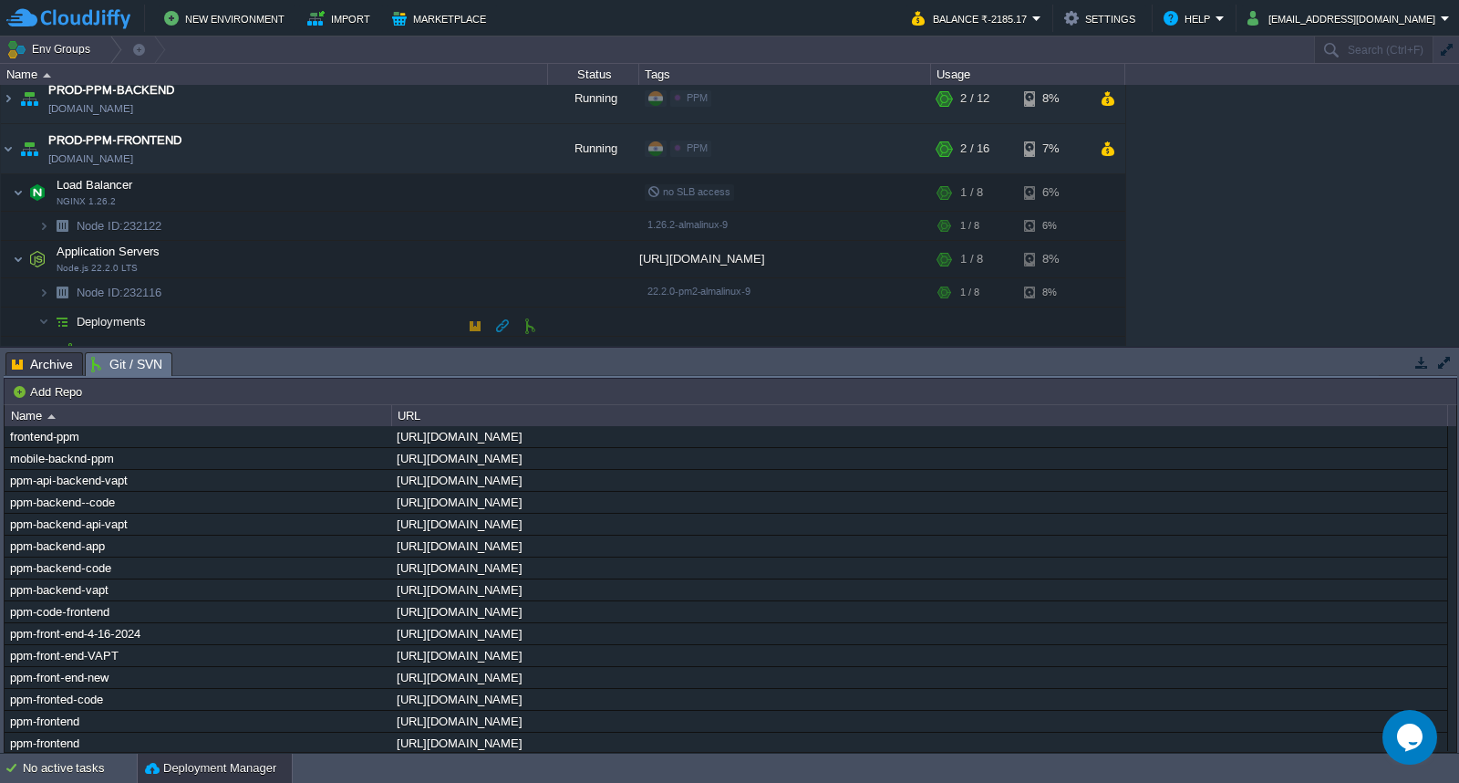
scroll to position [232, 0]
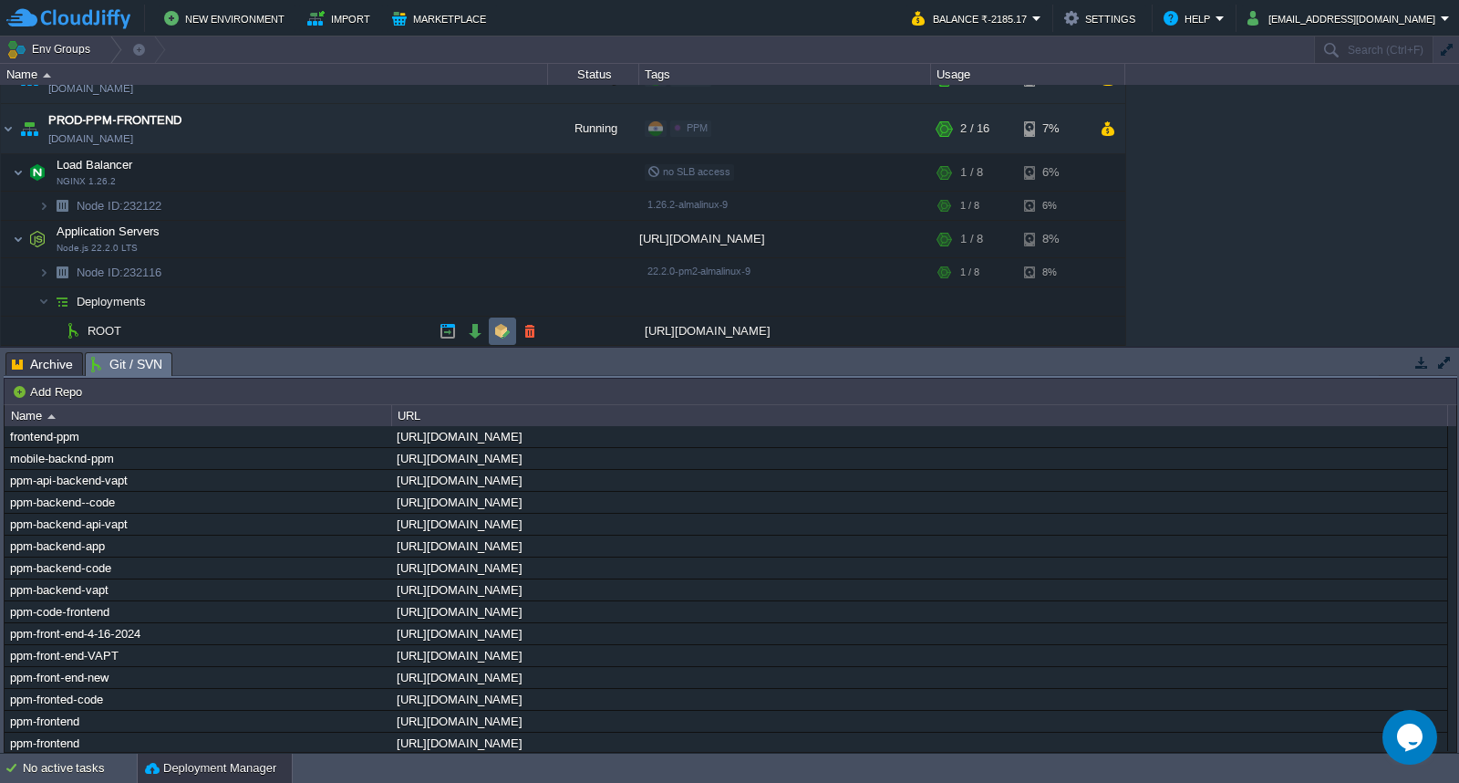
click at [503, 332] on button "button" at bounding box center [502, 331] width 16 height 16
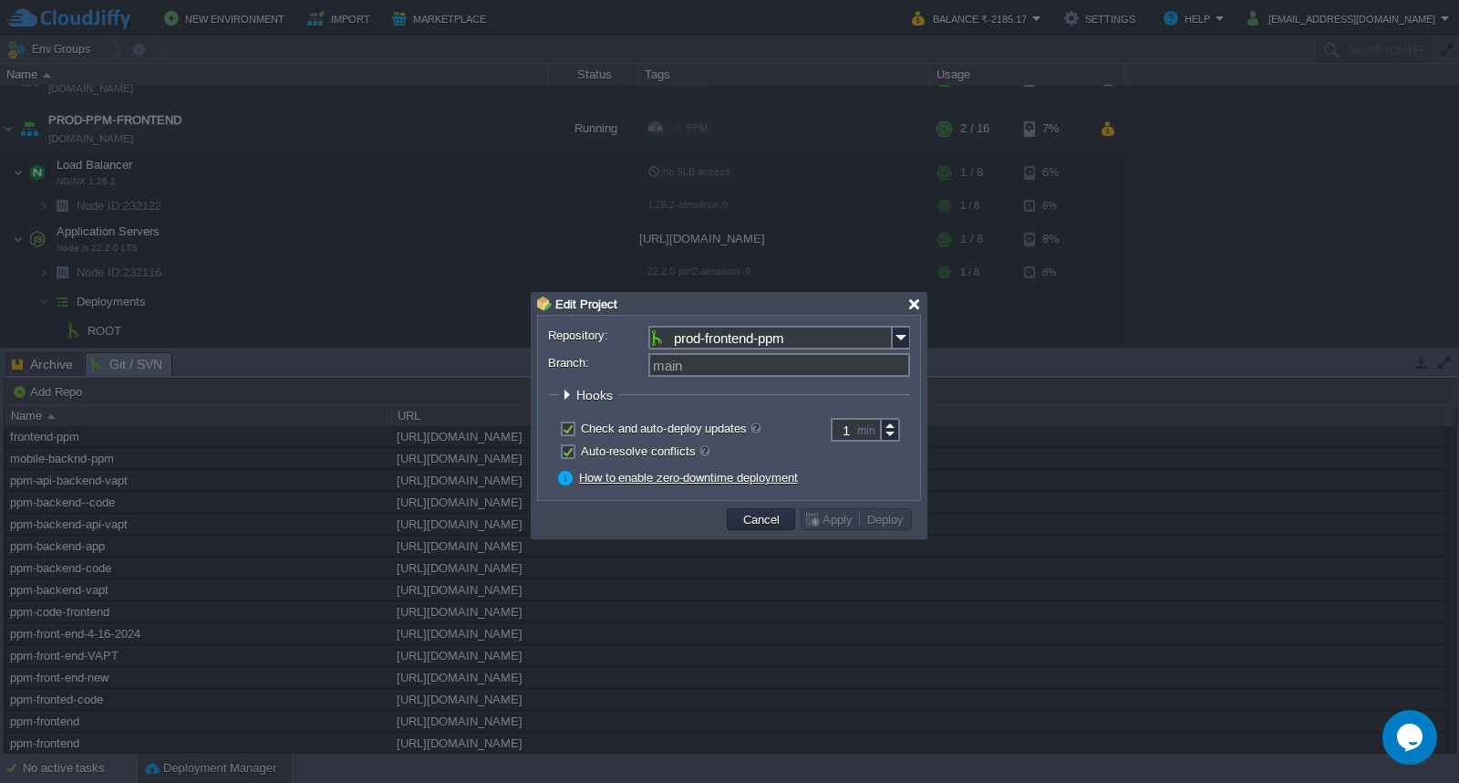
click at [912, 306] on div at bounding box center [915, 304] width 14 height 14
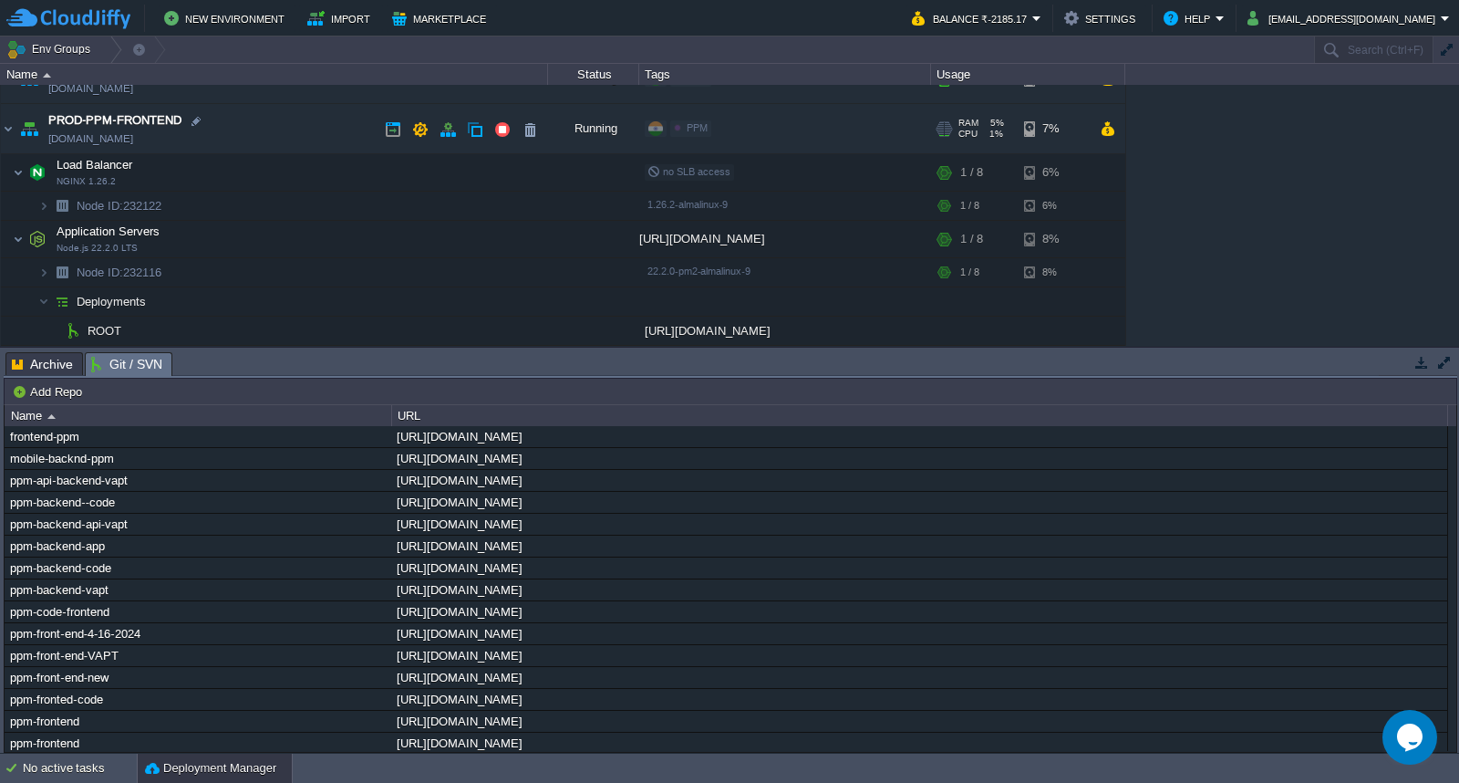
click at [253, 134] on td "PROD-PPM-FRONTEND [DOMAIN_NAME]" at bounding box center [274, 129] width 547 height 50
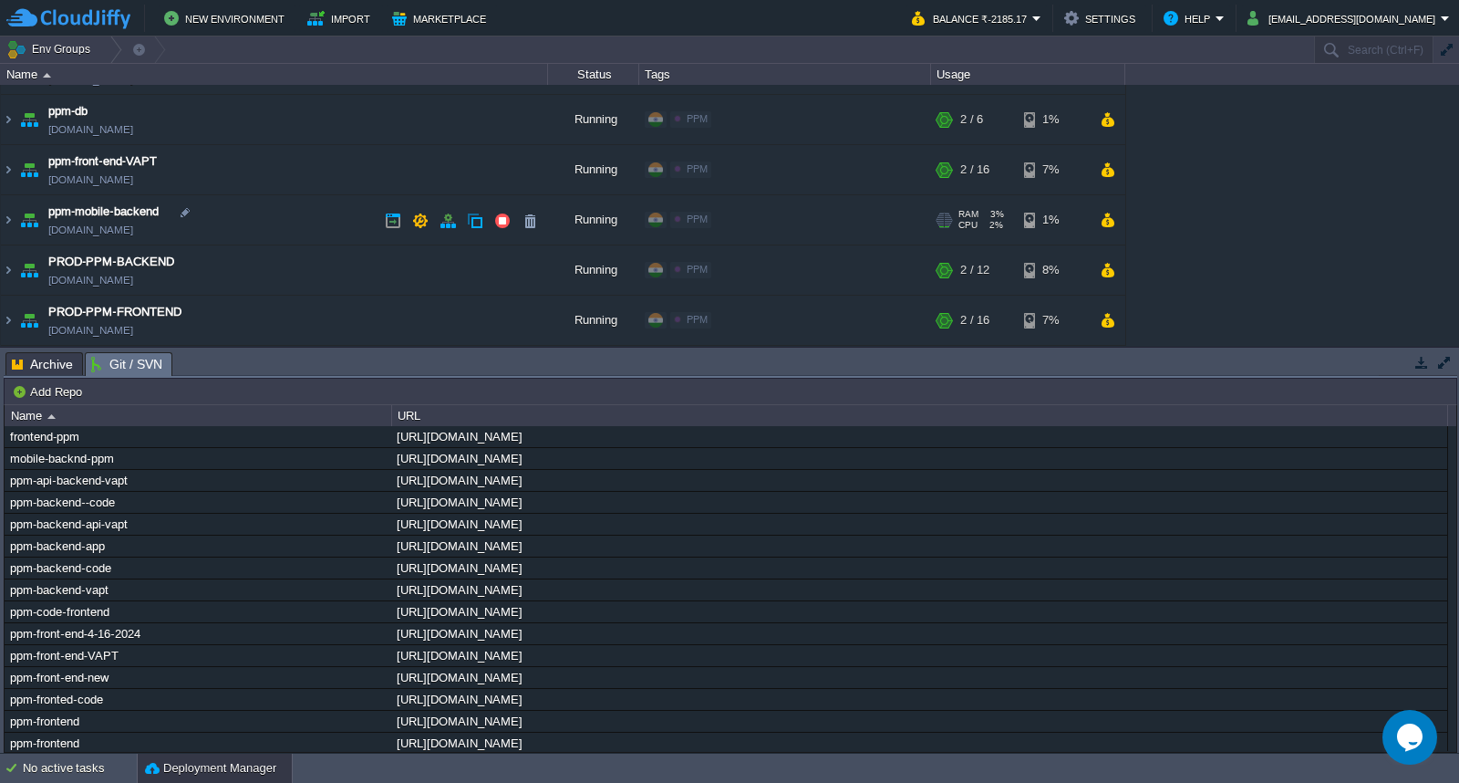
scroll to position [0, 0]
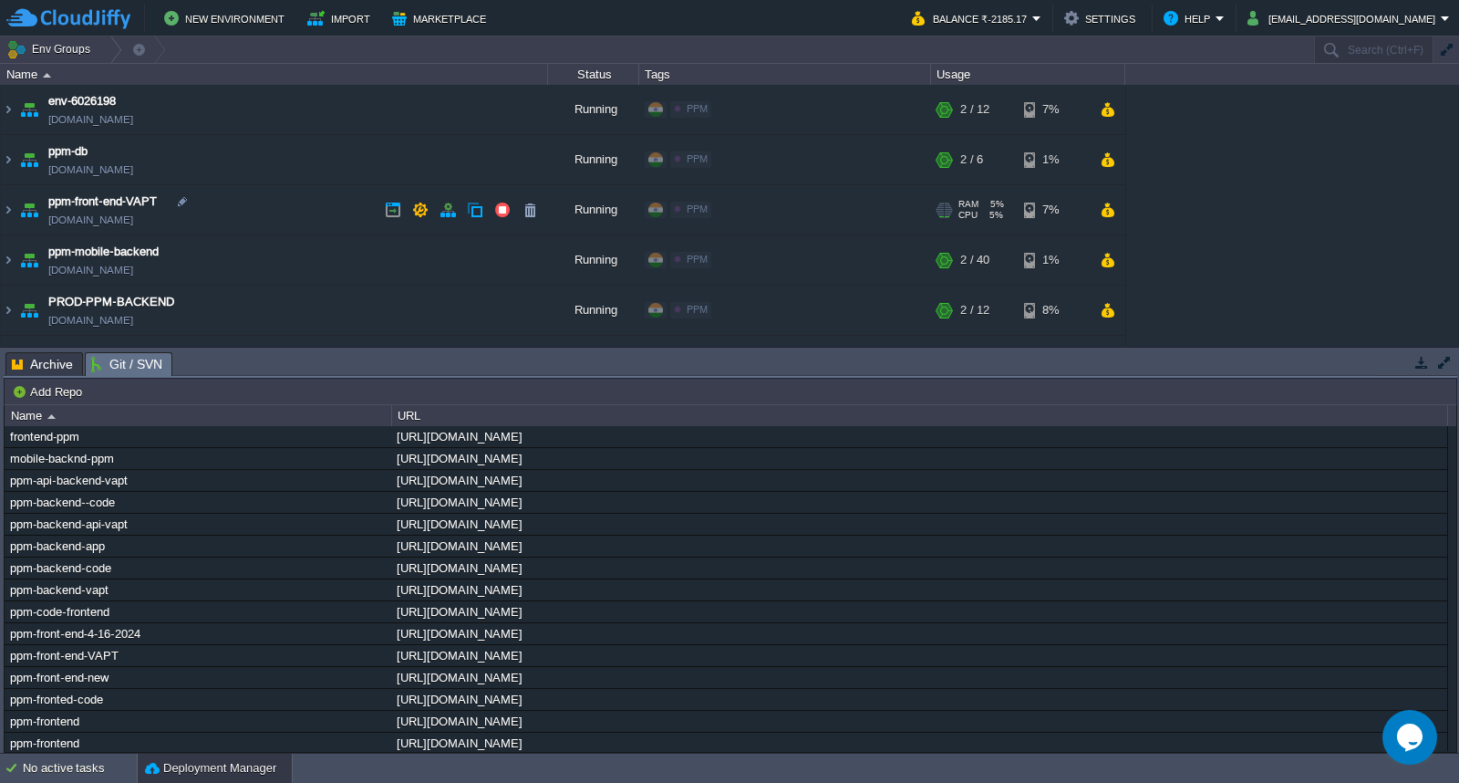
click at [276, 215] on td "ppm-front-end-VAPT [DOMAIN_NAME]" at bounding box center [274, 210] width 547 height 50
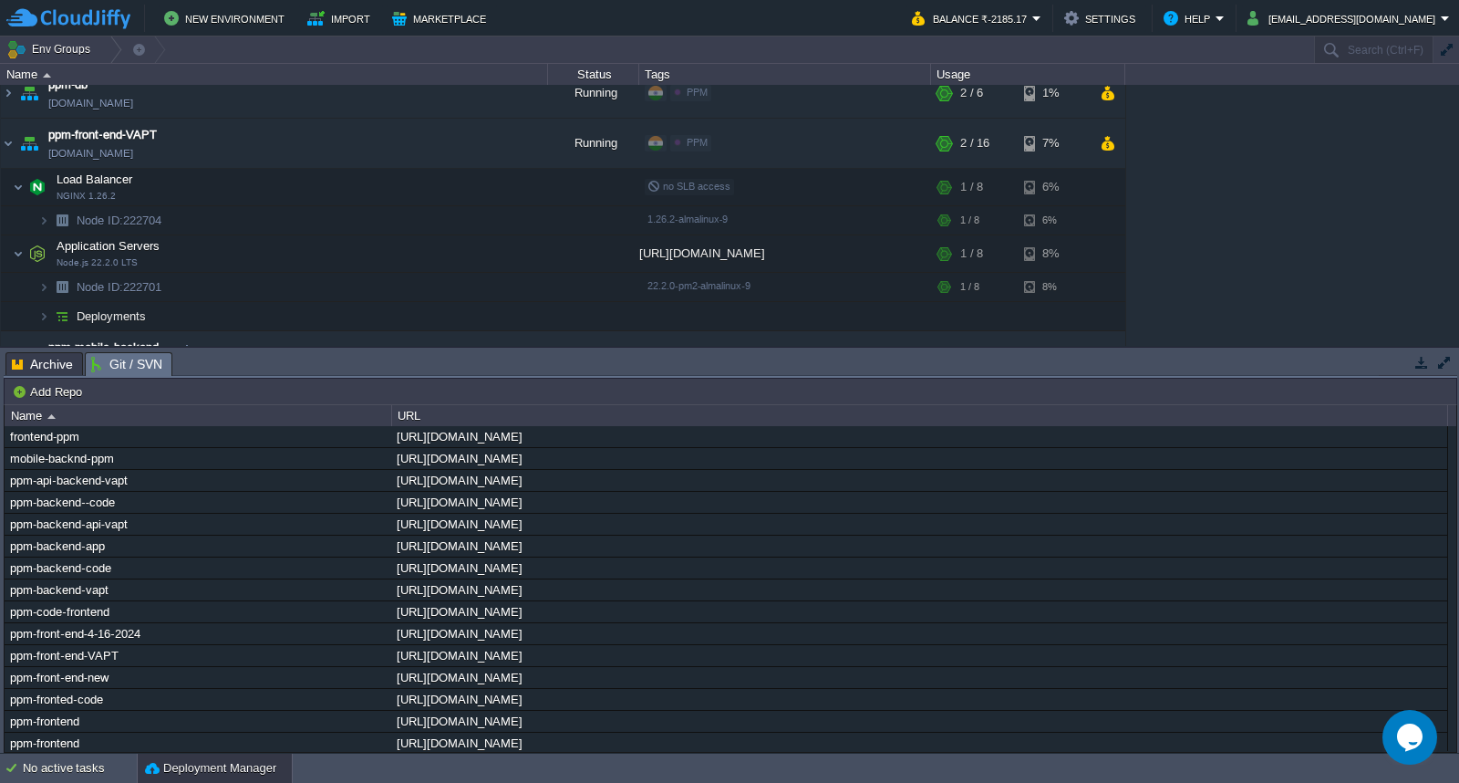
scroll to position [101, 0]
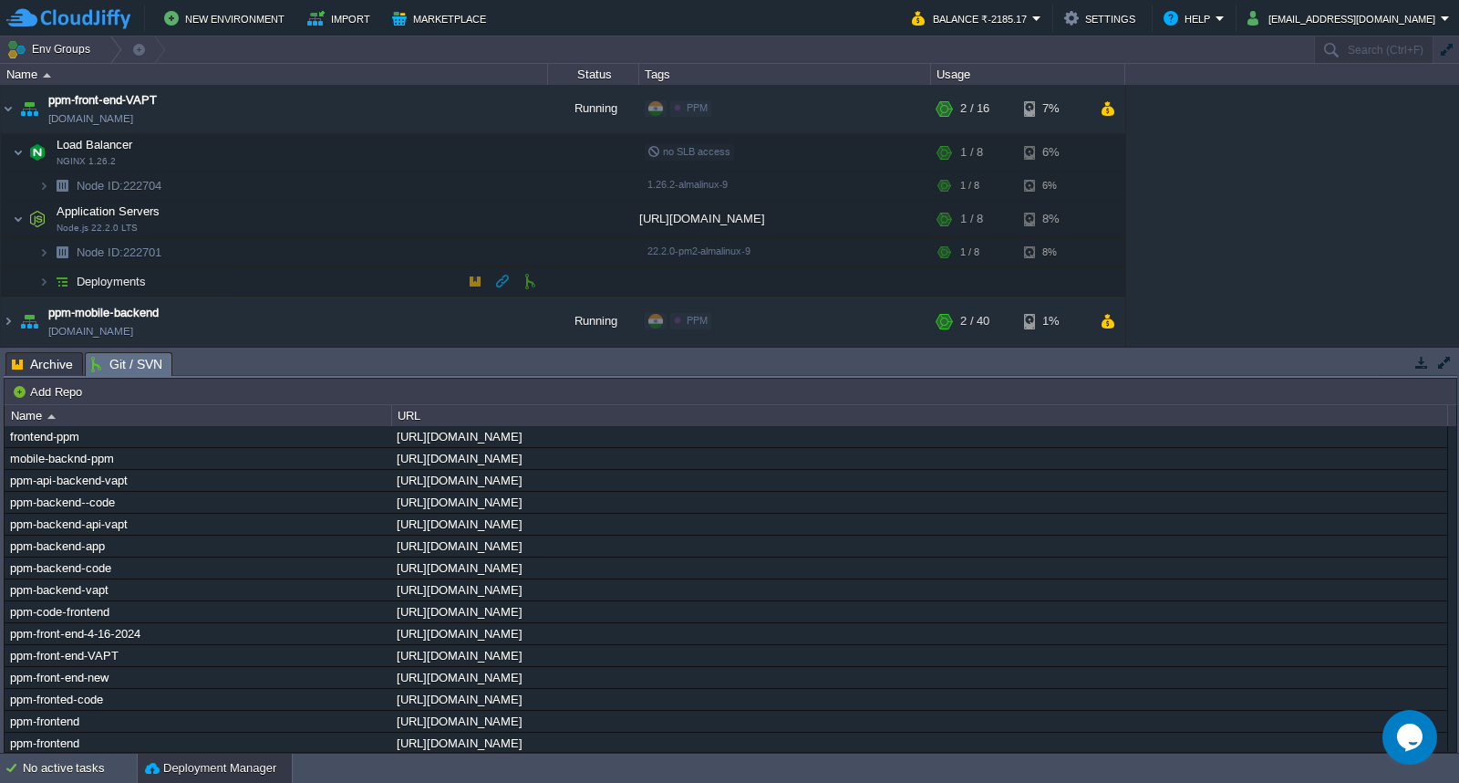
click at [381, 285] on td "Deployments" at bounding box center [274, 281] width 547 height 29
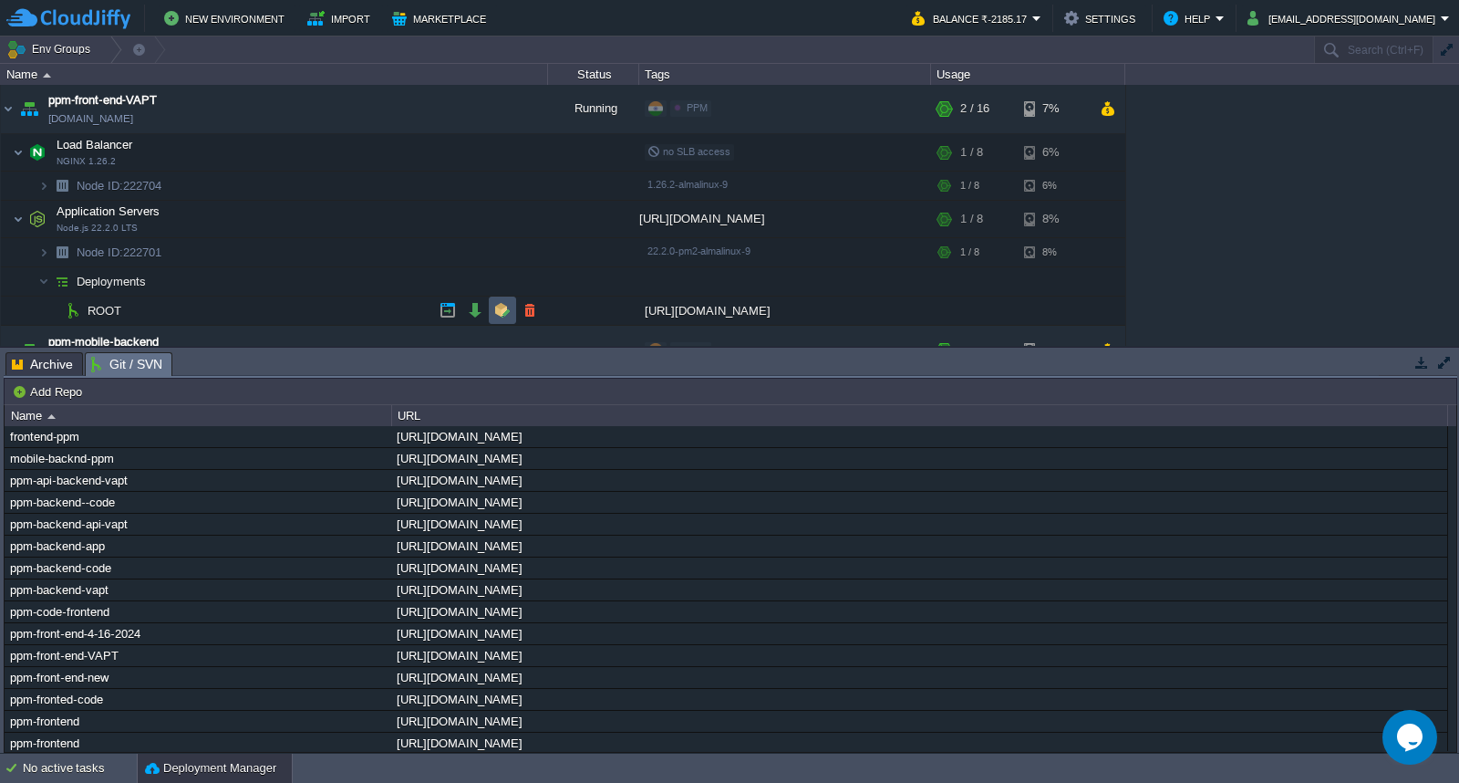
click at [496, 308] on button "button" at bounding box center [502, 310] width 16 height 16
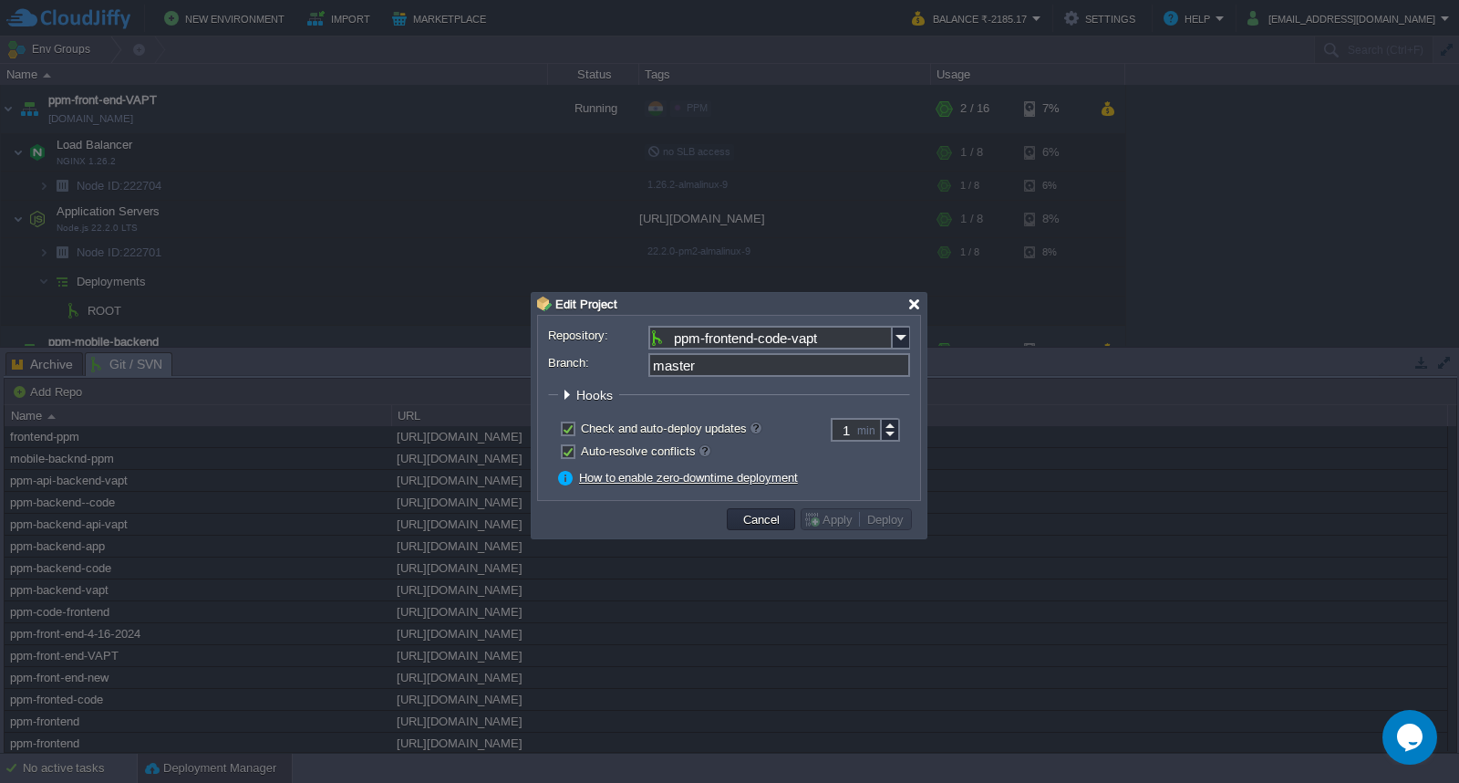
click at [913, 306] on div at bounding box center [915, 304] width 14 height 14
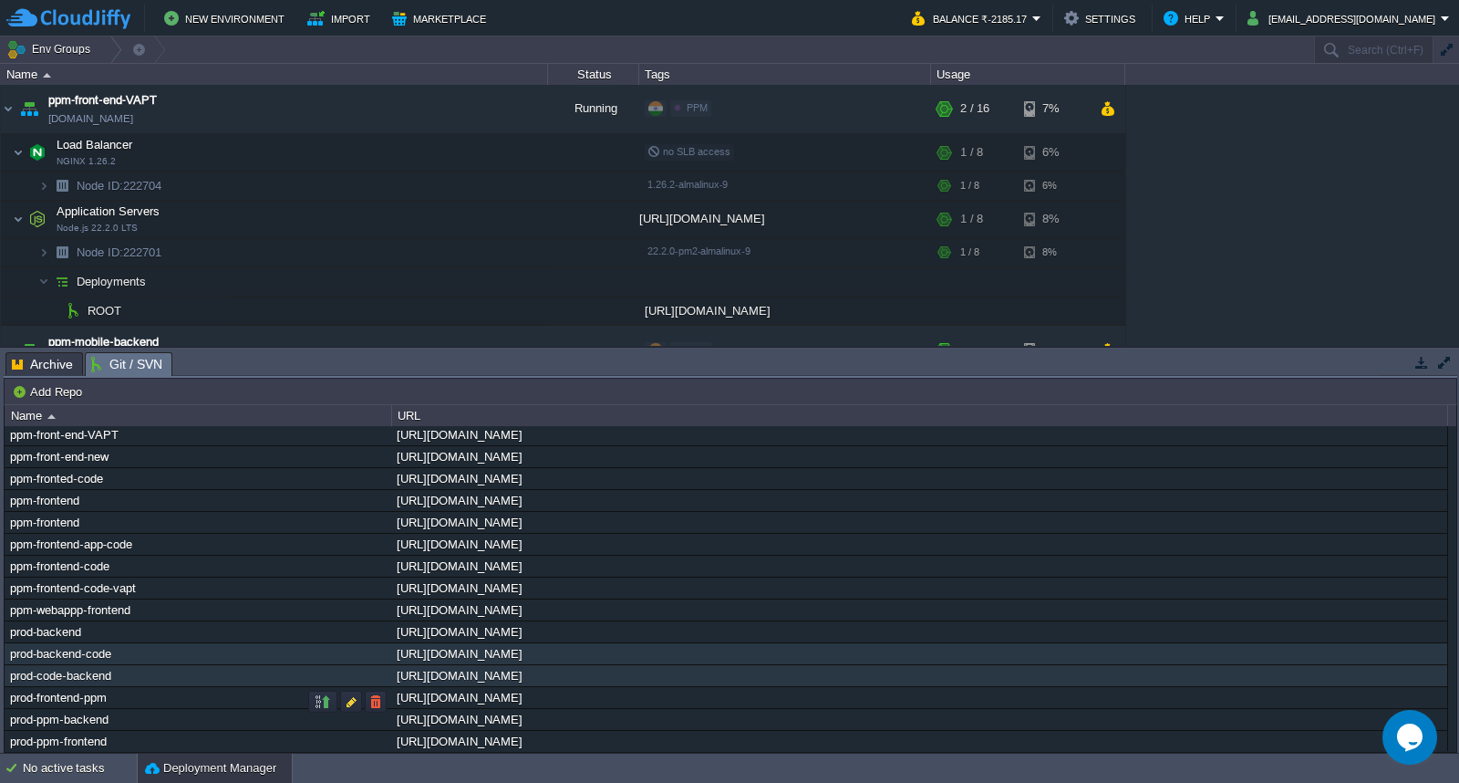
scroll to position [237, 0]
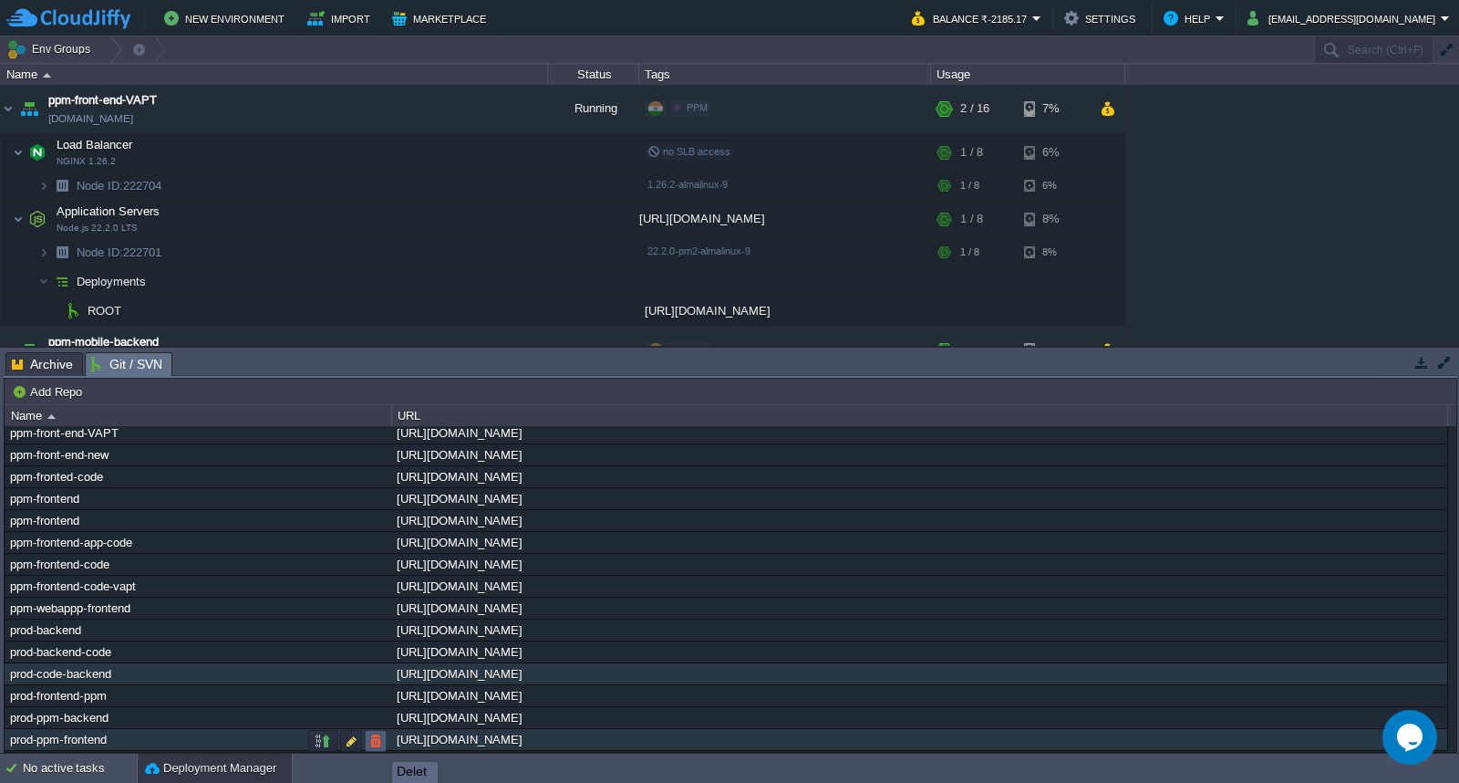
click at [379, 745] on button "button" at bounding box center [376, 740] width 16 height 16
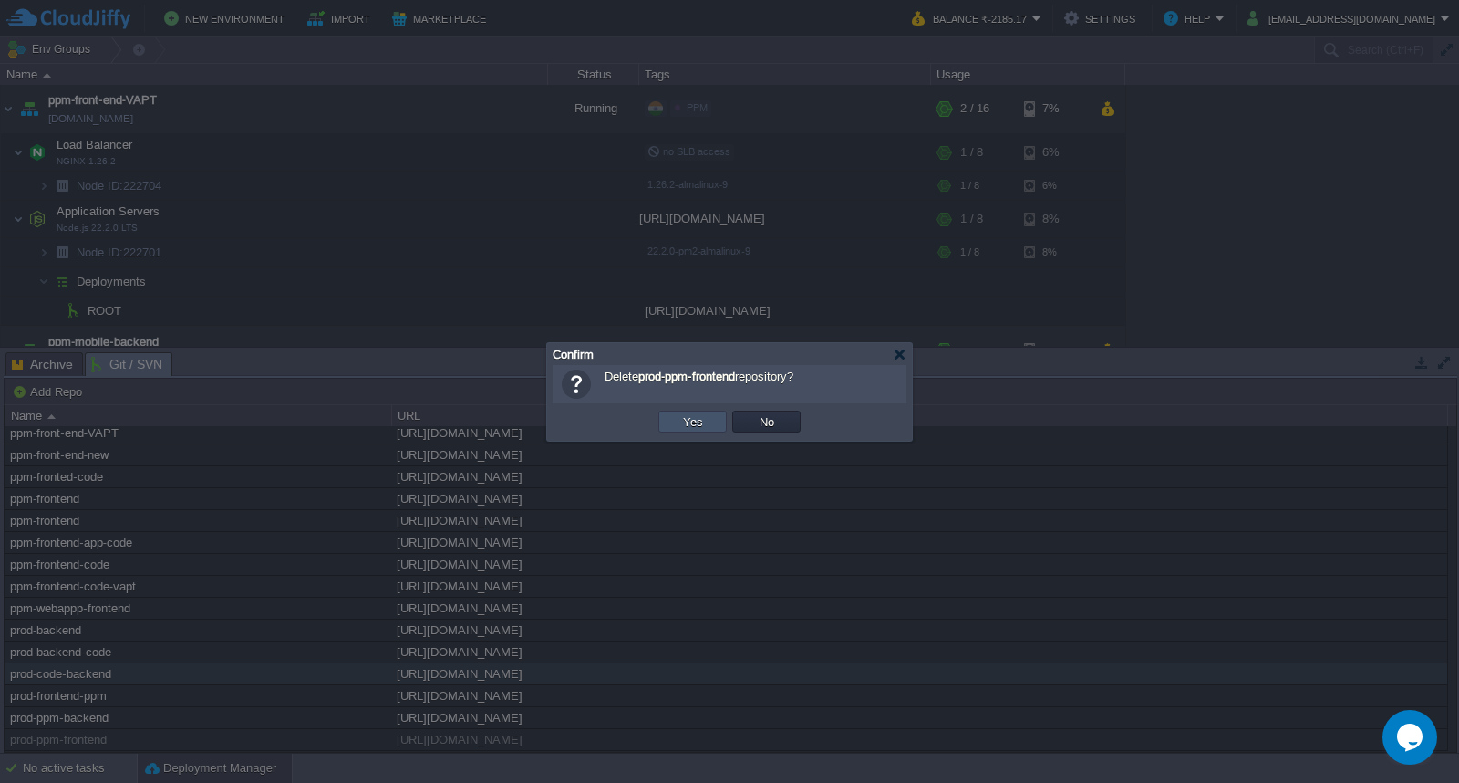
click at [693, 425] on button "Yes" at bounding box center [693, 421] width 31 height 16
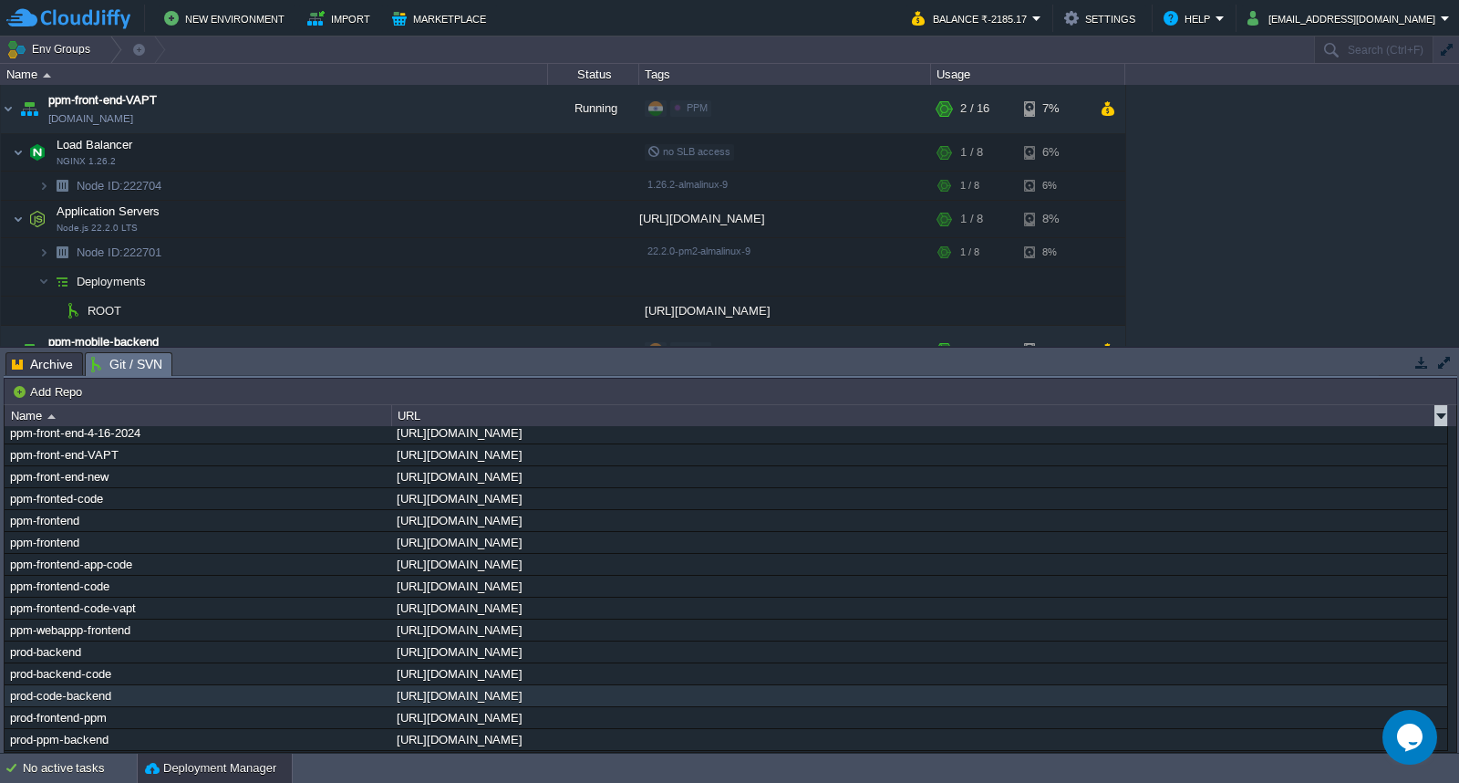
scroll to position [215, 0]
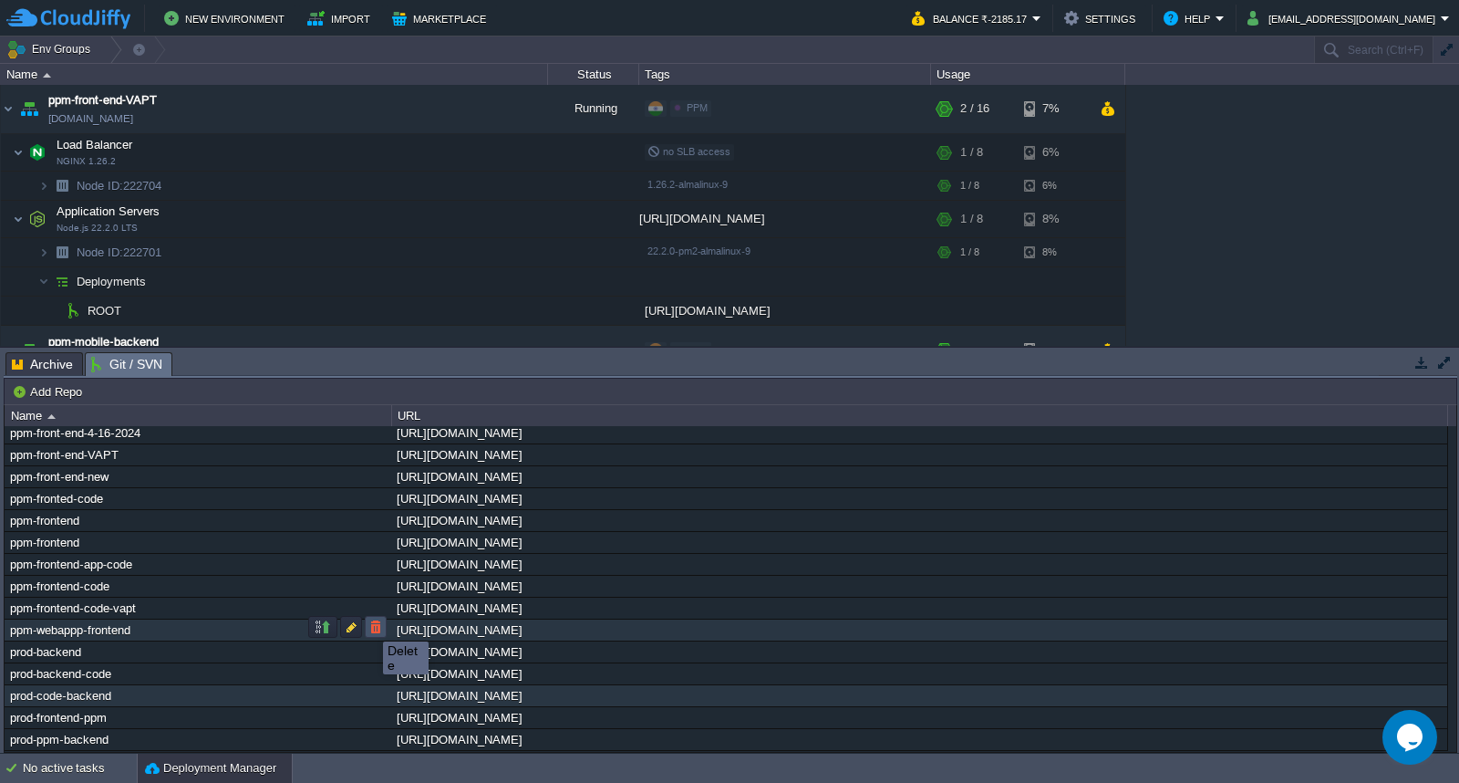
click at [369, 625] on button "button" at bounding box center [376, 626] width 16 height 16
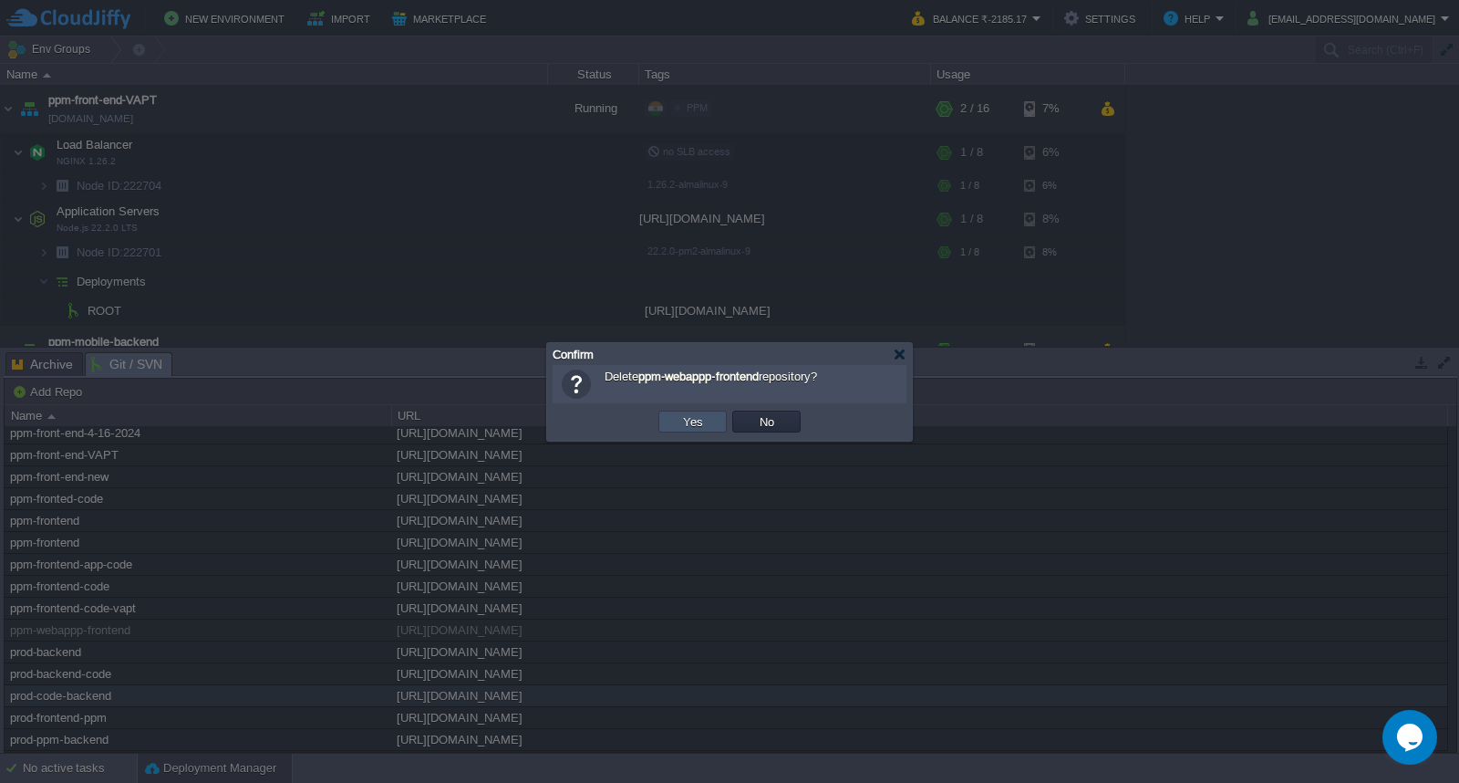
click at [680, 423] on button "Yes" at bounding box center [693, 421] width 31 height 16
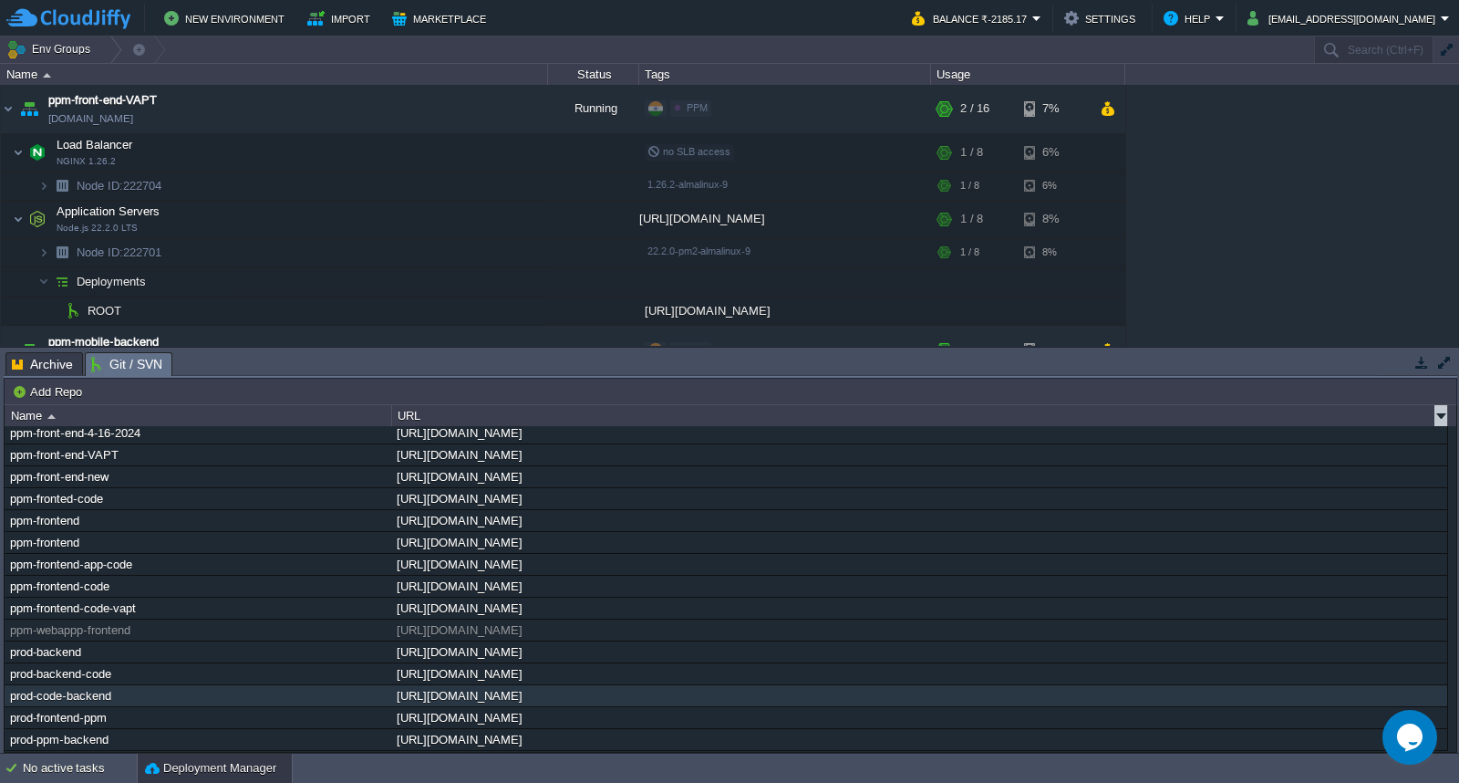
scroll to position [192, 0]
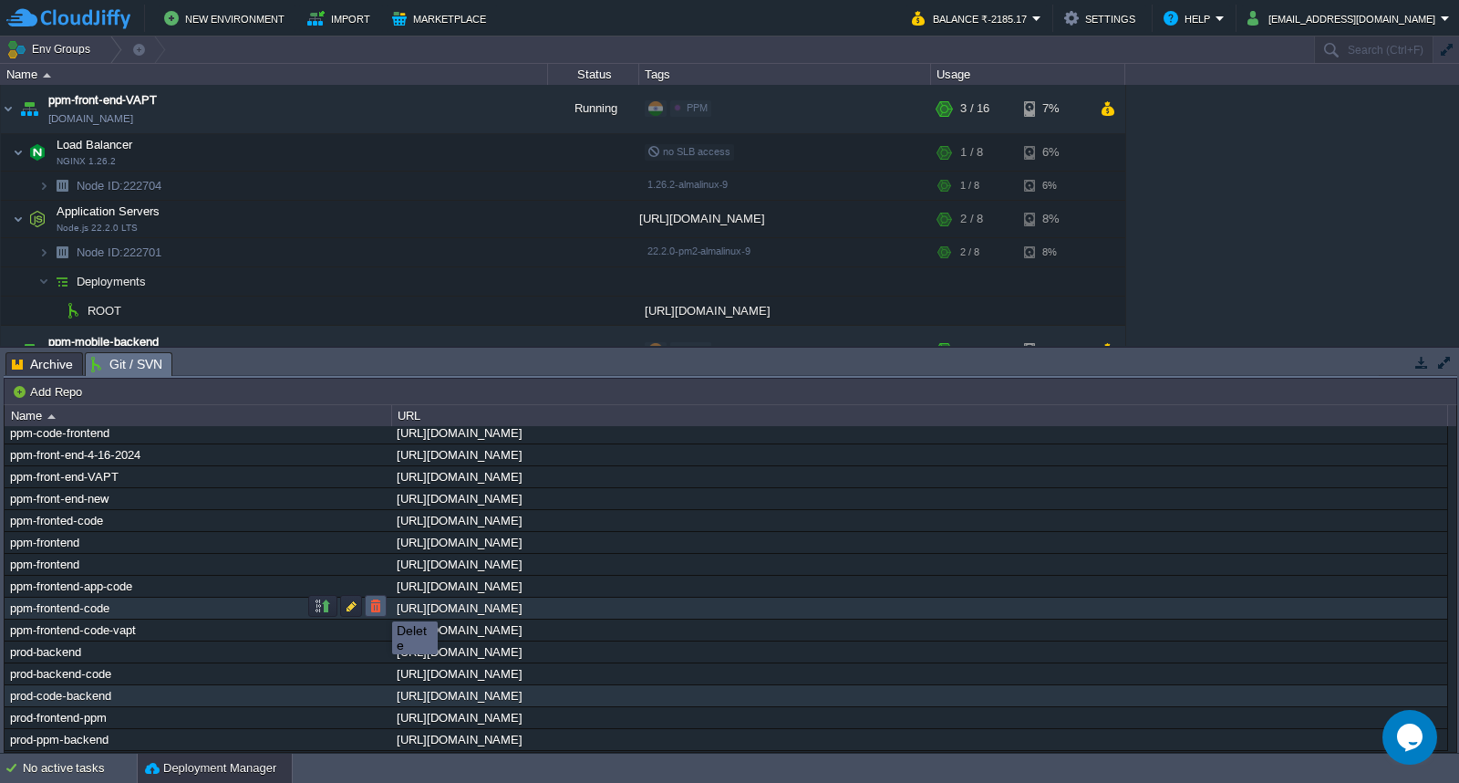
click at [379, 605] on button "button" at bounding box center [376, 605] width 16 height 16
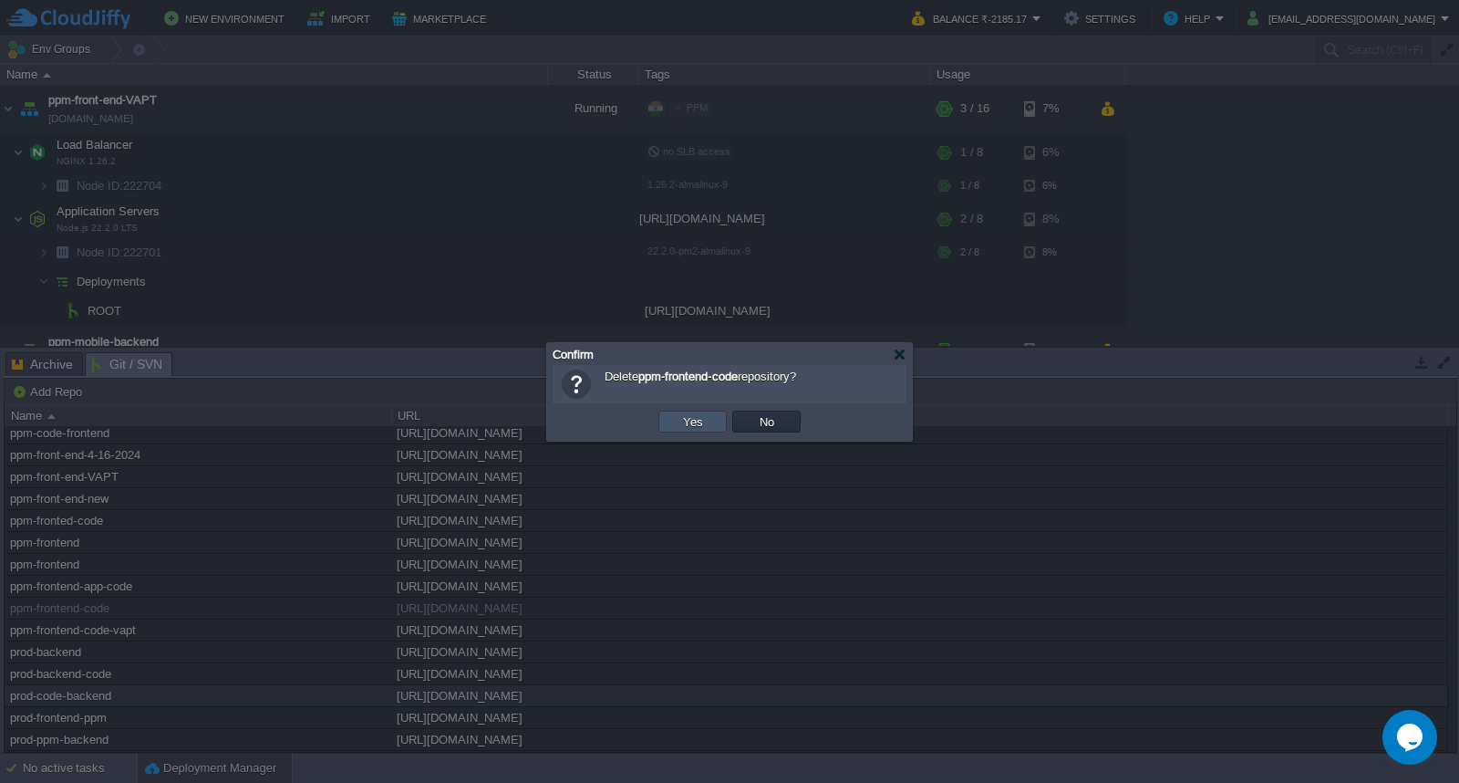
click at [680, 425] on button "Yes" at bounding box center [693, 421] width 31 height 16
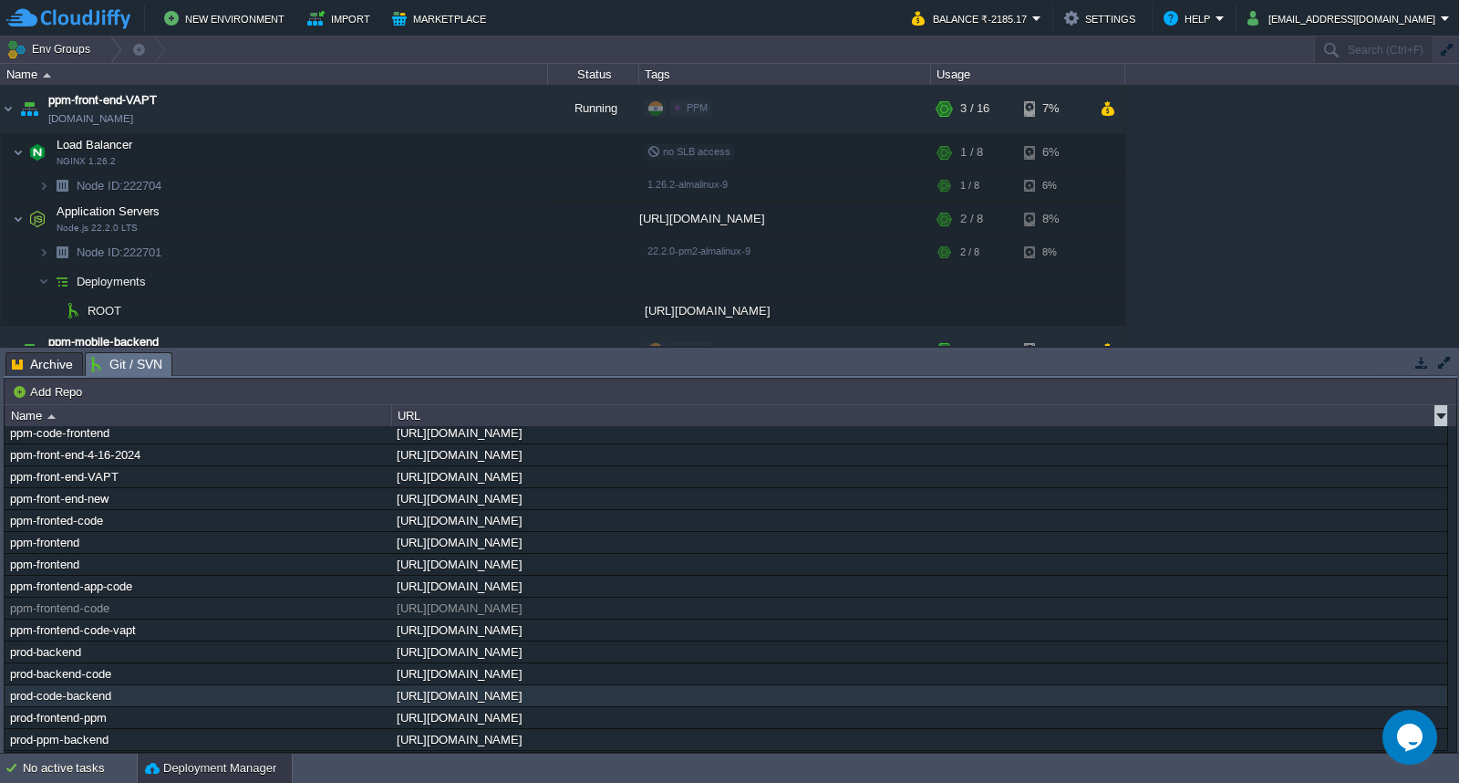
scroll to position [170, 0]
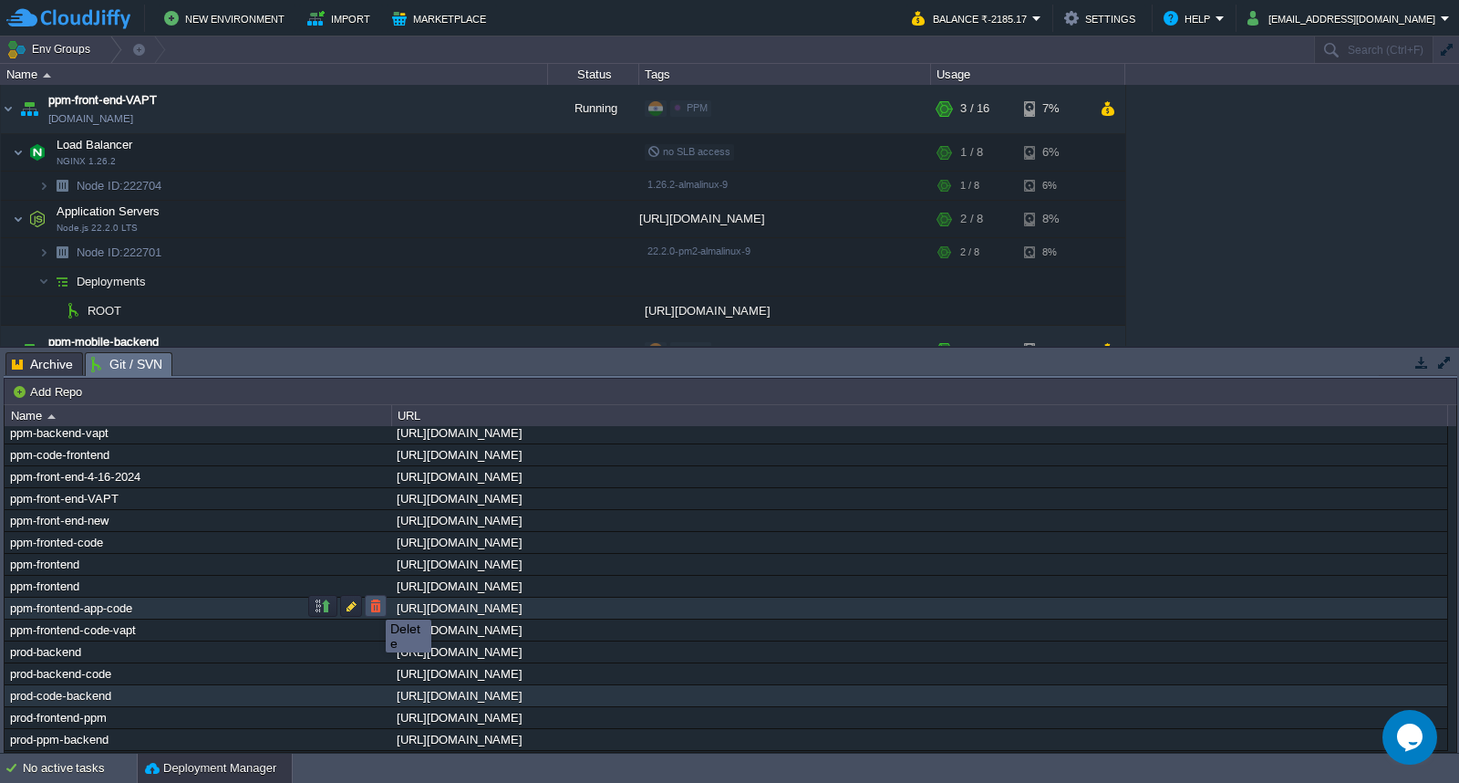
click at [372, 603] on button "button" at bounding box center [376, 605] width 16 height 16
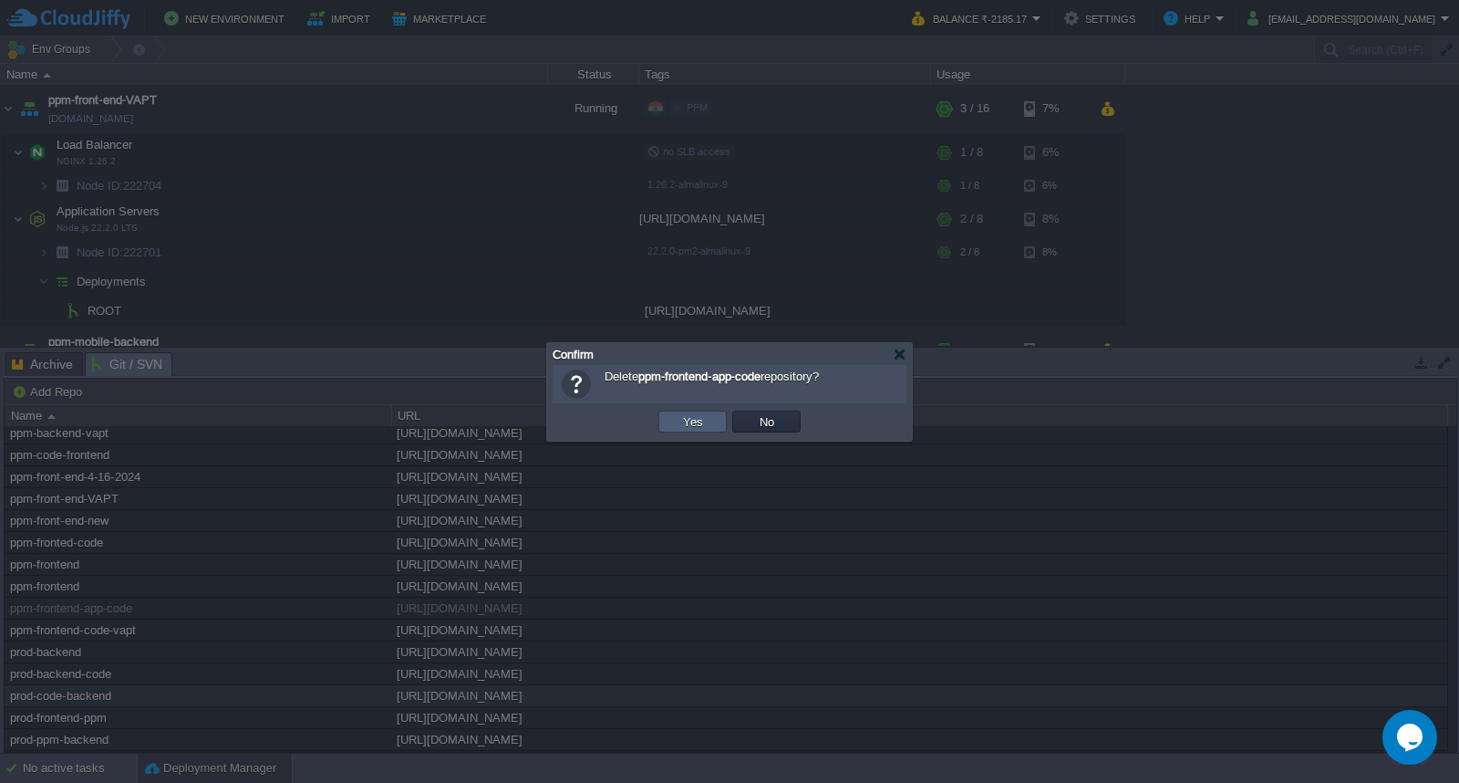
click at [681, 415] on button "Yes" at bounding box center [693, 421] width 31 height 16
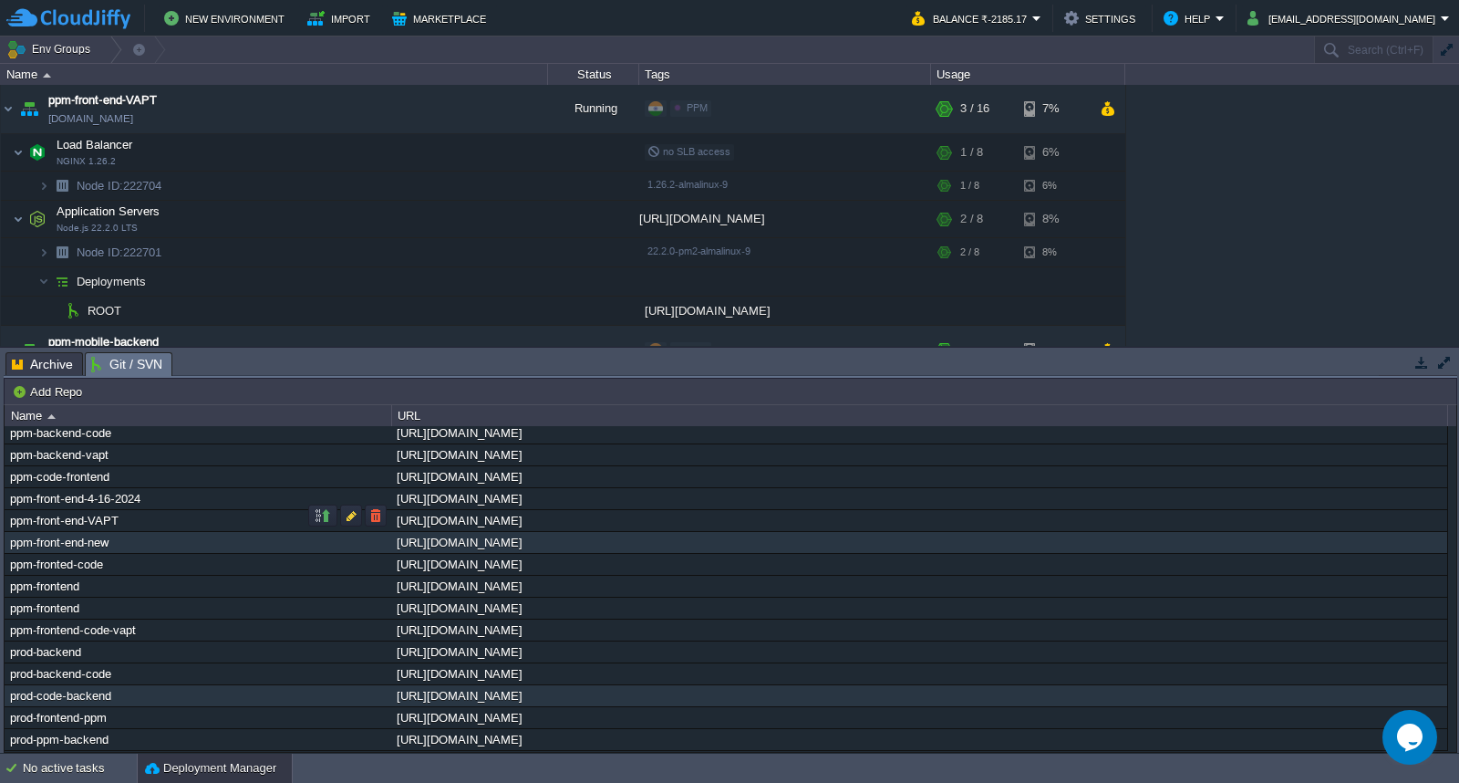
scroll to position [148, 0]
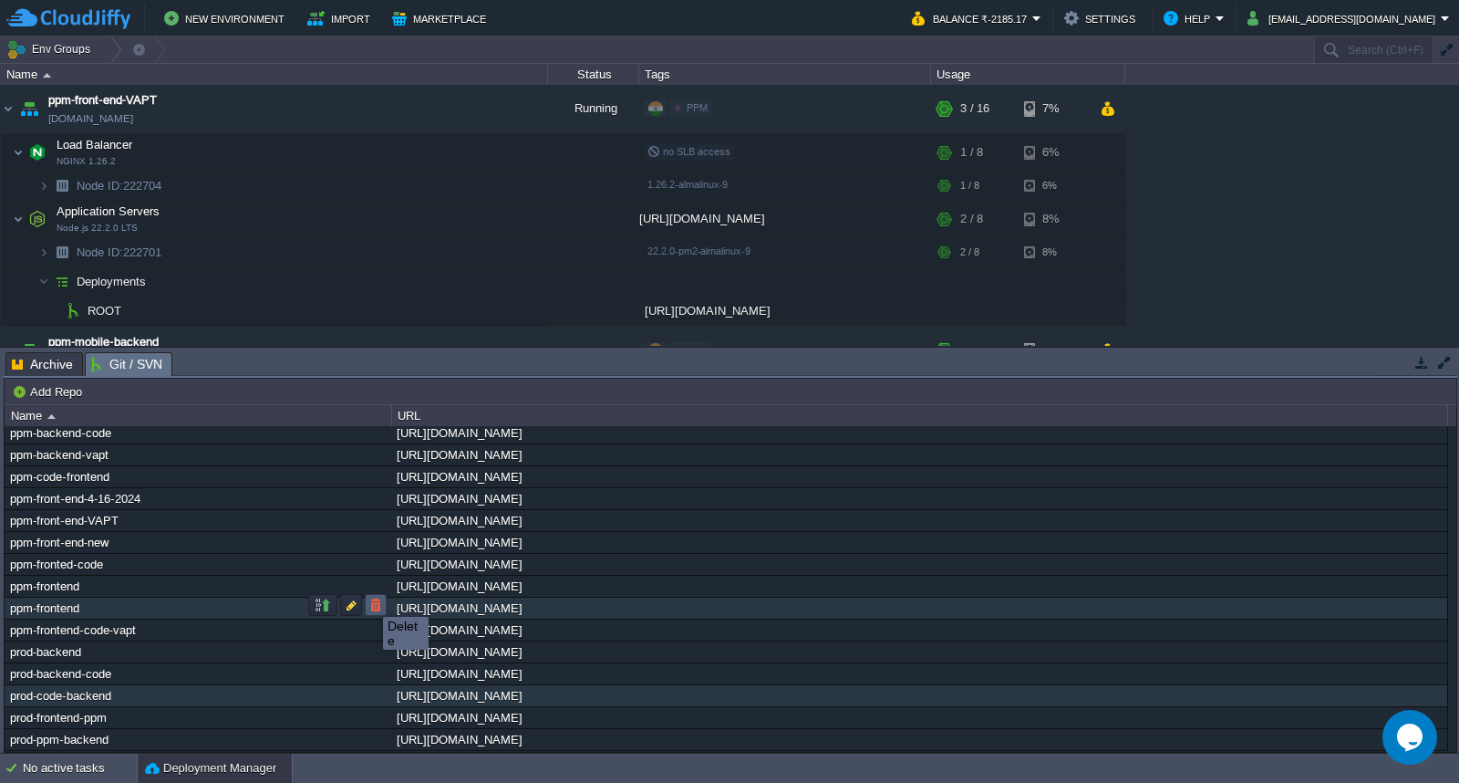
click at [369, 600] on button "button" at bounding box center [376, 605] width 16 height 16
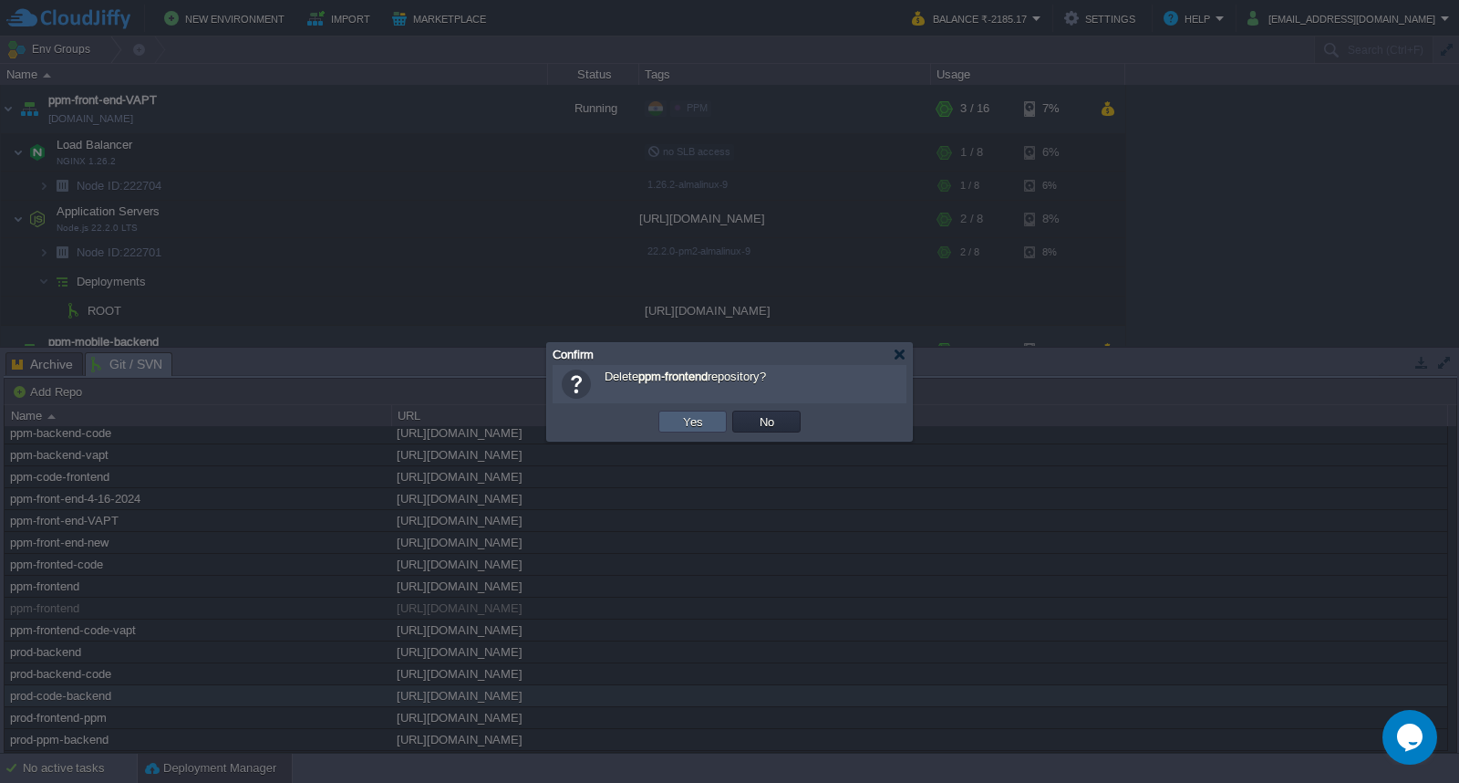
click at [680, 420] on button "Yes" at bounding box center [693, 421] width 31 height 16
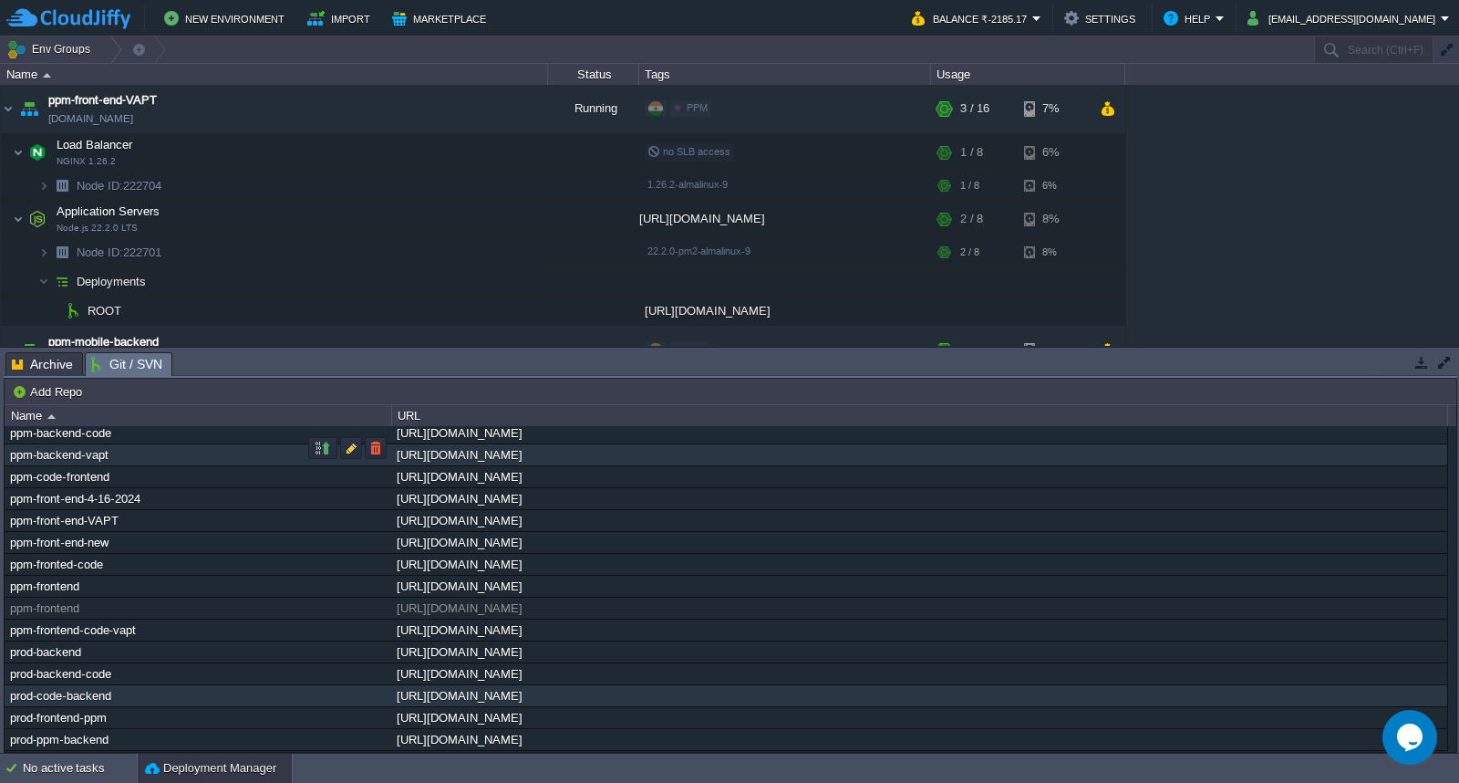
scroll to position [125, 0]
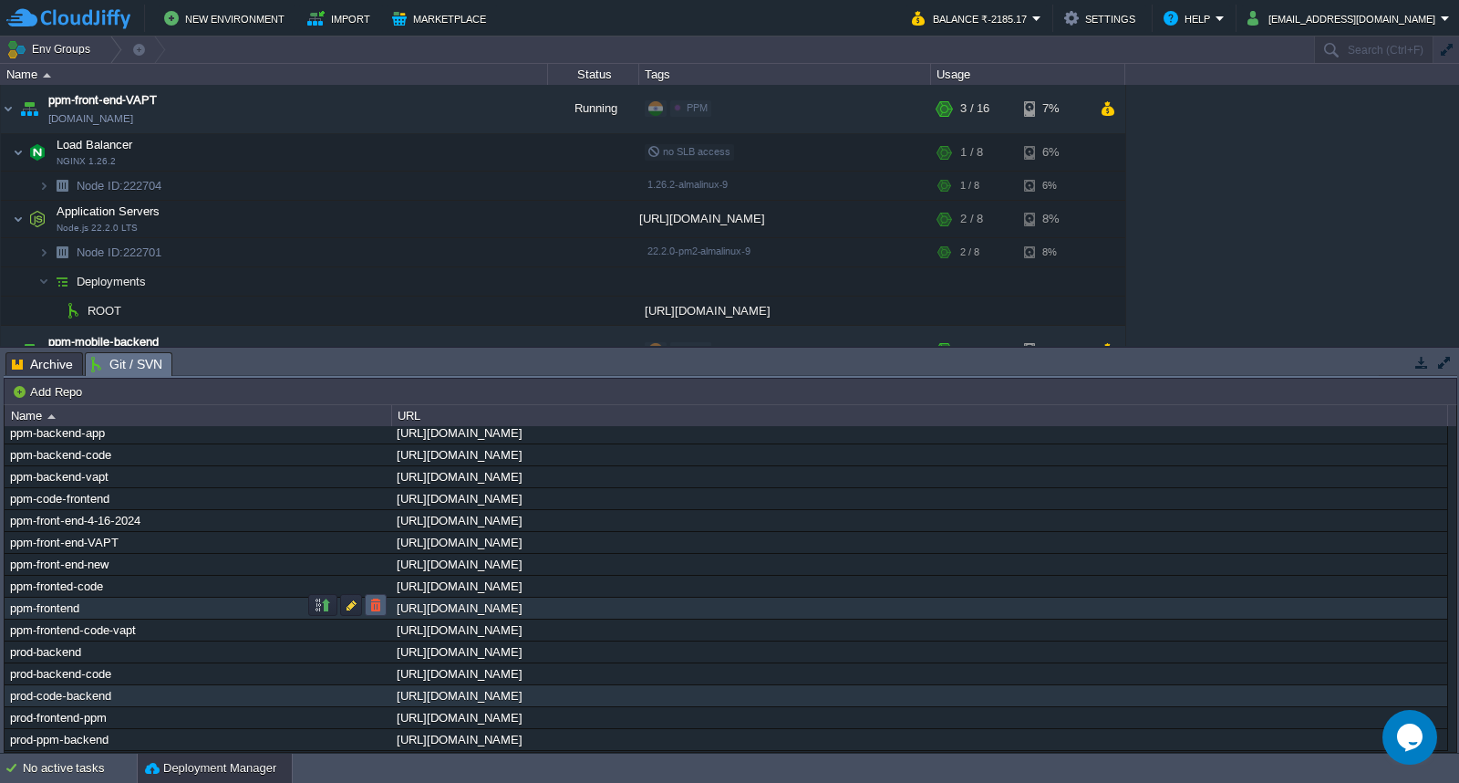
click at [380, 602] on button "button" at bounding box center [376, 605] width 16 height 16
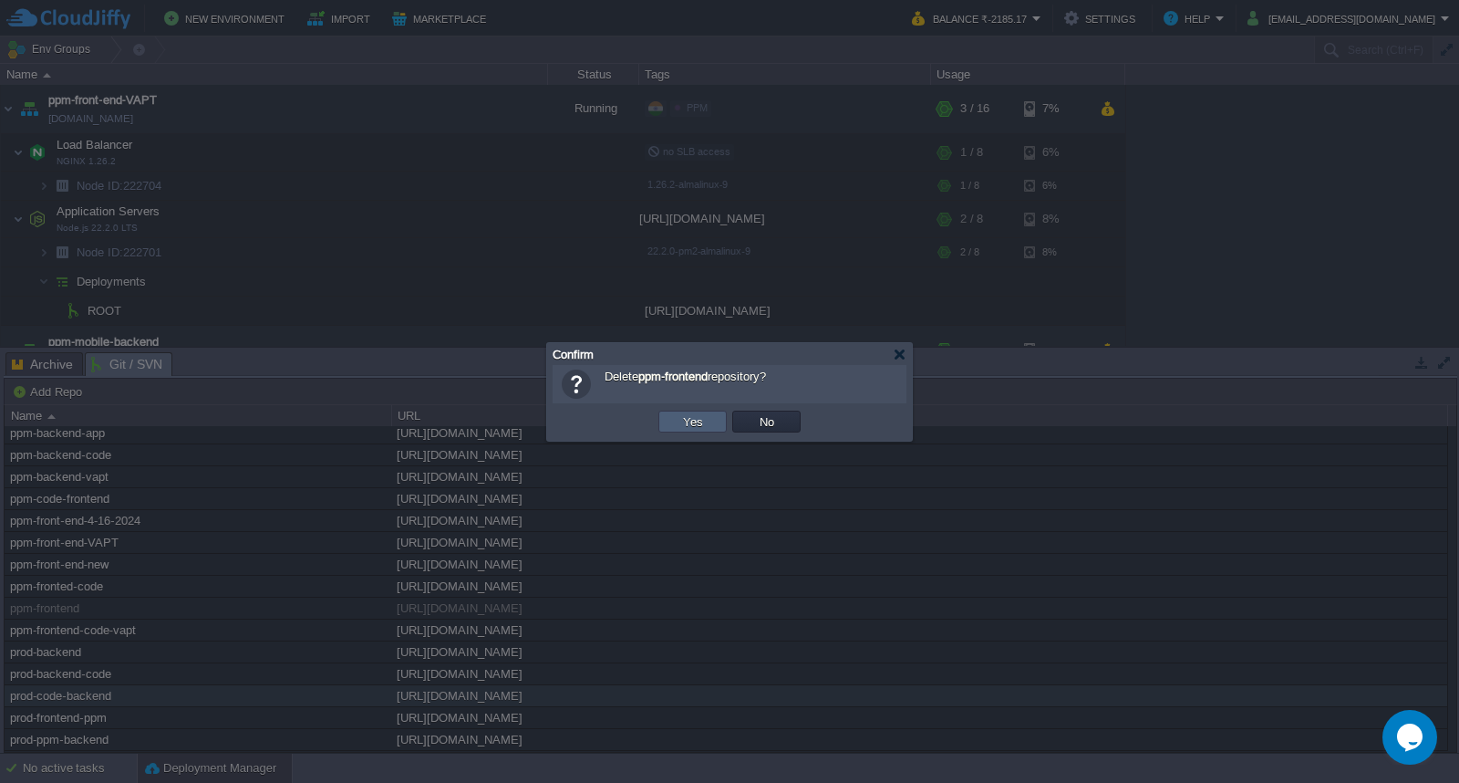
click at [680, 416] on button "Yes" at bounding box center [693, 421] width 31 height 16
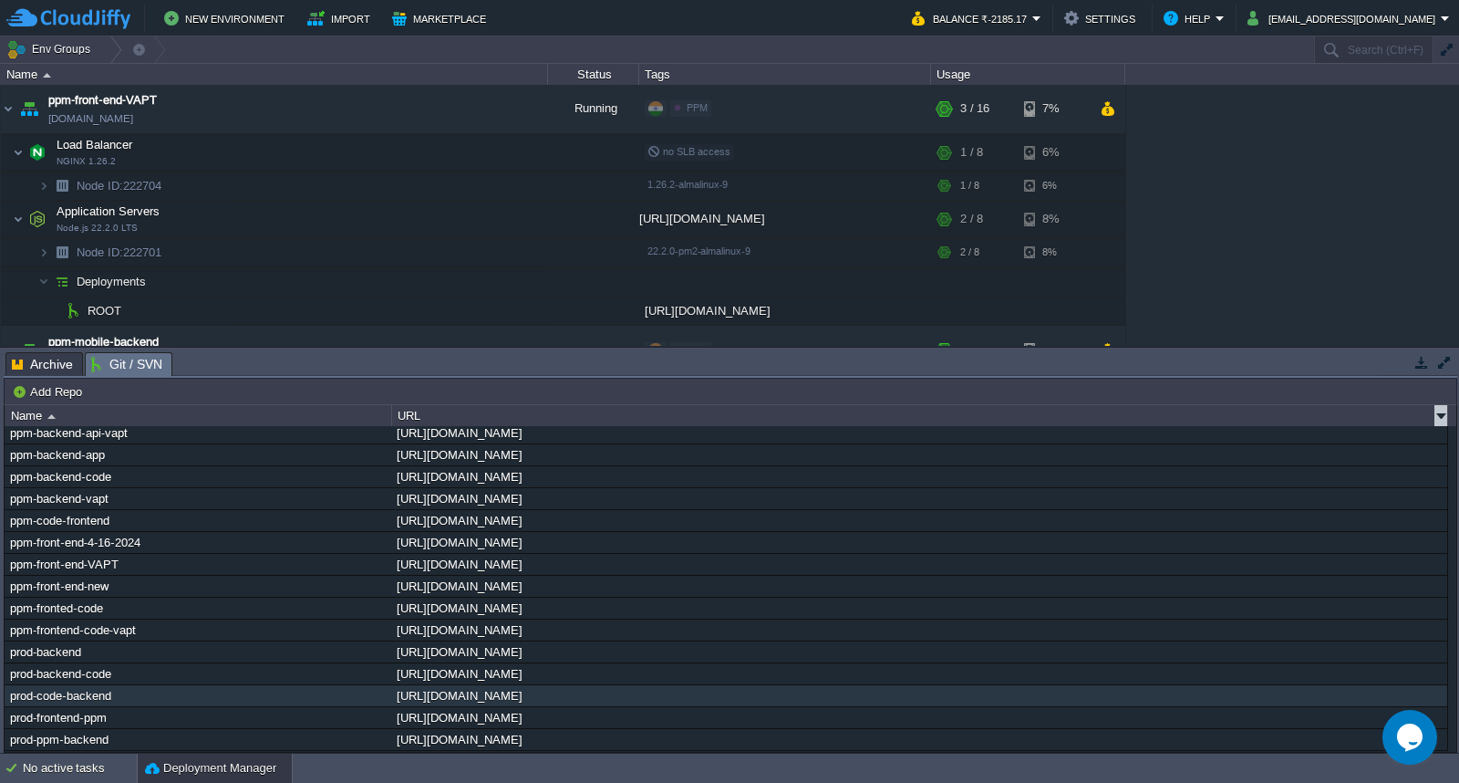
scroll to position [103, 0]
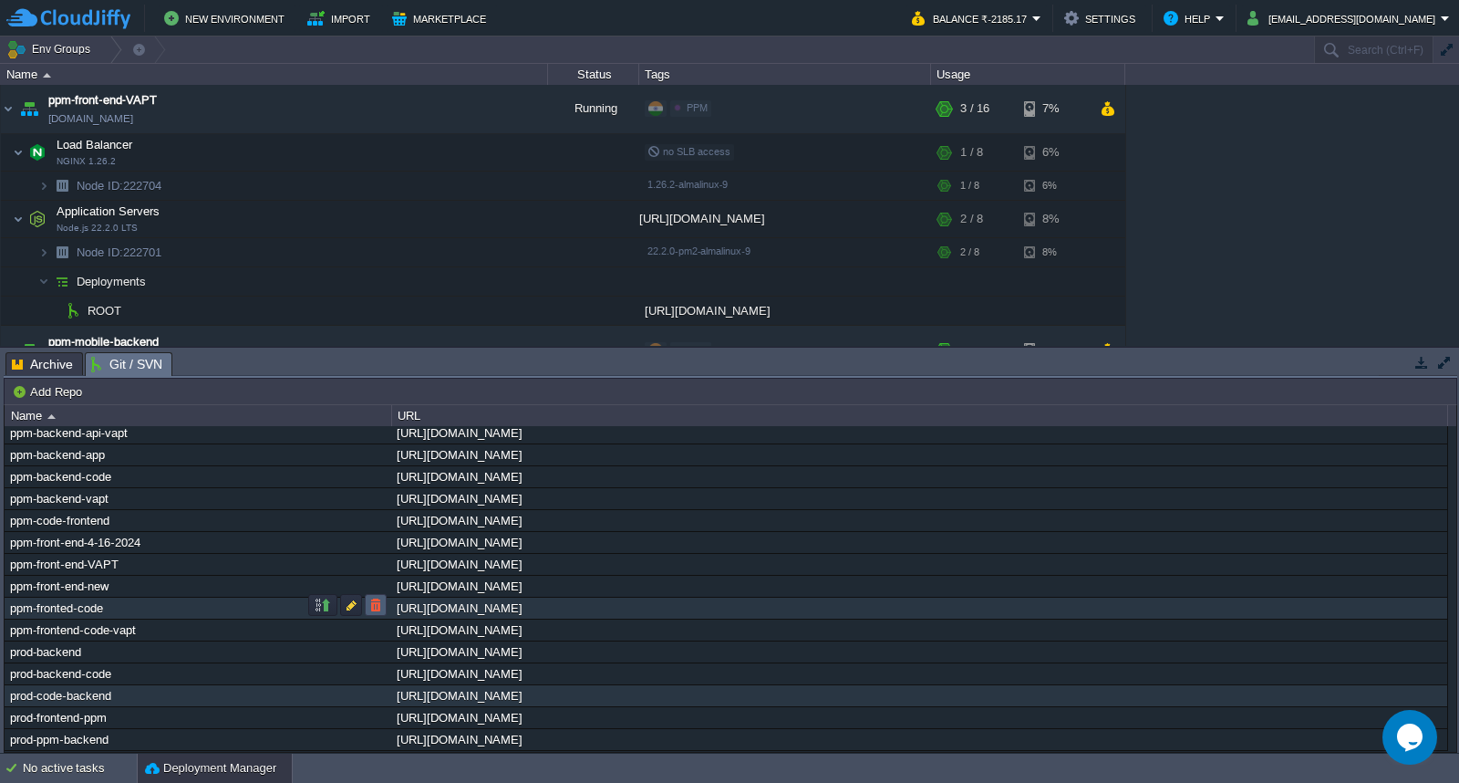
click at [370, 605] on button "button" at bounding box center [376, 605] width 16 height 16
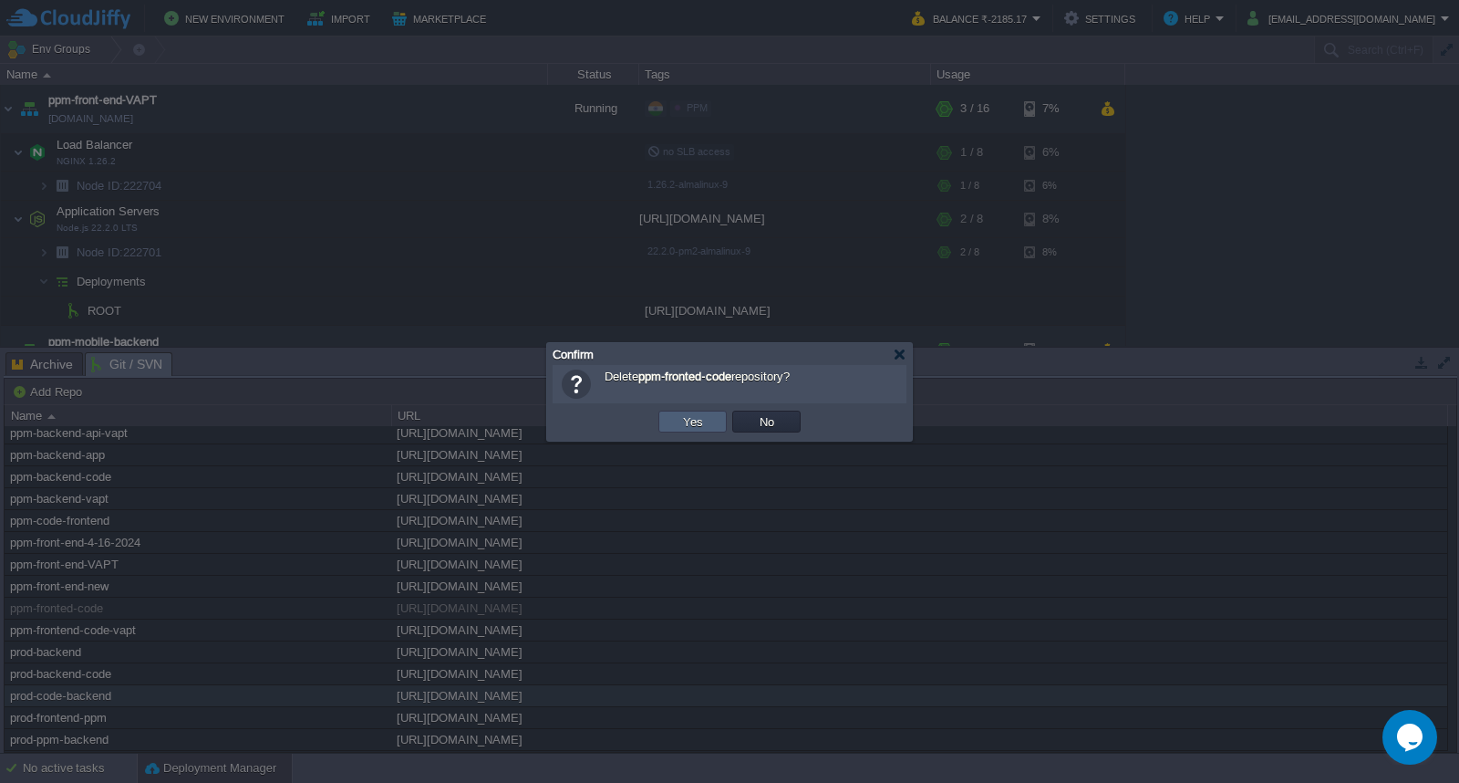
click at [690, 416] on button "Yes" at bounding box center [693, 421] width 31 height 16
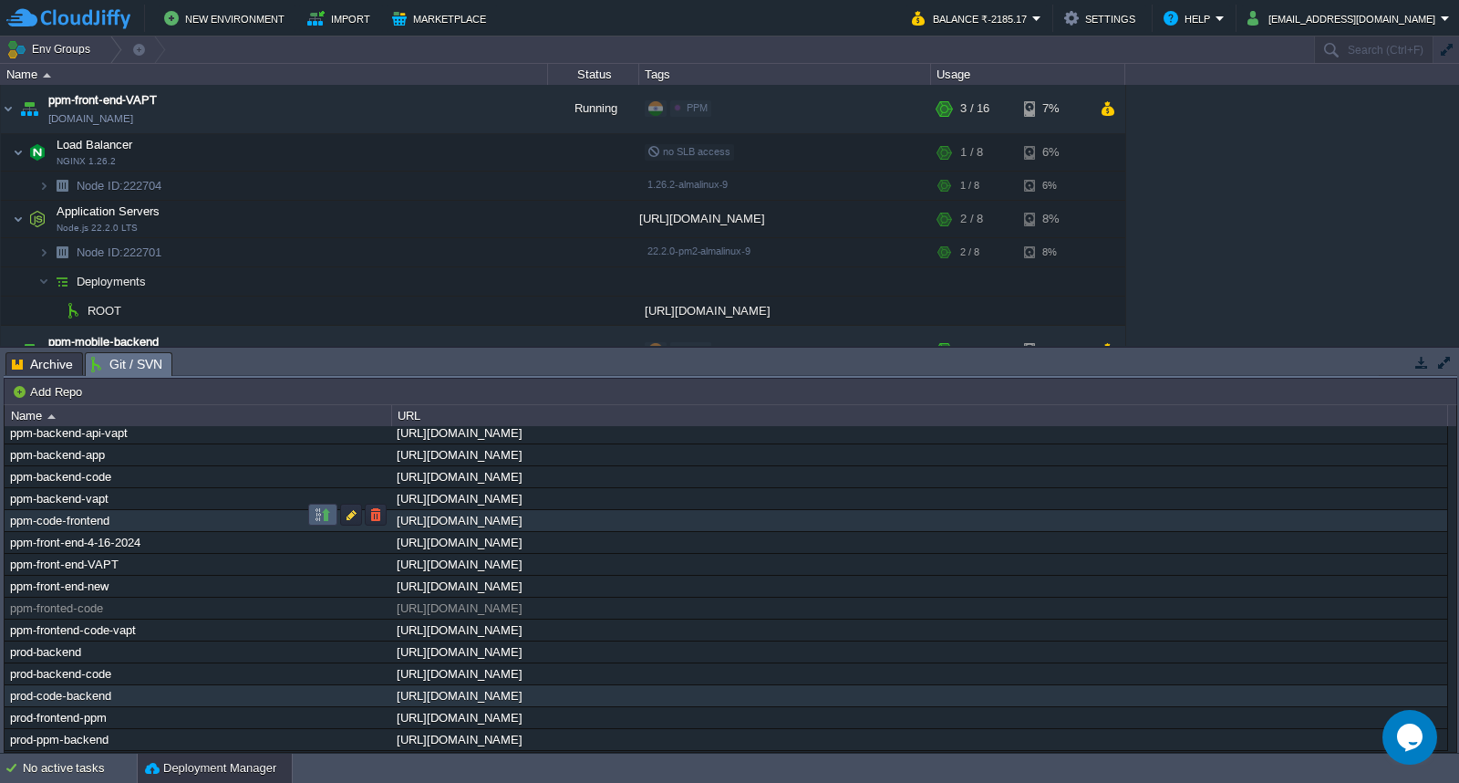
scroll to position [79, 0]
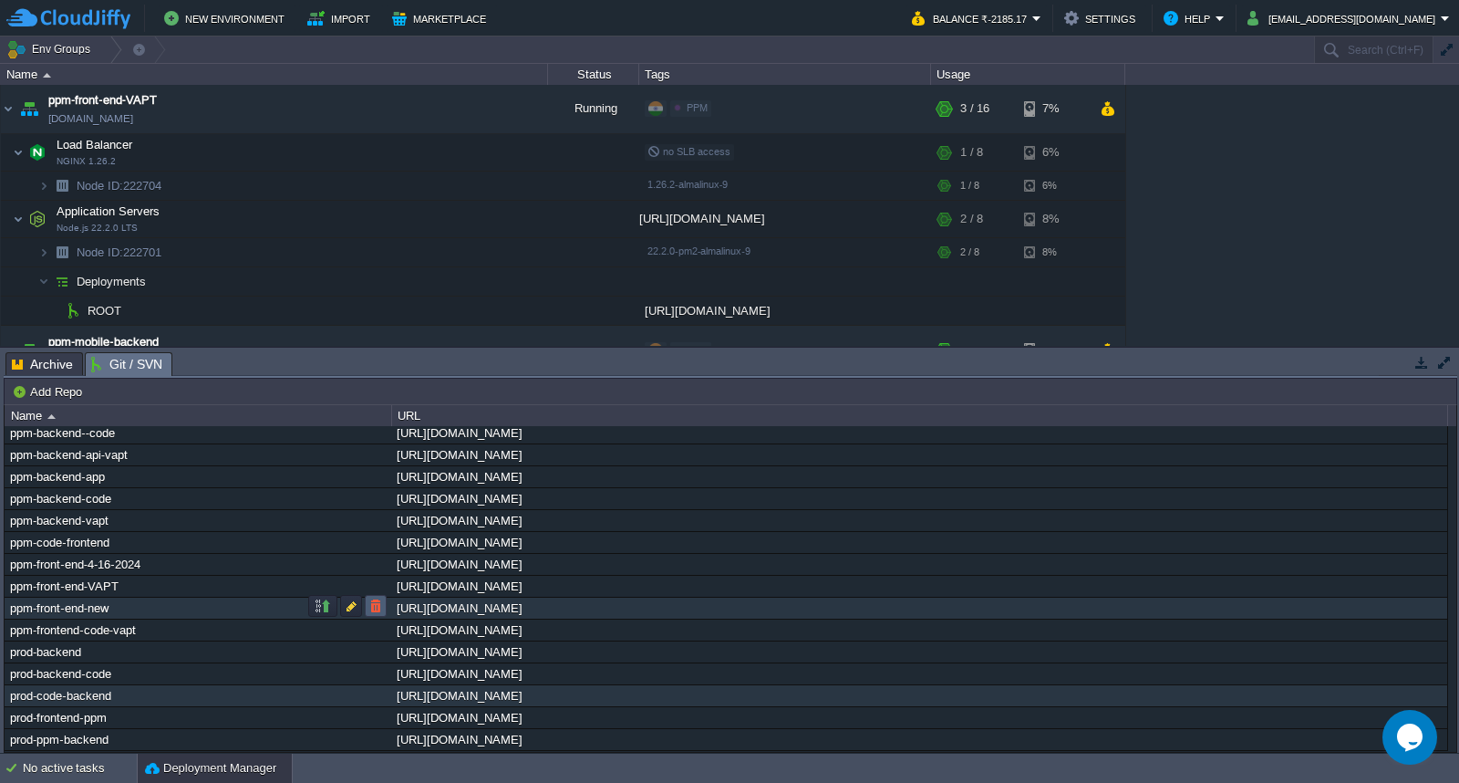
click at [371, 607] on button "button" at bounding box center [376, 605] width 16 height 16
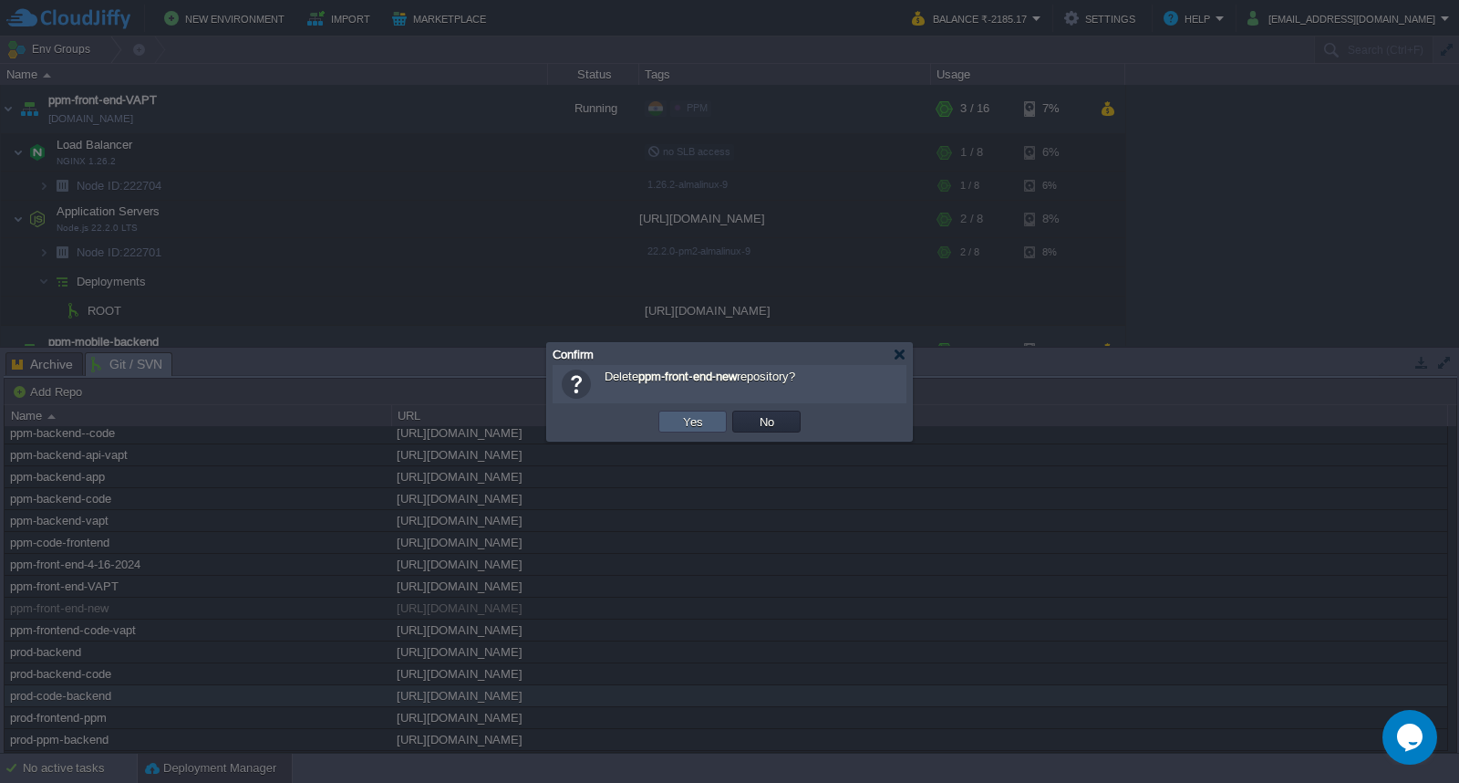
click at [690, 424] on button "Yes" at bounding box center [693, 421] width 31 height 16
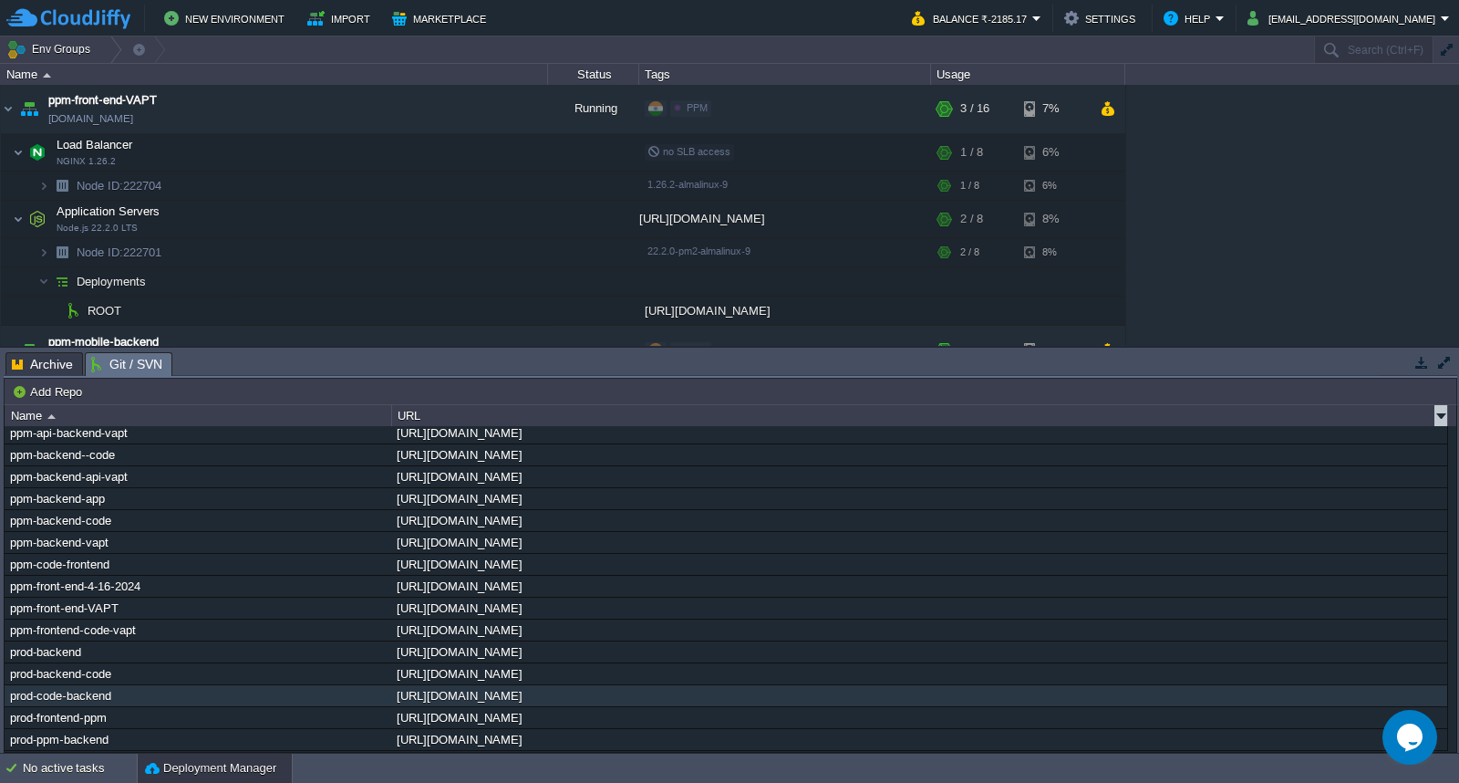
scroll to position [57, 0]
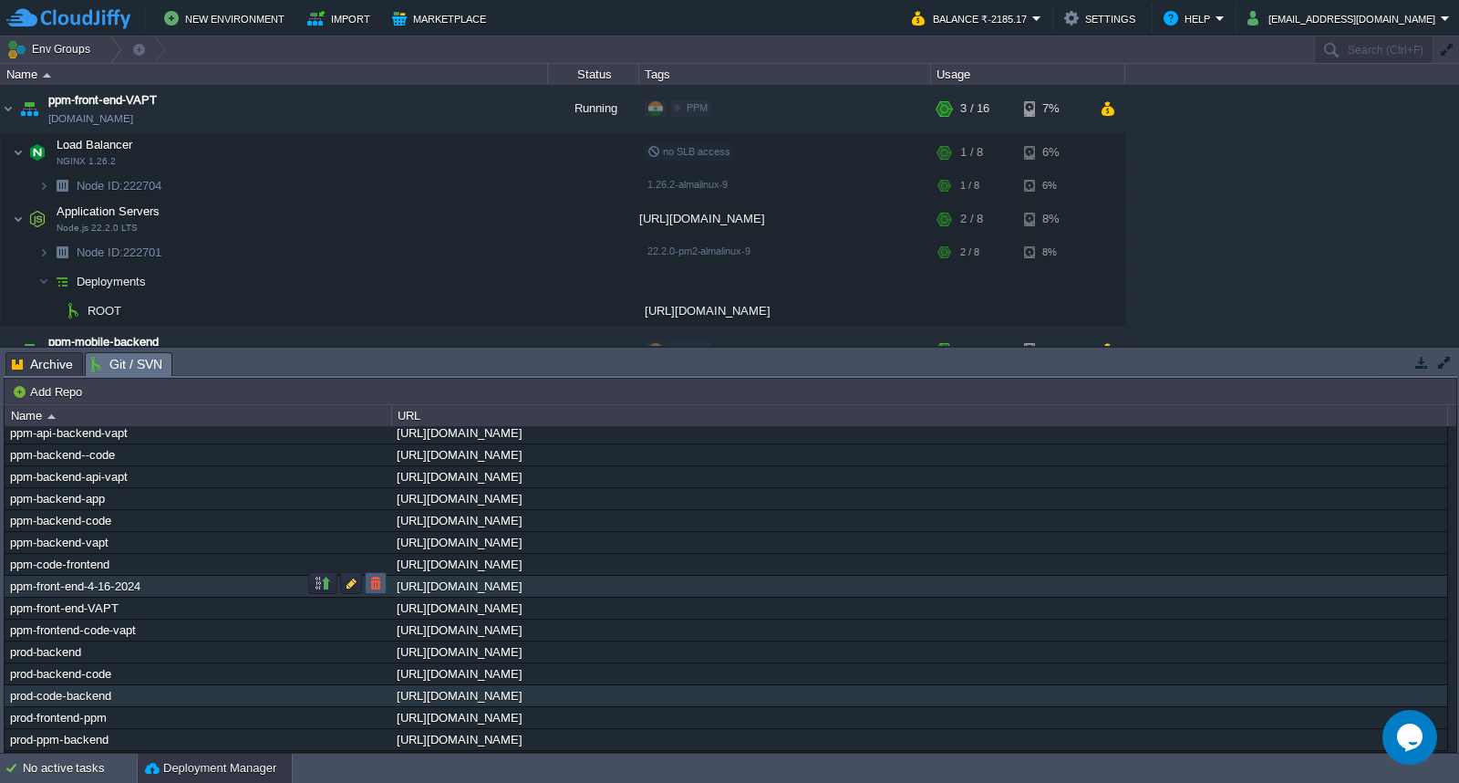
click at [374, 585] on button "button" at bounding box center [376, 583] width 16 height 16
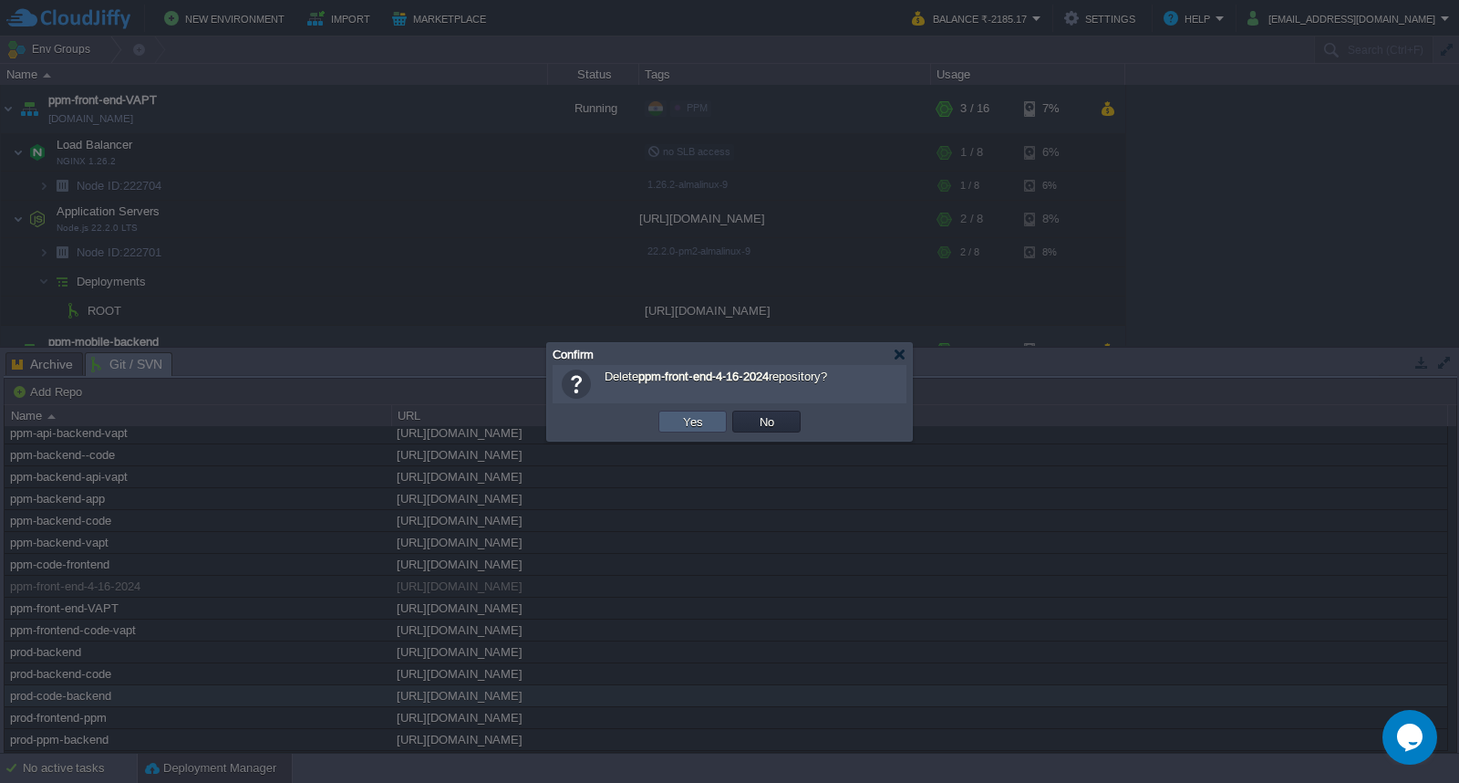
click at [680, 418] on button "Yes" at bounding box center [693, 421] width 31 height 16
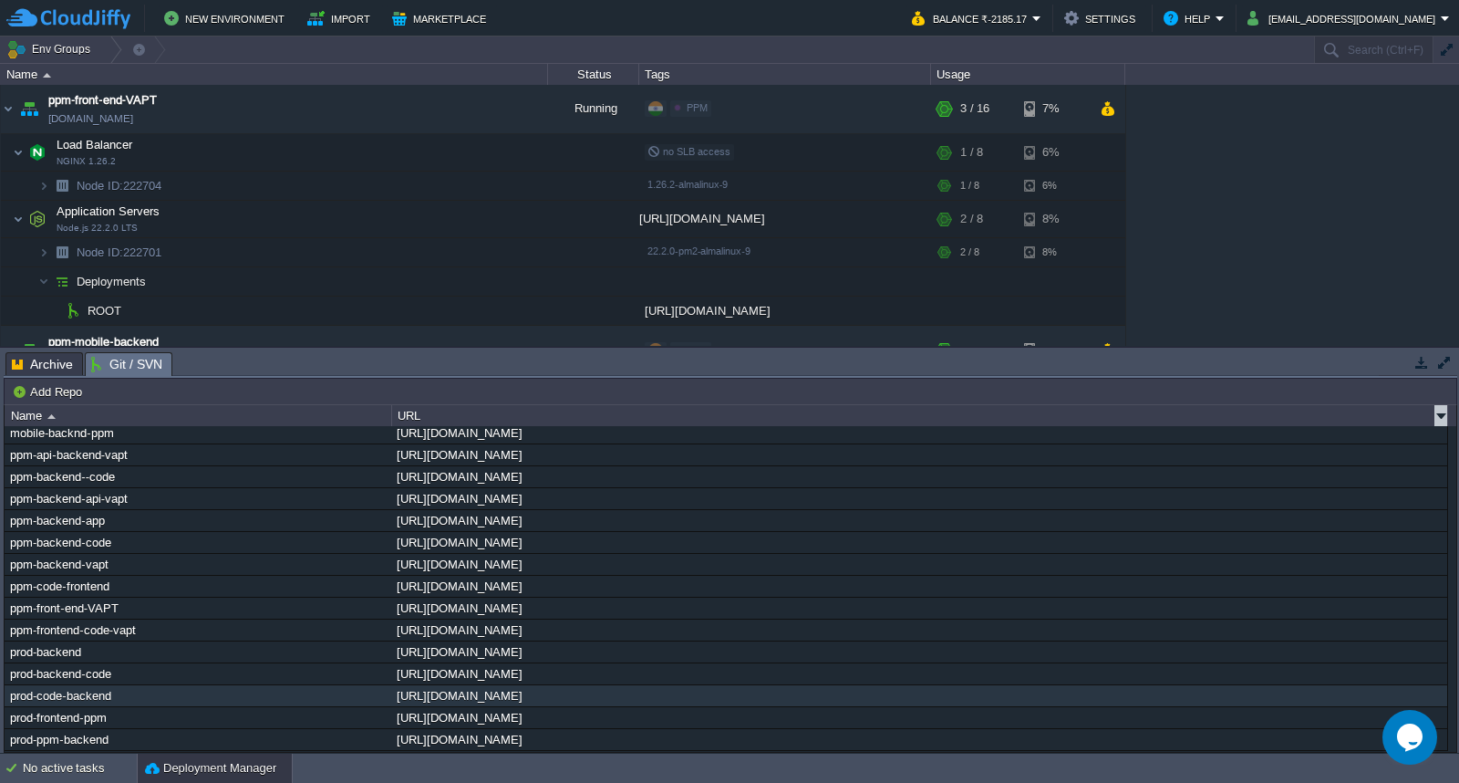
scroll to position [35, 0]
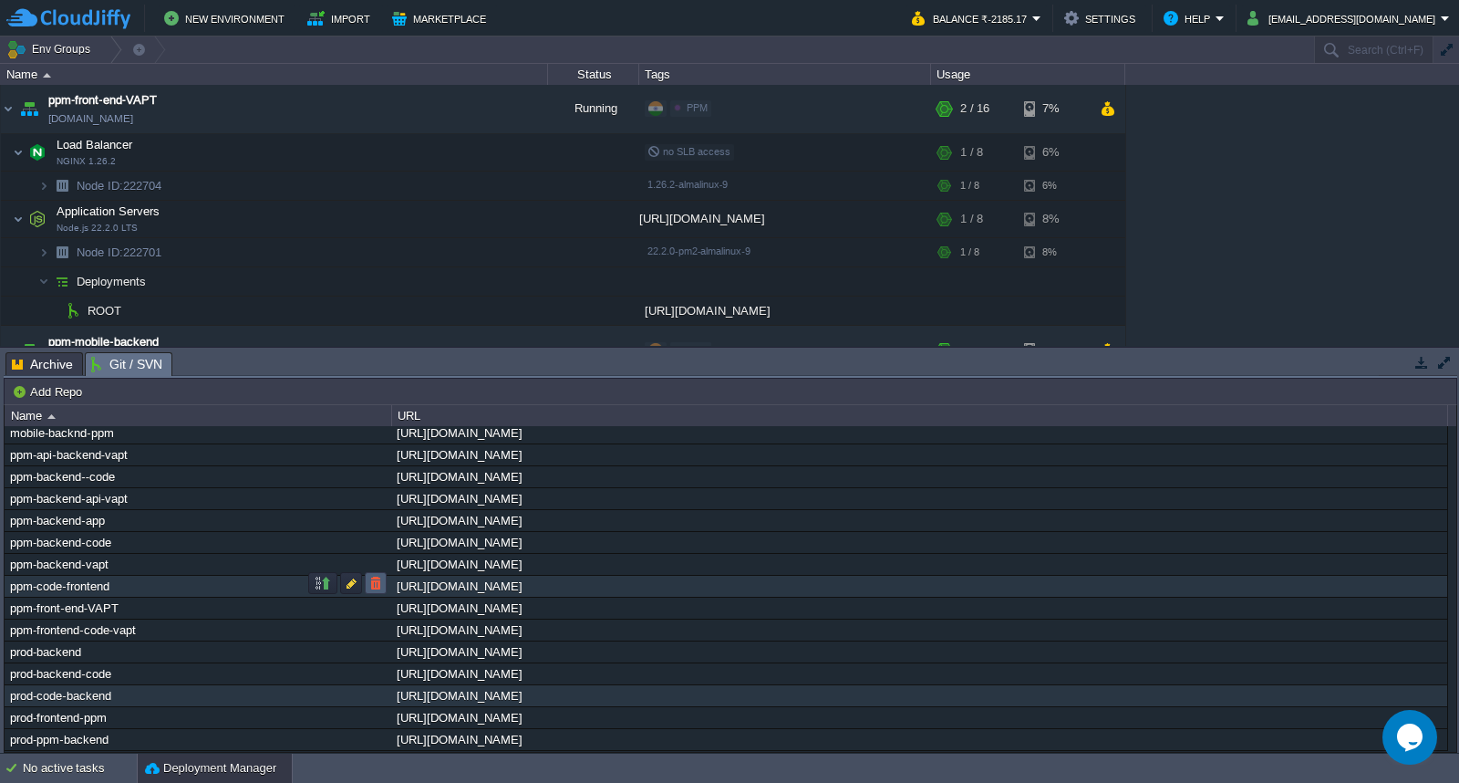
click at [368, 584] on button "button" at bounding box center [376, 583] width 16 height 16
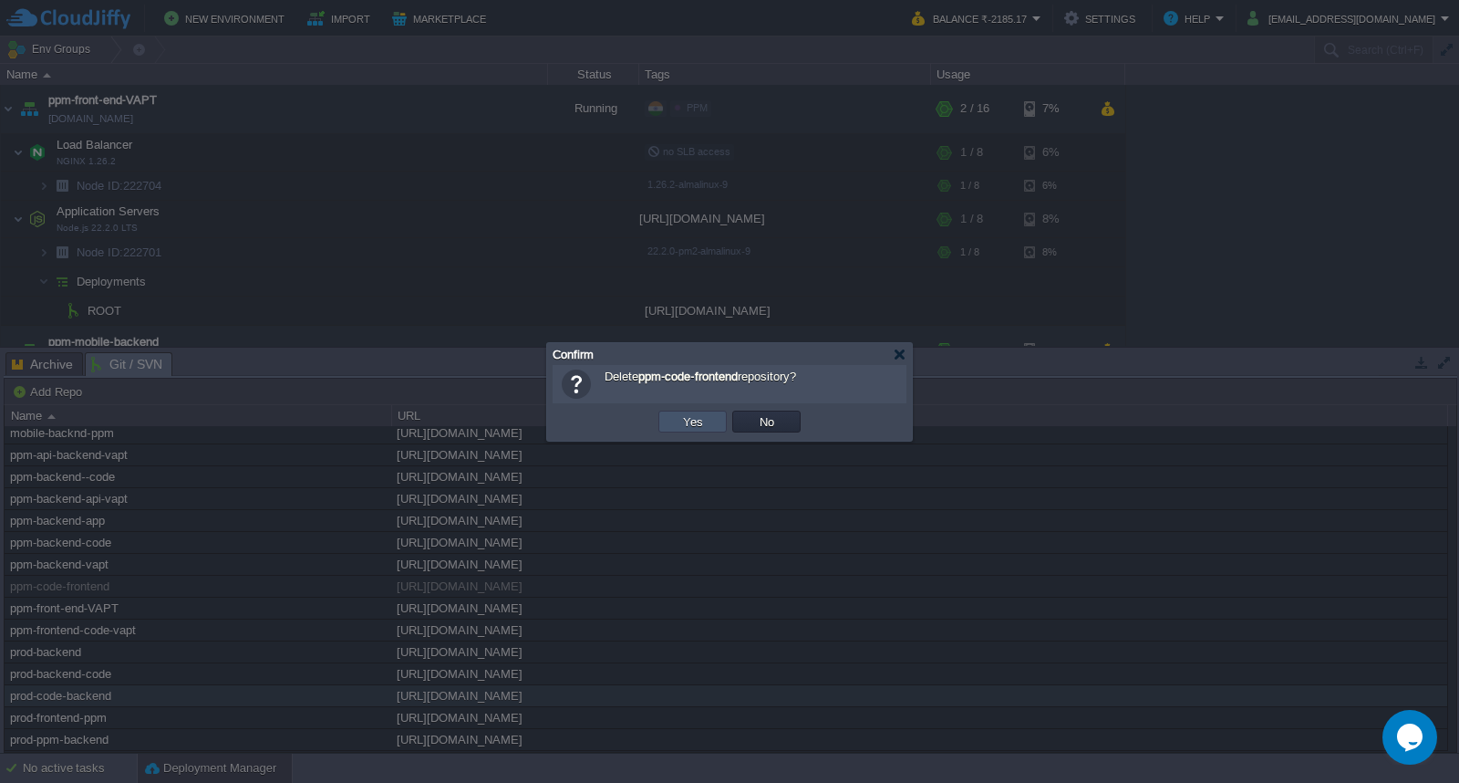
click at [689, 424] on button "Yes" at bounding box center [693, 421] width 31 height 16
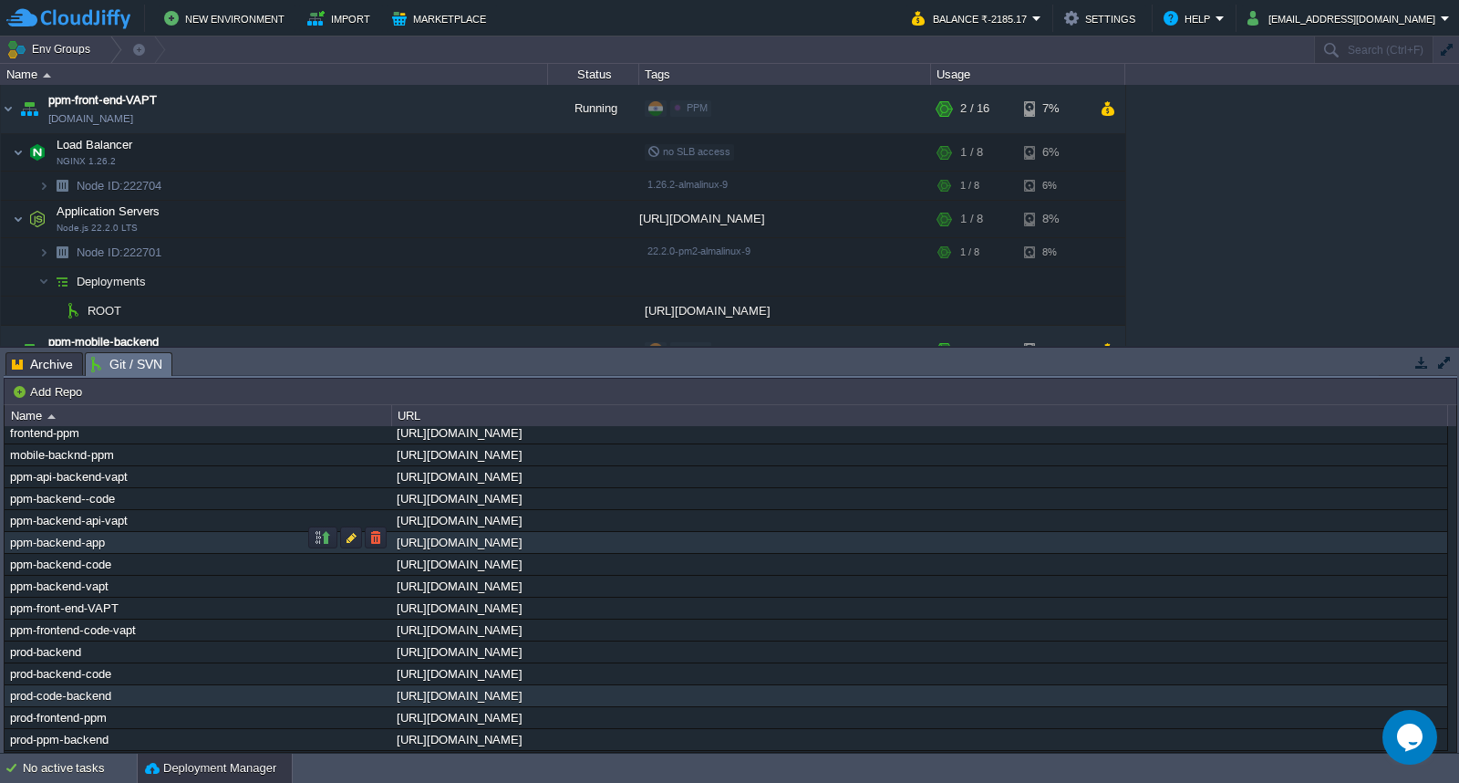
scroll to position [0, 0]
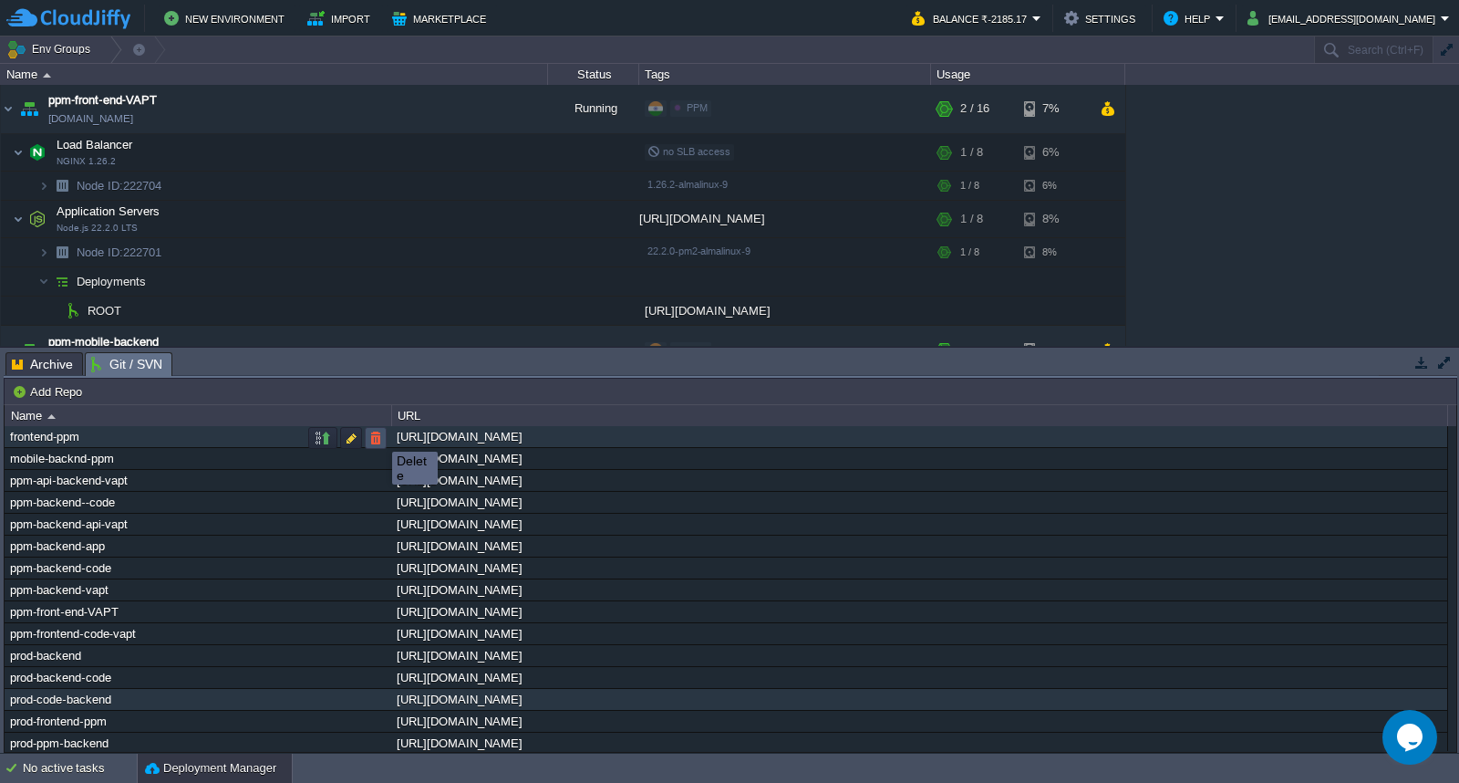
click at [379, 435] on button "button" at bounding box center [376, 438] width 16 height 16
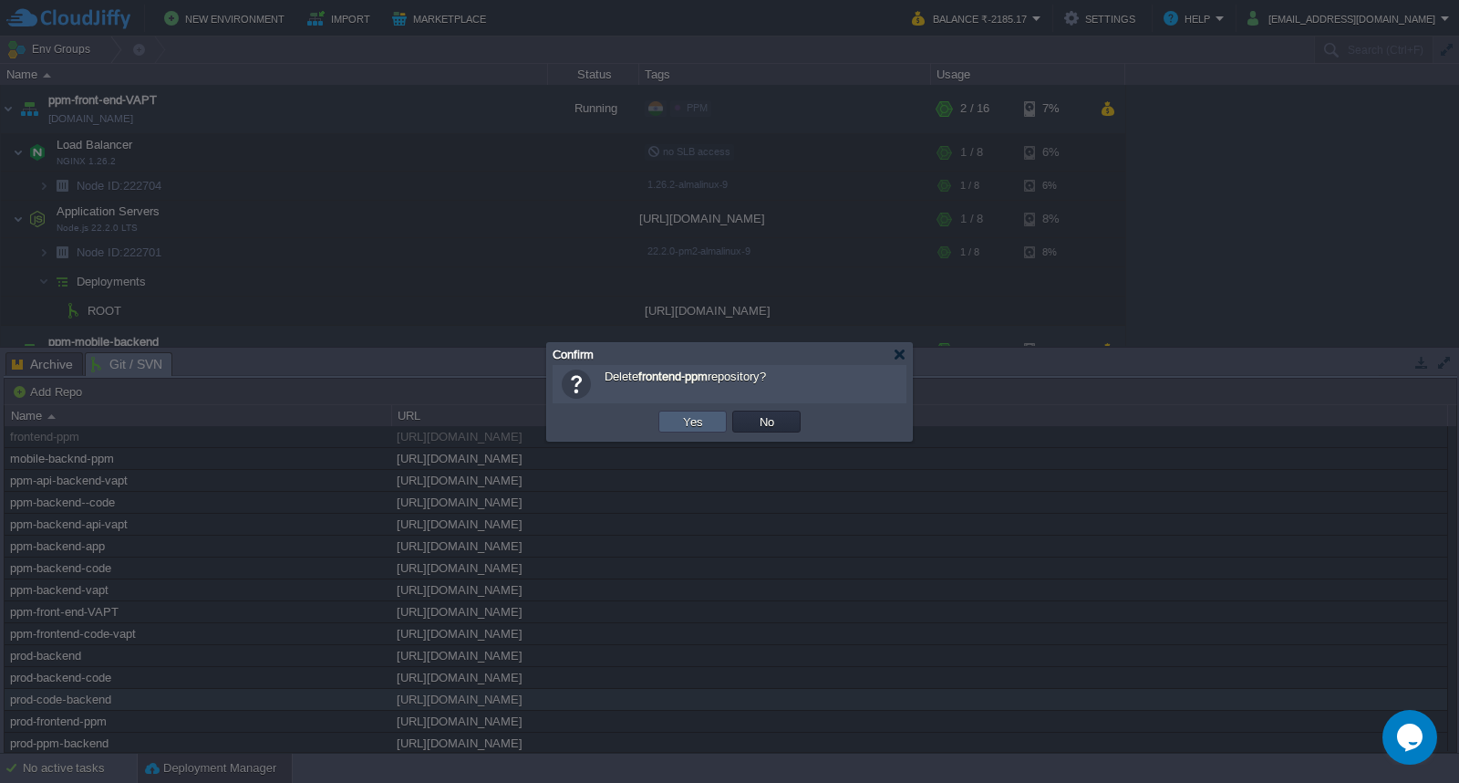
click at [696, 420] on button "Yes" at bounding box center [693, 421] width 31 height 16
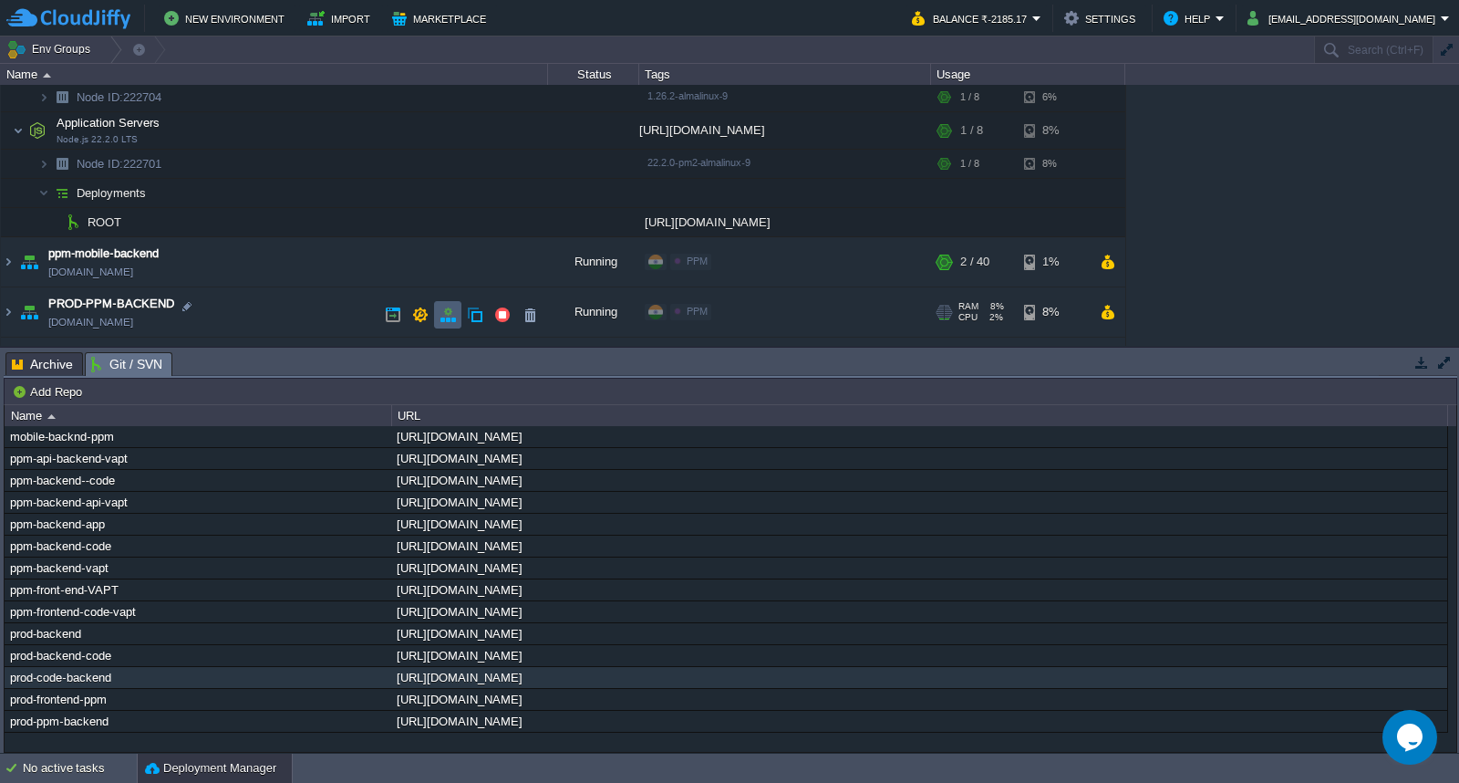
scroll to position [202, 0]
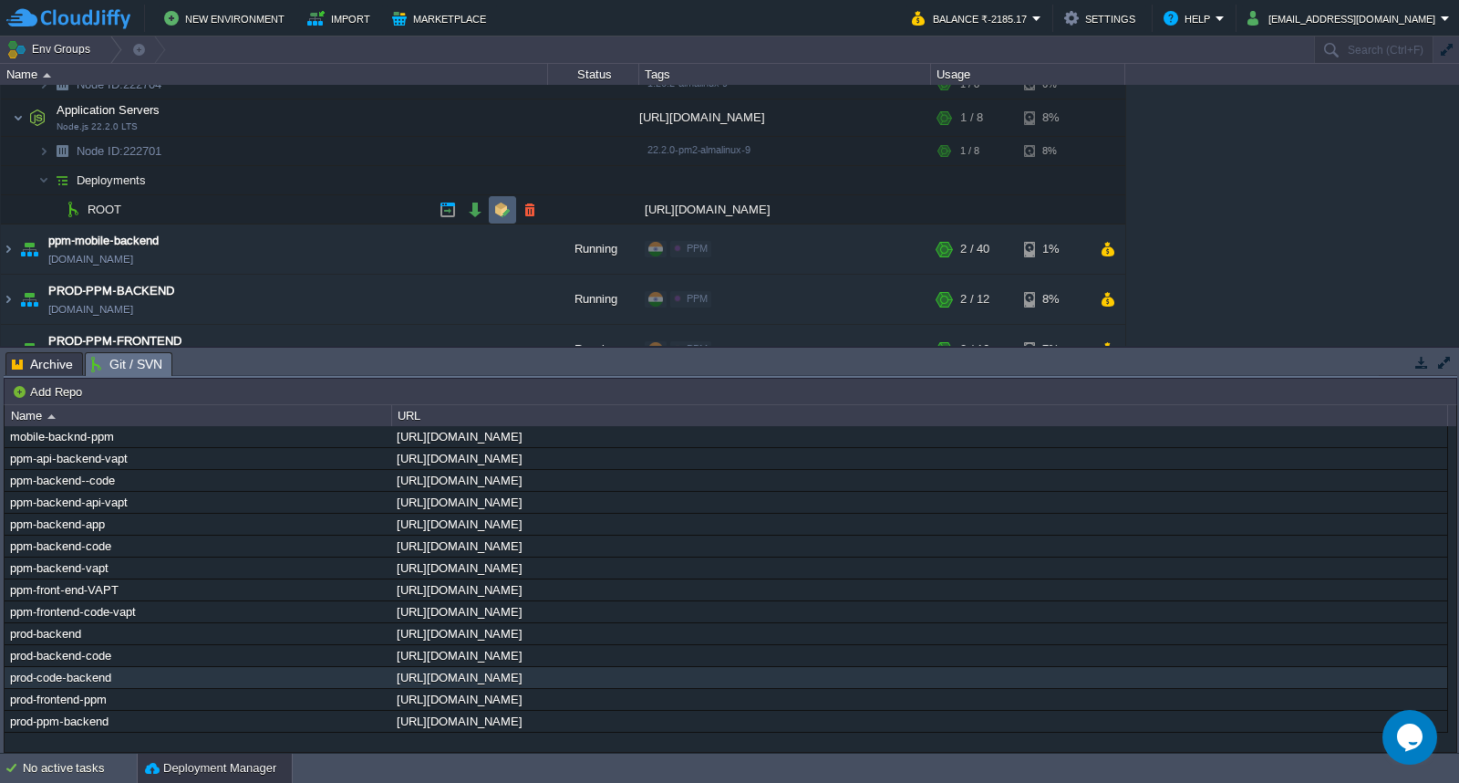
click at [494, 219] on td at bounding box center [502, 209] width 27 height 27
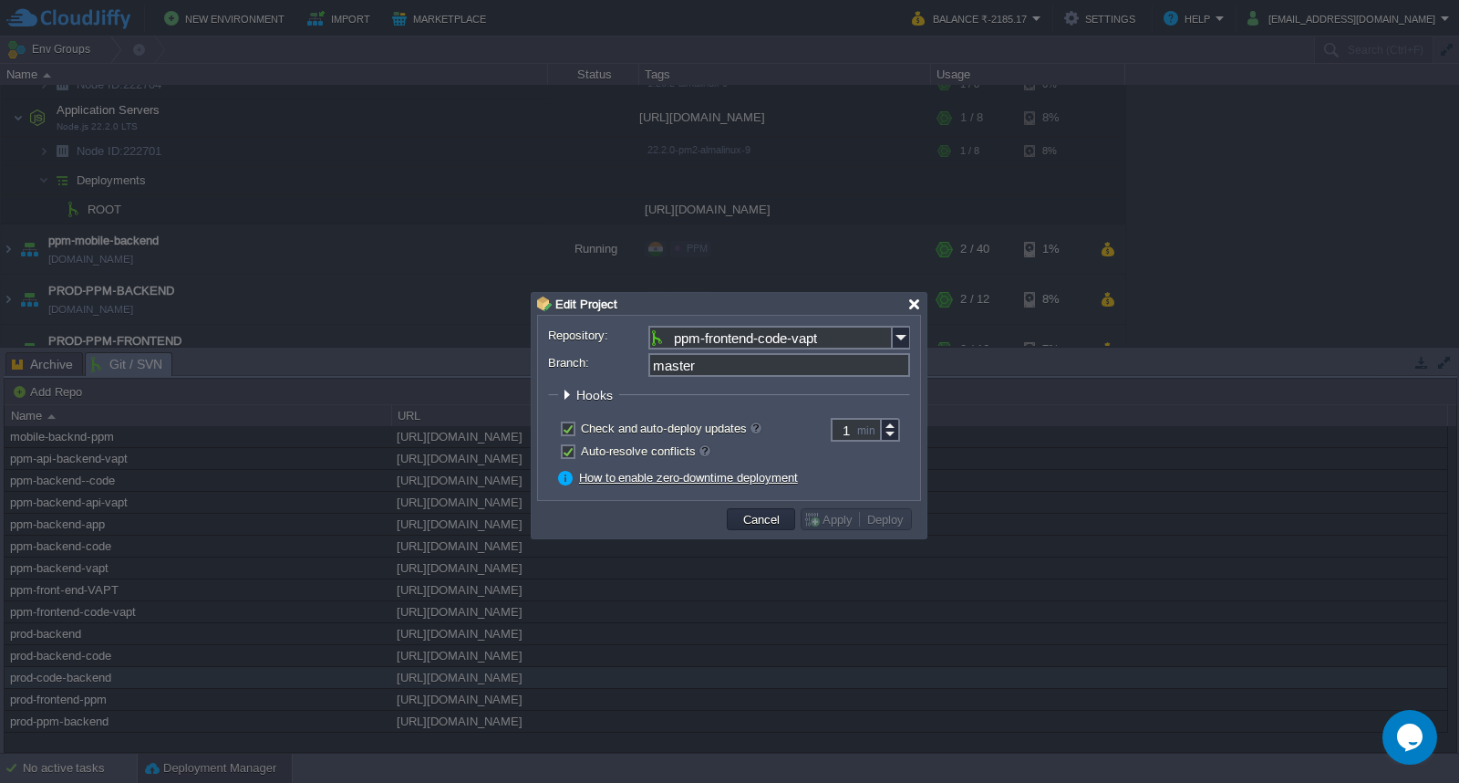
click at [909, 306] on div at bounding box center [915, 304] width 14 height 14
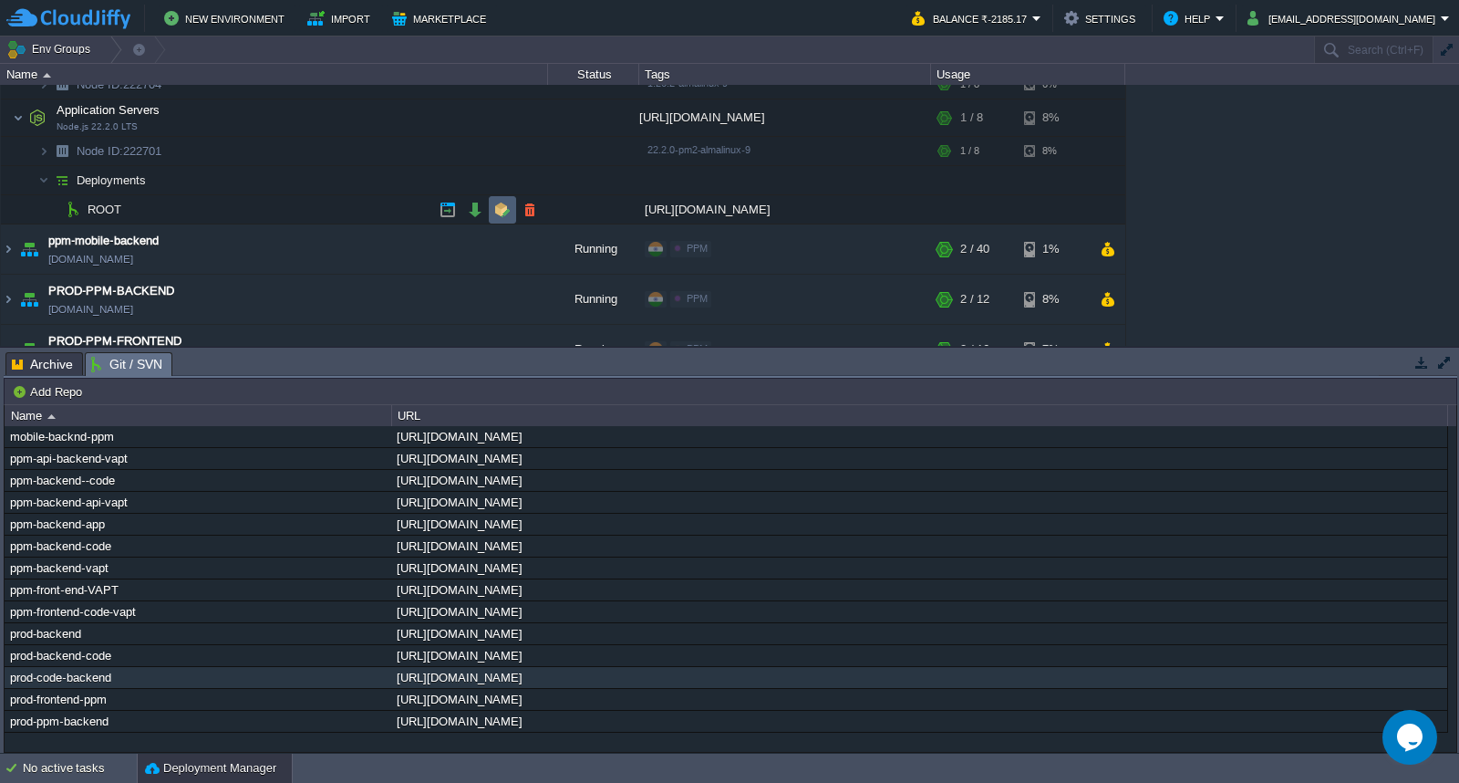
click at [500, 210] on button "button" at bounding box center [502, 210] width 16 height 16
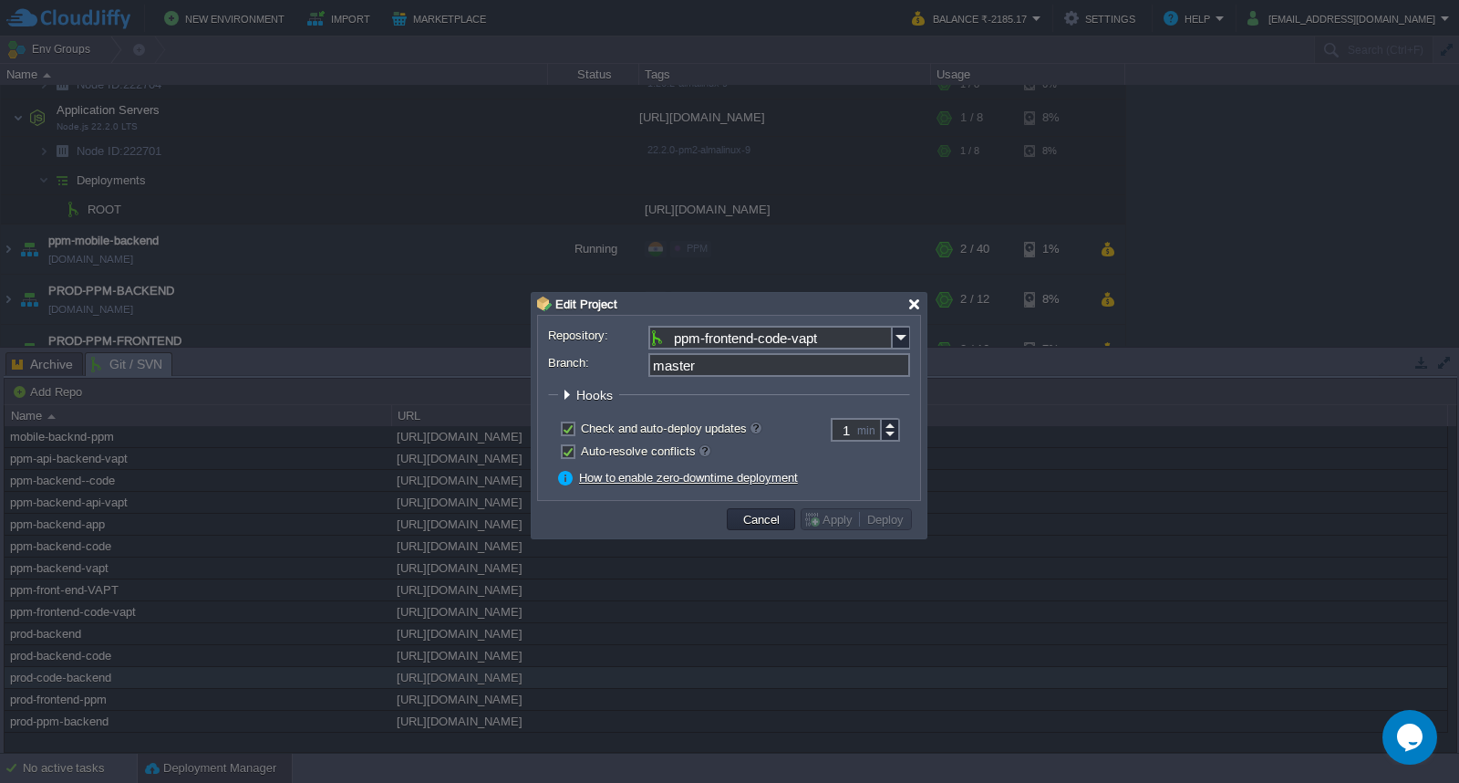
click at [913, 304] on div at bounding box center [915, 304] width 14 height 14
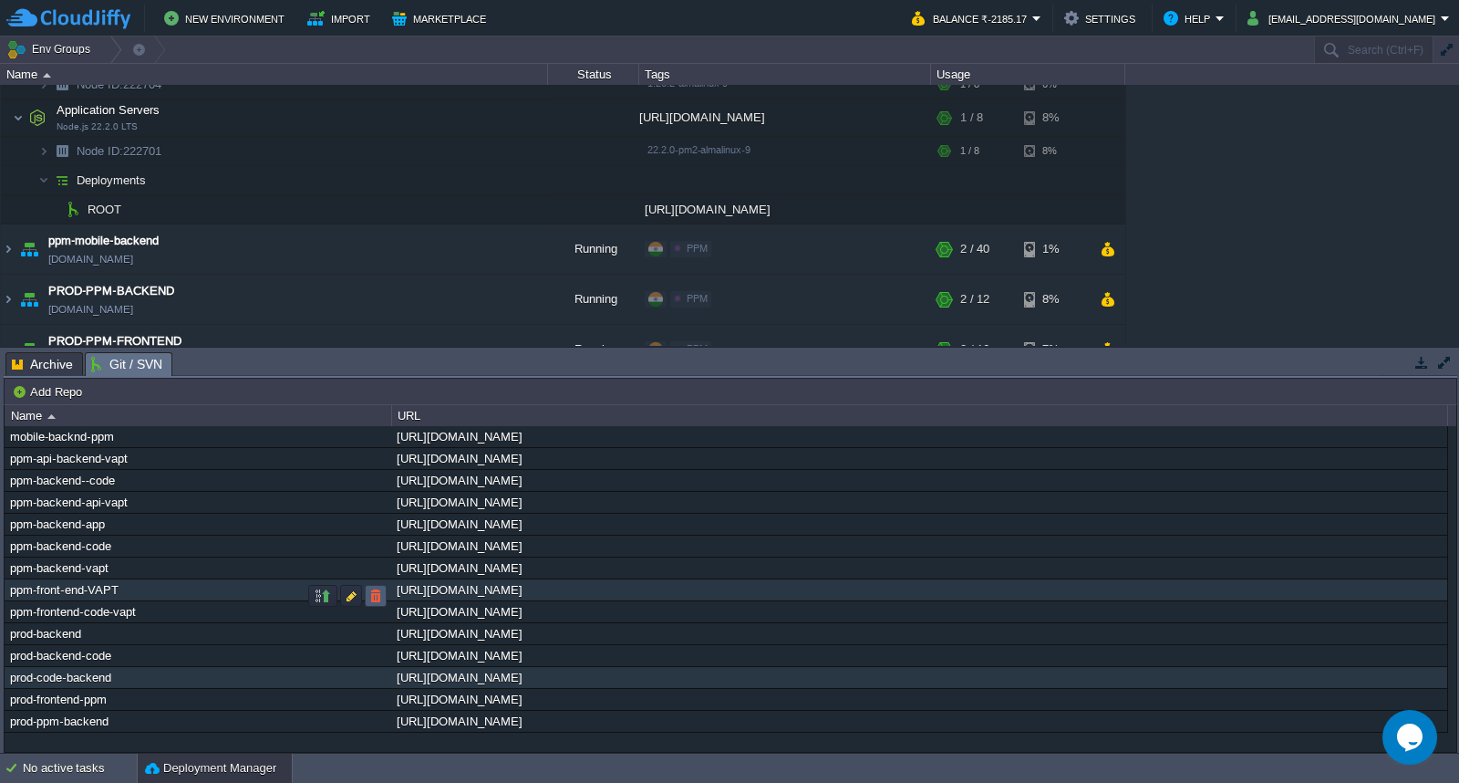
click at [379, 597] on button "button" at bounding box center [376, 595] width 16 height 16
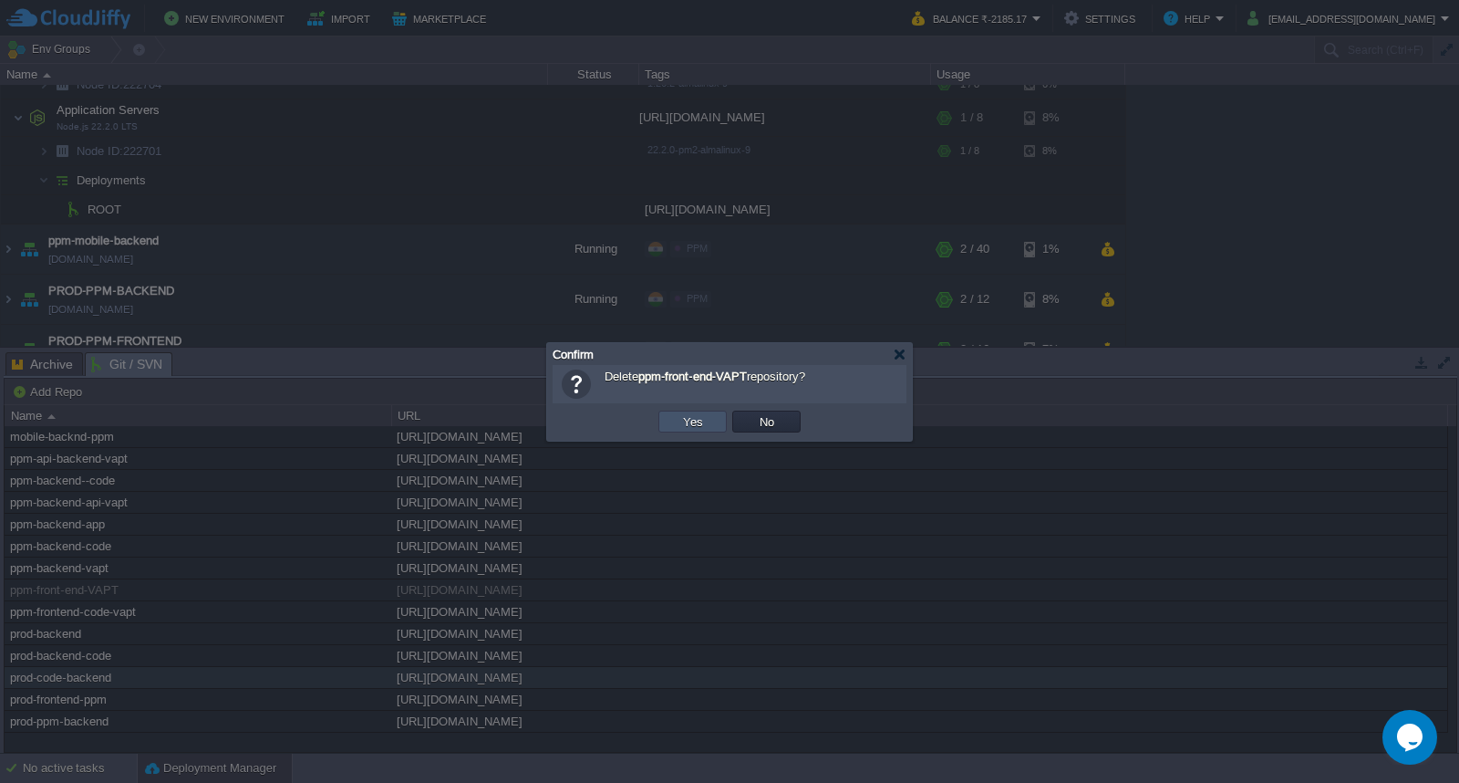
click at [705, 421] on button "Yes" at bounding box center [693, 421] width 31 height 16
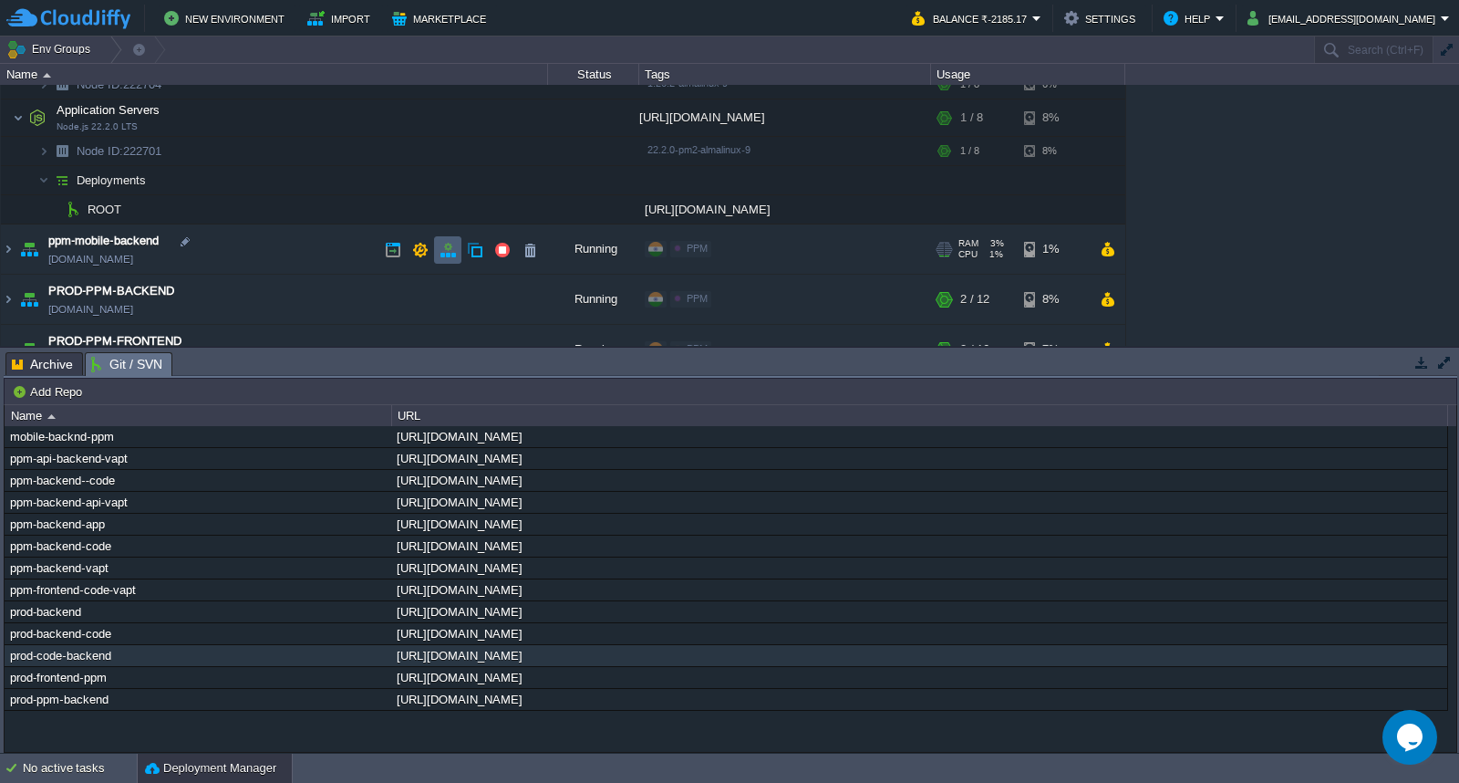
scroll to position [0, 0]
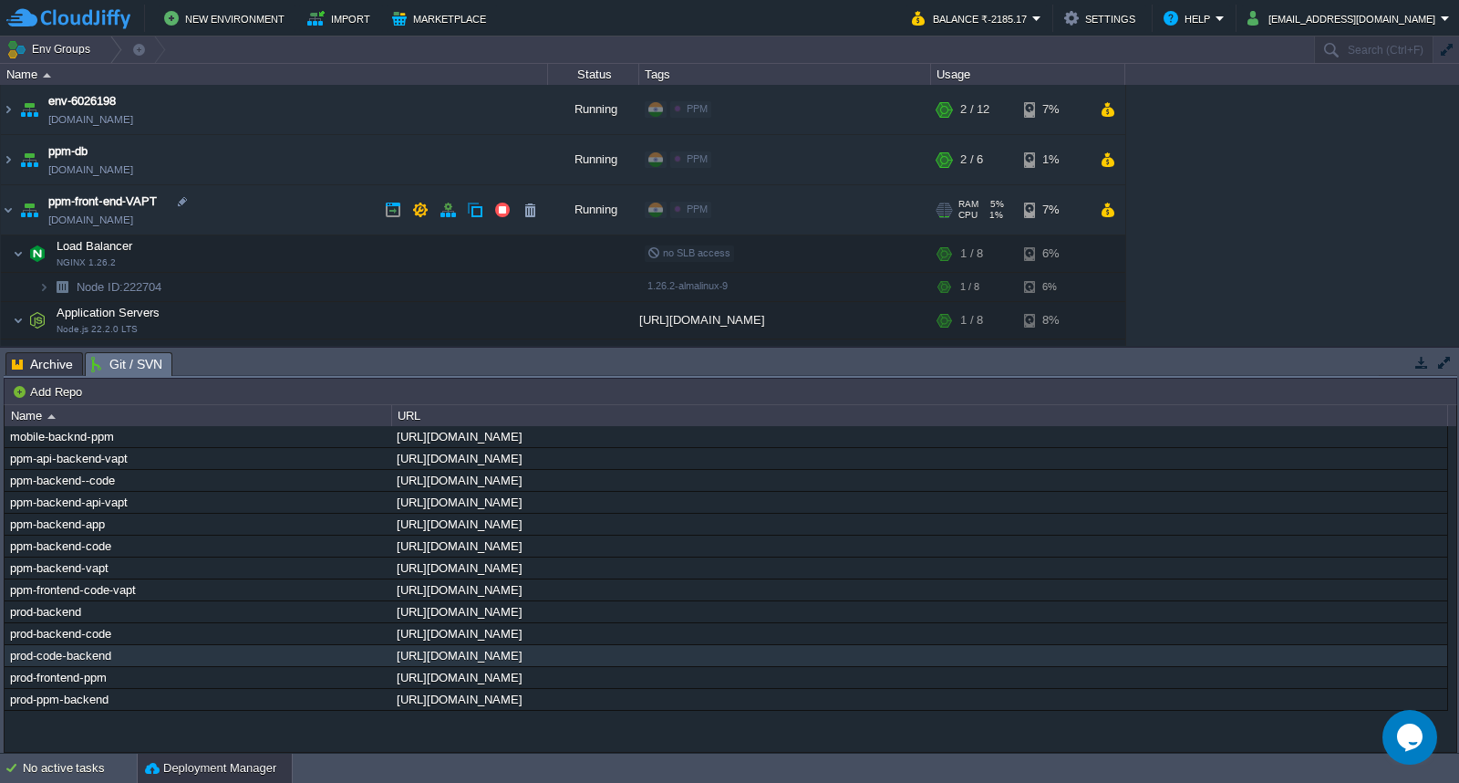
click at [260, 210] on td "ppm-front-end-VAPT [DOMAIN_NAME]" at bounding box center [274, 210] width 547 height 50
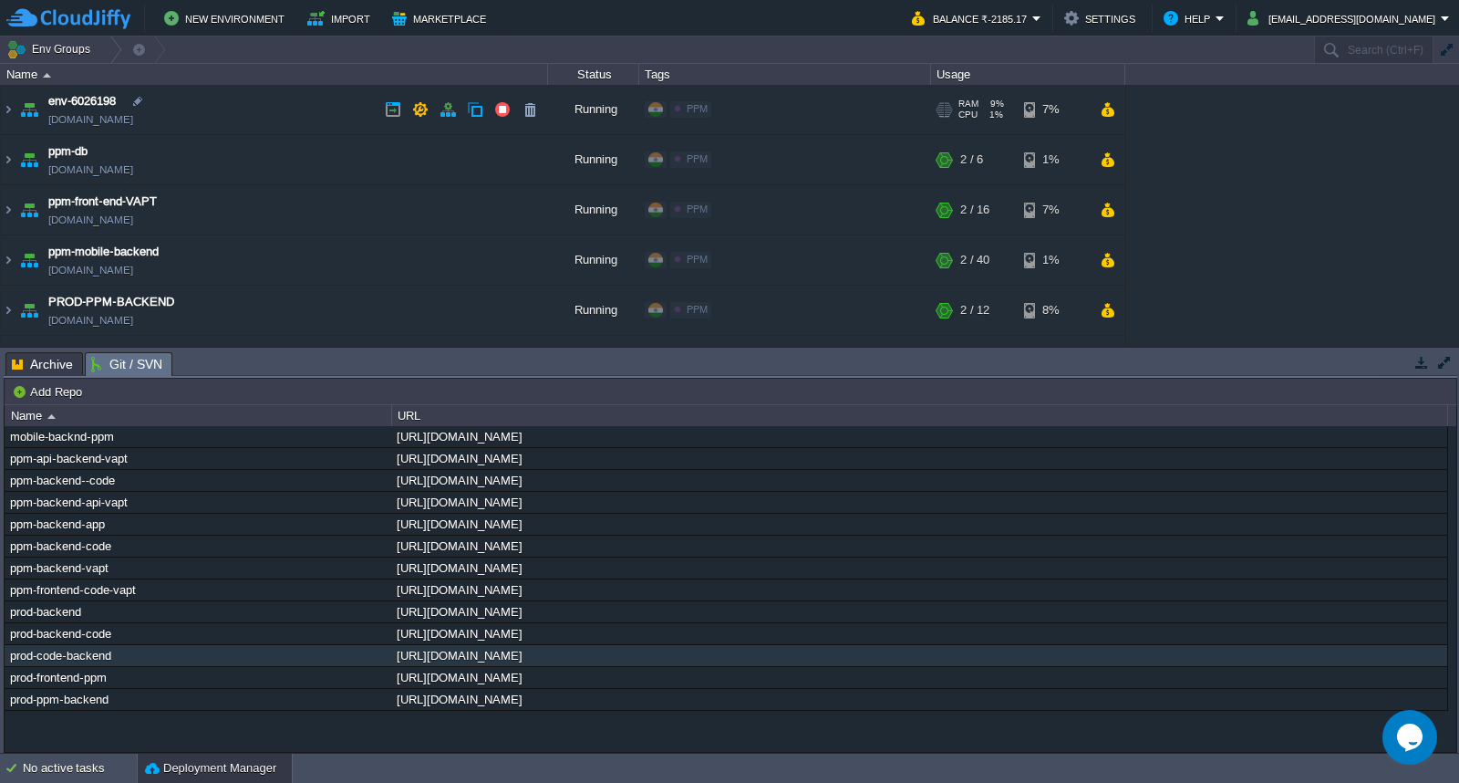
click at [339, 102] on td "env-6026198 [DOMAIN_NAME]" at bounding box center [274, 110] width 547 height 50
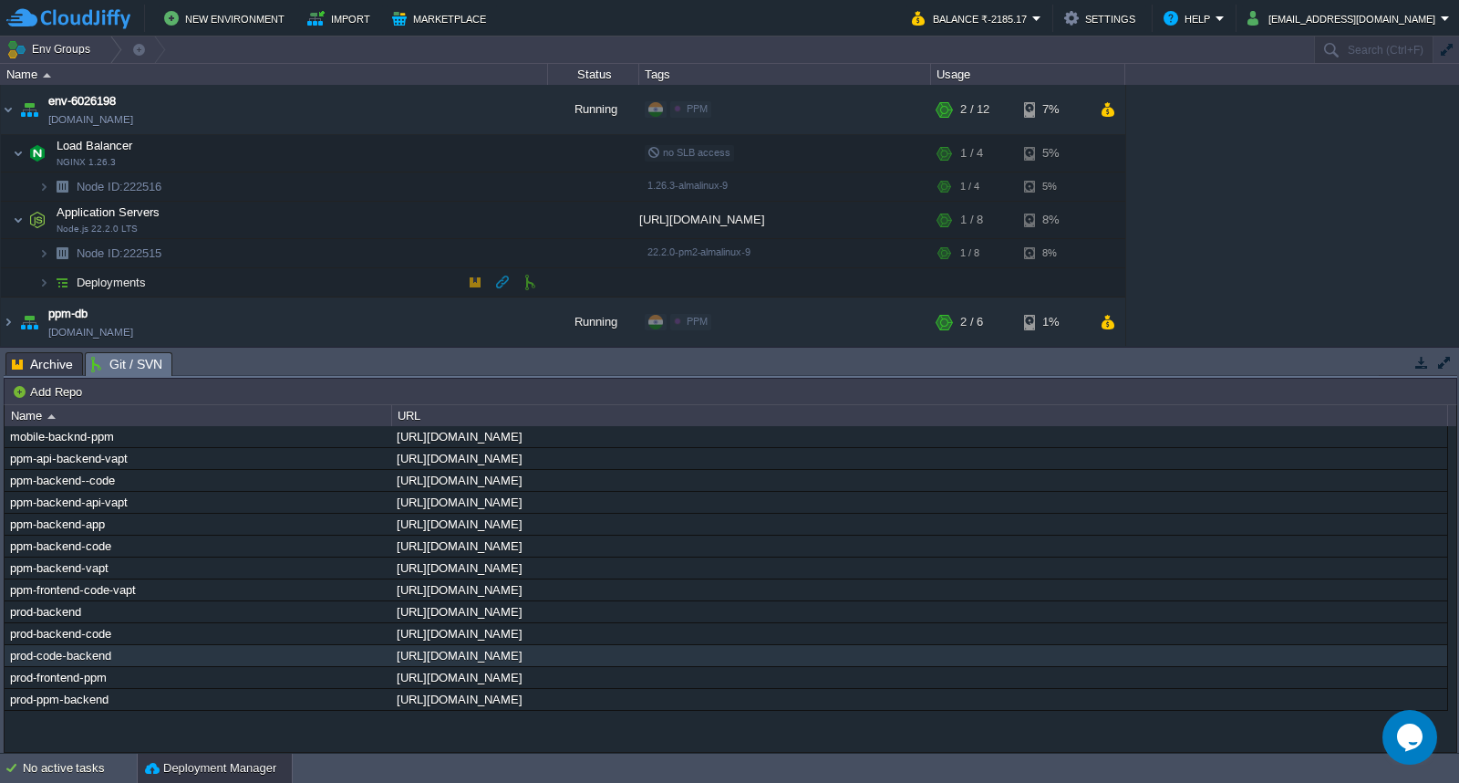
click at [422, 281] on td "Deployments" at bounding box center [274, 282] width 547 height 29
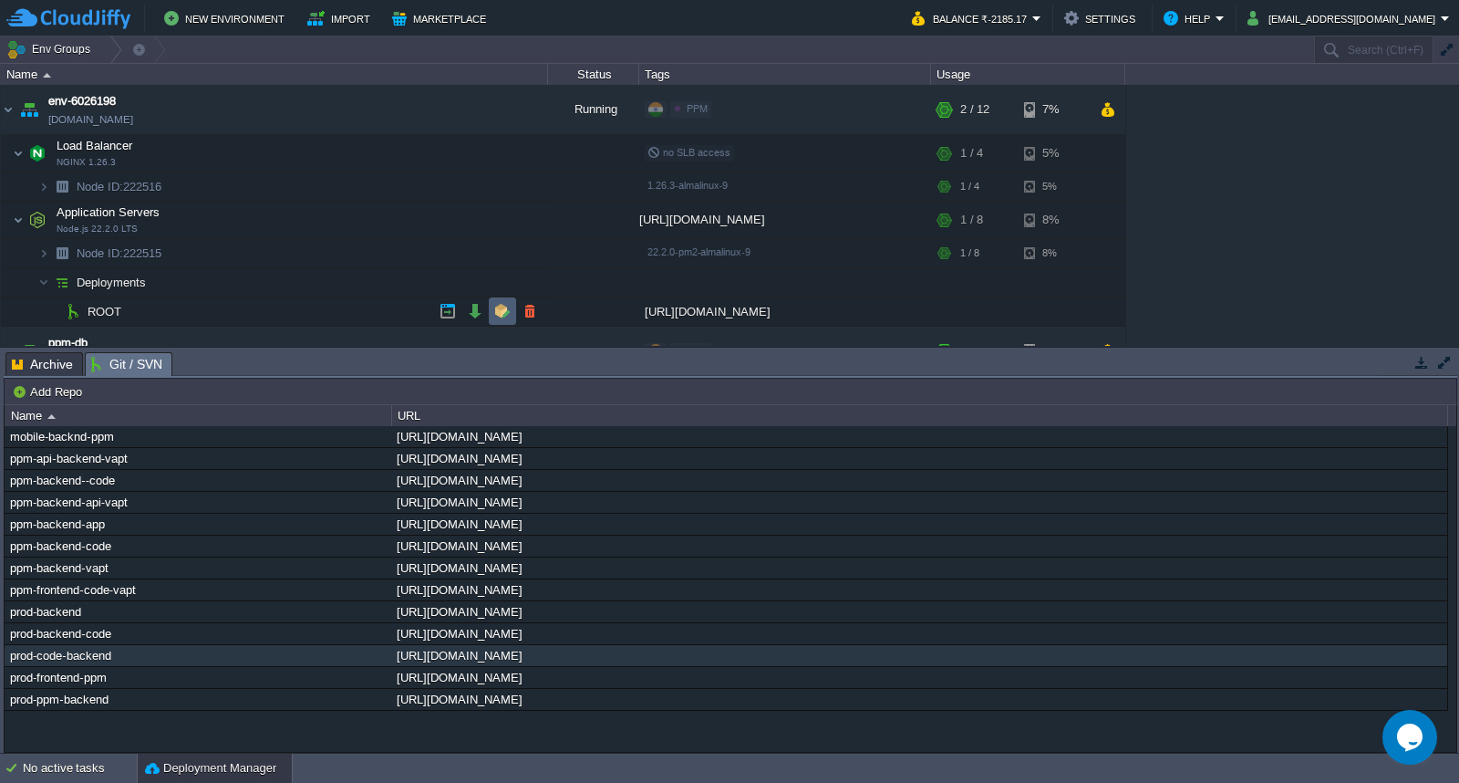
click at [497, 311] on button "button" at bounding box center [502, 311] width 16 height 16
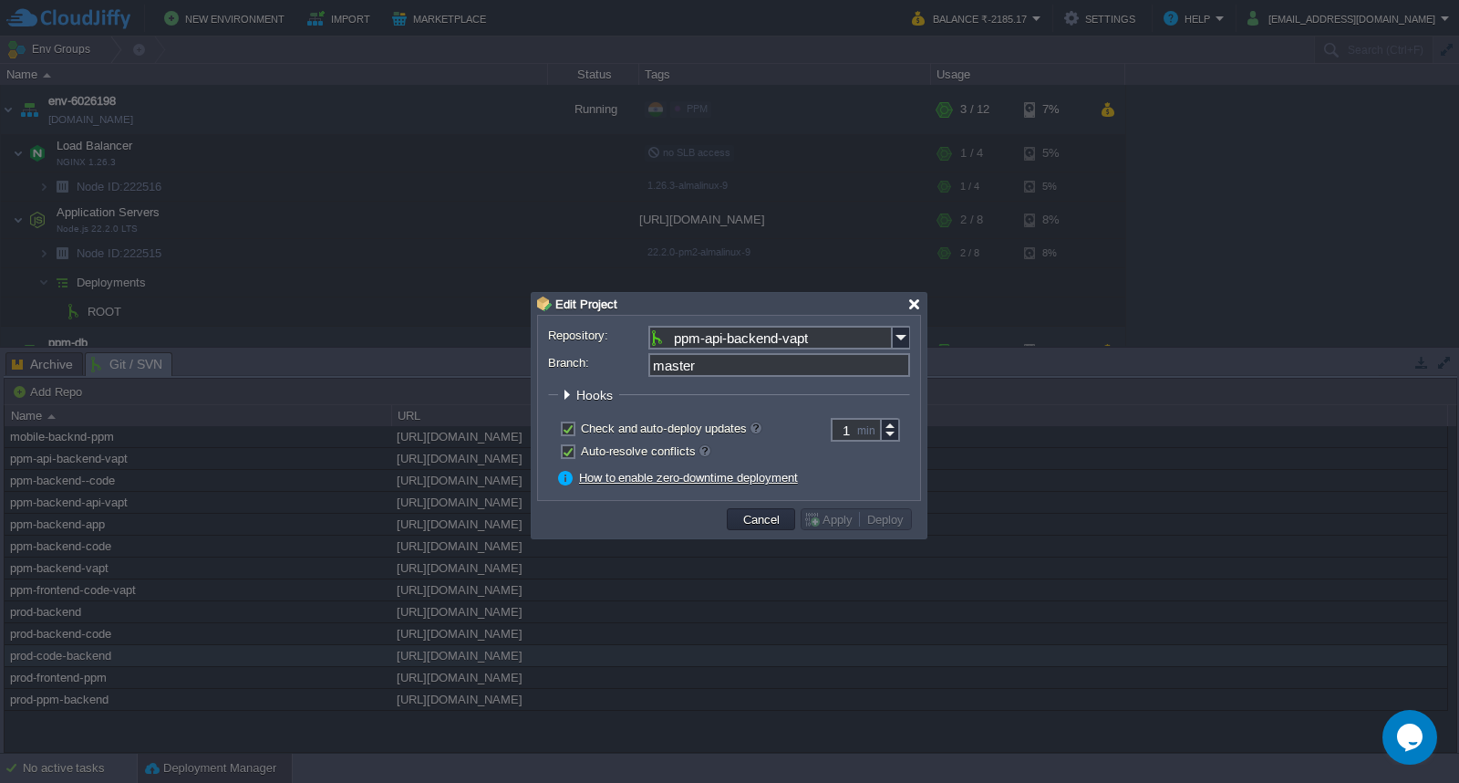
click at [917, 305] on div at bounding box center [915, 304] width 14 height 14
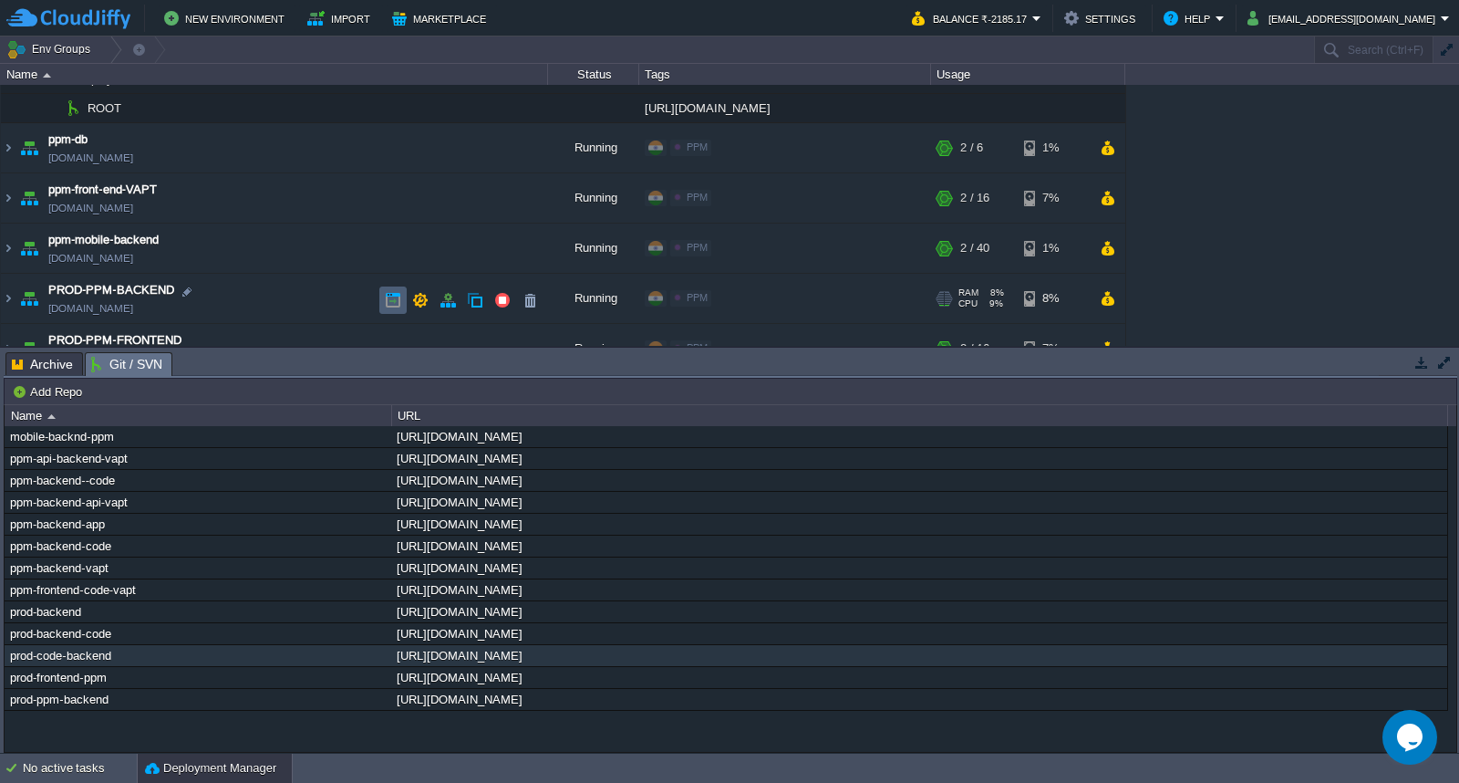
scroll to position [232, 0]
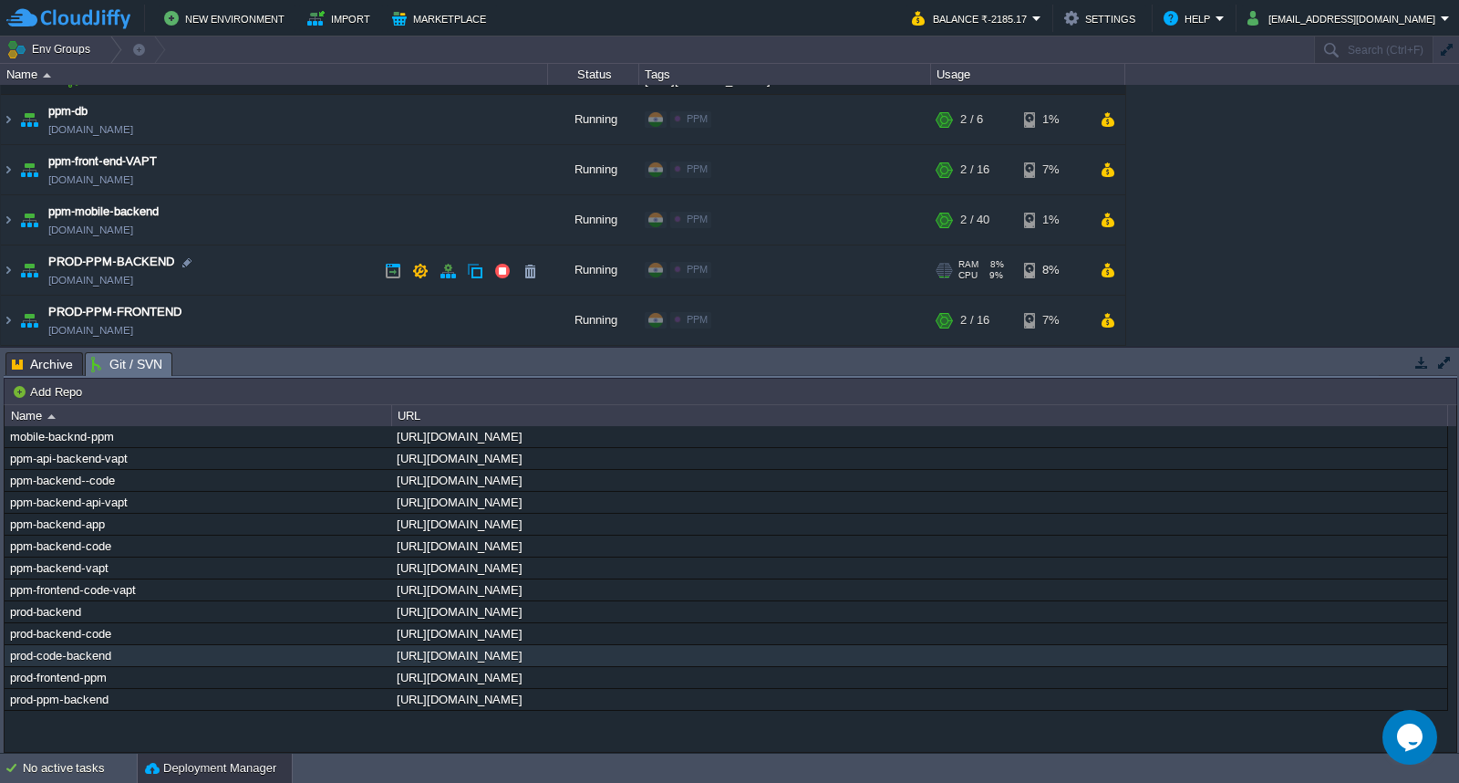
click at [314, 277] on td "PROD-PPM-BACKEND [DOMAIN_NAME]" at bounding box center [274, 270] width 547 height 50
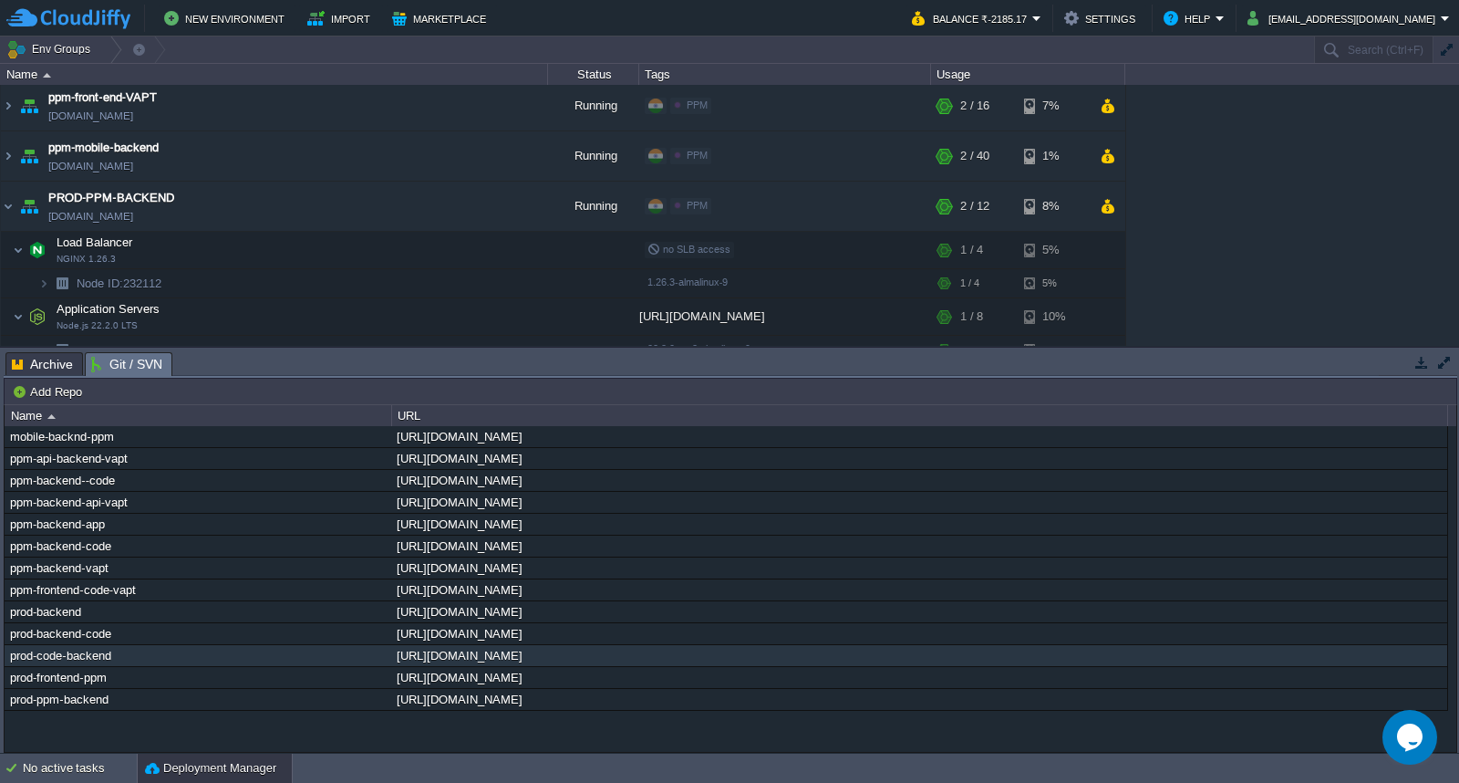
scroll to position [424, 0]
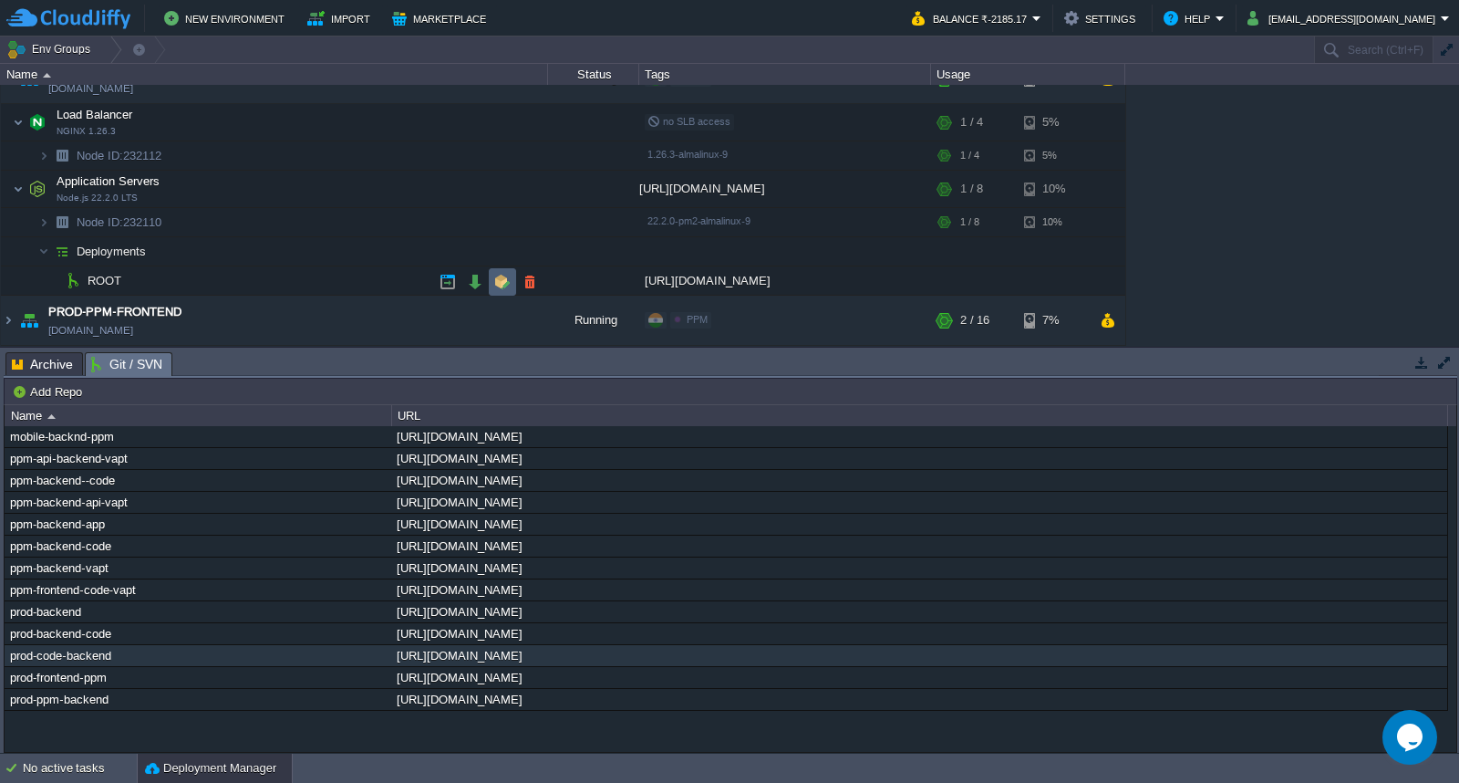
click at [498, 279] on button "button" at bounding box center [502, 282] width 16 height 16
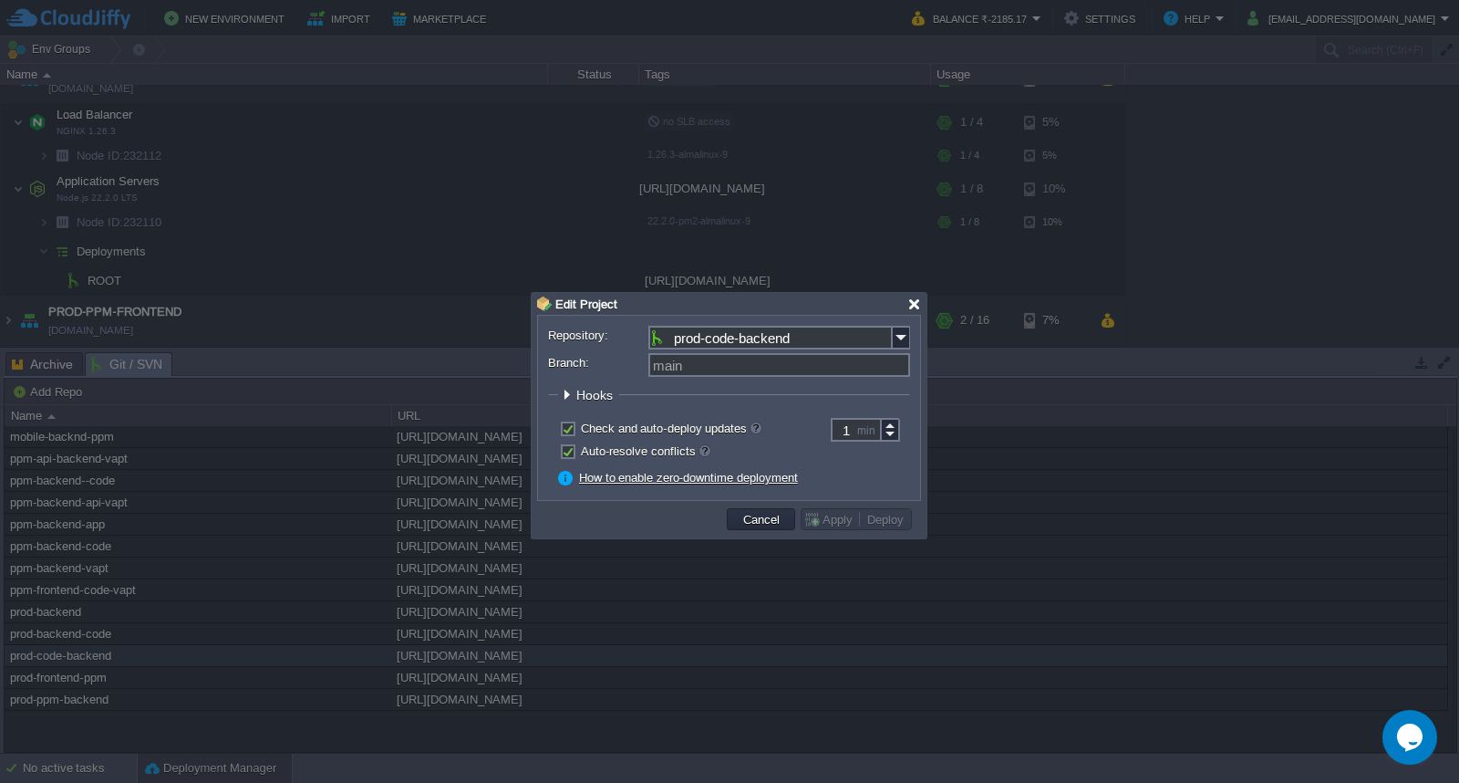
click at [916, 305] on div at bounding box center [915, 304] width 14 height 14
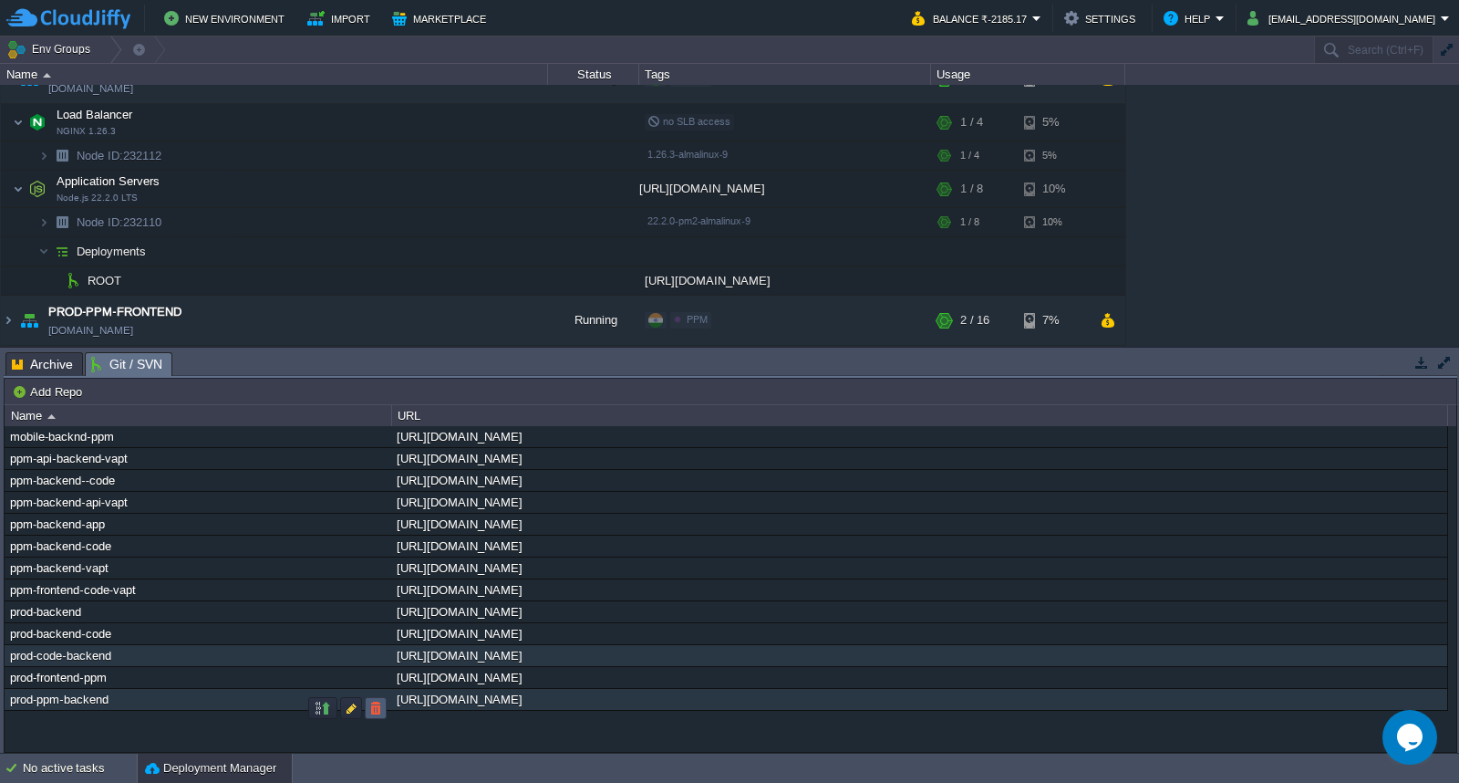
click at [378, 710] on button "button" at bounding box center [376, 708] width 16 height 16
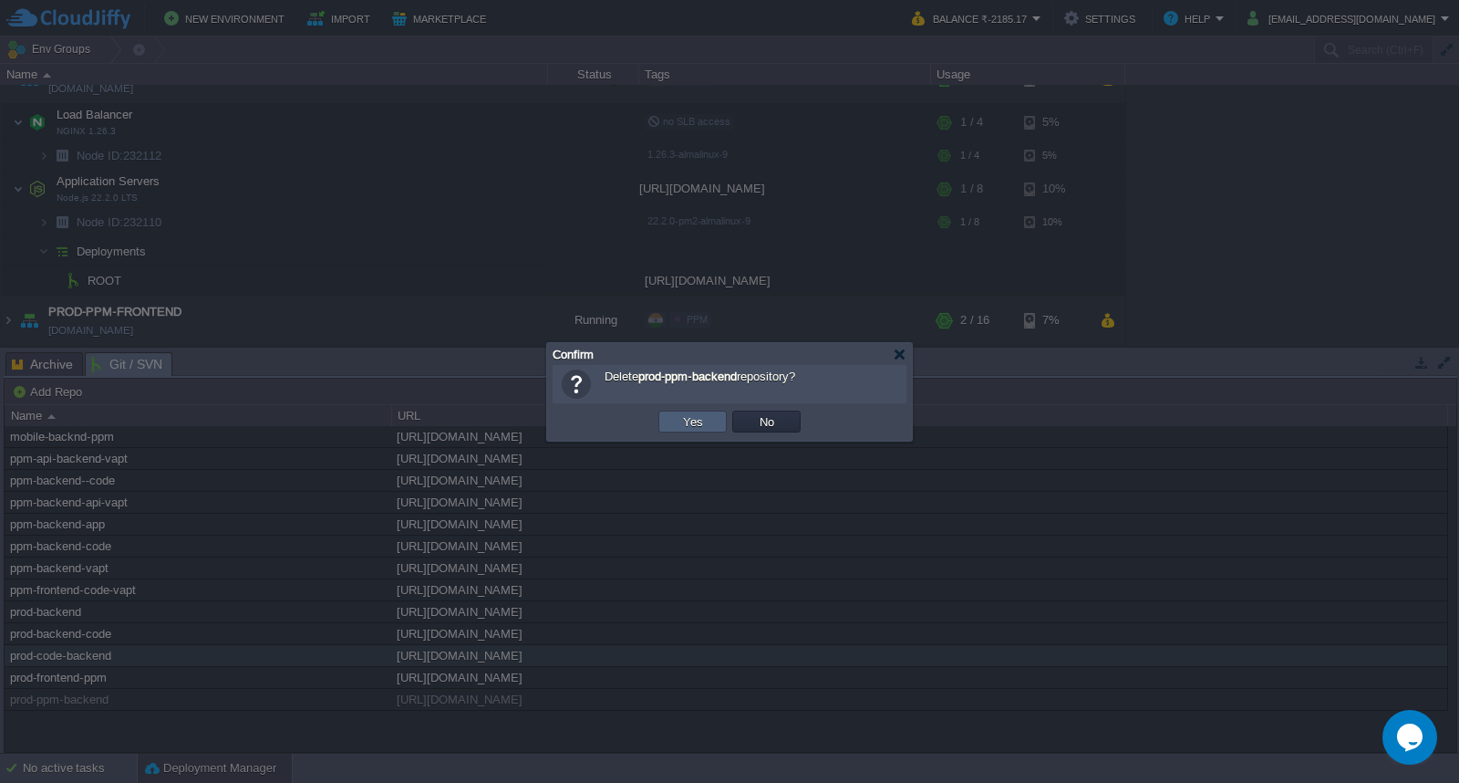
click at [713, 421] on td "Yes" at bounding box center [693, 421] width 68 height 22
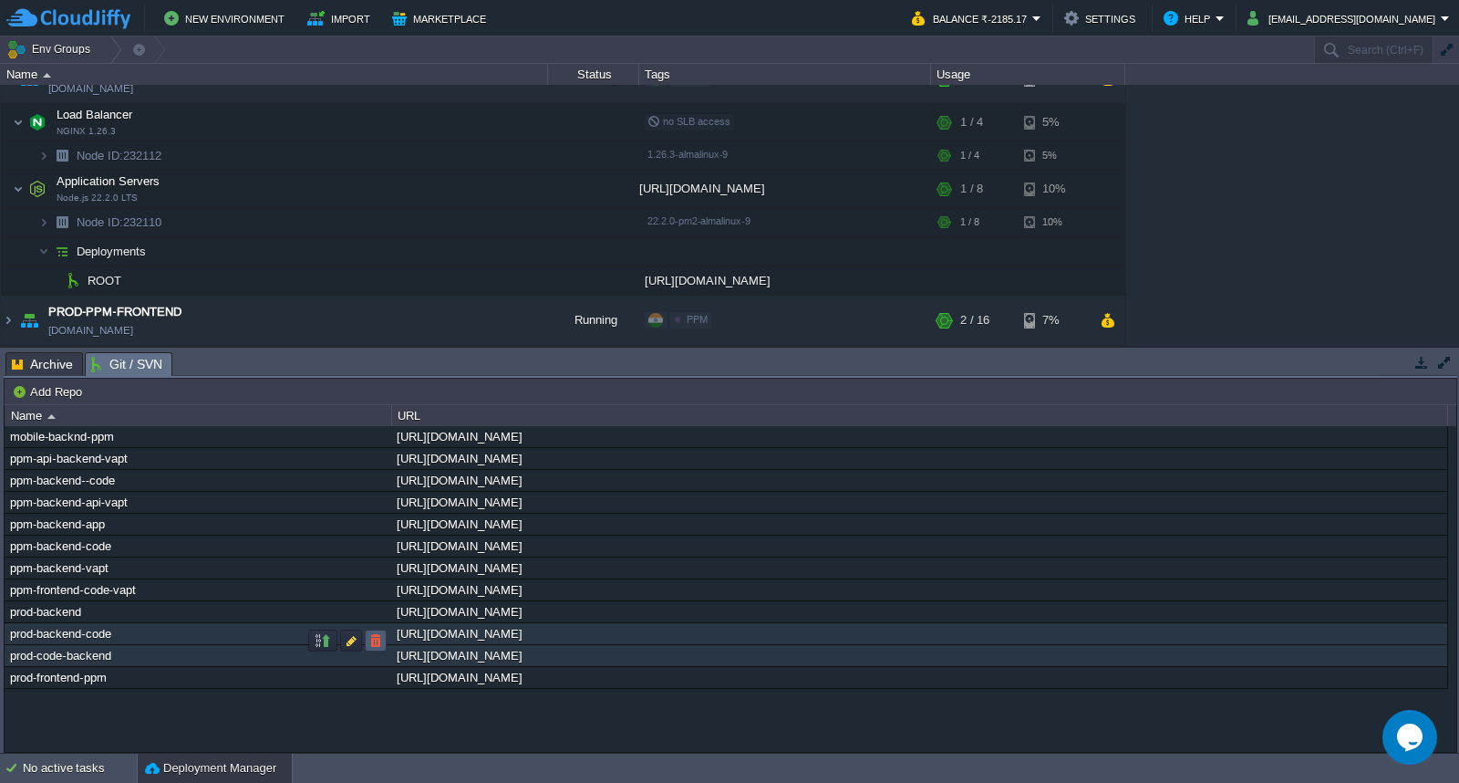
click at [374, 636] on button "button" at bounding box center [376, 640] width 16 height 16
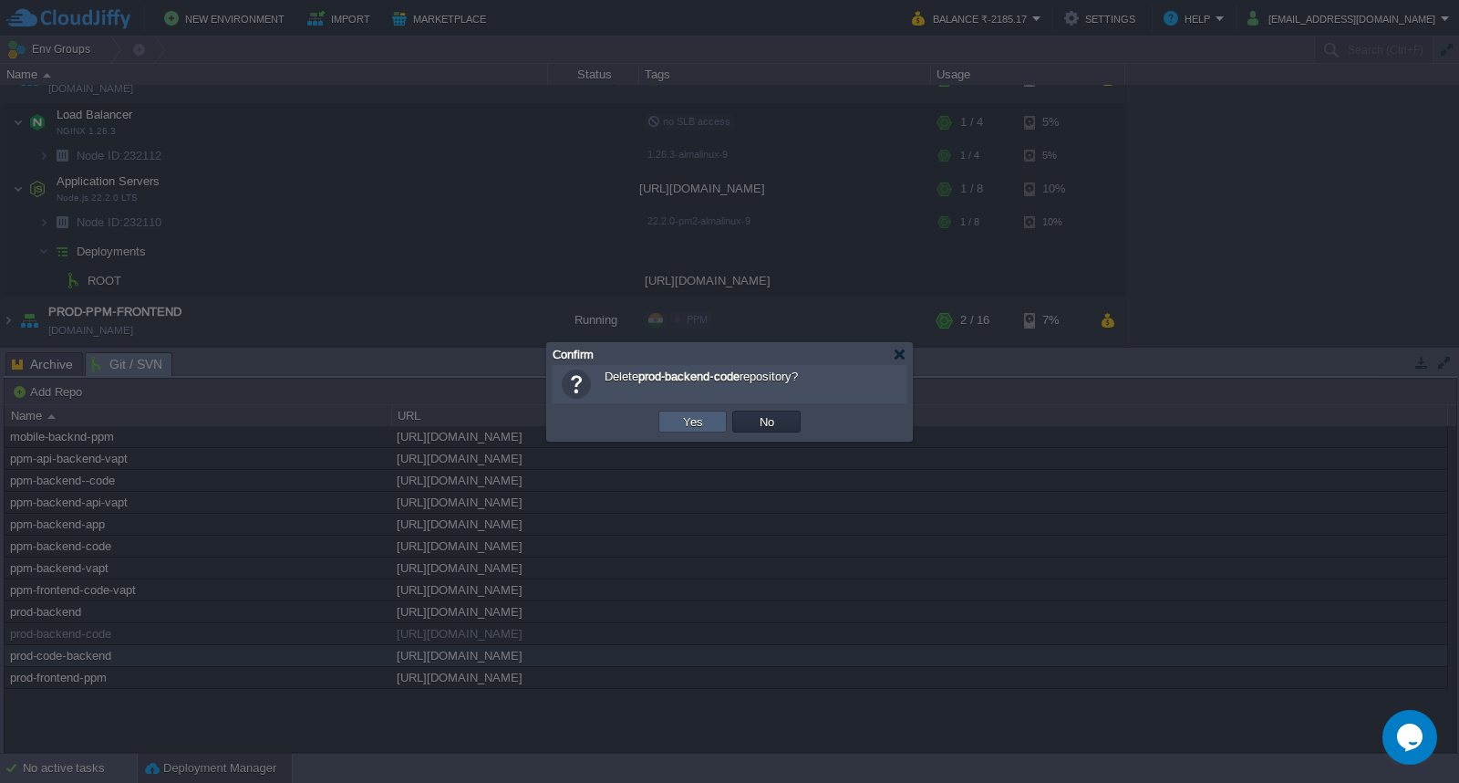
click at [696, 422] on button "Yes" at bounding box center [693, 421] width 31 height 16
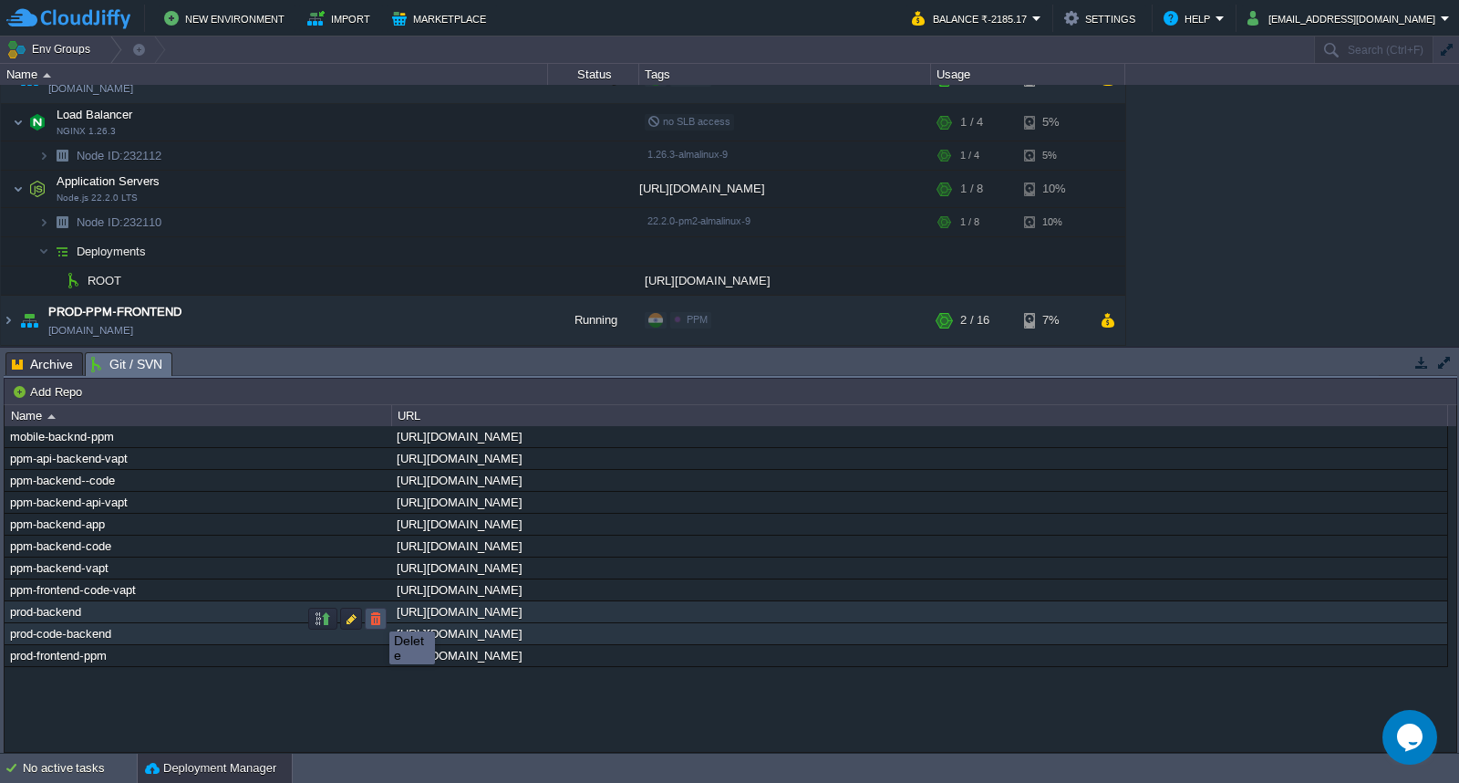
click at [376, 615] on button "button" at bounding box center [376, 618] width 16 height 16
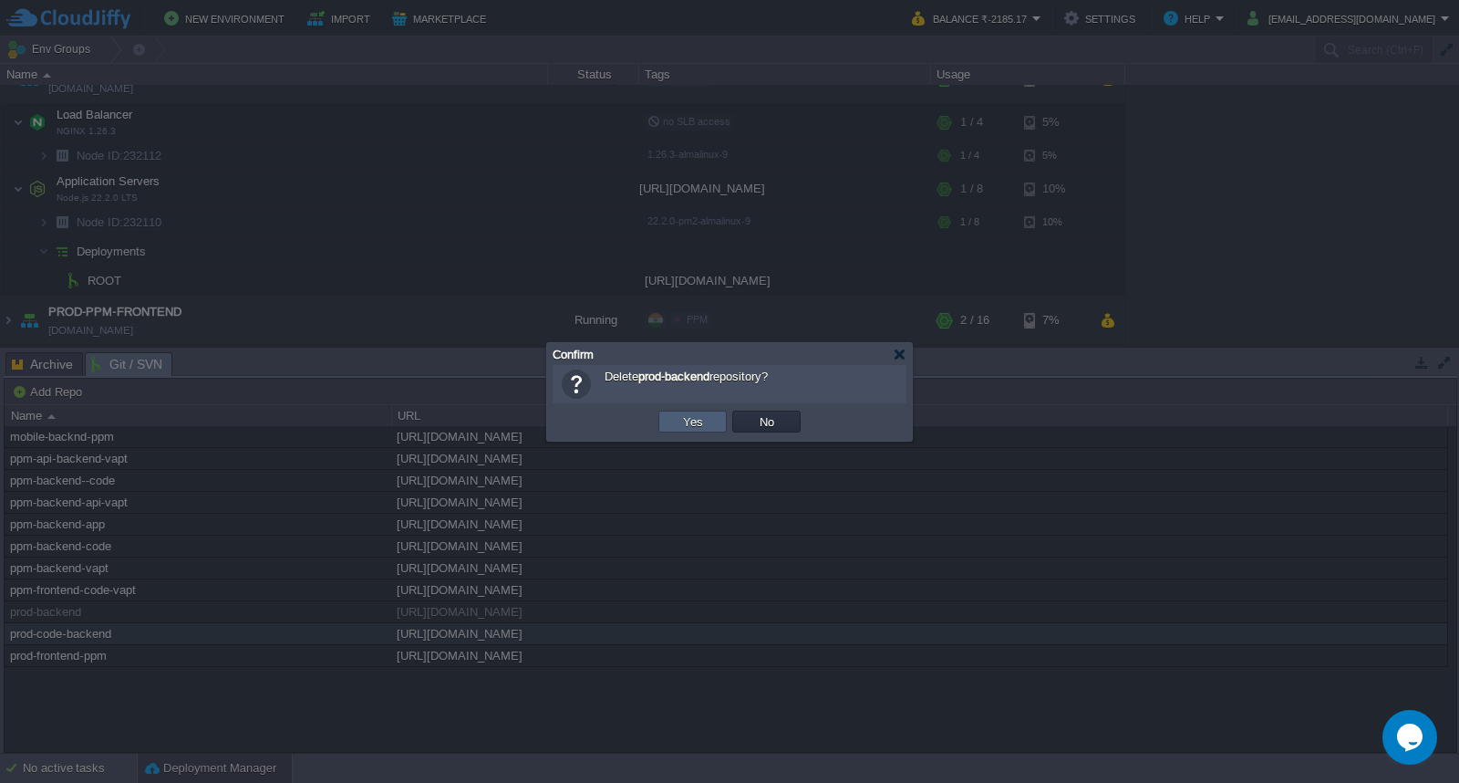
click at [685, 426] on button "Yes" at bounding box center [693, 421] width 31 height 16
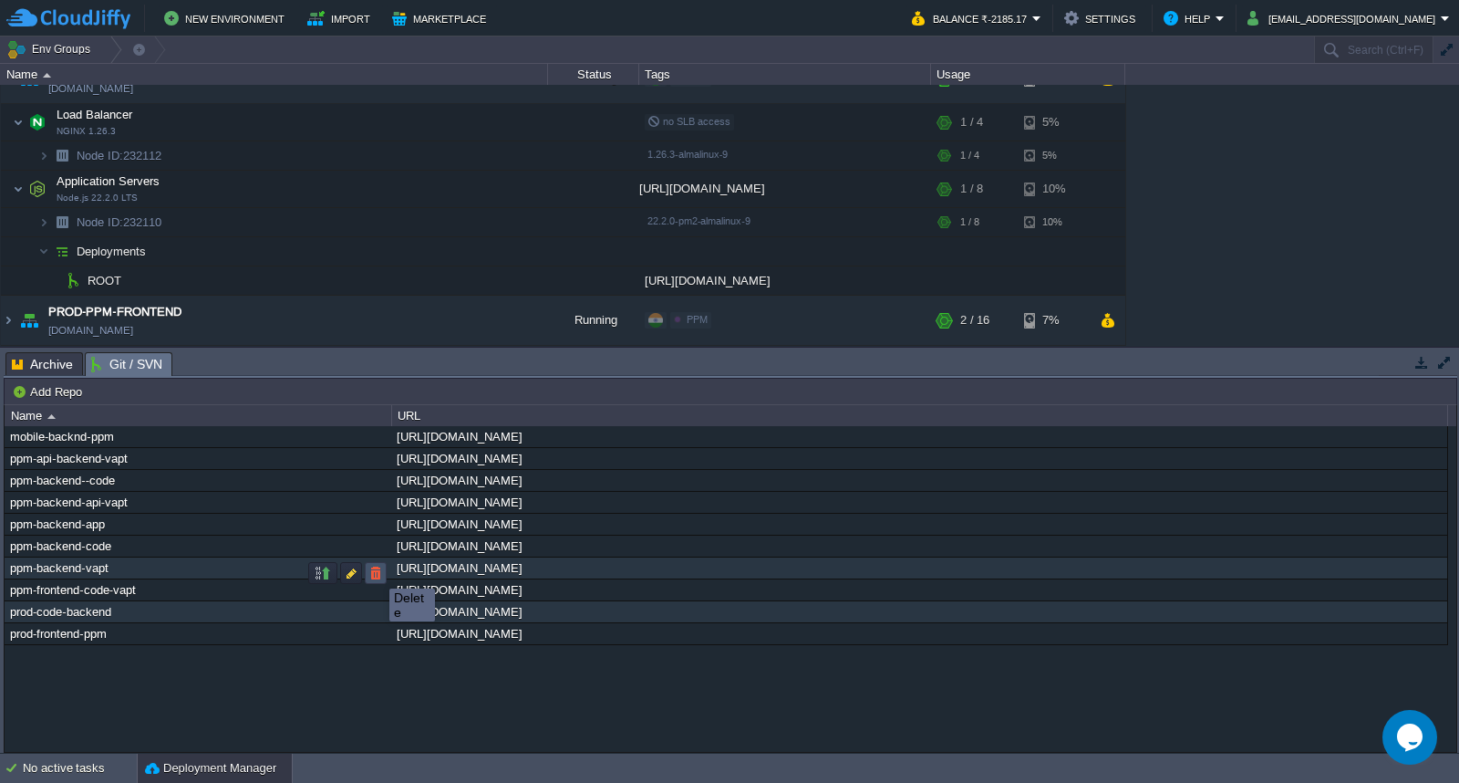
click at [376, 572] on button "button" at bounding box center [376, 573] width 16 height 16
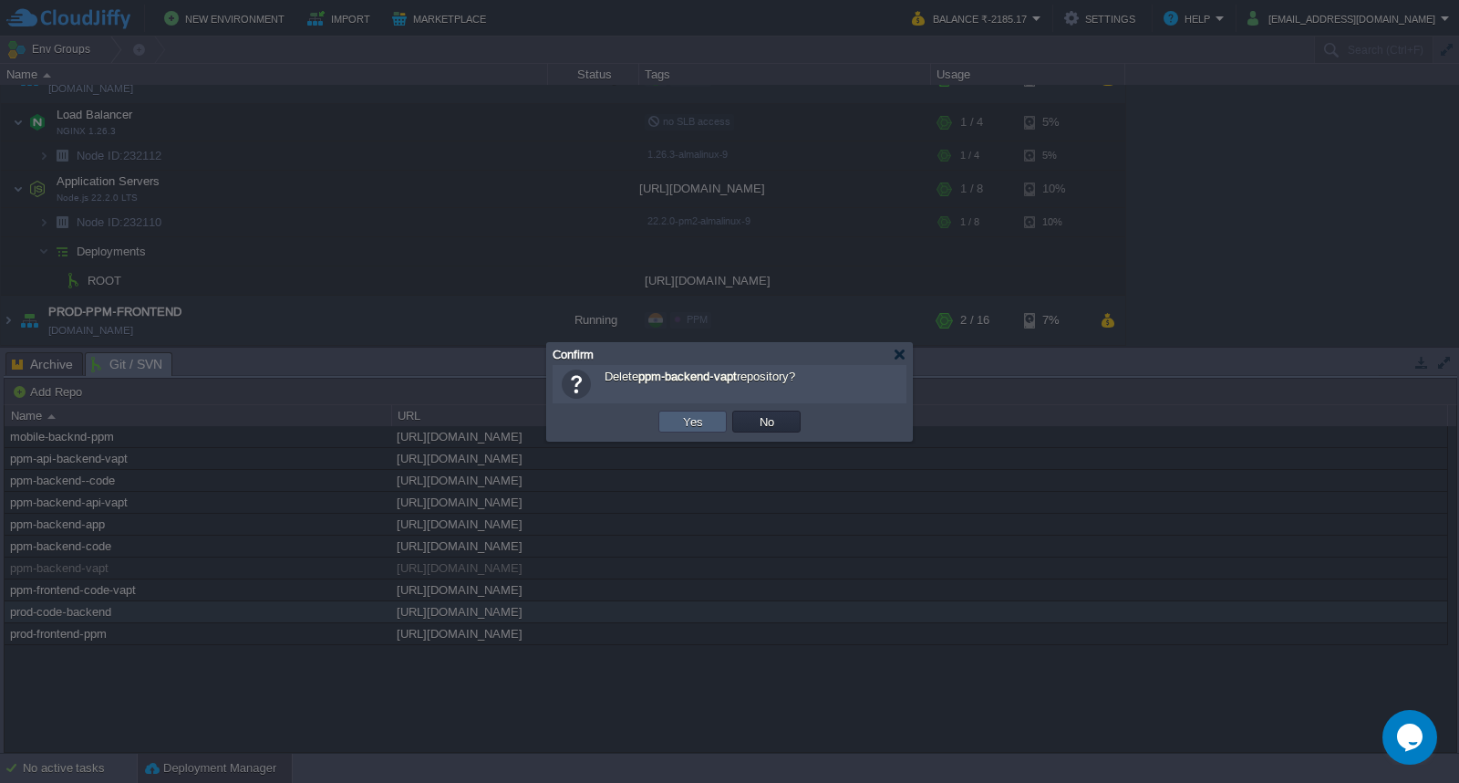
click at [677, 421] on td "Yes" at bounding box center [693, 421] width 68 height 22
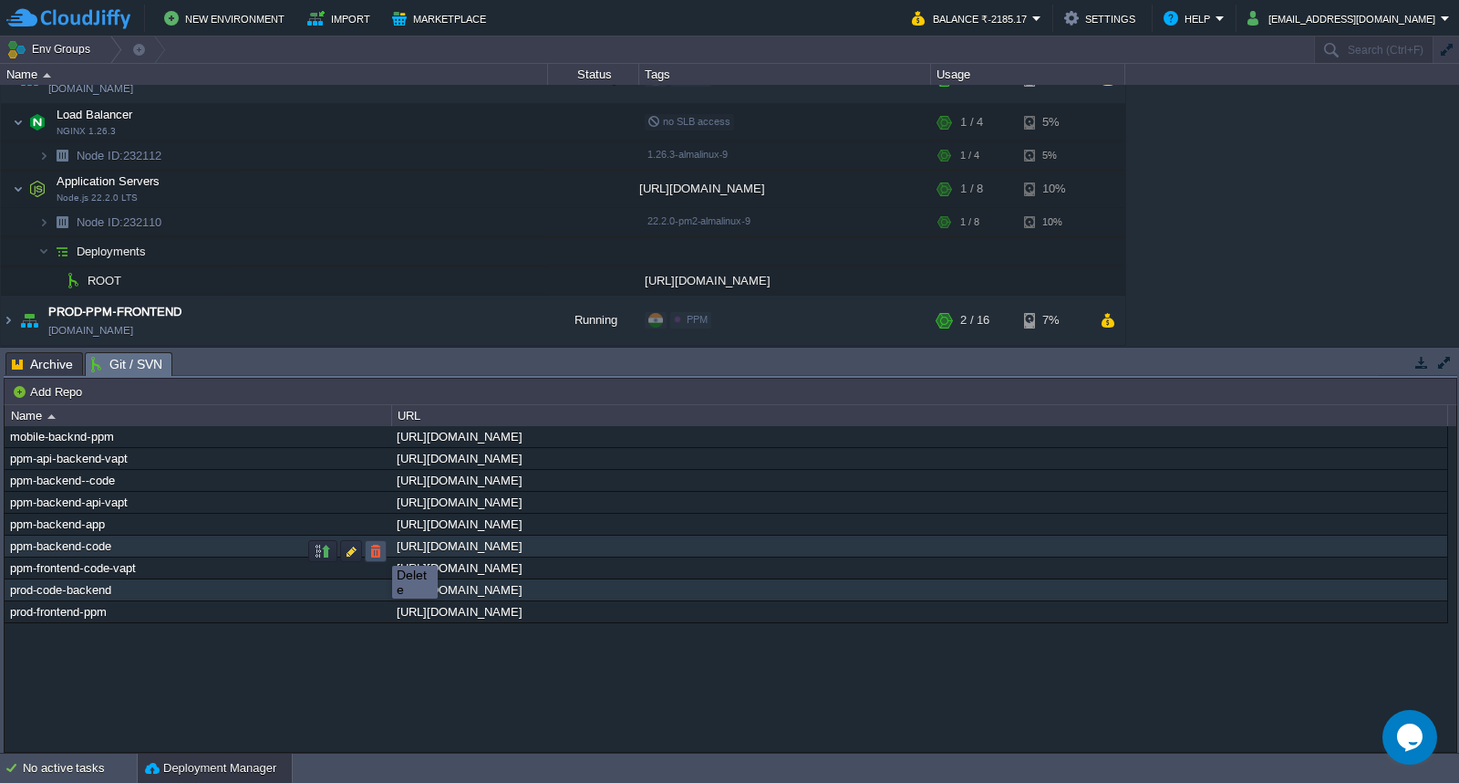
click at [376, 549] on button "button" at bounding box center [376, 551] width 16 height 16
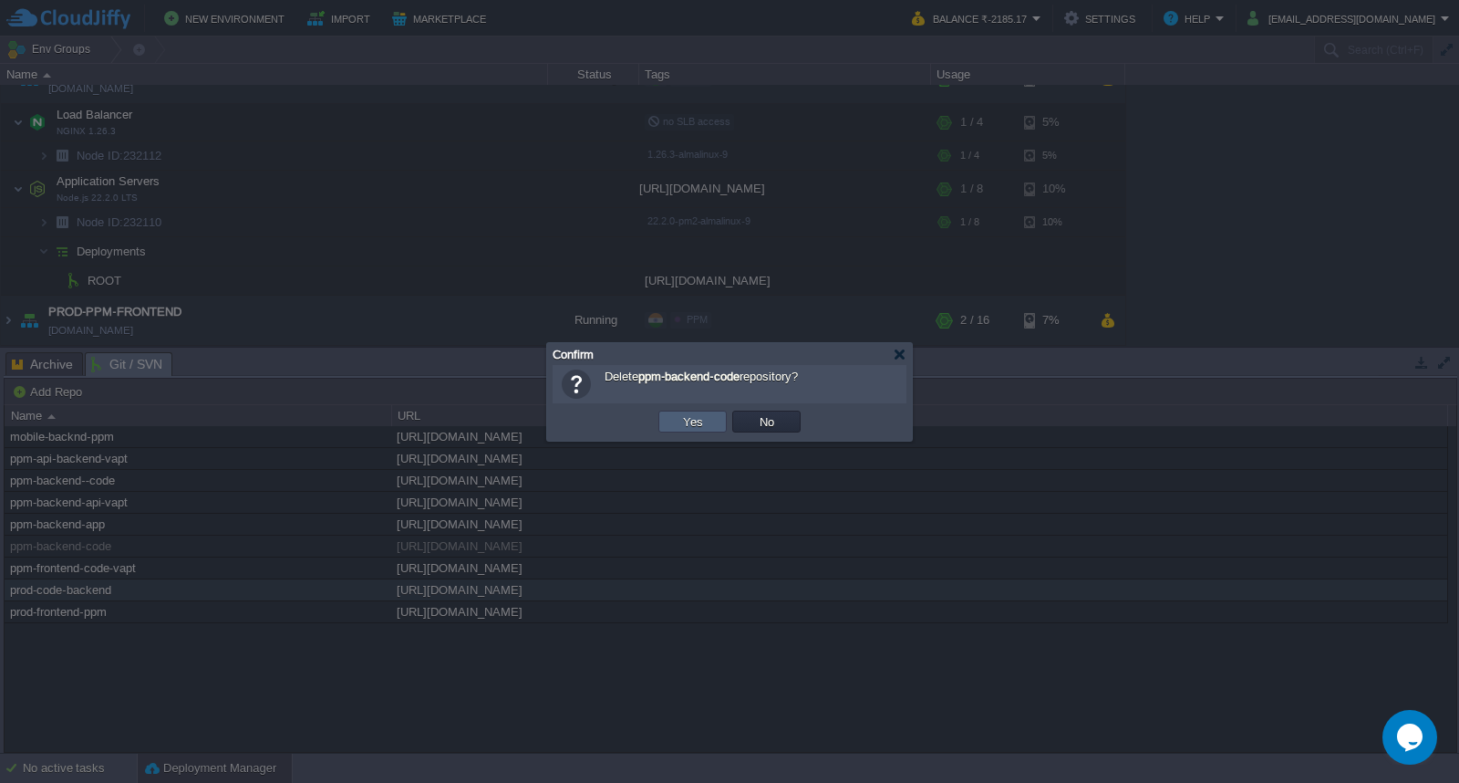
click at [704, 420] on button "Yes" at bounding box center [693, 421] width 31 height 16
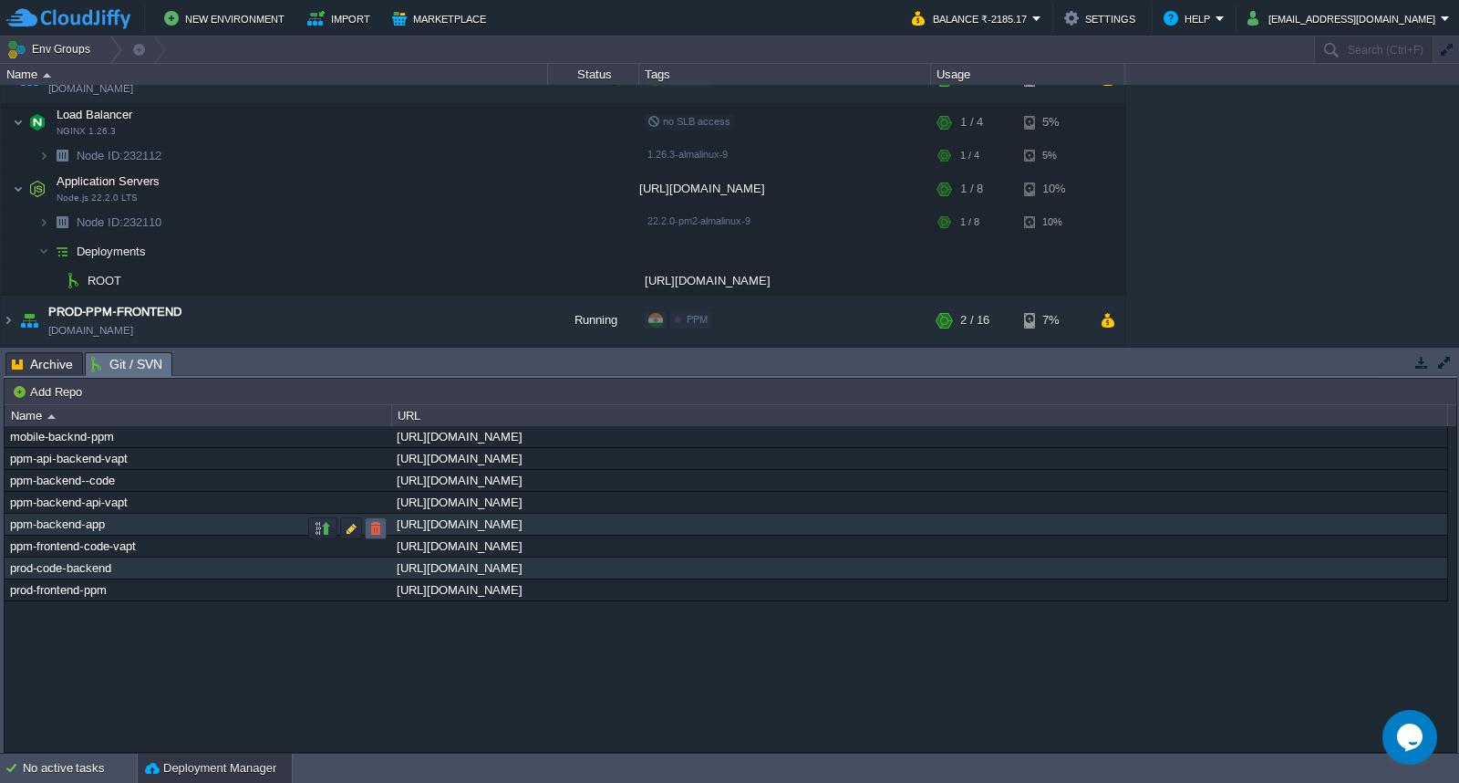
click at [379, 529] on button "button" at bounding box center [376, 528] width 16 height 16
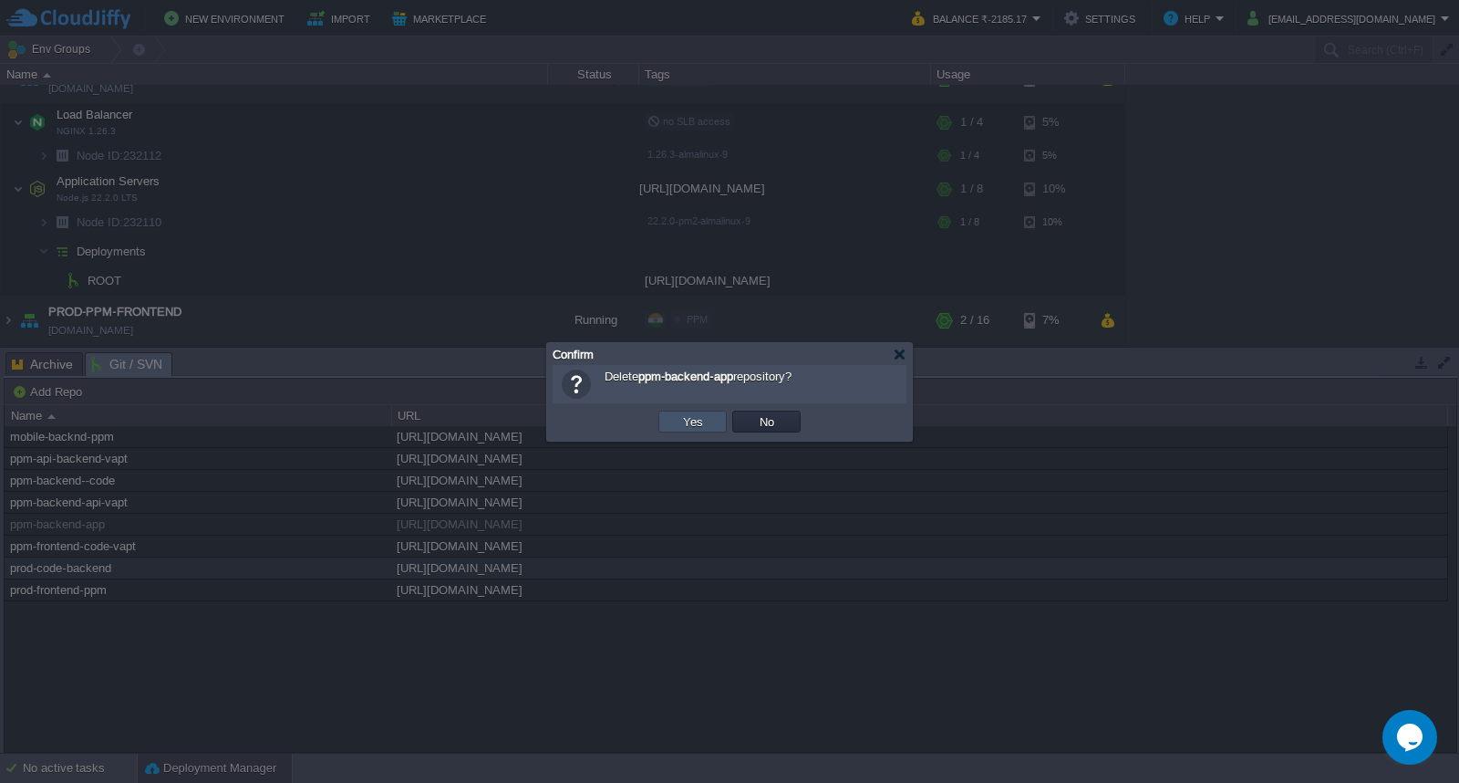
click at [704, 417] on button "Yes" at bounding box center [693, 421] width 31 height 16
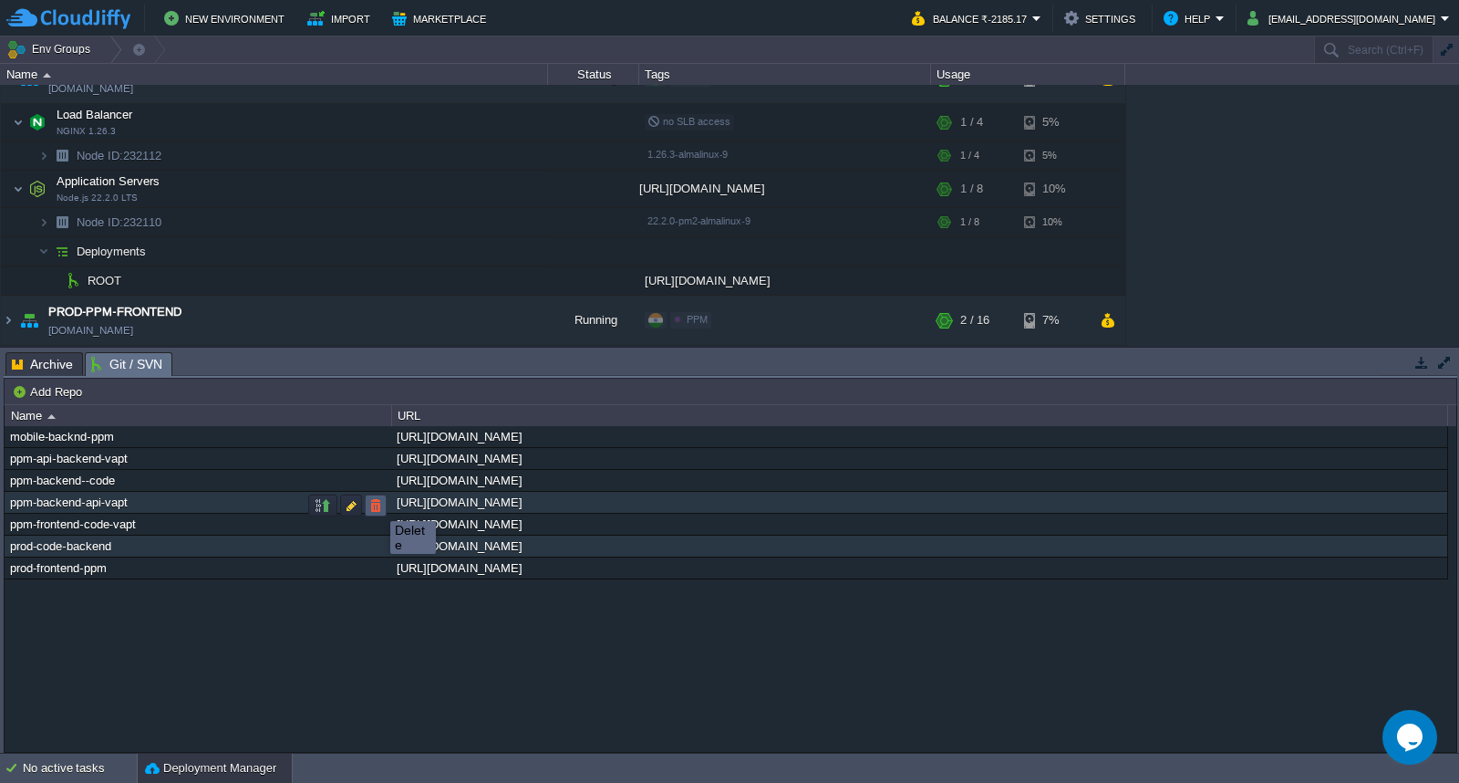
click at [377, 504] on button "button" at bounding box center [376, 505] width 16 height 16
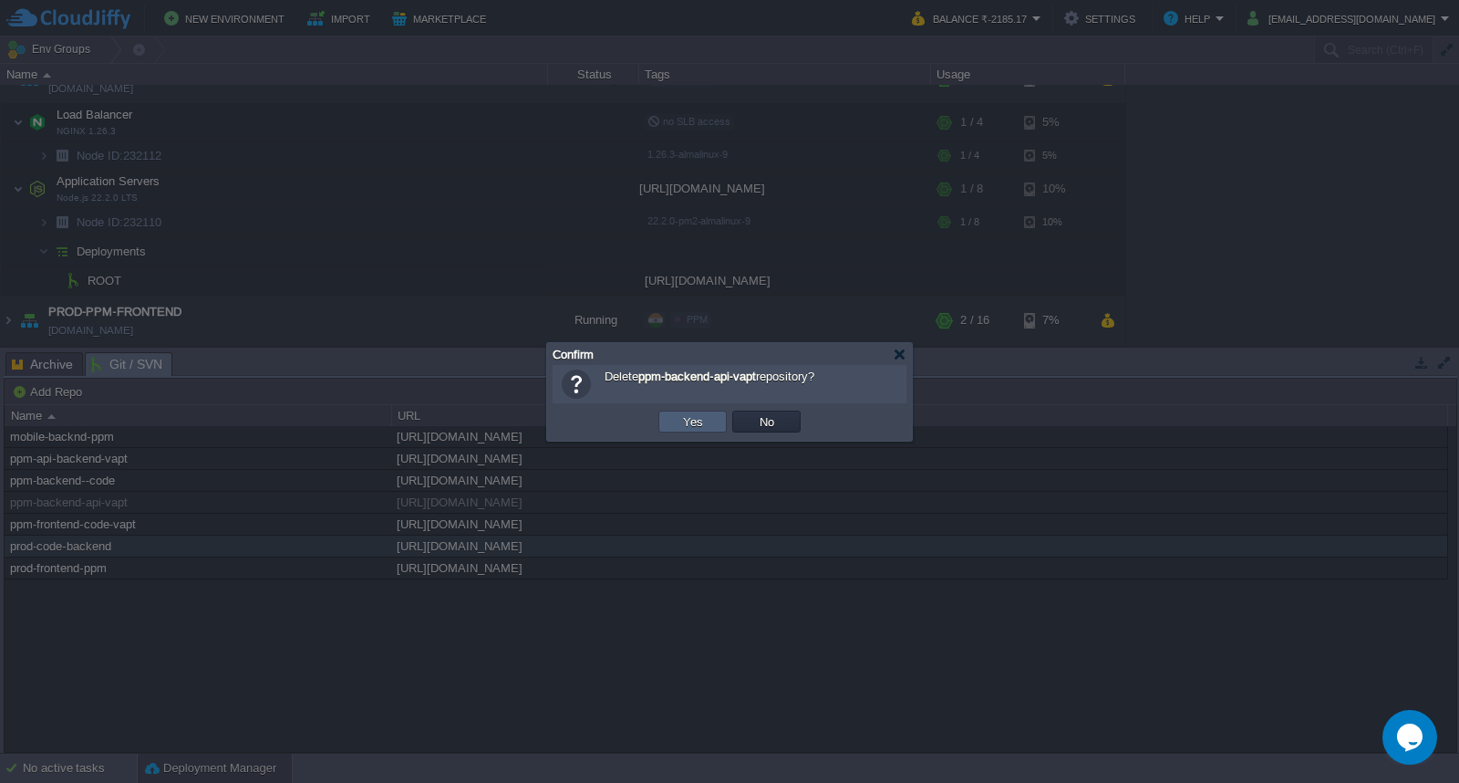
click at [695, 415] on button "Yes" at bounding box center [693, 421] width 31 height 16
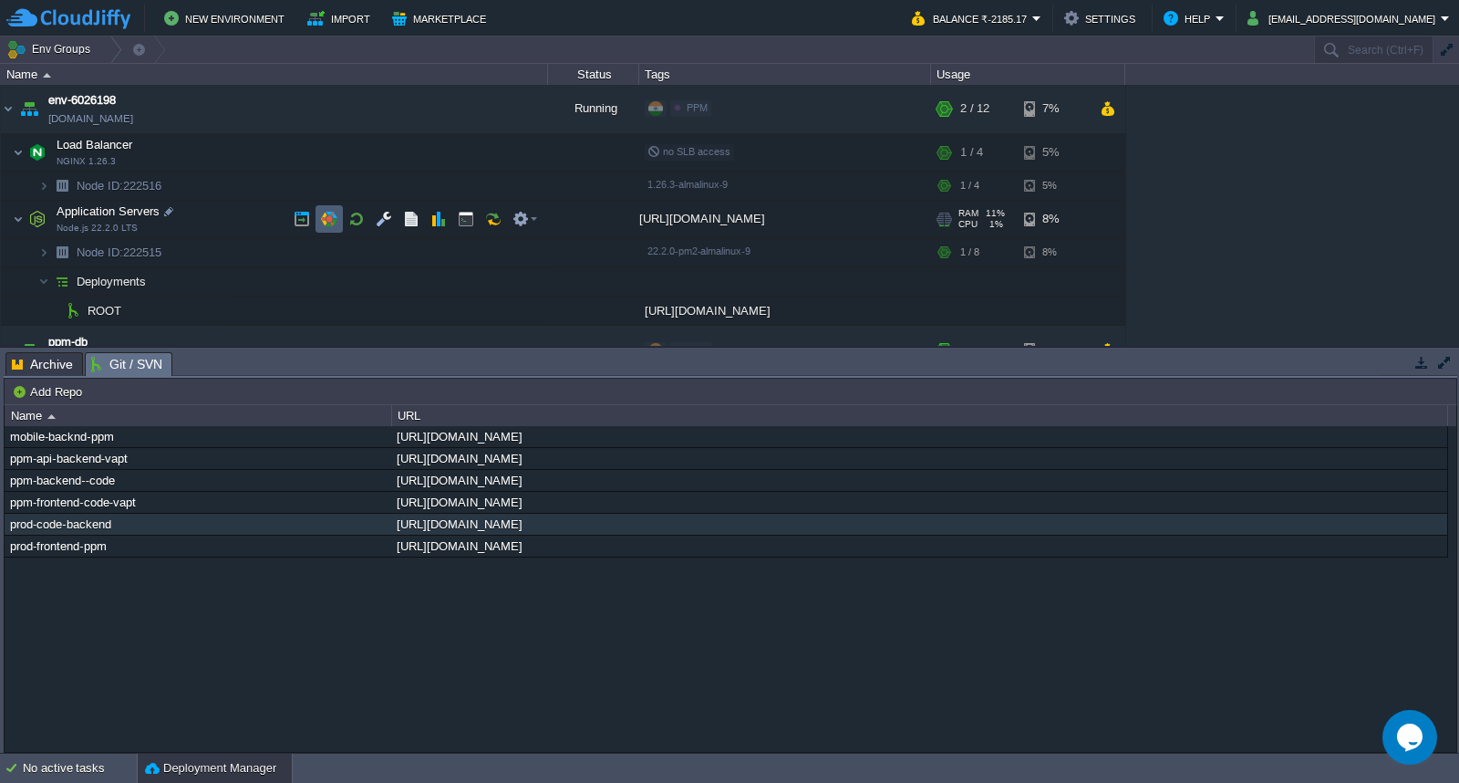
scroll to position [0, 0]
click at [498, 312] on button "button" at bounding box center [502, 311] width 16 height 16
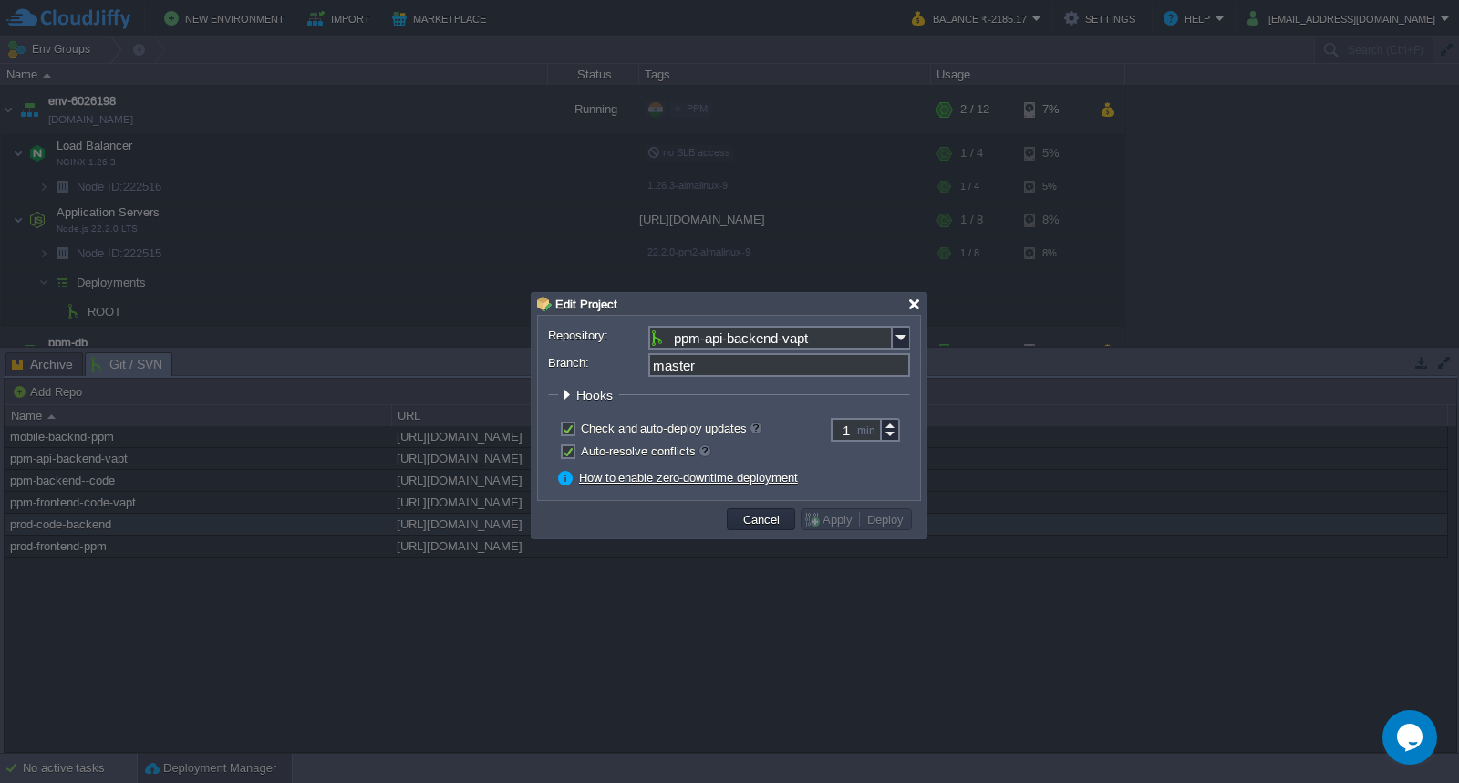
click at [914, 307] on div at bounding box center [915, 304] width 14 height 14
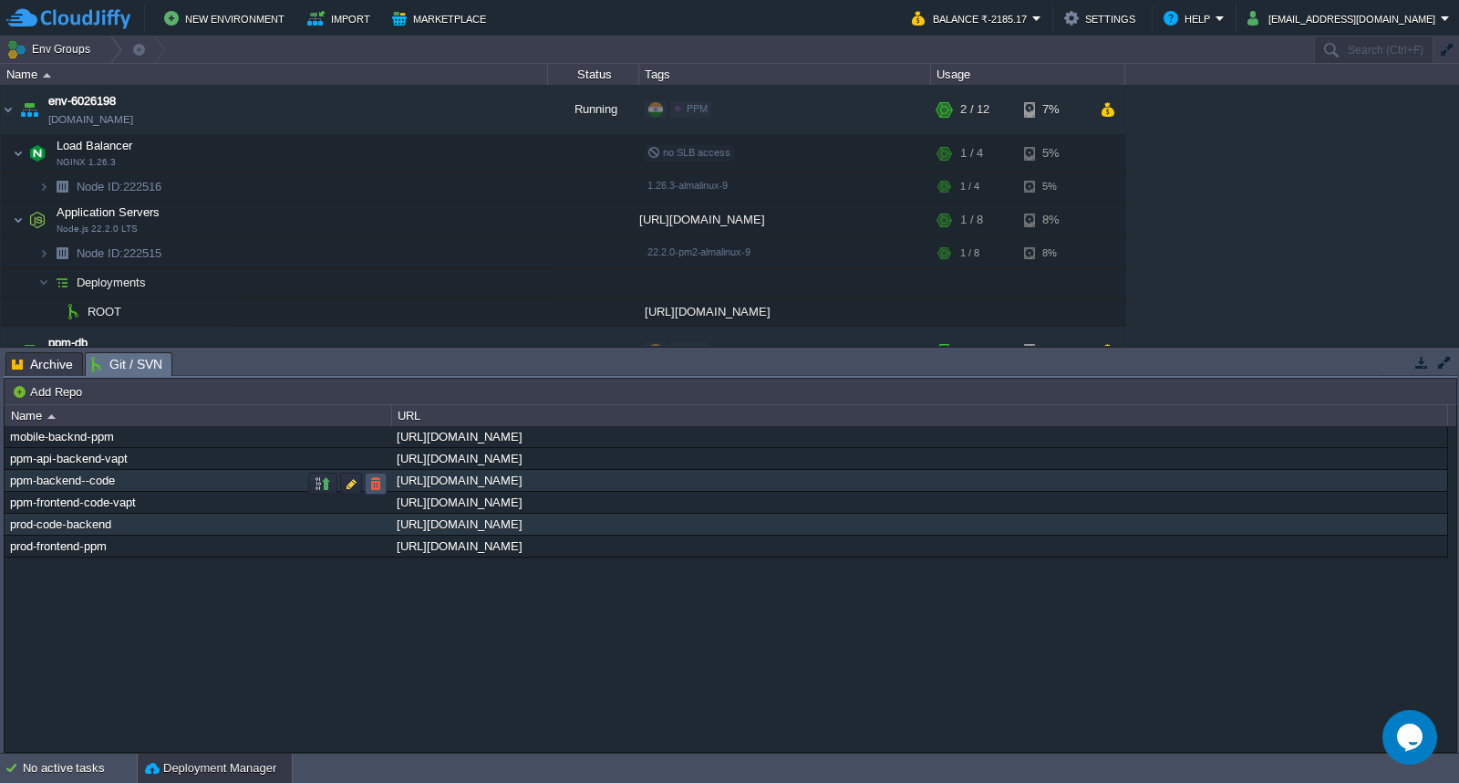
click at [372, 481] on button "button" at bounding box center [376, 483] width 16 height 16
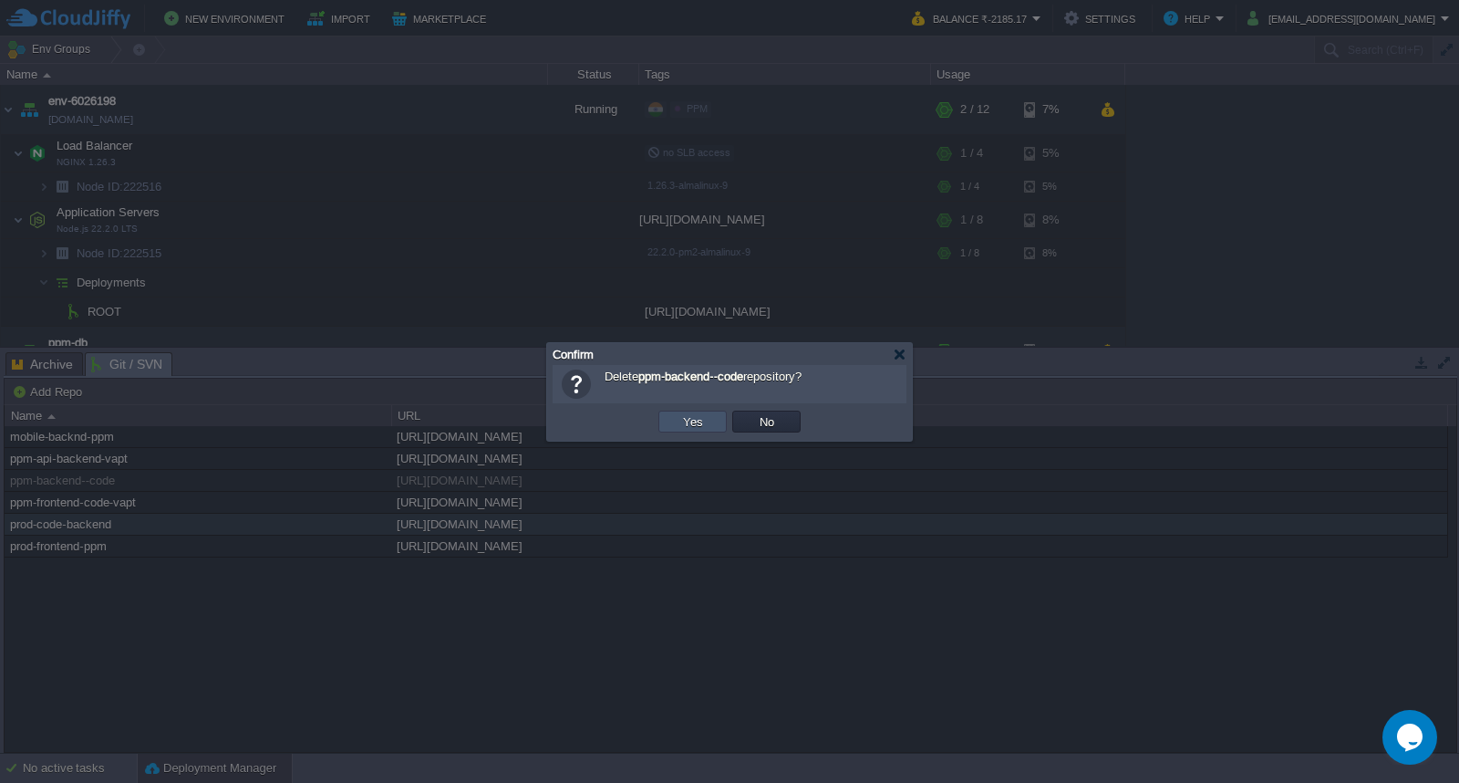
click at [688, 420] on button "Yes" at bounding box center [693, 421] width 31 height 16
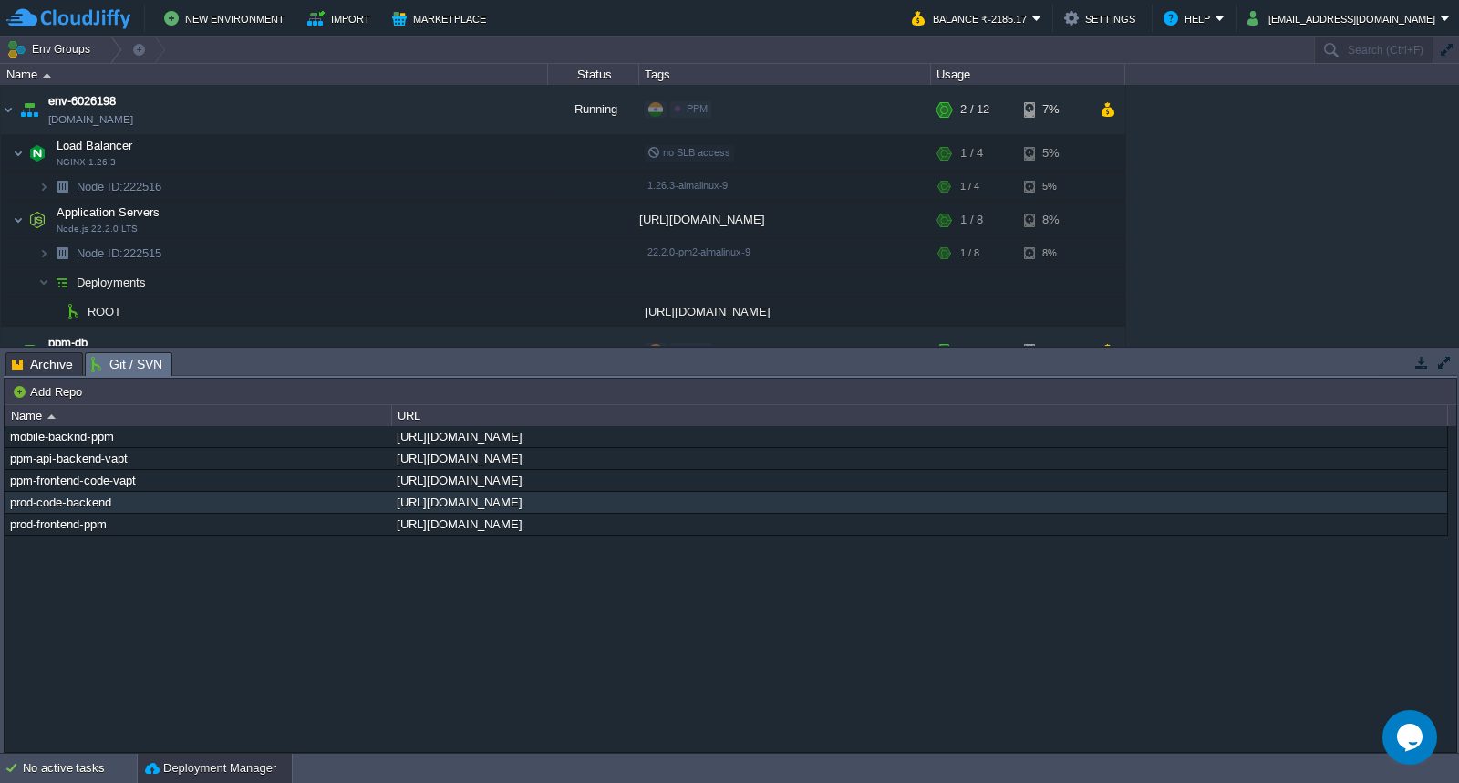
click at [400, 673] on div "mobile-backnd-ppm [URL][DOMAIN_NAME] ppm-api-backend-vapt [URL][DOMAIN_NAME] pp…" at bounding box center [731, 588] width 1452 height 325
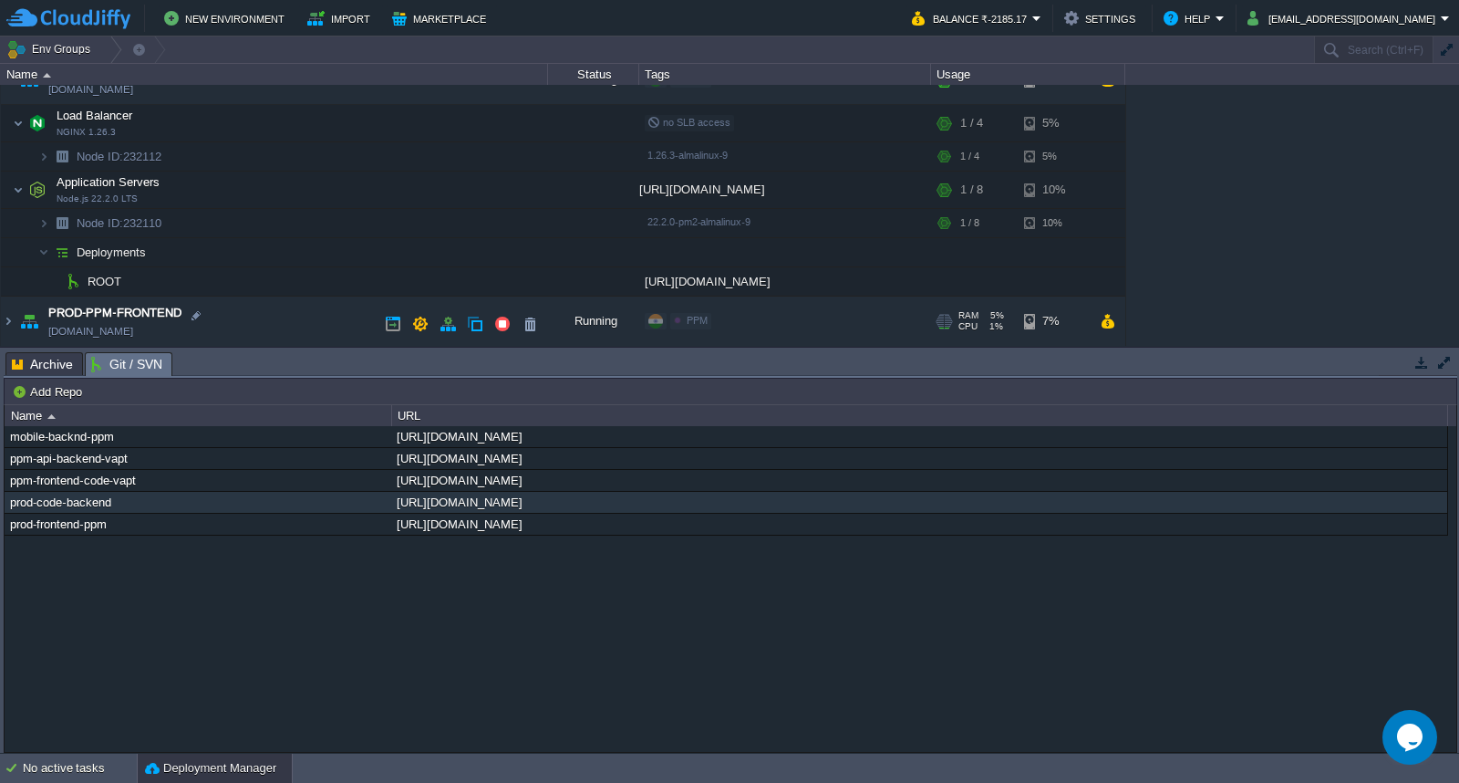
scroll to position [424, 0]
click at [390, 326] on button "button" at bounding box center [393, 322] width 16 height 16
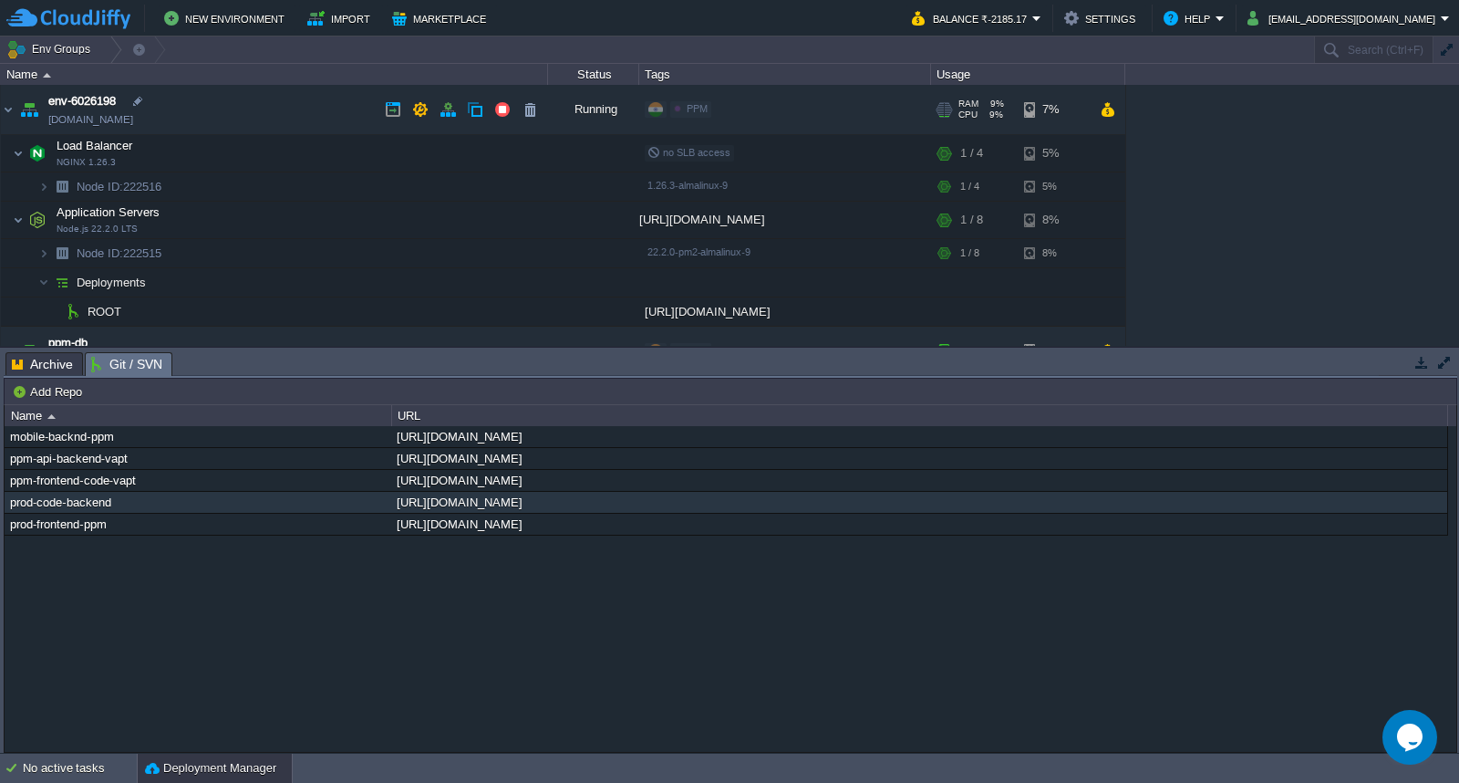
click at [256, 102] on td "env-6026198 [DOMAIN_NAME]" at bounding box center [274, 110] width 547 height 50
click at [268, 112] on td "PROD-PPM-BACKEND [DOMAIN_NAME]" at bounding box center [274, 108] width 547 height 50
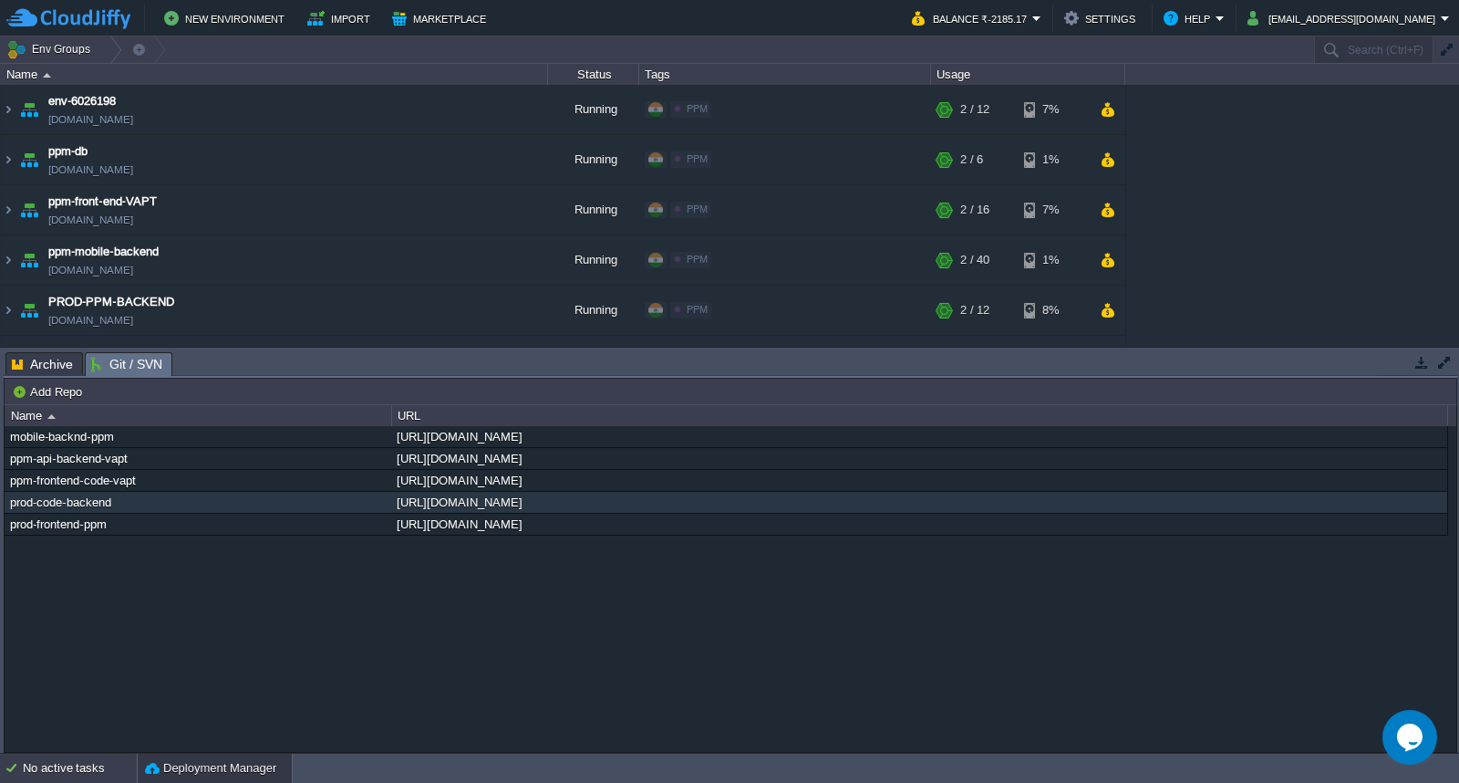
click at [78, 764] on div "No active tasks" at bounding box center [80, 767] width 114 height 29
